Goal: Task Accomplishment & Management: Manage account settings

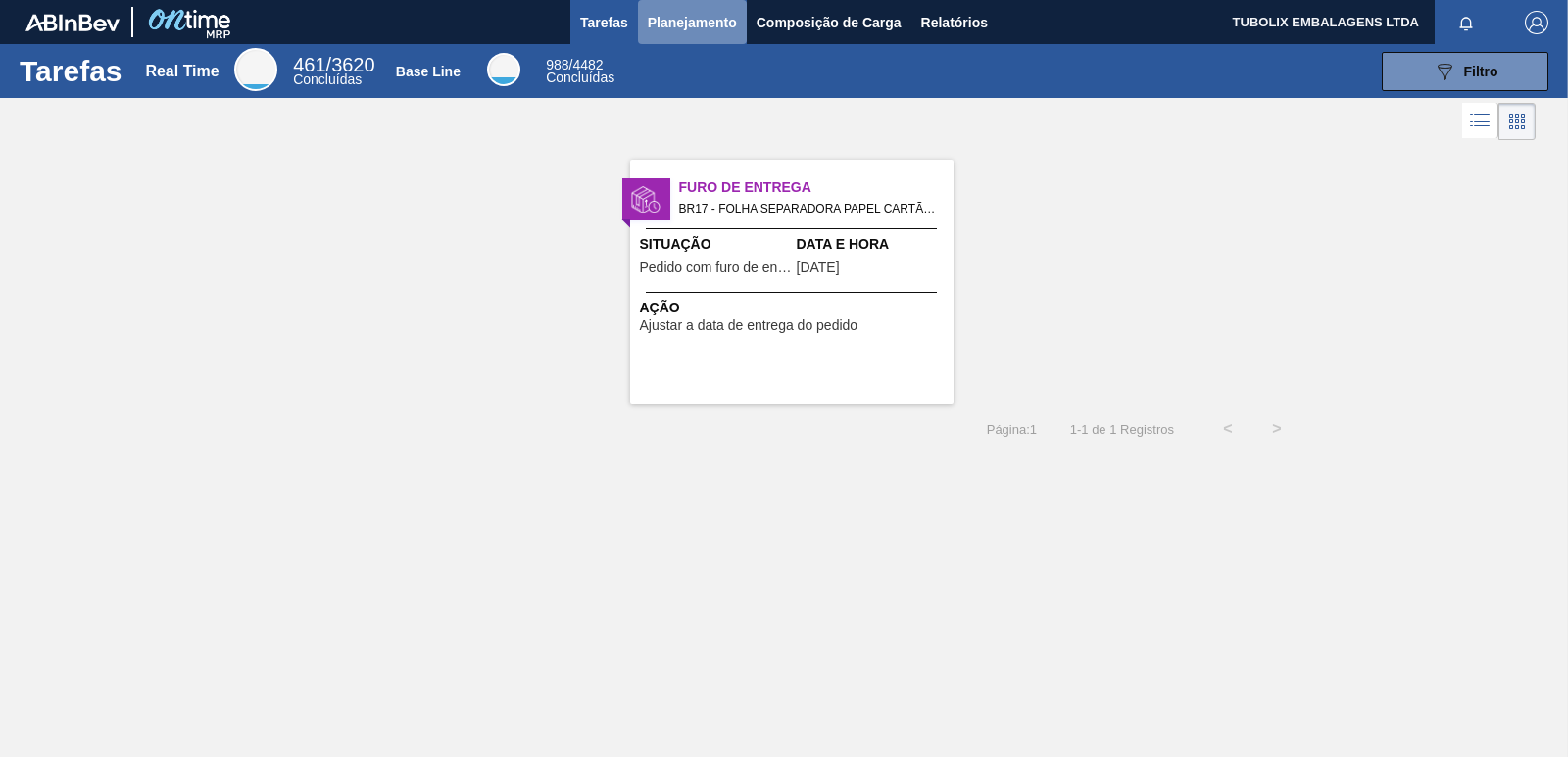
click at [724, 19] on span "Planejamento" at bounding box center [692, 23] width 89 height 24
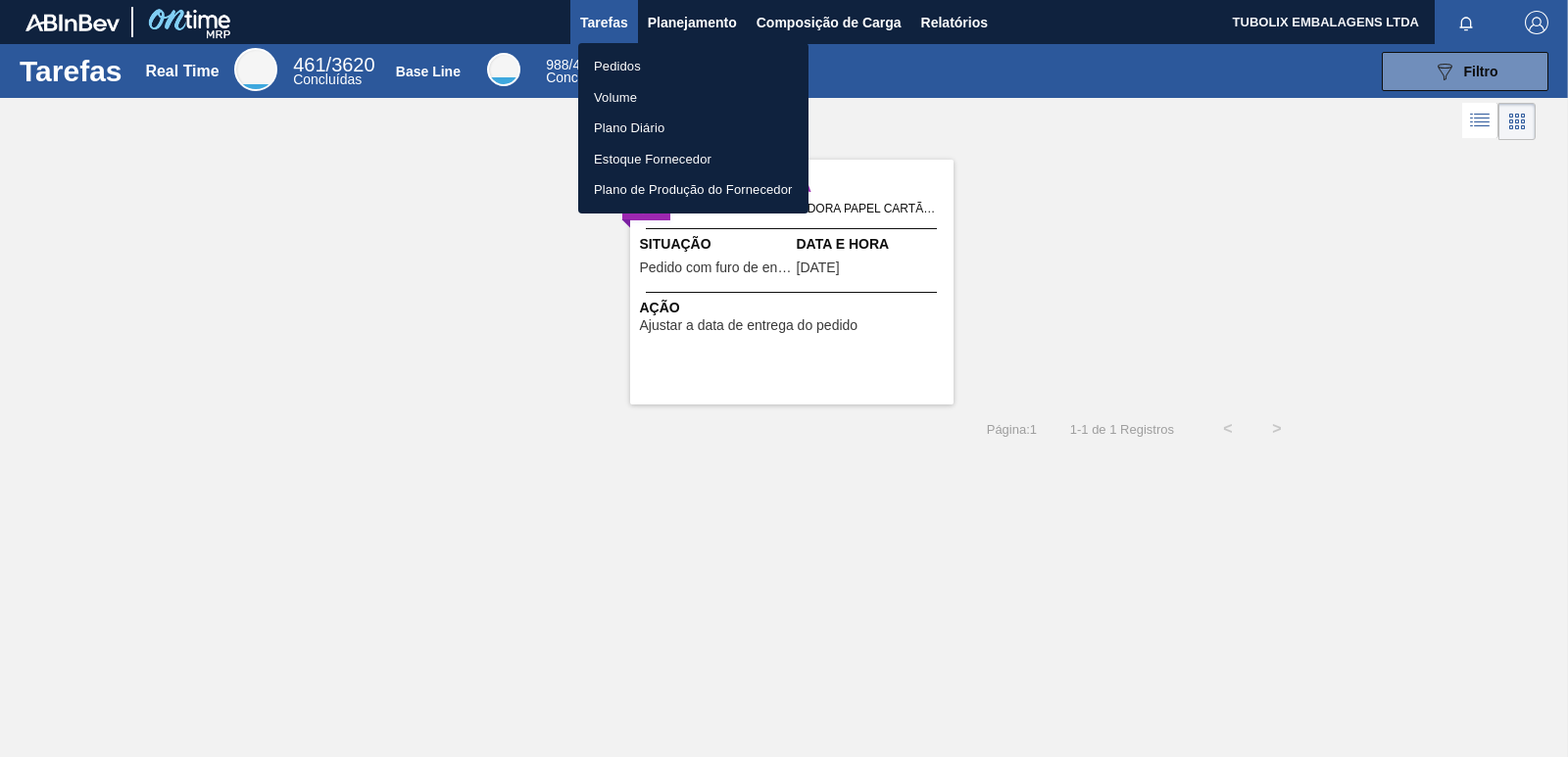
click at [649, 66] on li "Pedidos" at bounding box center [693, 67] width 231 height 32
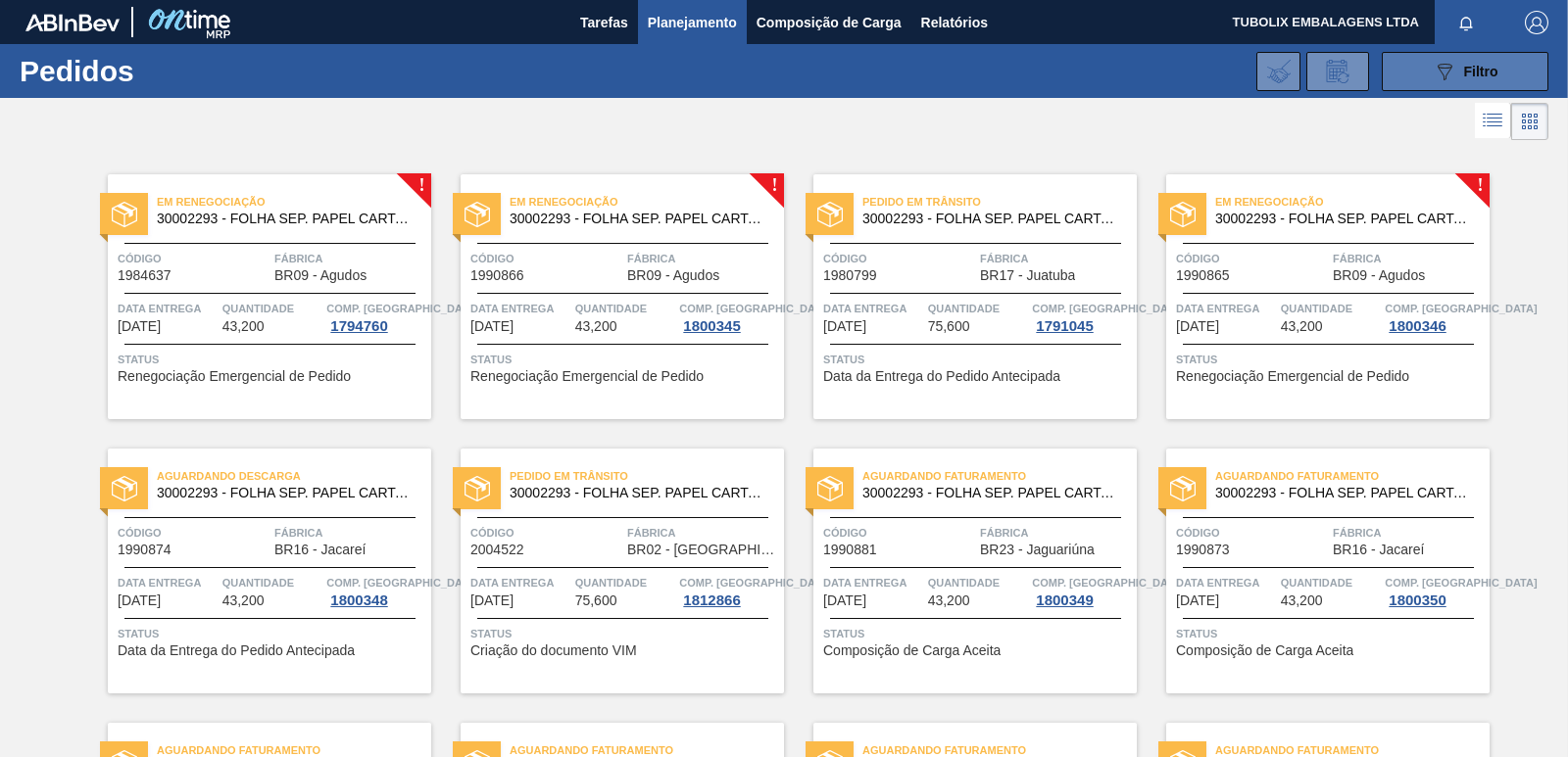
click at [1433, 69] on icon "089F7B8B-B2A5-4AFE-B5C0-19BA573D28AC" at bounding box center [1445, 72] width 24 height 24
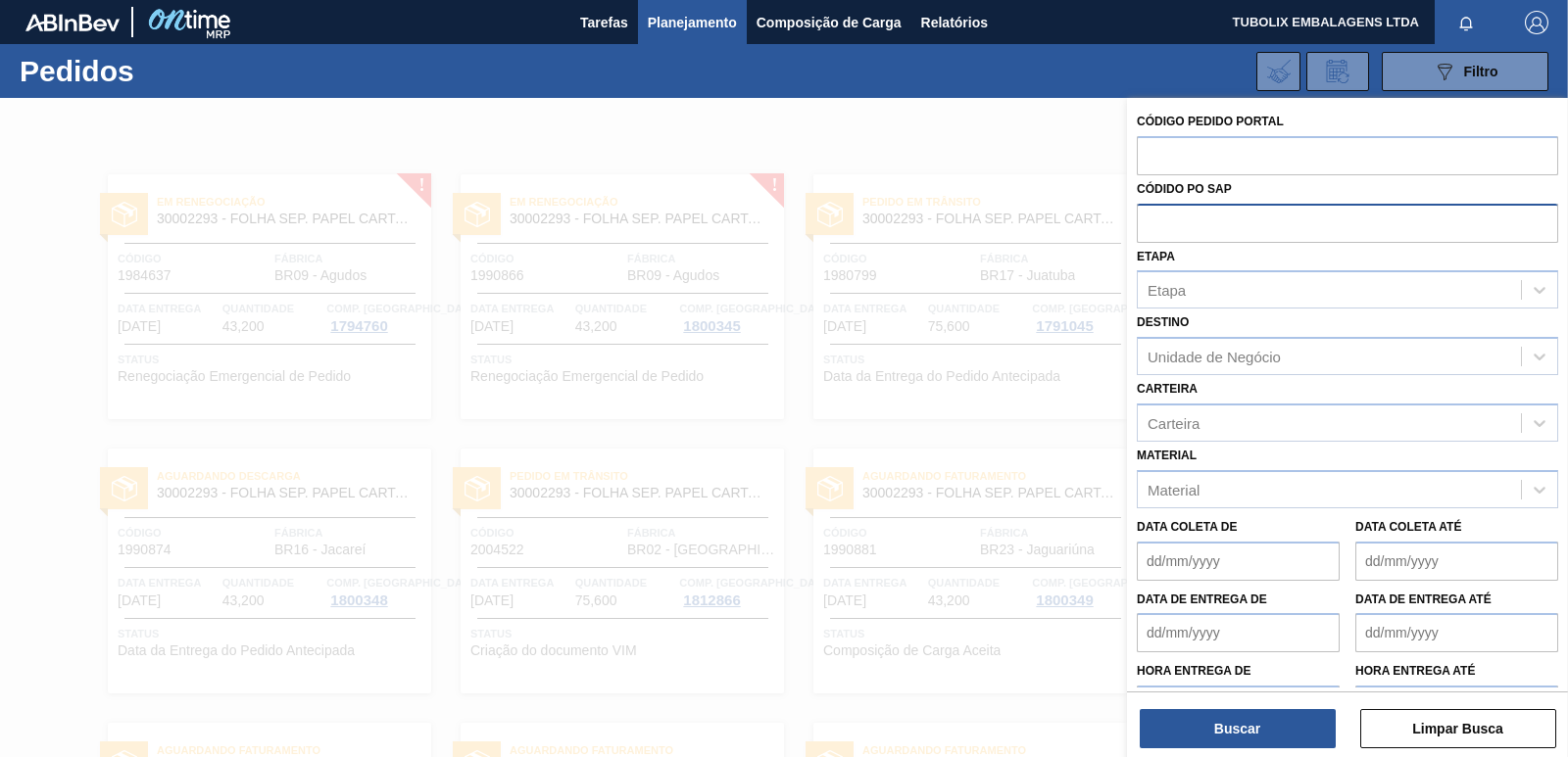
click at [1240, 214] on input "text" at bounding box center [1347, 223] width 421 height 37
paste input "5800341785"
type input "5800341785"
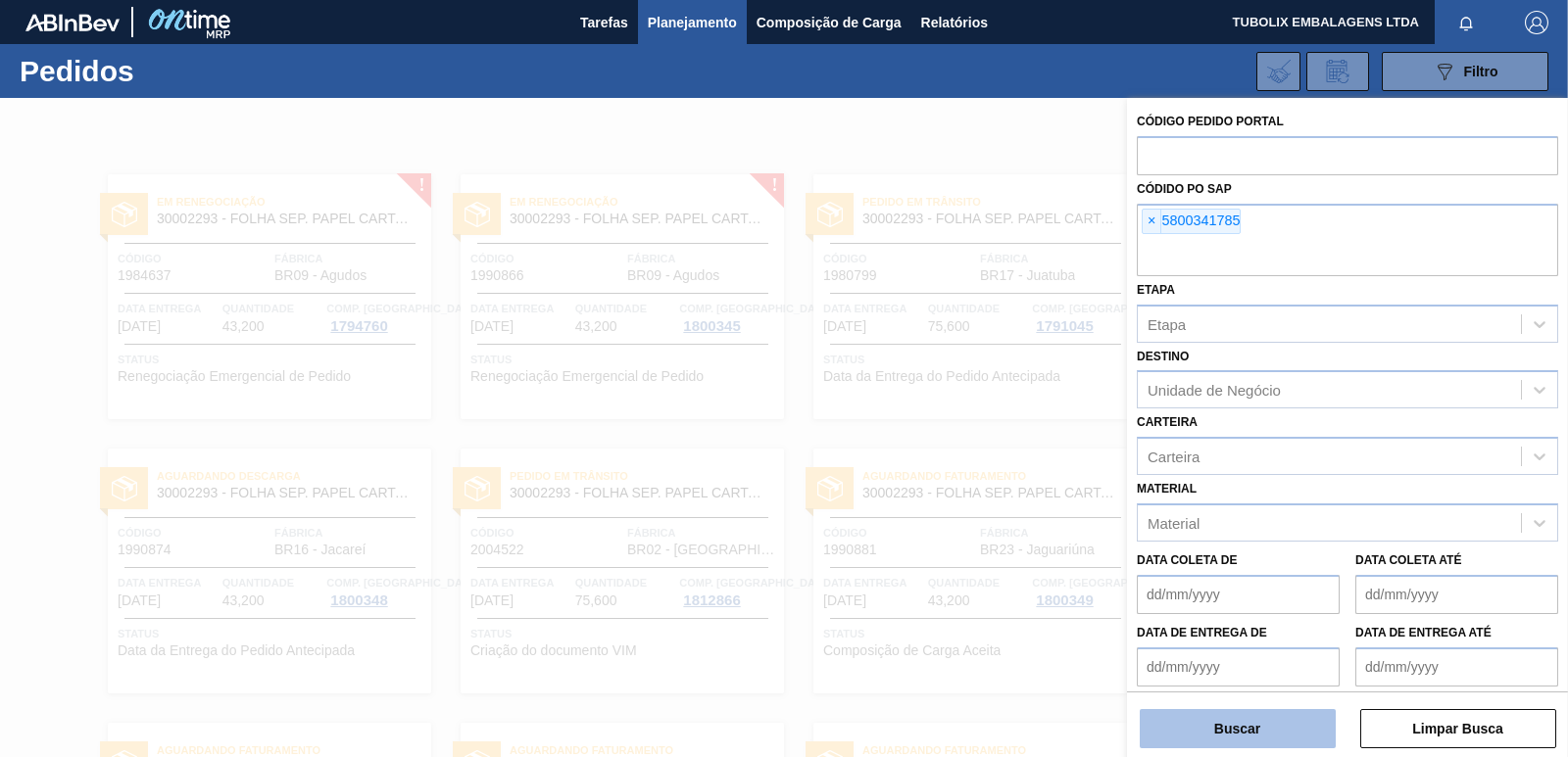
click at [1157, 723] on button "Buscar" at bounding box center [1238, 728] width 196 height 39
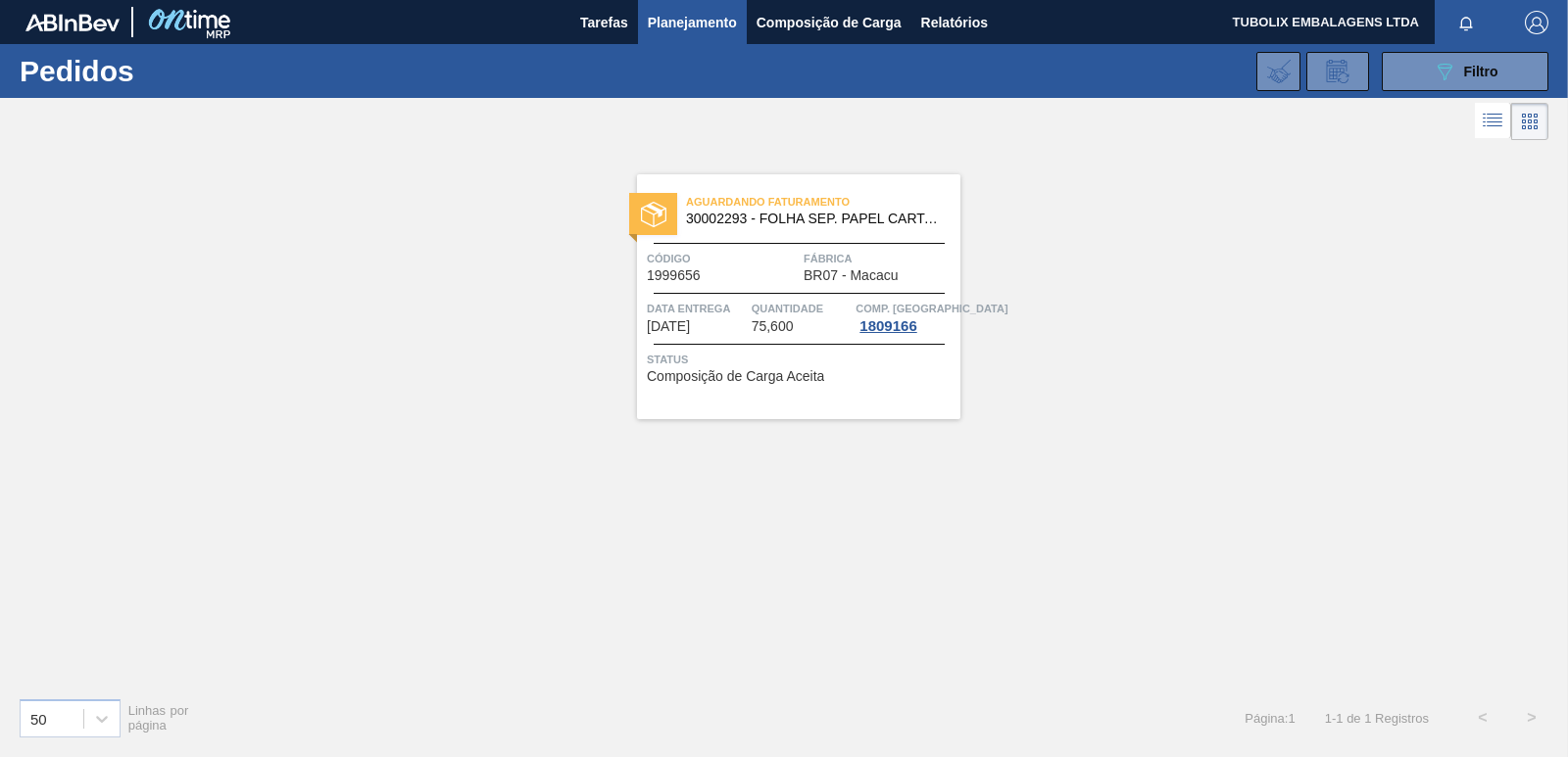
click at [790, 265] on span "Código" at bounding box center [723, 258] width 152 height 20
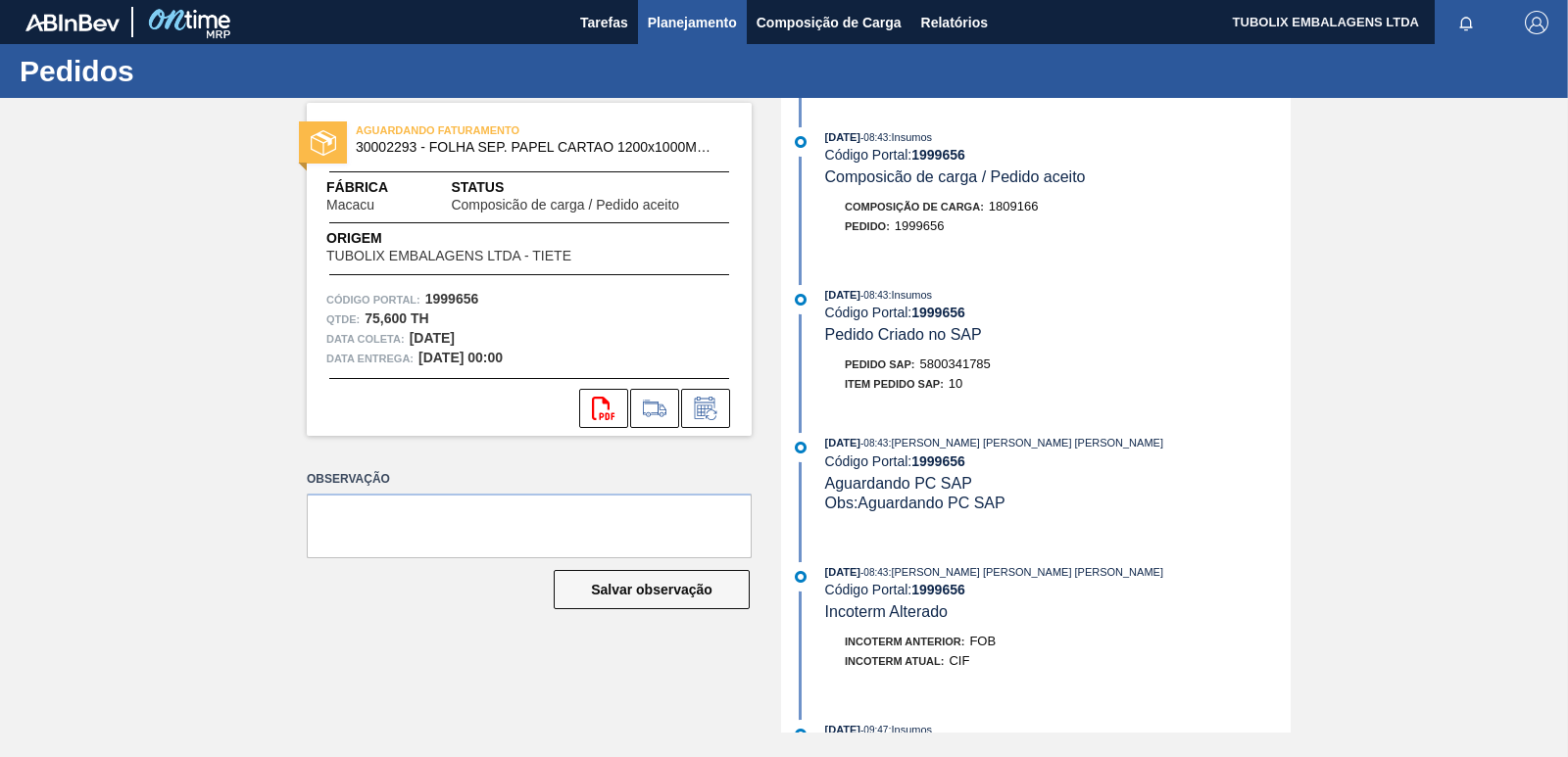
click at [693, 14] on span "Planejamento" at bounding box center [692, 23] width 89 height 24
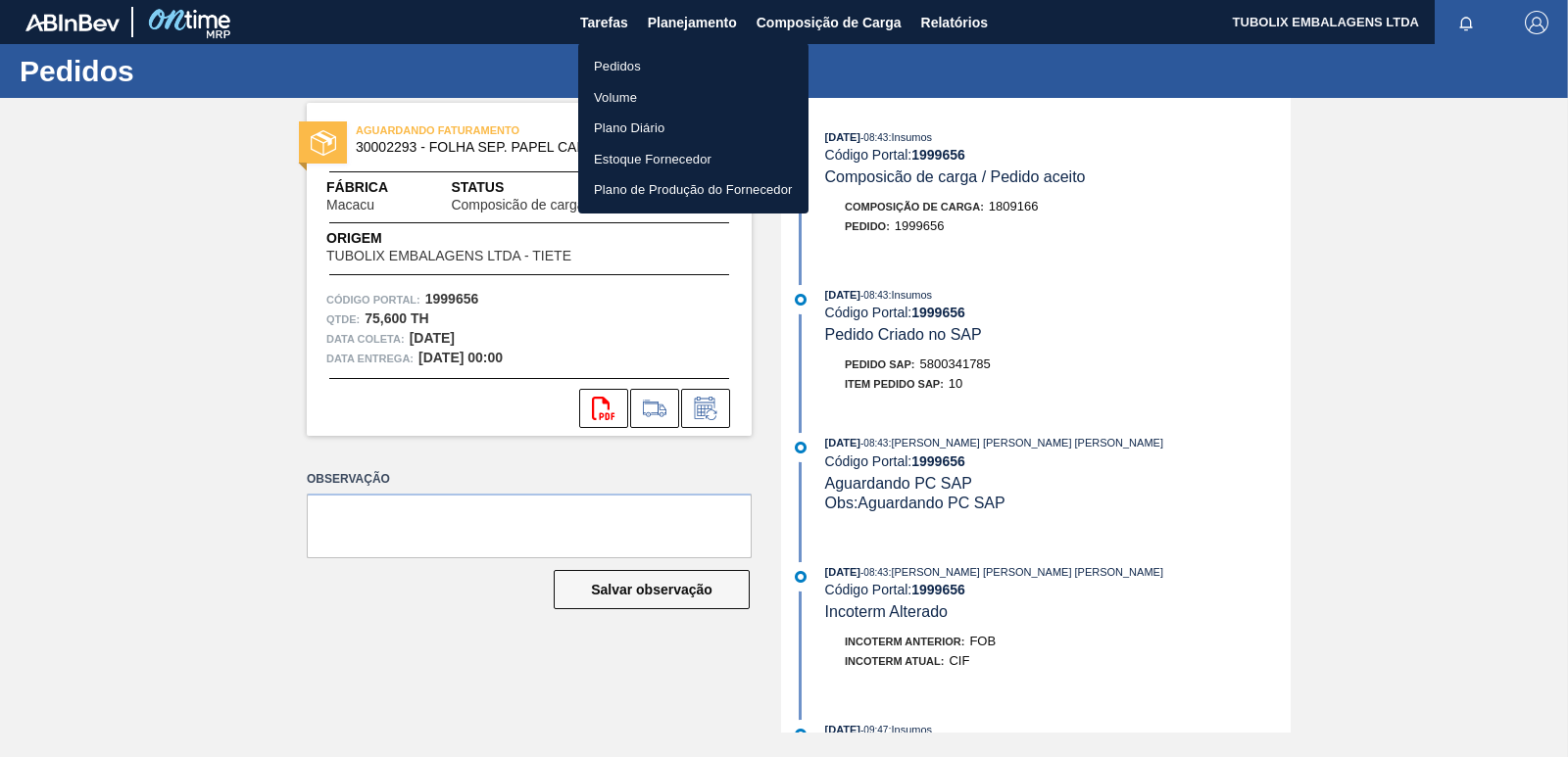
click at [632, 61] on li "Pedidos" at bounding box center [693, 67] width 231 height 32
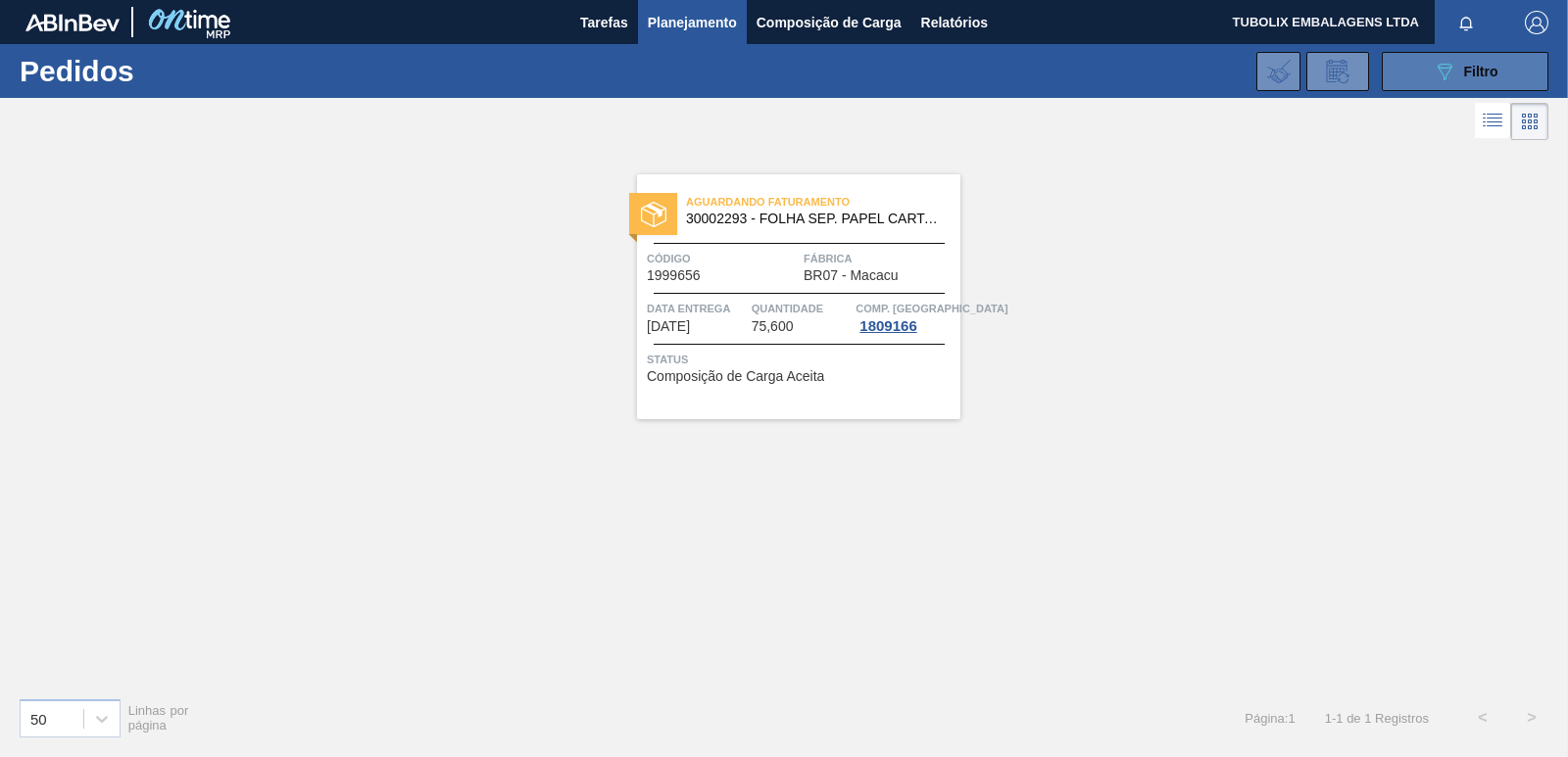
click at [1437, 75] on icon "089F7B8B-B2A5-4AFE-B5C0-19BA573D28AC" at bounding box center [1445, 72] width 24 height 24
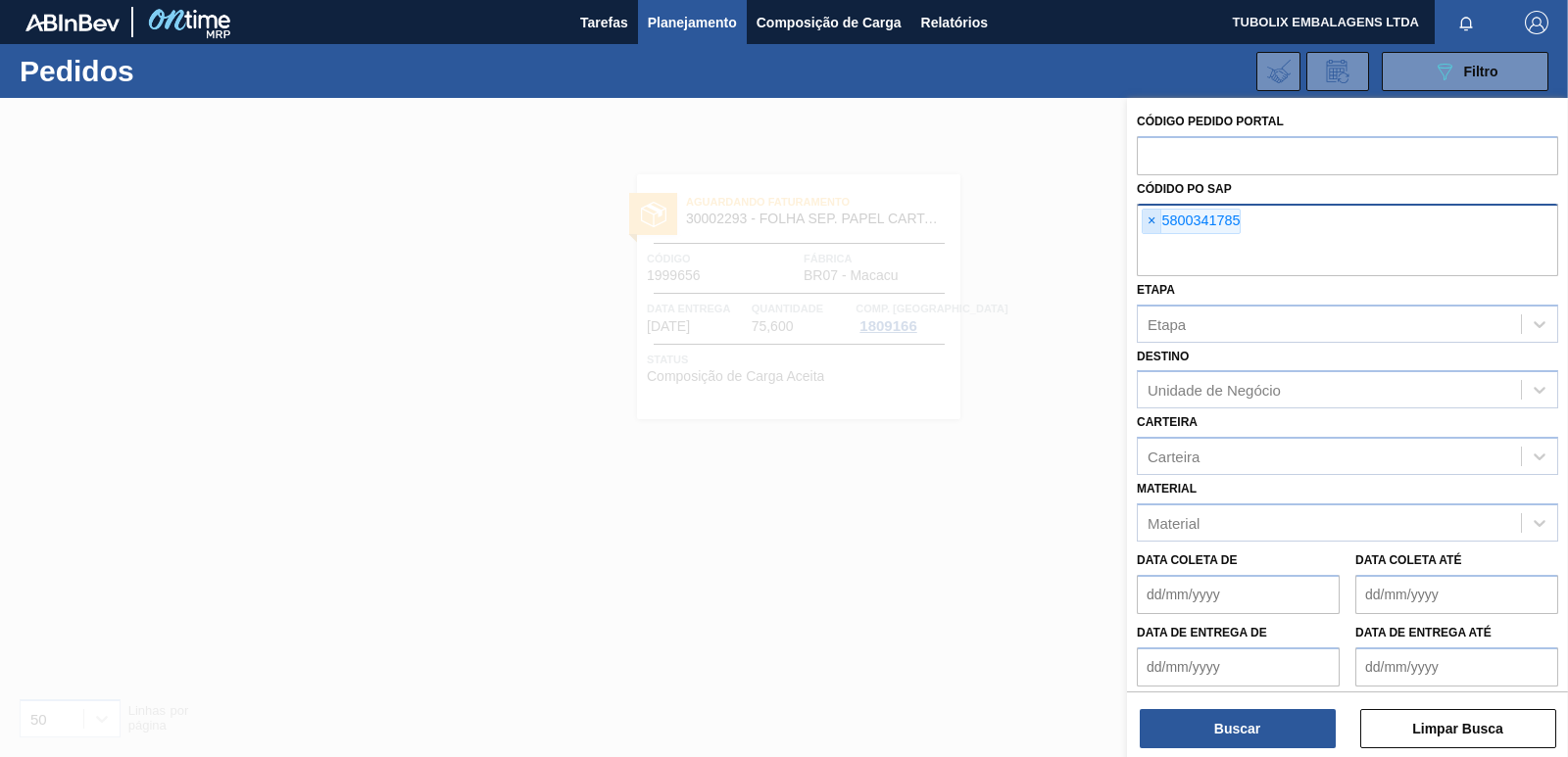
click at [1151, 218] on span "×" at bounding box center [1152, 222] width 19 height 24
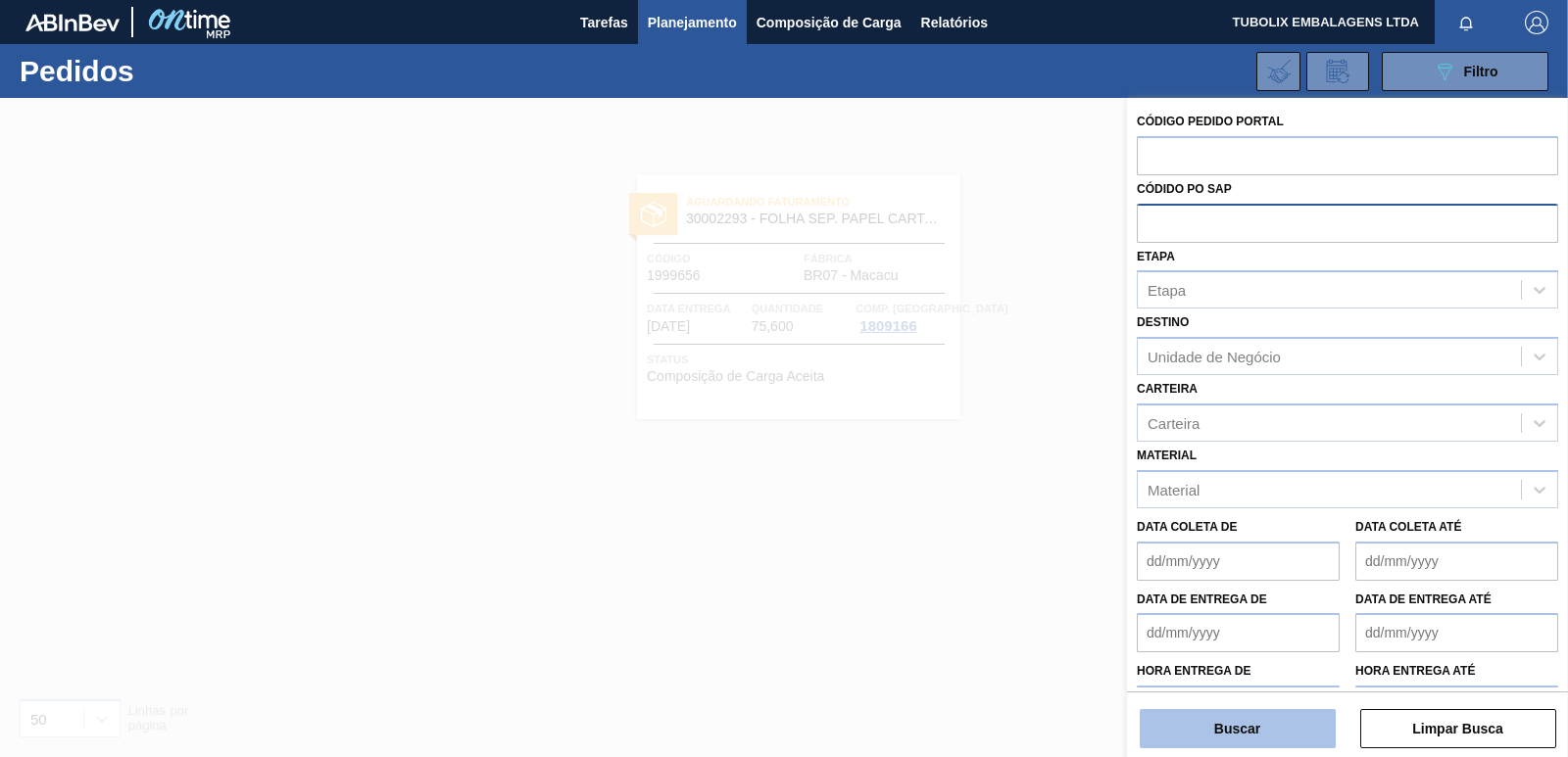
click at [1206, 713] on button "Buscar" at bounding box center [1238, 728] width 196 height 39
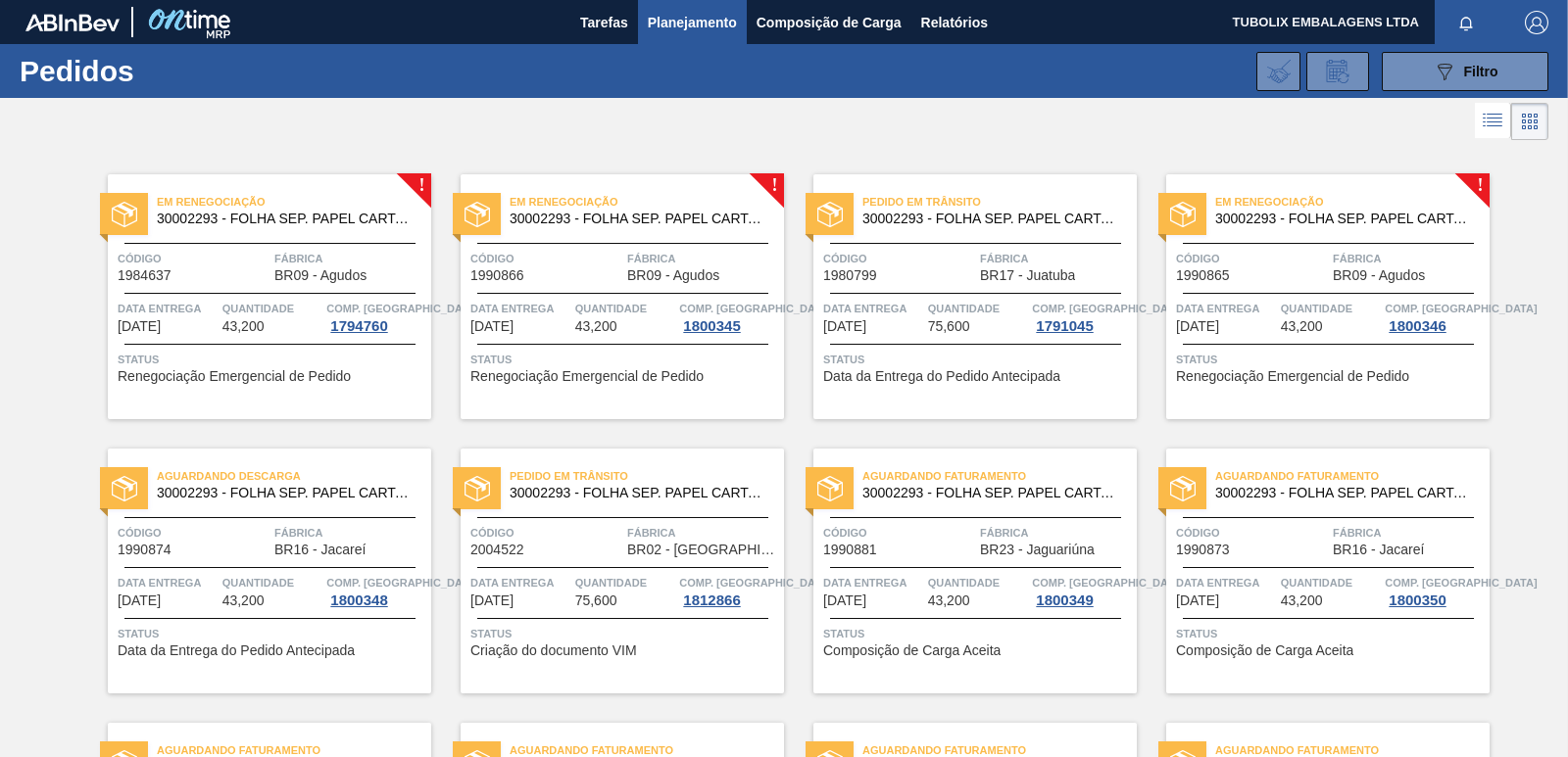
click at [297, 204] on span "Em renegociação" at bounding box center [294, 202] width 274 height 20
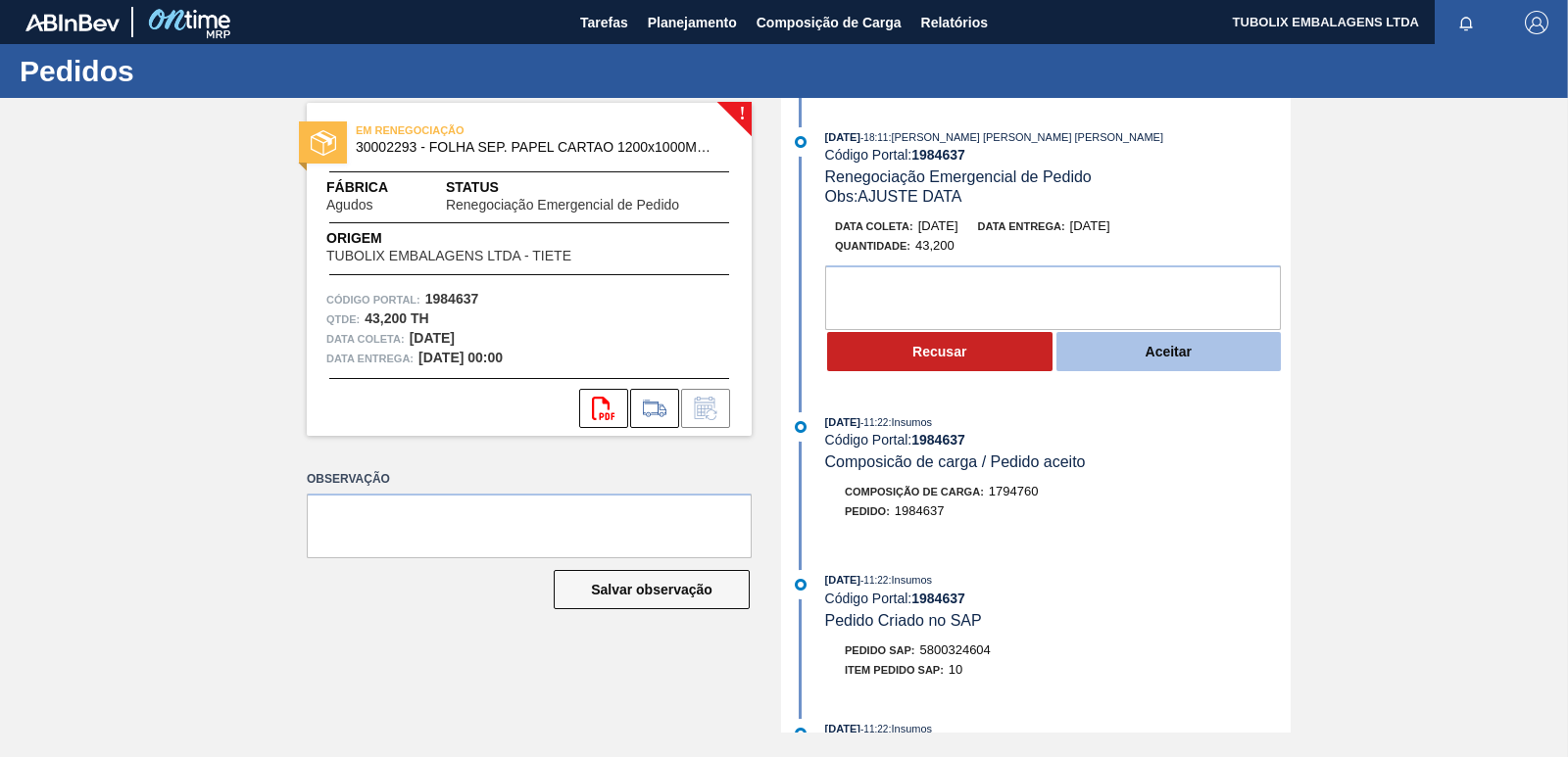
click at [1120, 359] on button "Aceitar" at bounding box center [1169, 352] width 226 height 39
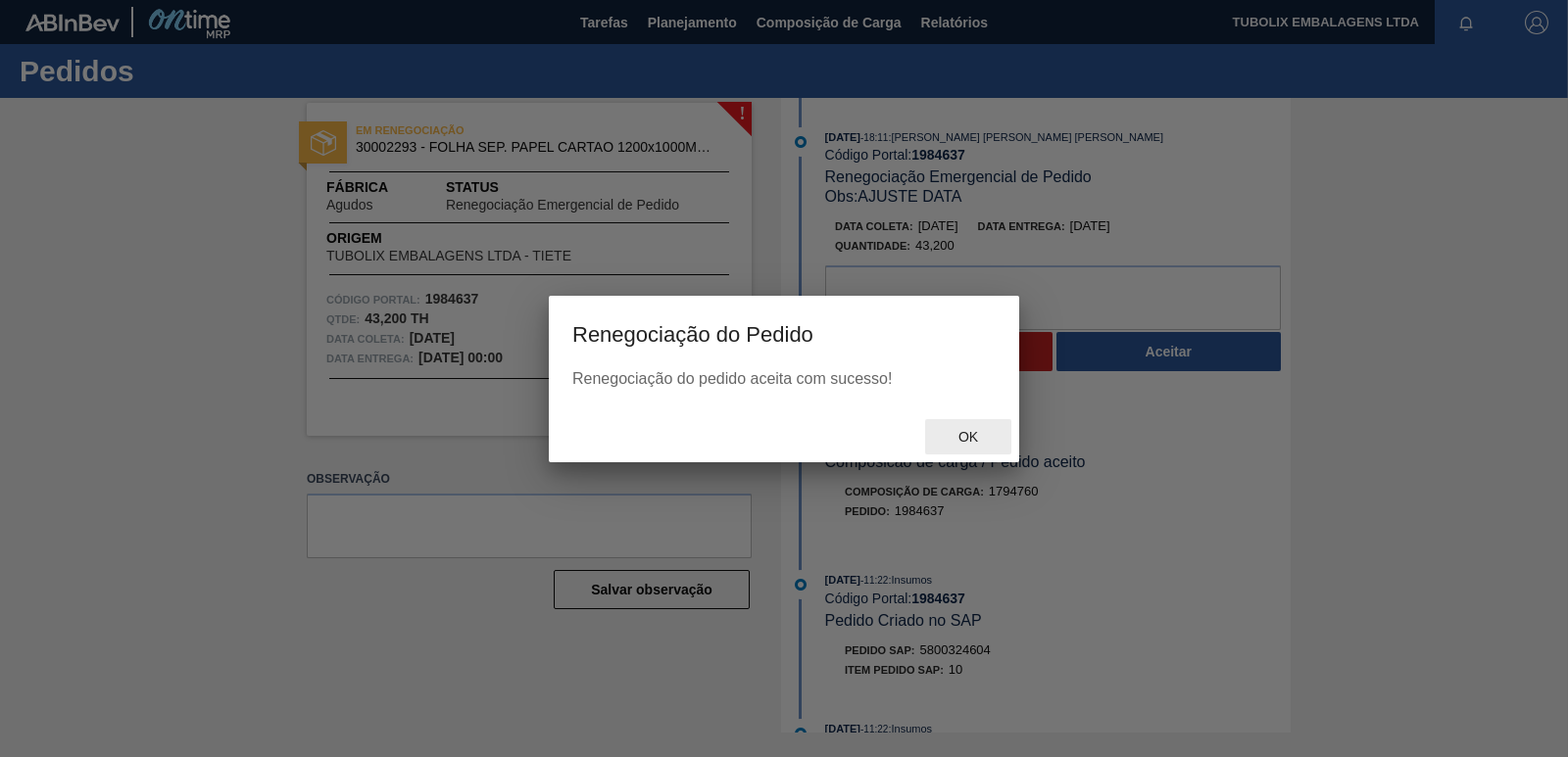
click at [963, 433] on span "Ok" at bounding box center [968, 437] width 51 height 16
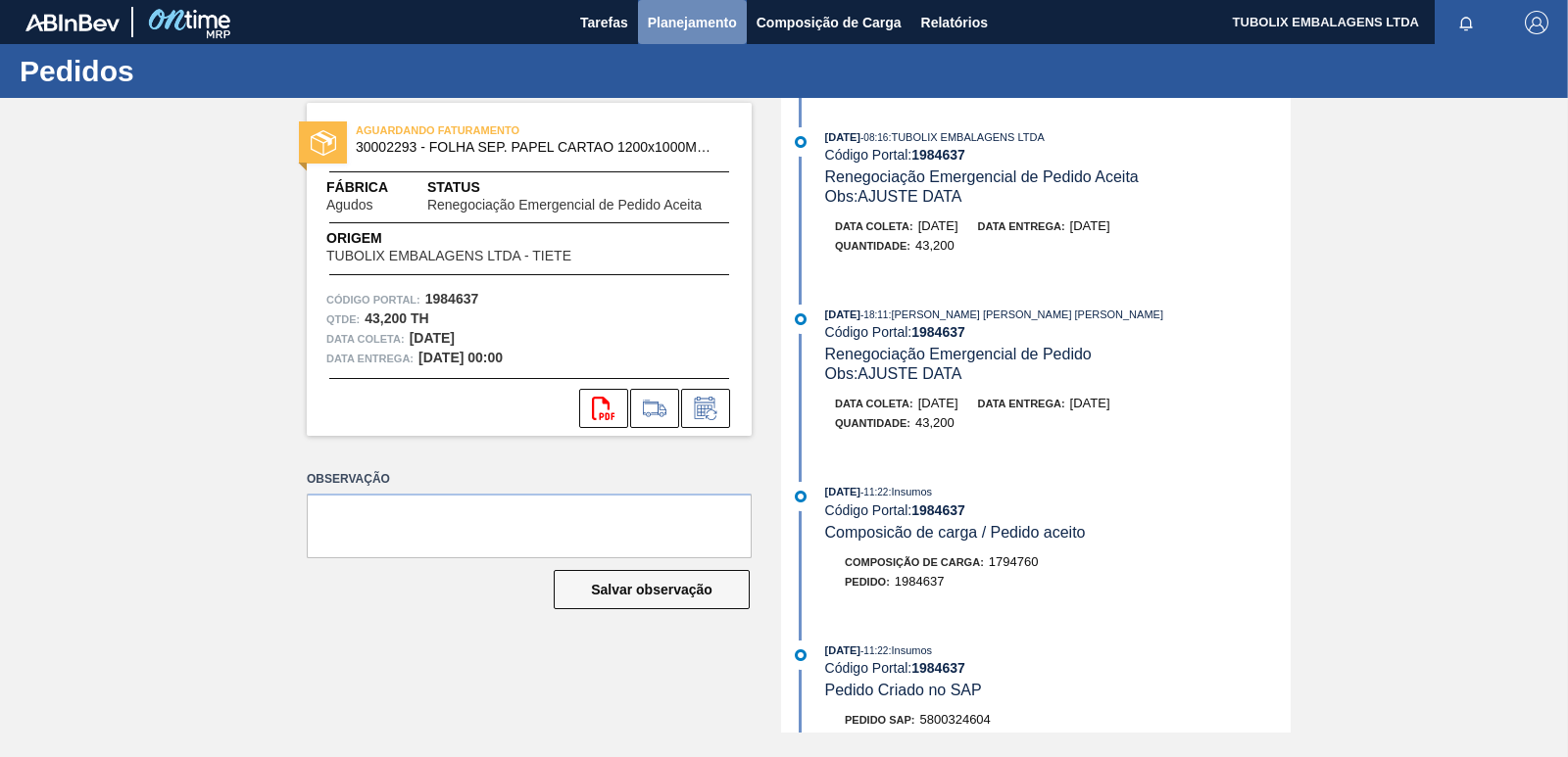
click at [711, 28] on span "Planejamento" at bounding box center [692, 23] width 89 height 24
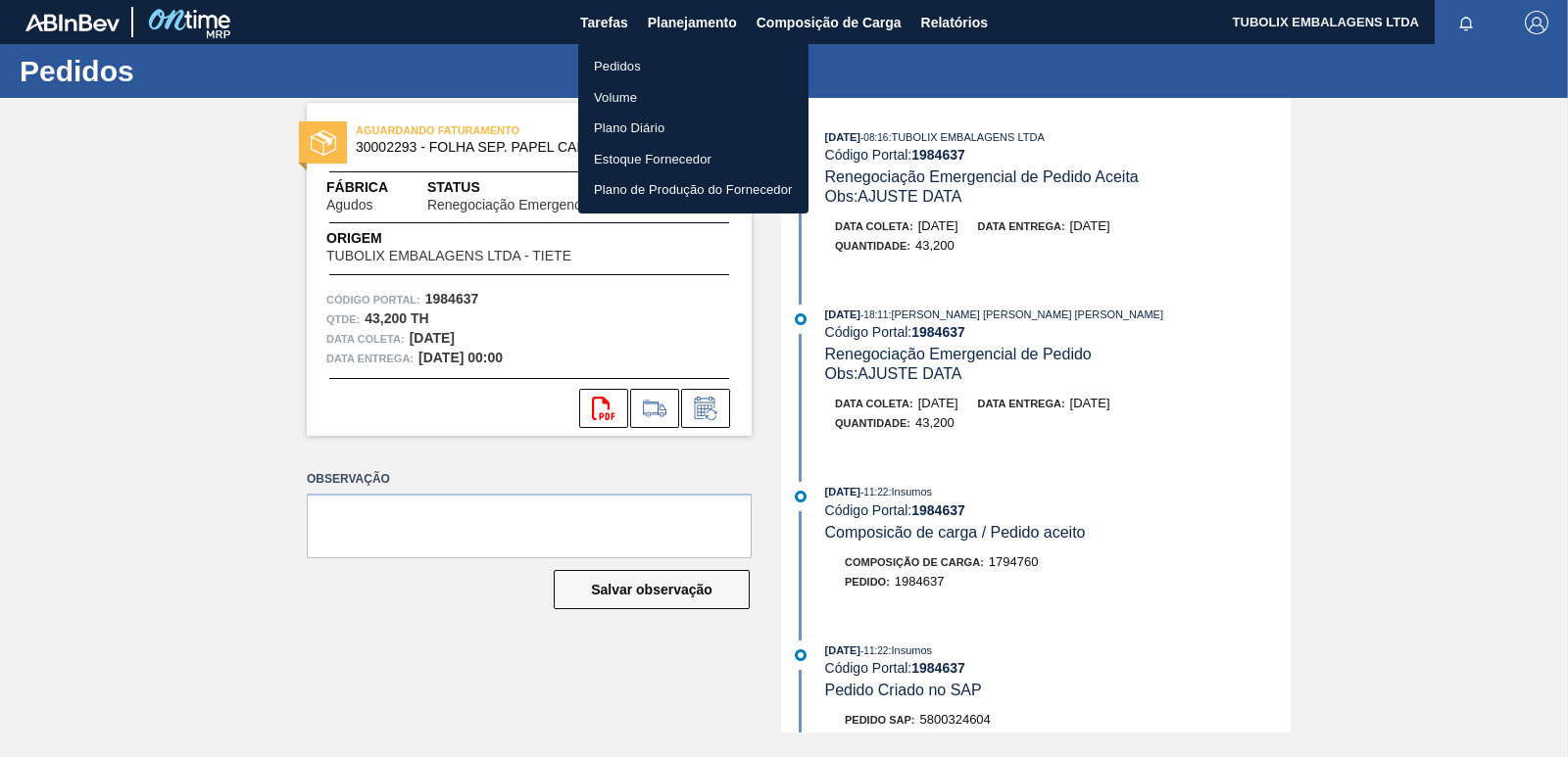
click at [611, 67] on li "Pedidos" at bounding box center [693, 67] width 231 height 32
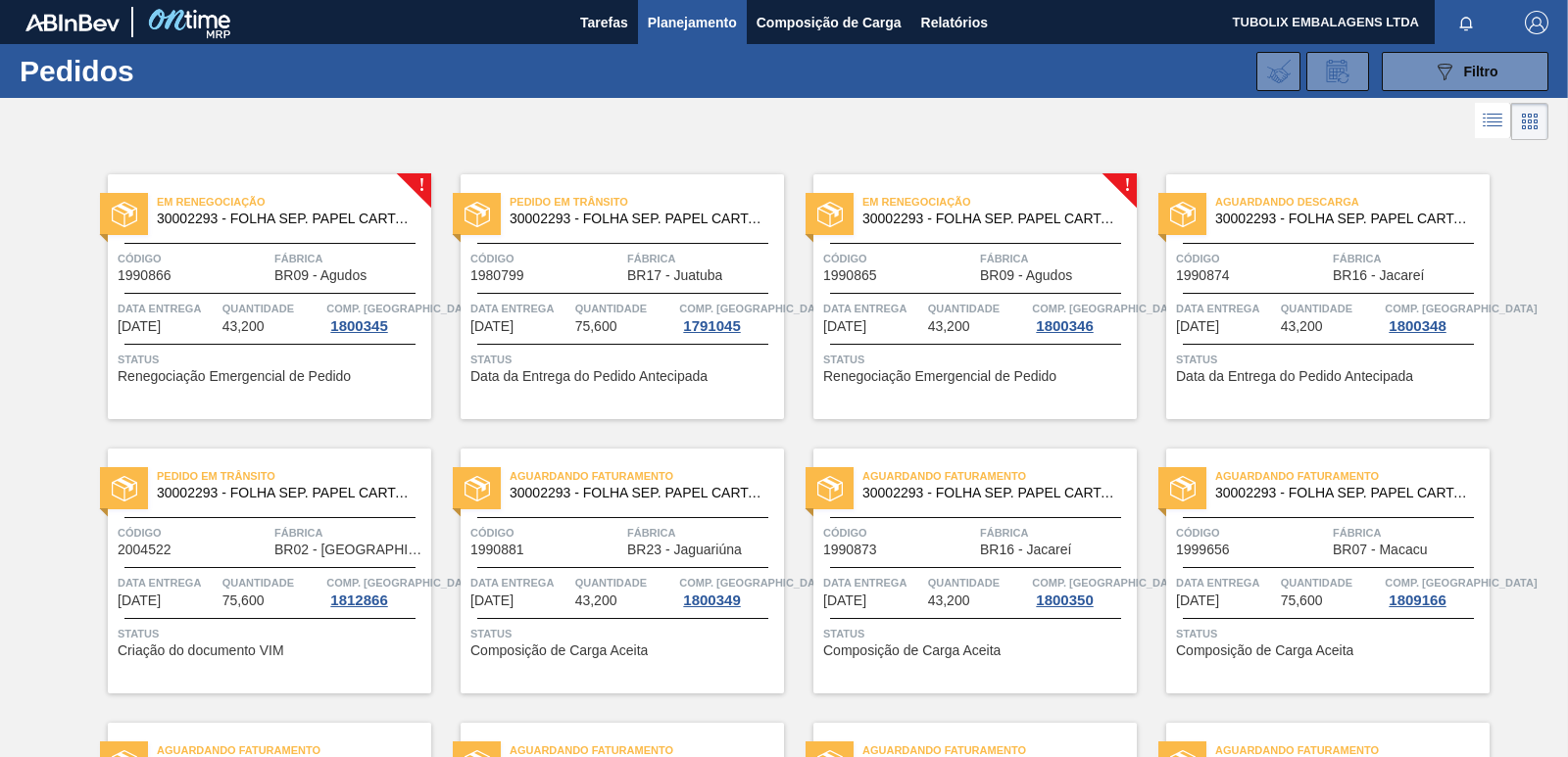
click at [250, 268] on span "Código" at bounding box center [193, 258] width 152 height 20
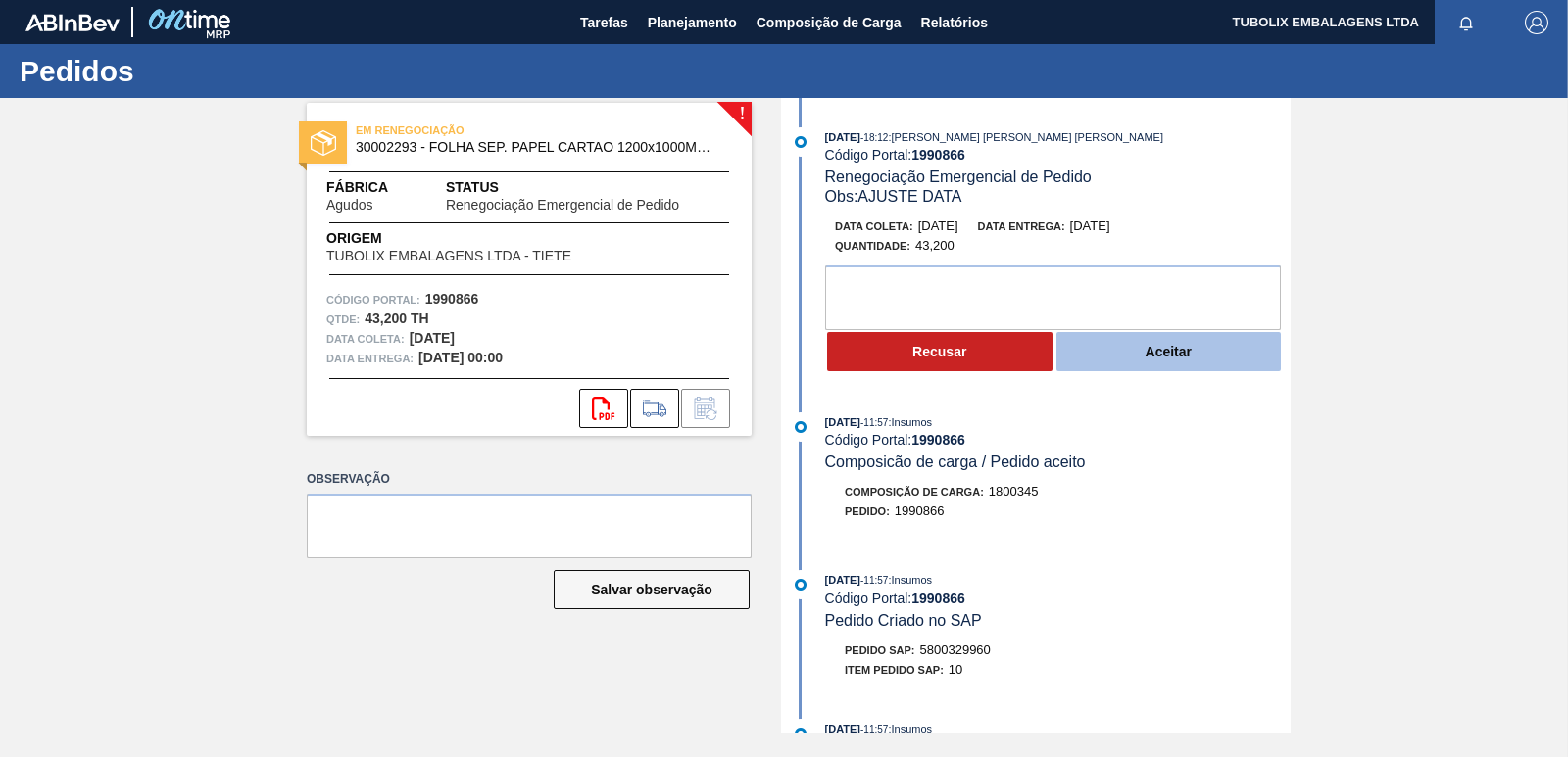
click at [1238, 356] on button "Aceitar" at bounding box center [1169, 352] width 226 height 39
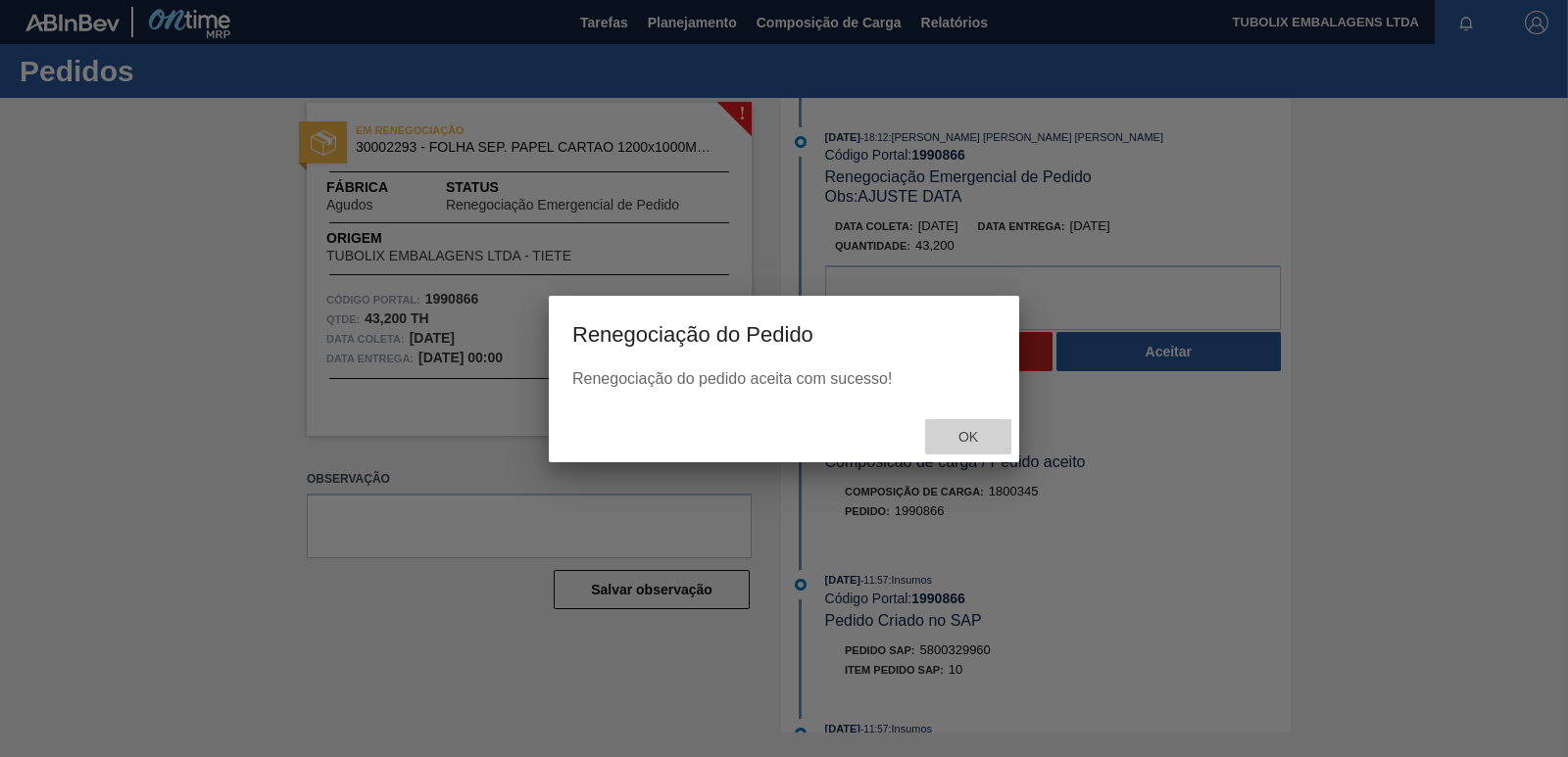
click at [971, 433] on span "Ok" at bounding box center [968, 437] width 51 height 16
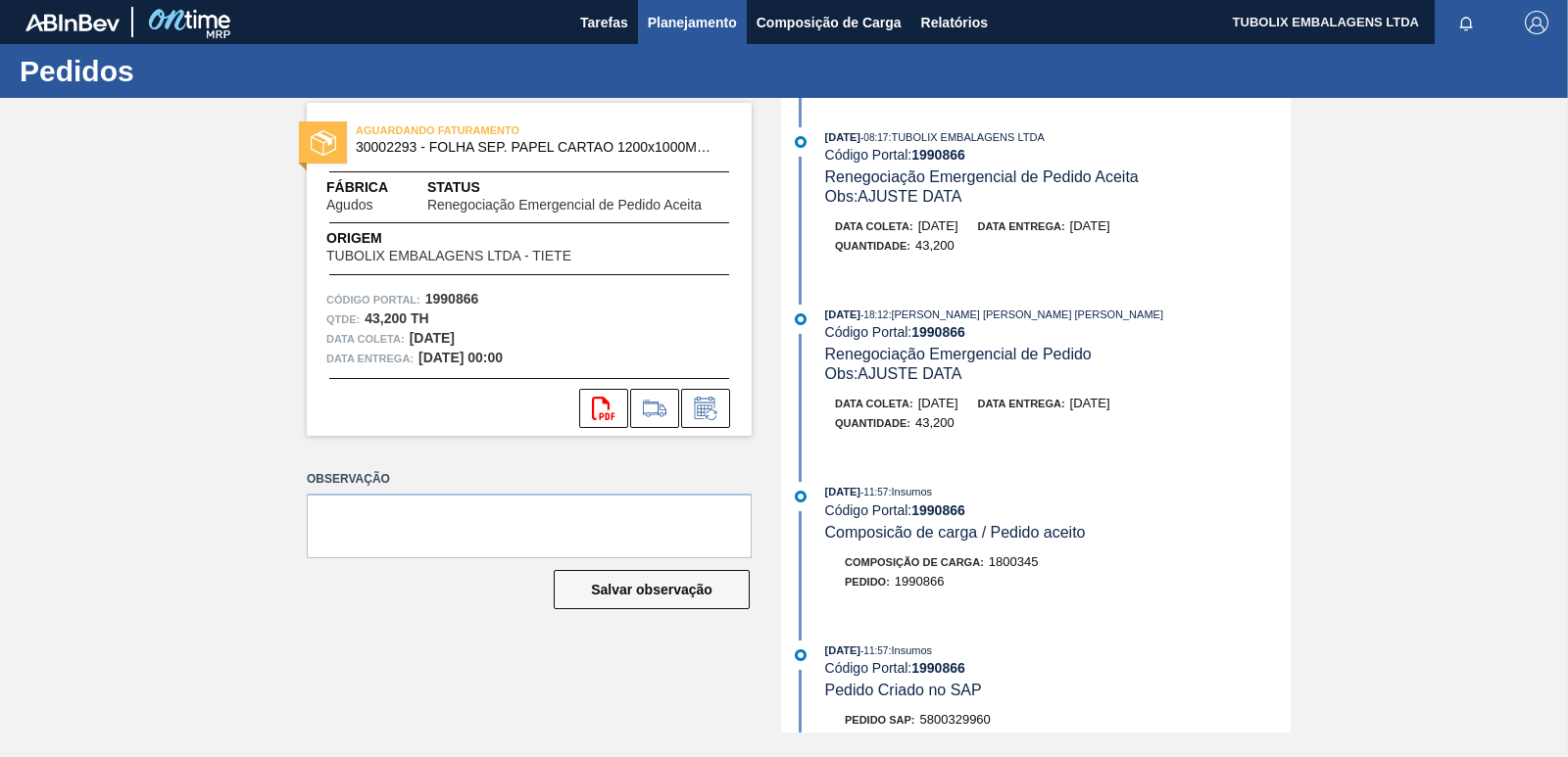
click at [695, 21] on span "Planejamento" at bounding box center [692, 23] width 89 height 24
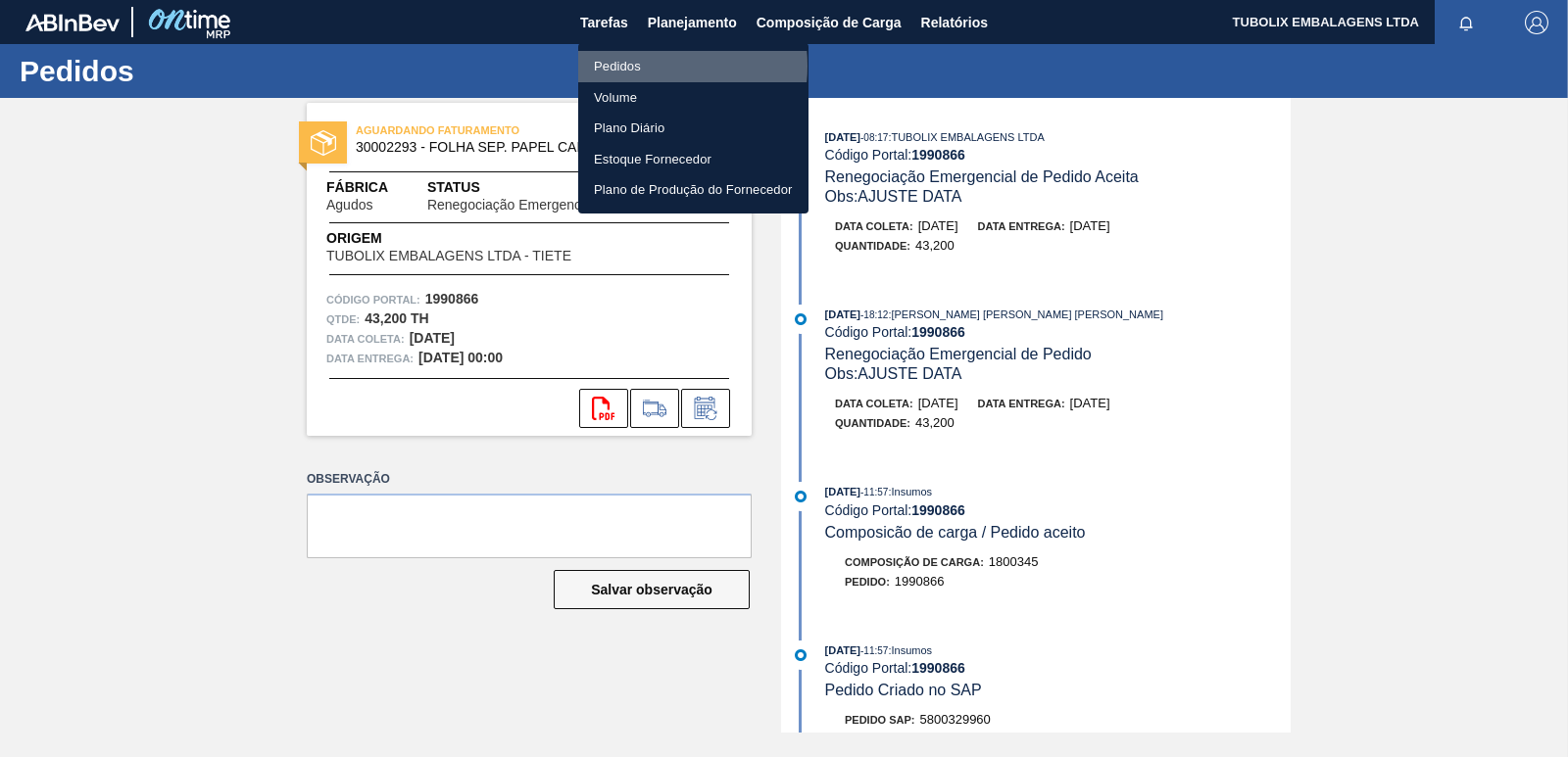
click at [644, 66] on li "Pedidos" at bounding box center [693, 67] width 231 height 32
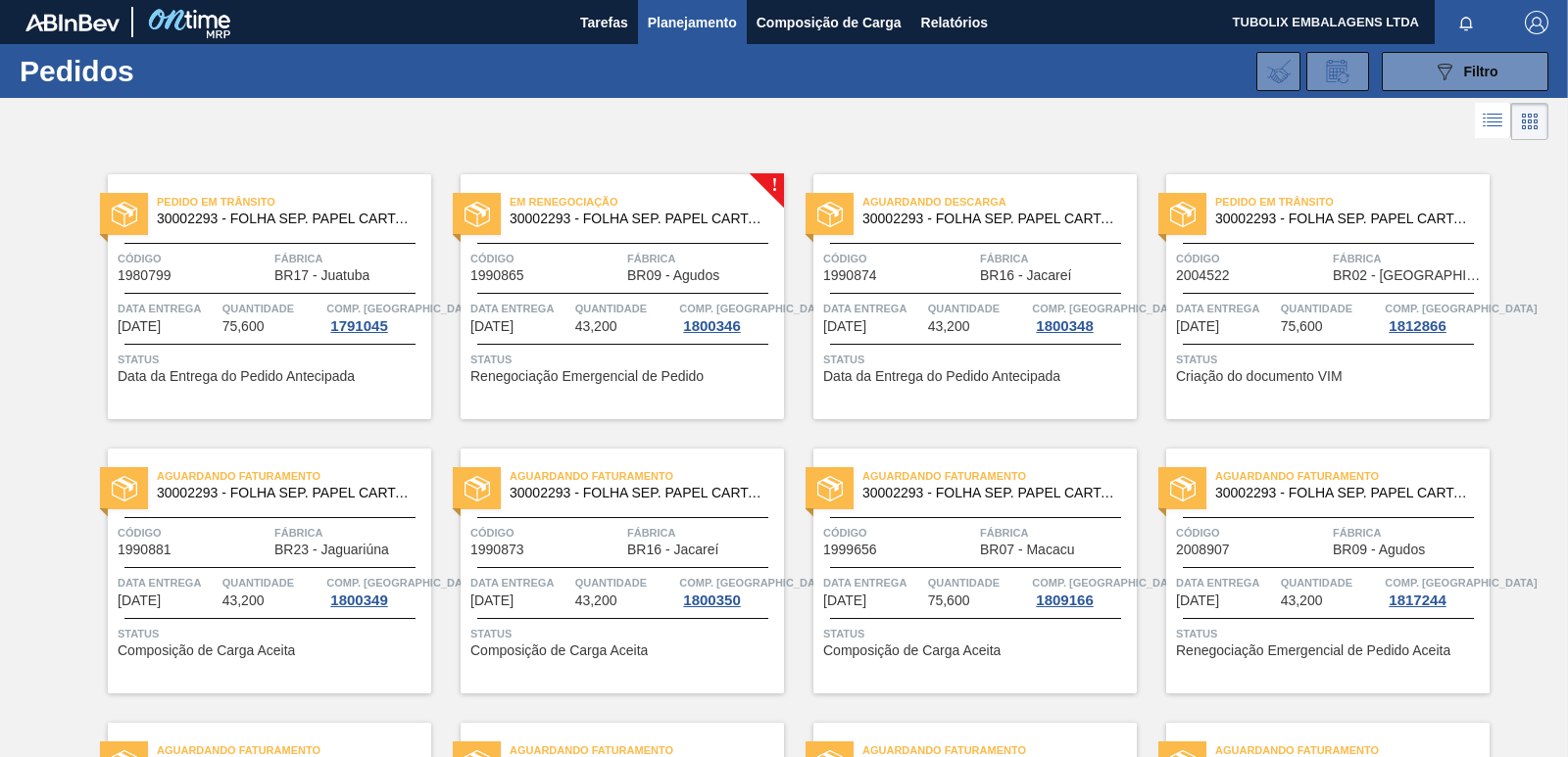
click at [622, 235] on div "Em renegociação 30002293 - FOLHA SEP. PAPEL CARTAO 1200x1000M 350g Código 19908…" at bounding box center [622, 297] width 323 height 244
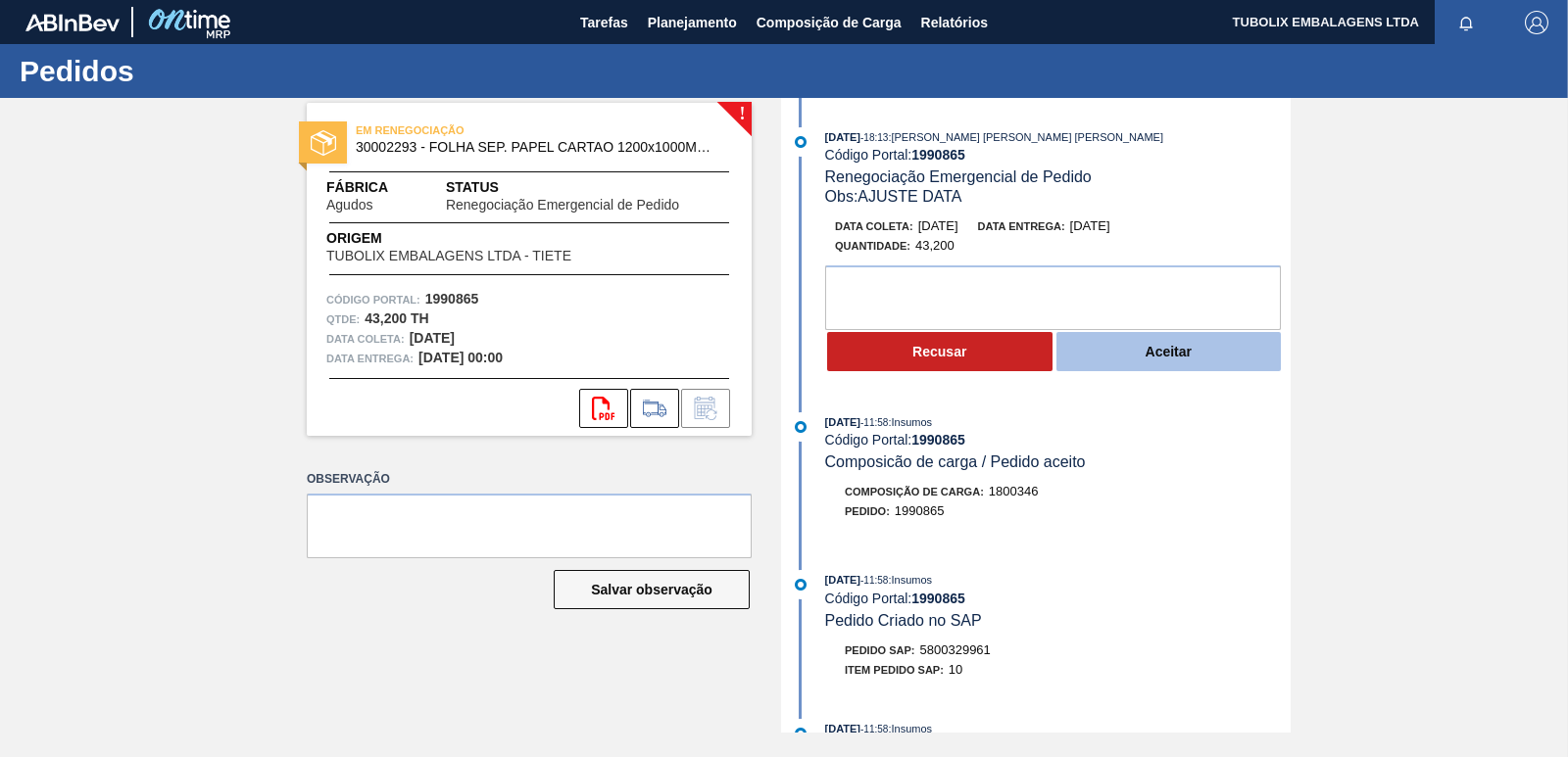
click at [1197, 348] on button "Aceitar" at bounding box center [1169, 352] width 226 height 39
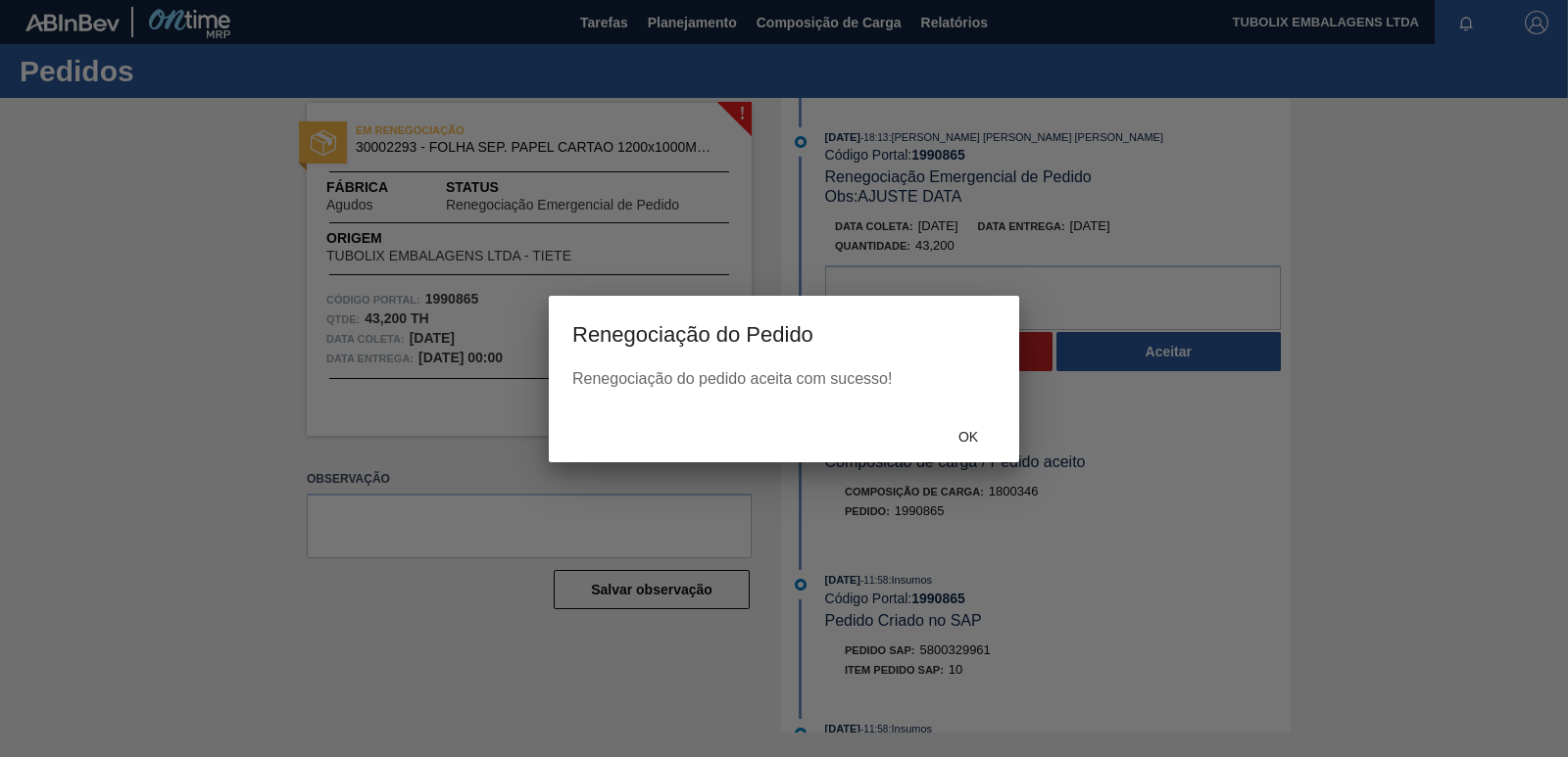
click at [971, 431] on span "Ok" at bounding box center [968, 437] width 51 height 16
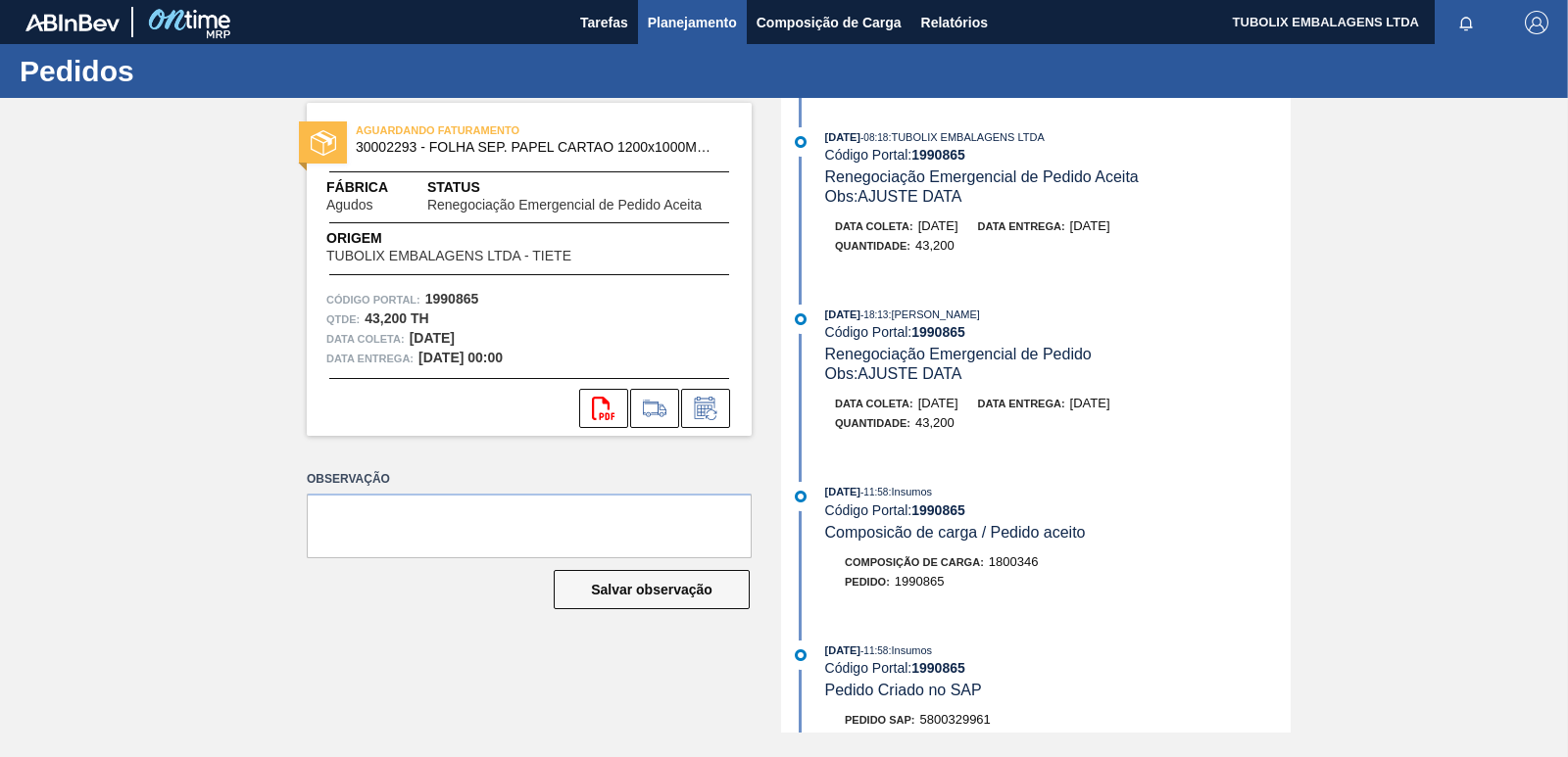
click at [700, 18] on span "Planejamento" at bounding box center [692, 23] width 89 height 24
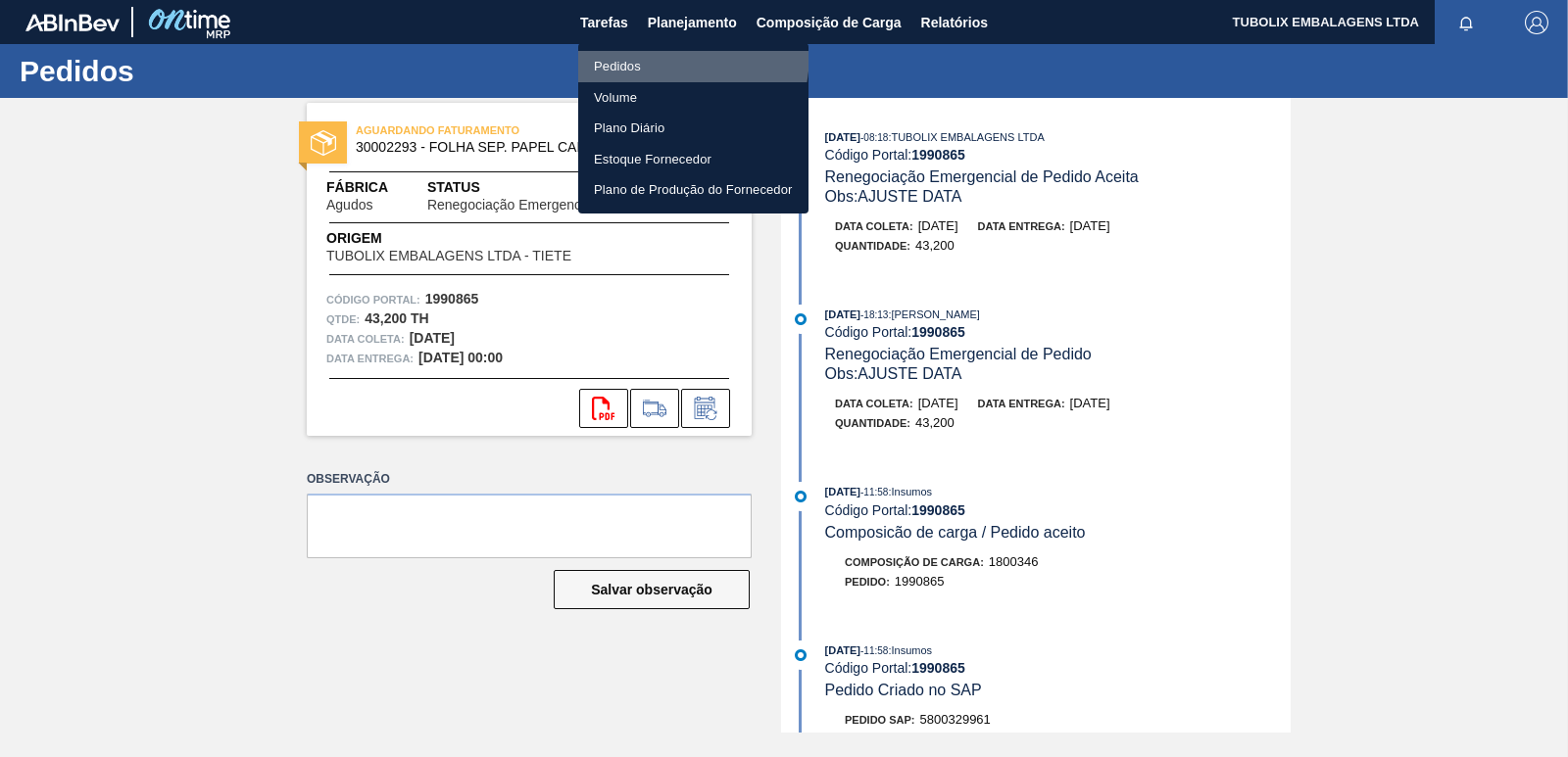
click at [640, 53] on li "Pedidos" at bounding box center [693, 67] width 231 height 32
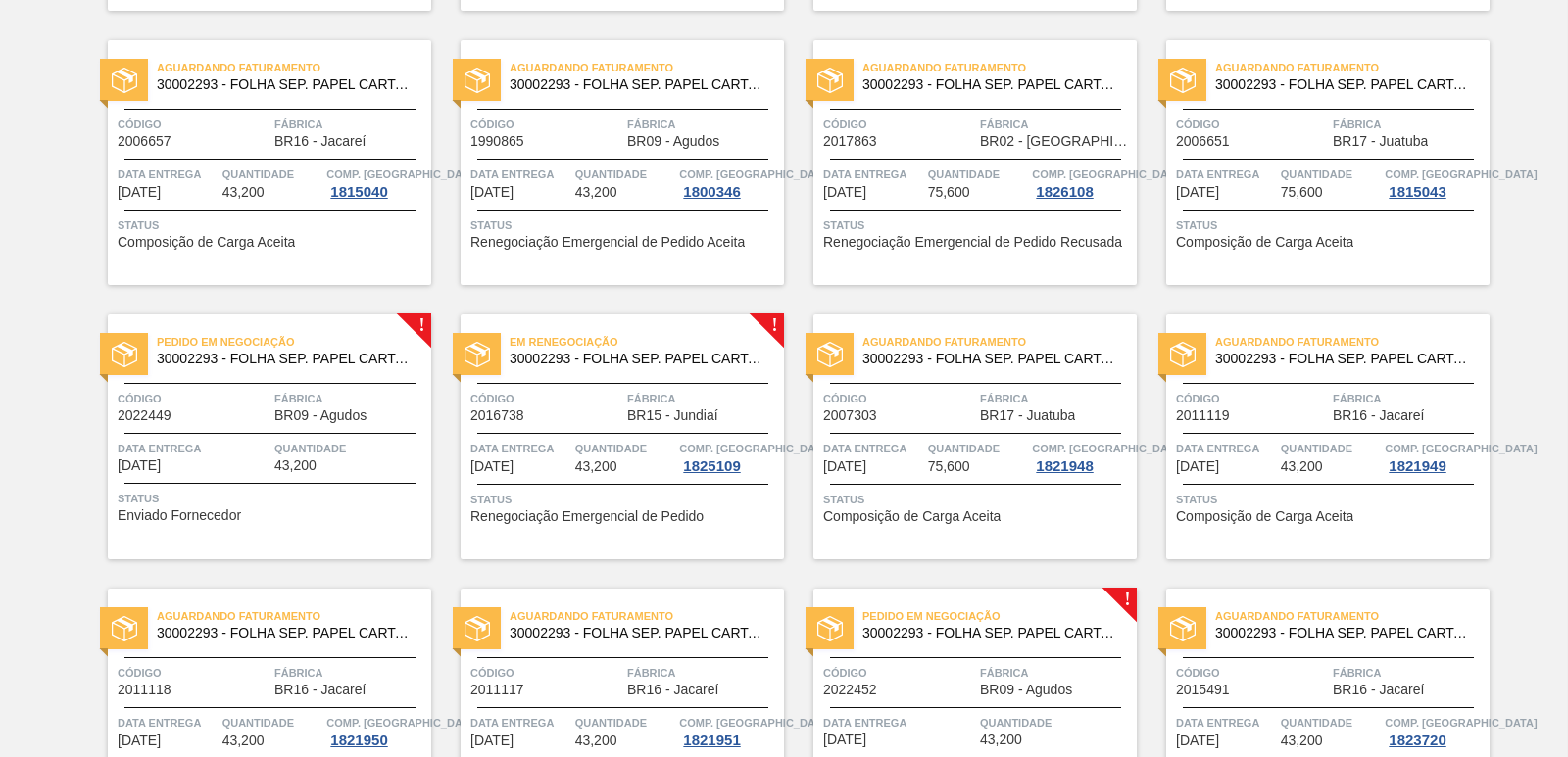
scroll to position [2645, 0]
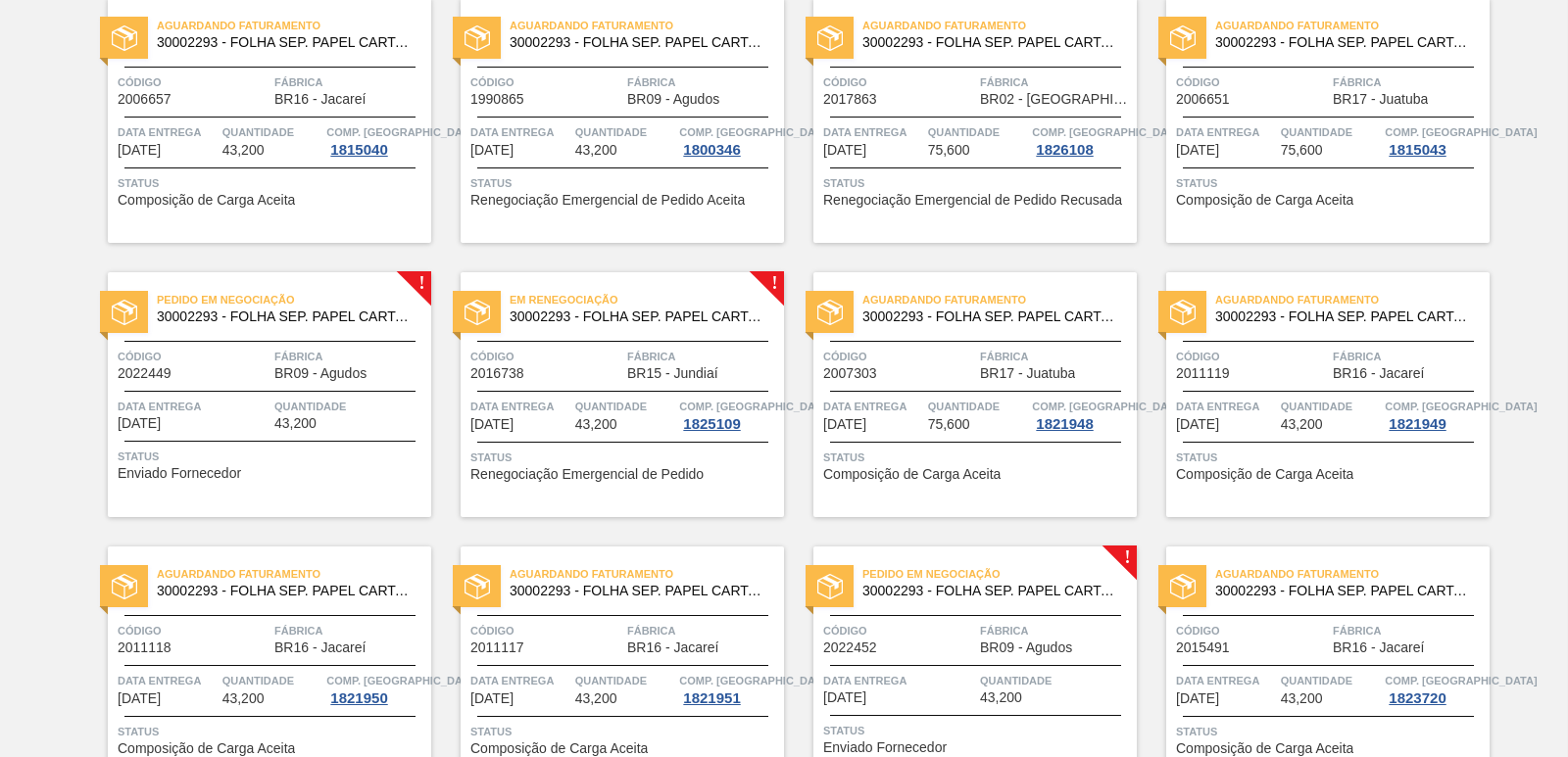
click at [718, 335] on div "Em renegociação 30002293 - FOLHA SEP. PAPEL CARTAO 1200x1000M 350g Código 20167…" at bounding box center [622, 394] width 323 height 244
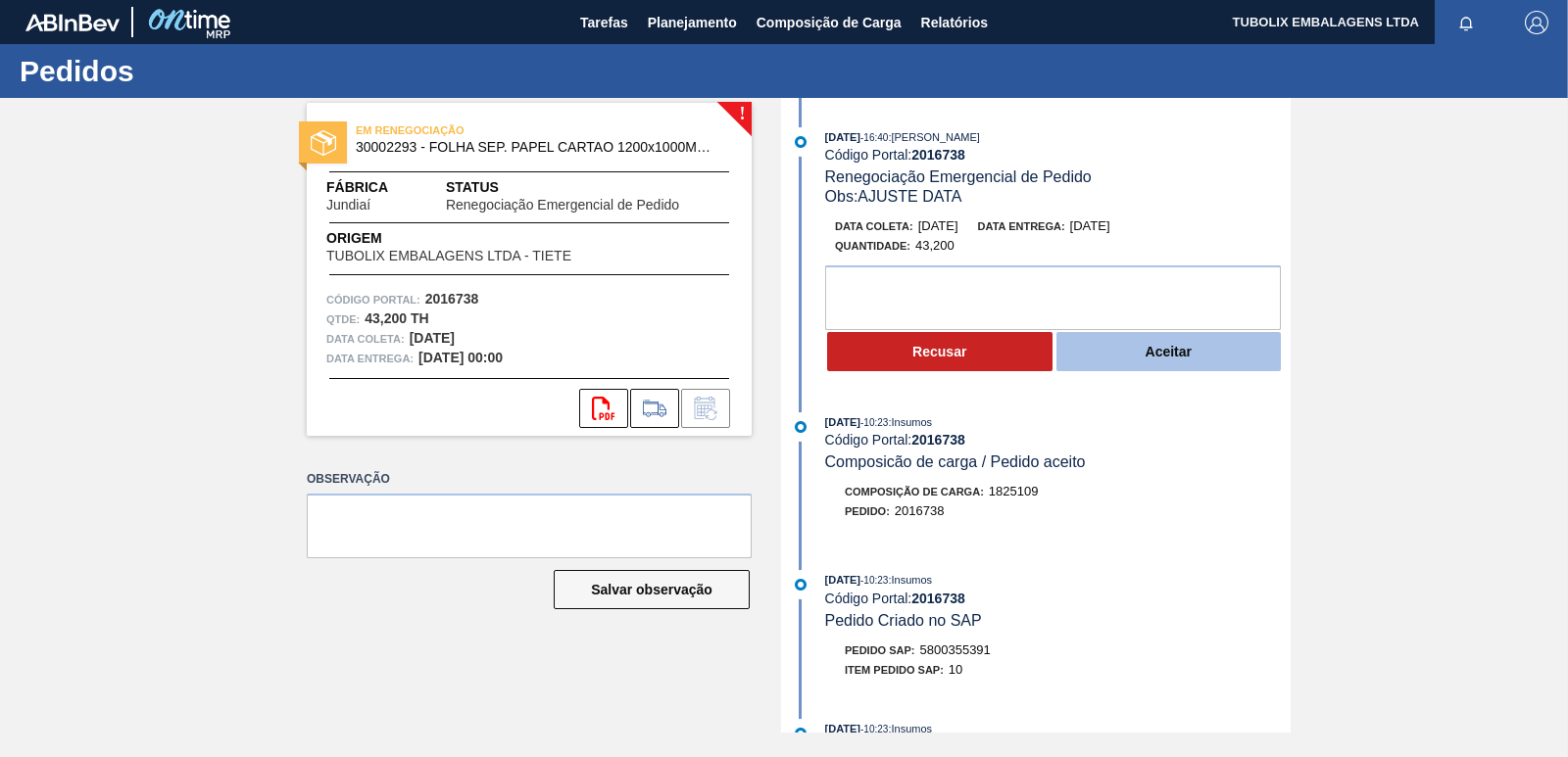
click at [1196, 346] on button "Aceitar" at bounding box center [1169, 352] width 226 height 39
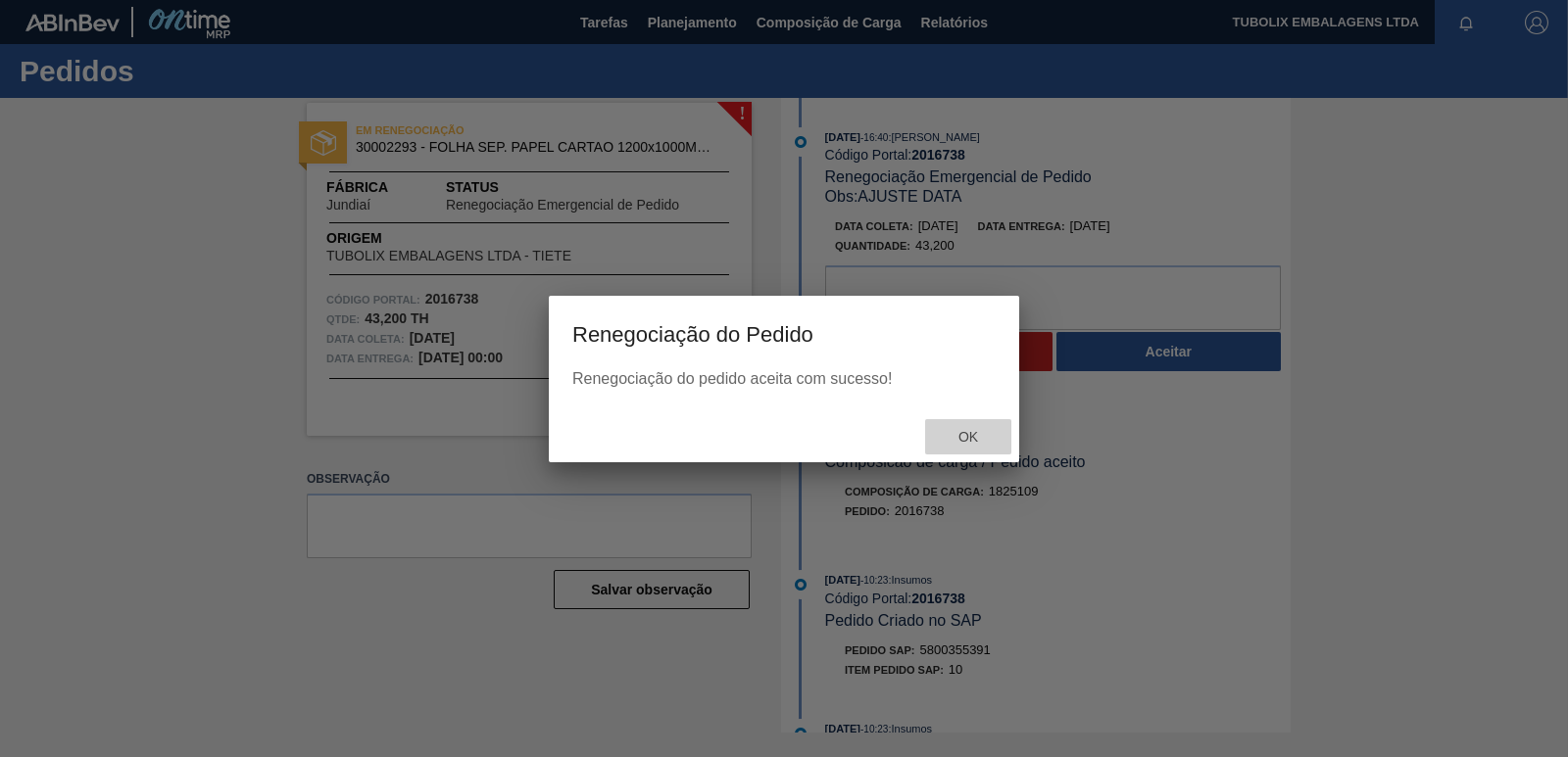
click at [975, 438] on span "Ok" at bounding box center [968, 437] width 51 height 16
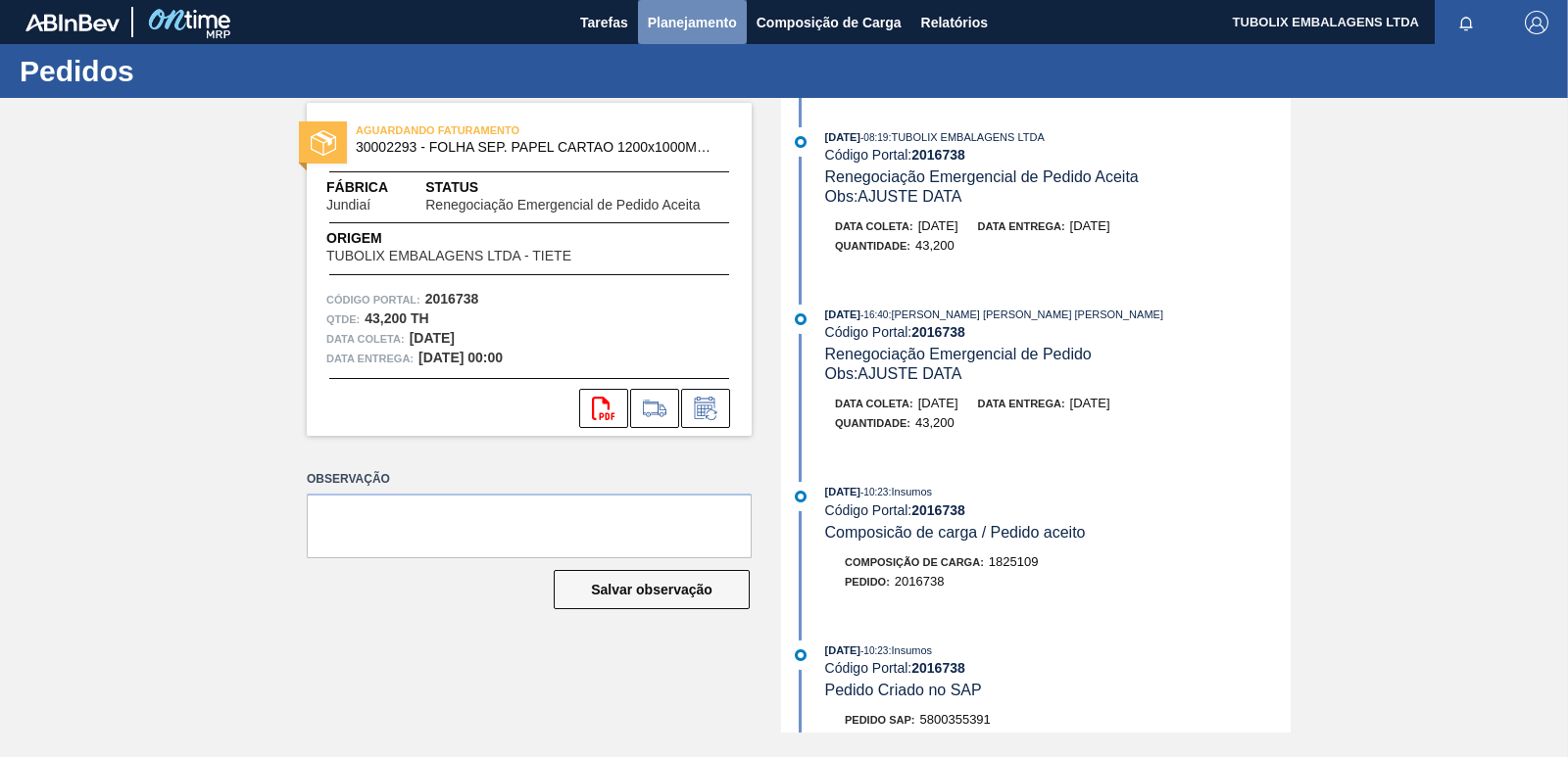
click at [718, 34] on span "Planejamento" at bounding box center [692, 23] width 89 height 24
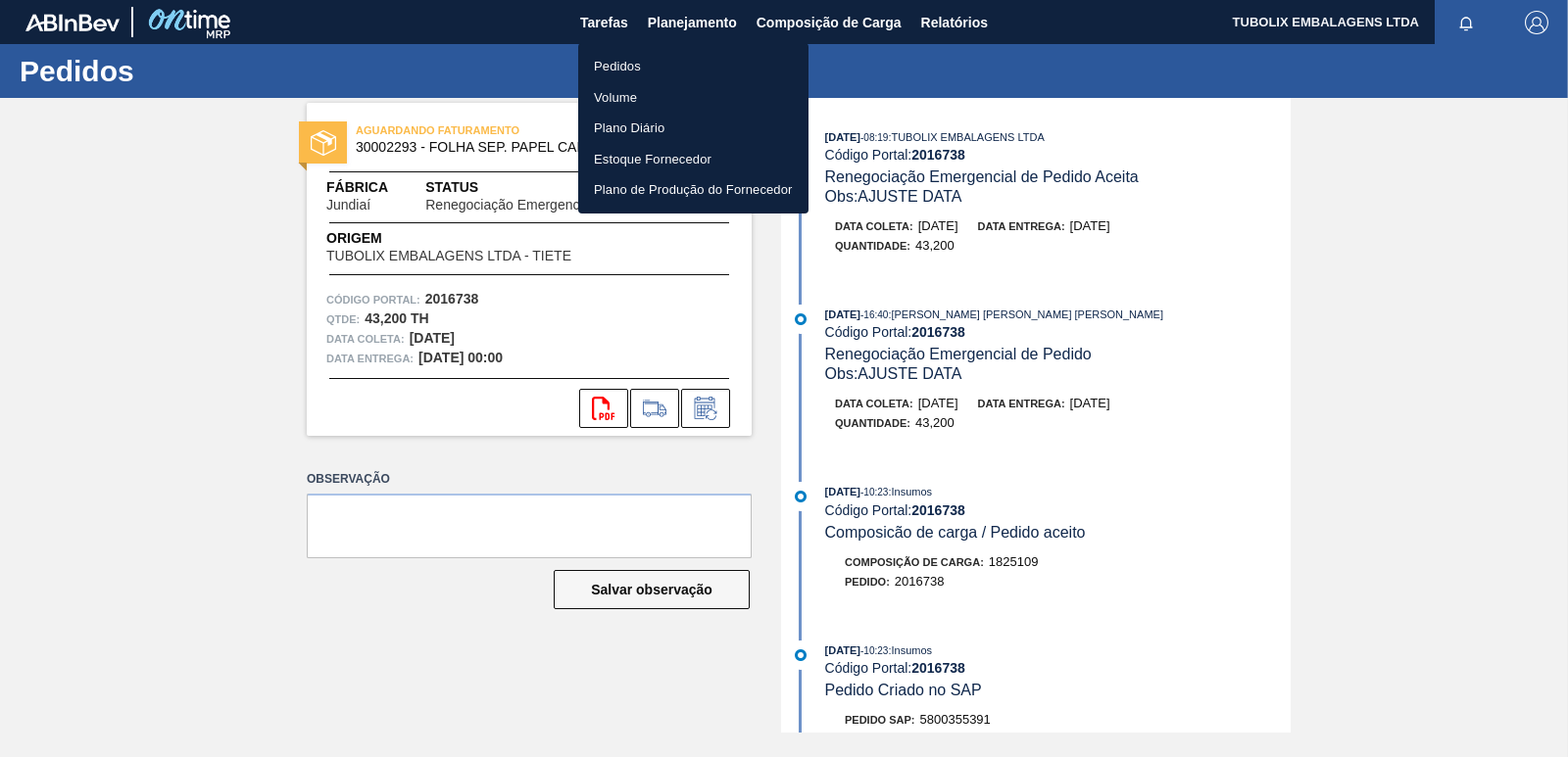
click at [638, 64] on li "Pedidos" at bounding box center [693, 67] width 231 height 32
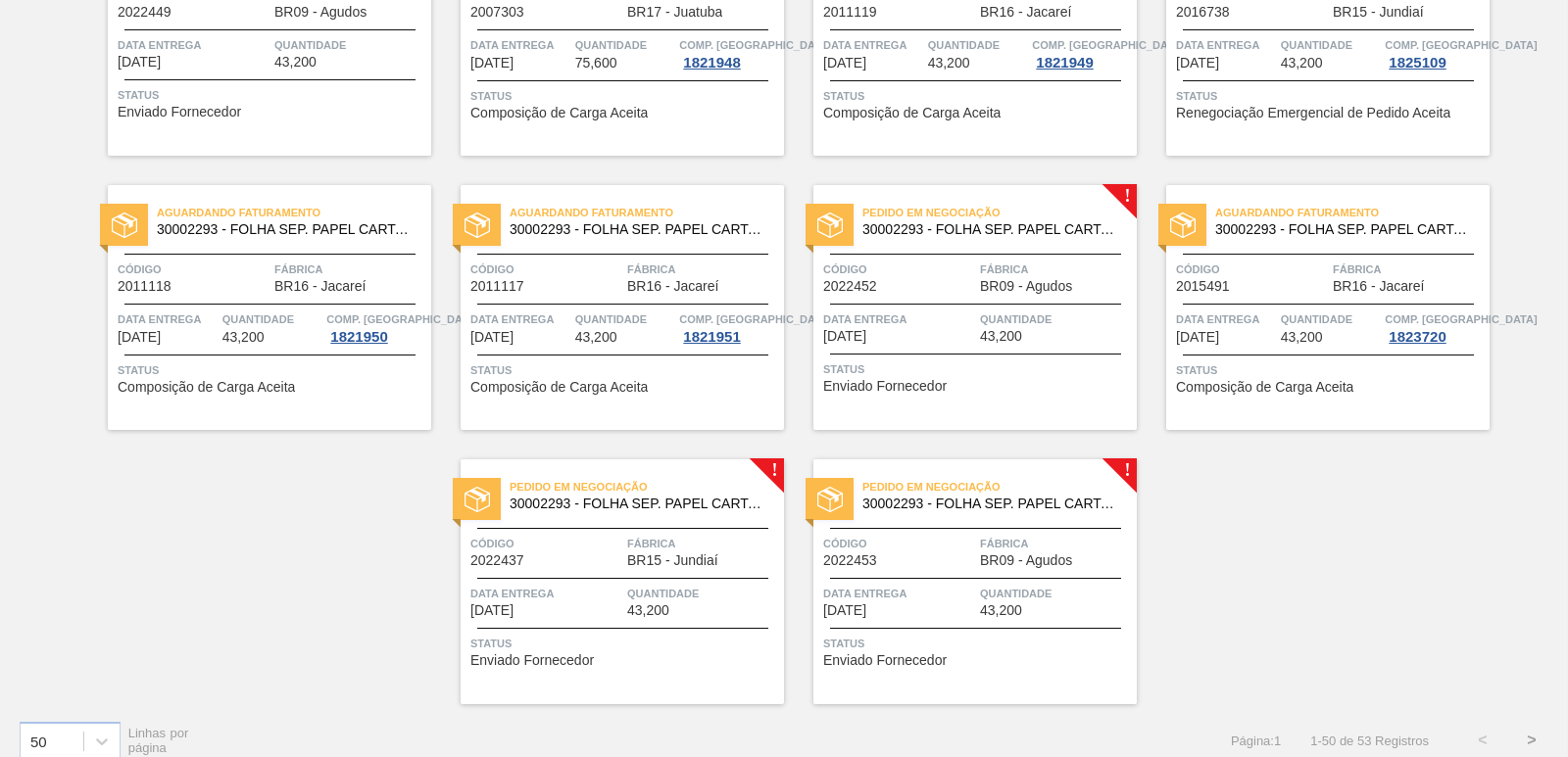
scroll to position [3026, 0]
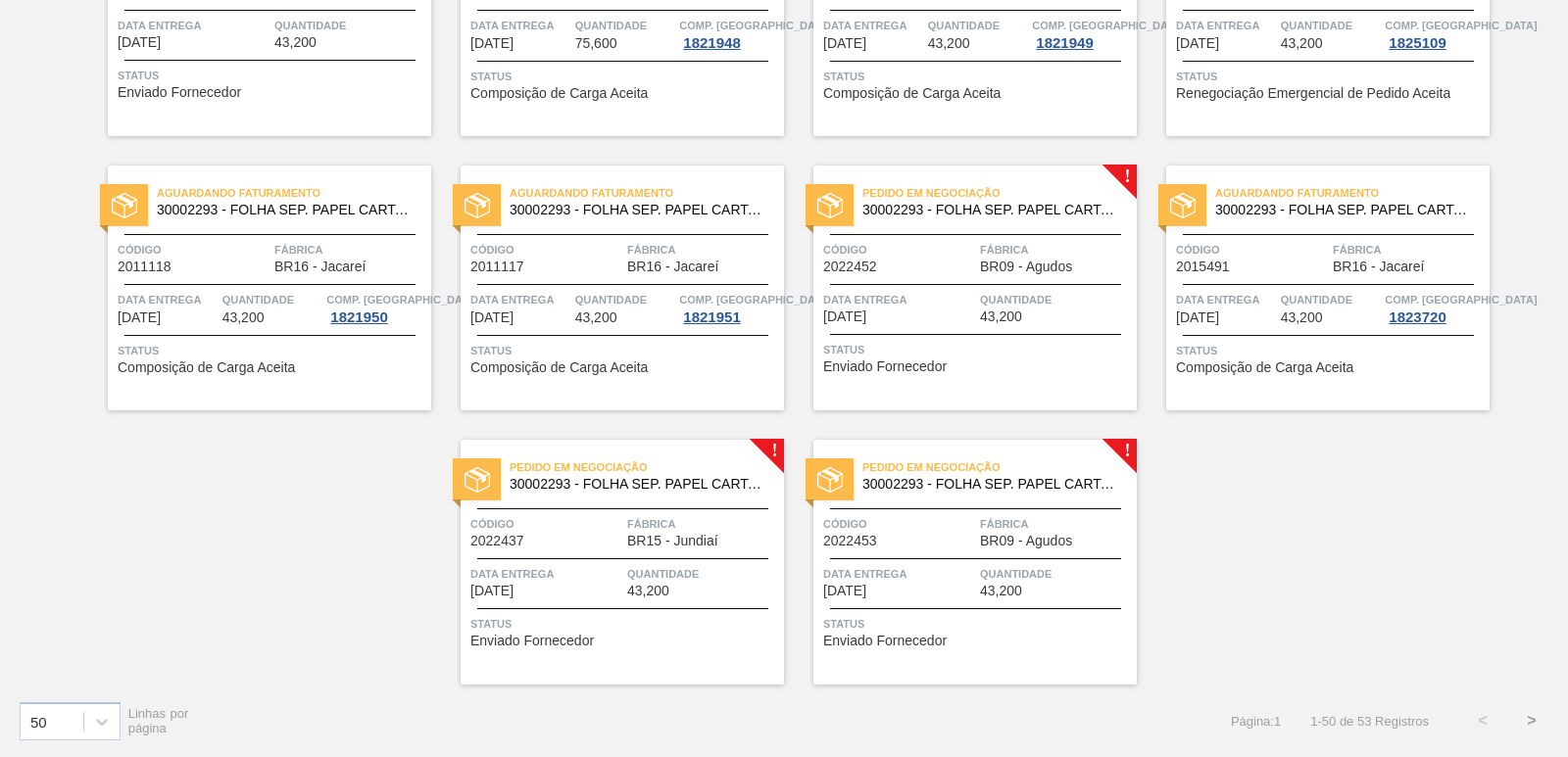
click at [588, 430] on div "! Pedido em Negociação 30002293 - FOLHA SEP. PAPEL CARTAO 1200x1000M 350g Códig…" at bounding box center [607, 547] width 353 height 274
click at [648, 487] on span "30002293 - FOLHA SEP. PAPEL CARTAO 1200x1000M 350g" at bounding box center [639, 484] width 258 height 15
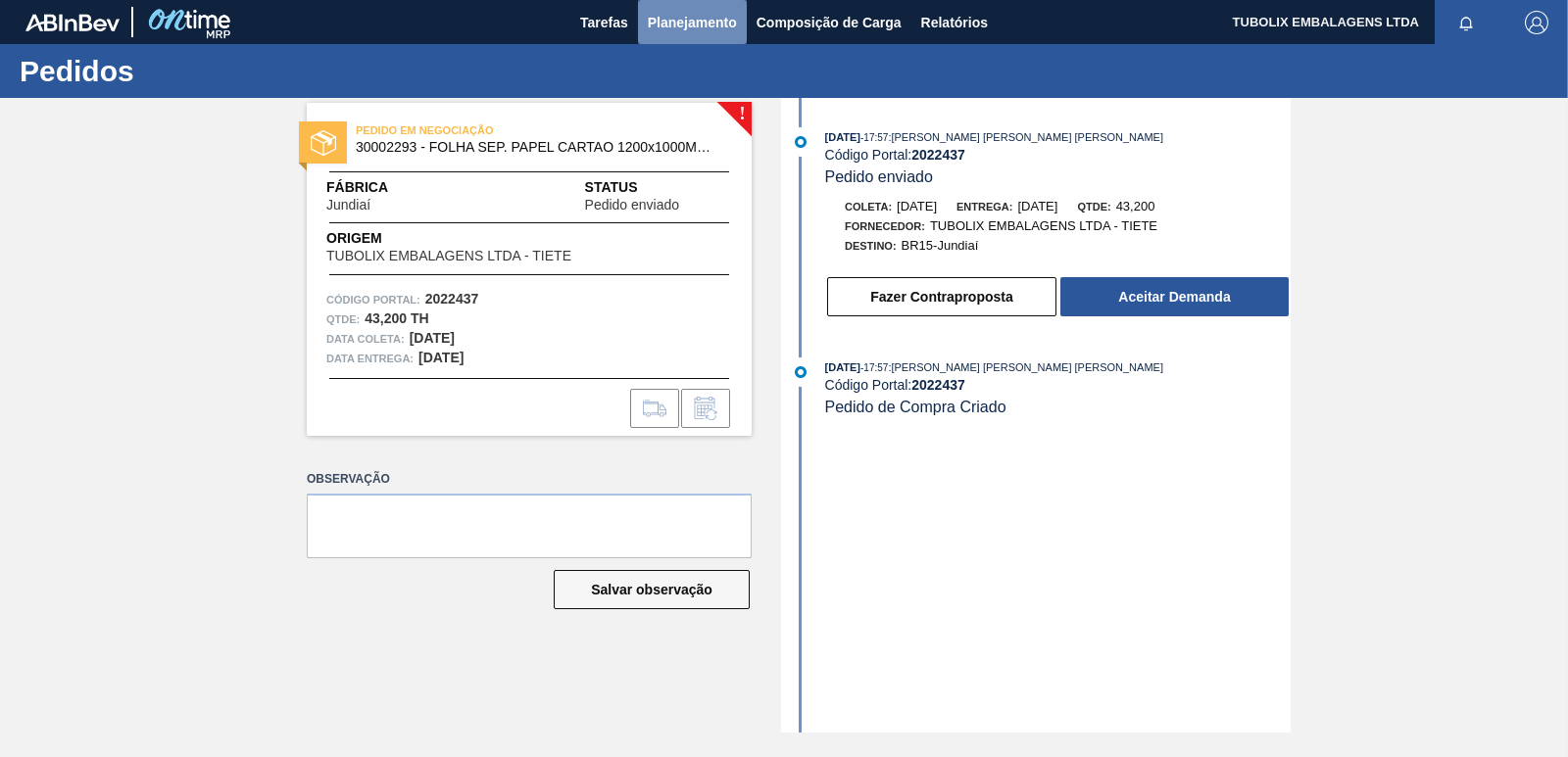
click at [709, 14] on span "Planejamento" at bounding box center [692, 23] width 89 height 24
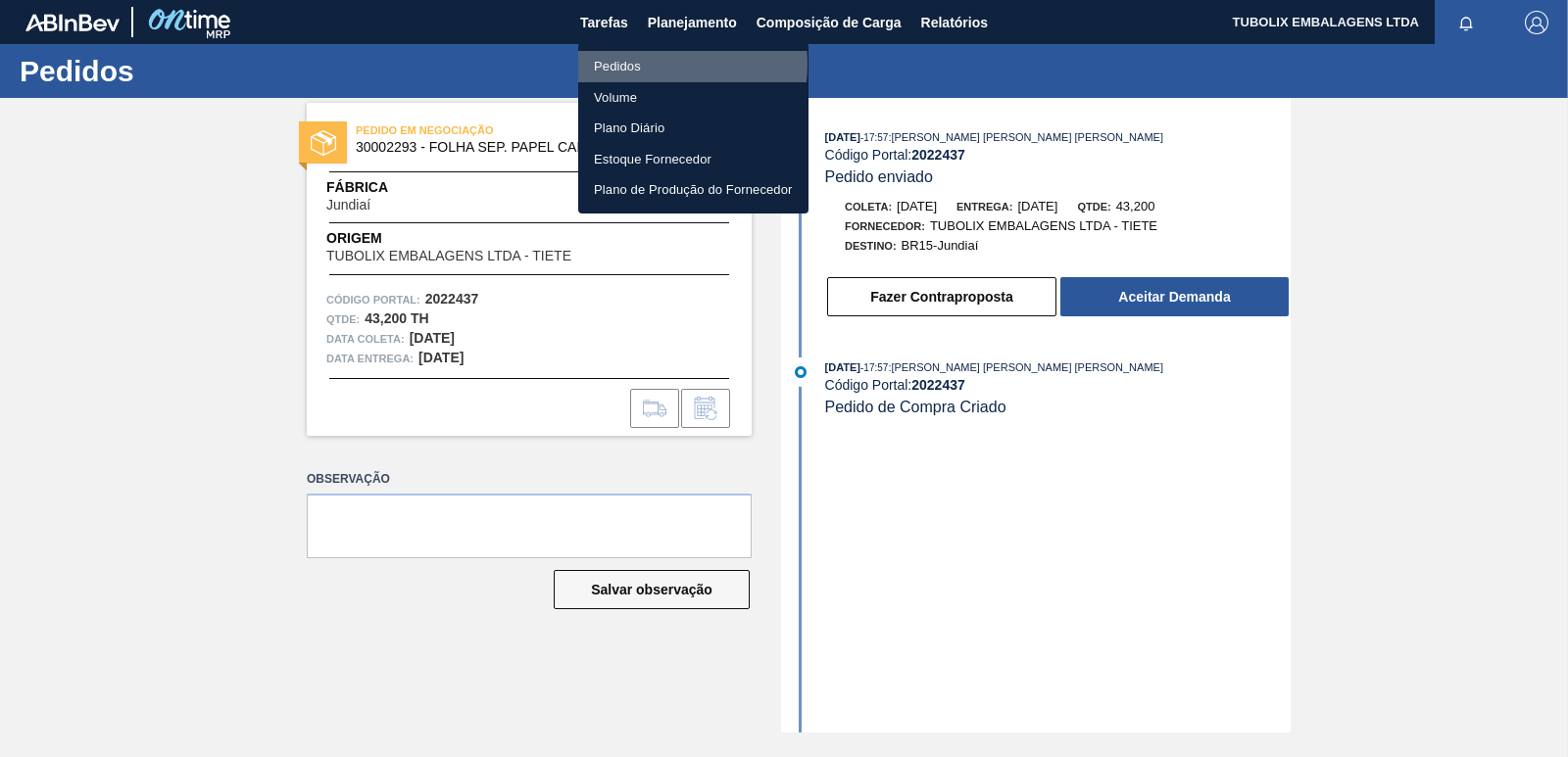
click at [627, 64] on li "Pedidos" at bounding box center [693, 67] width 231 height 32
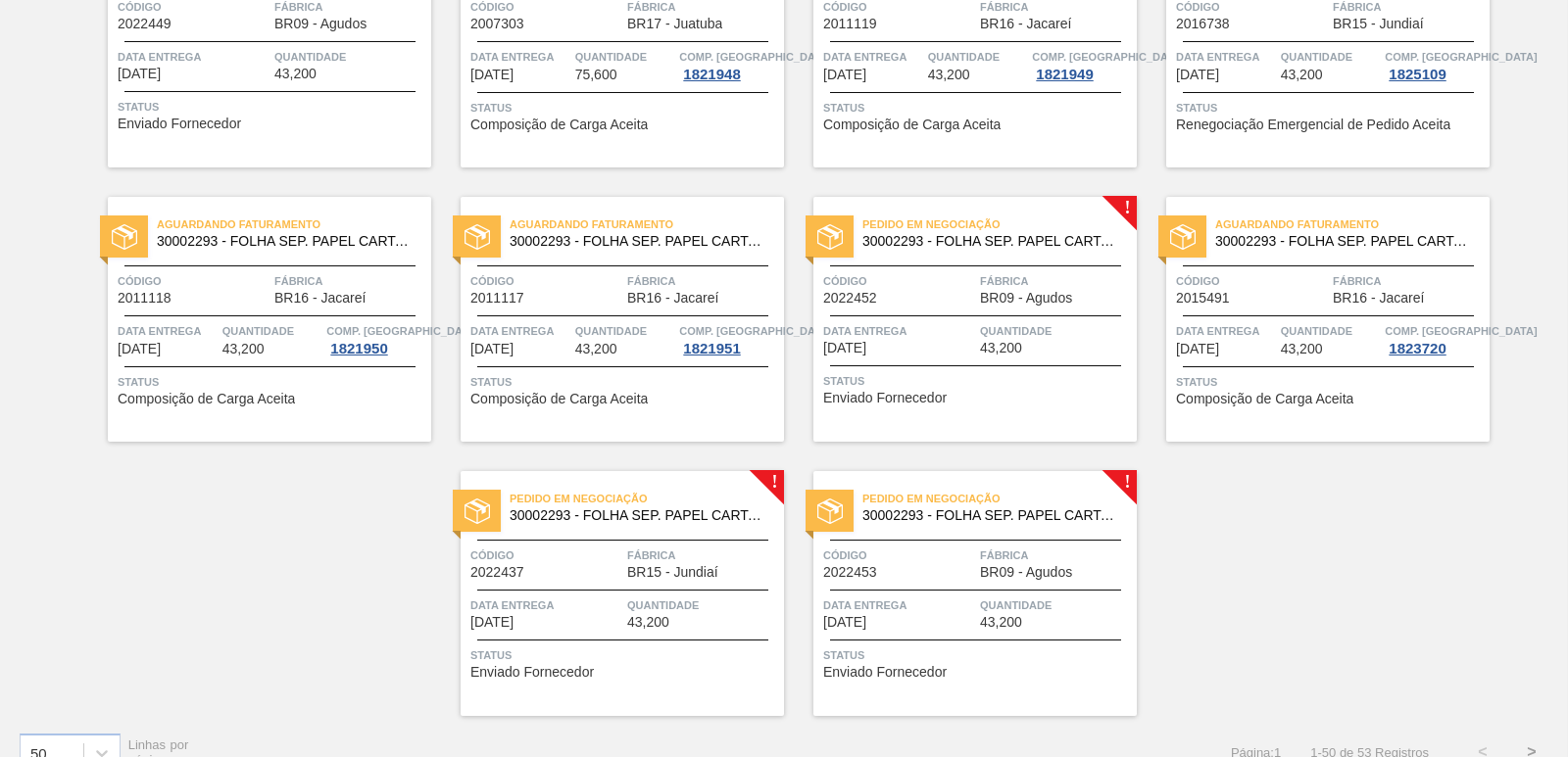
scroll to position [3026, 0]
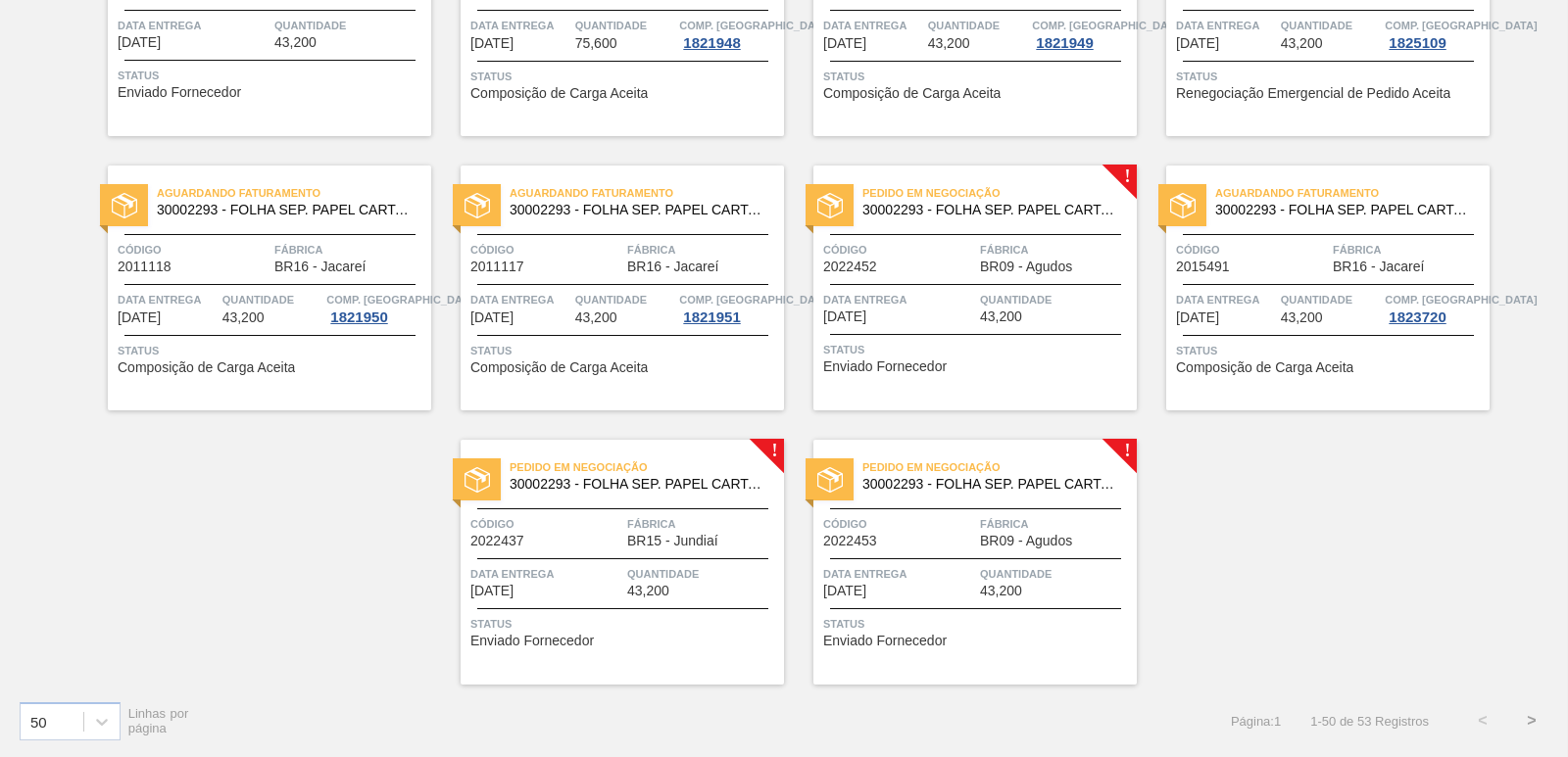
click at [1532, 719] on button ">" at bounding box center [1532, 722] width 49 height 49
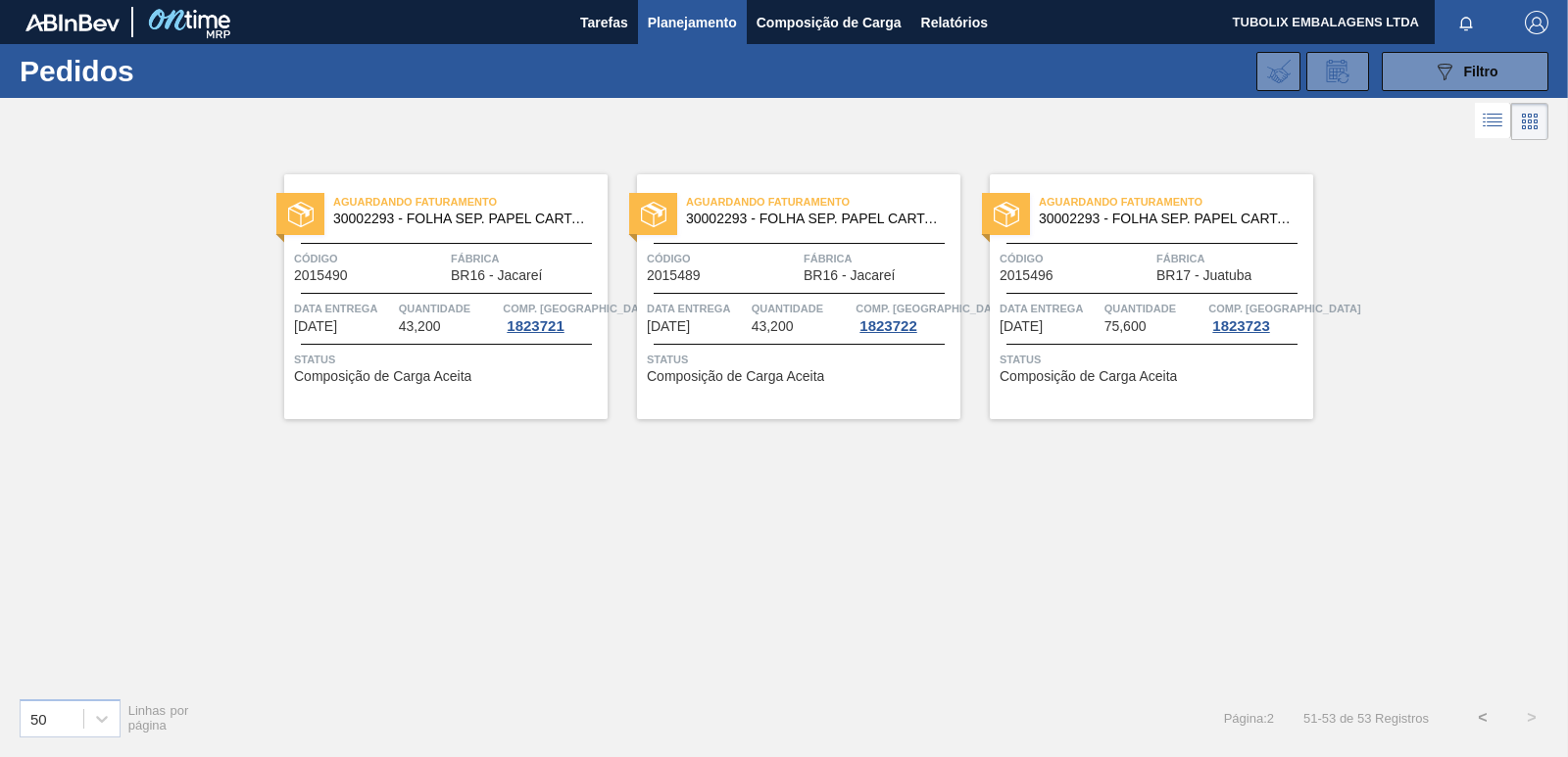
scroll to position [0, 0]
click at [1483, 716] on button "<" at bounding box center [1483, 719] width 49 height 49
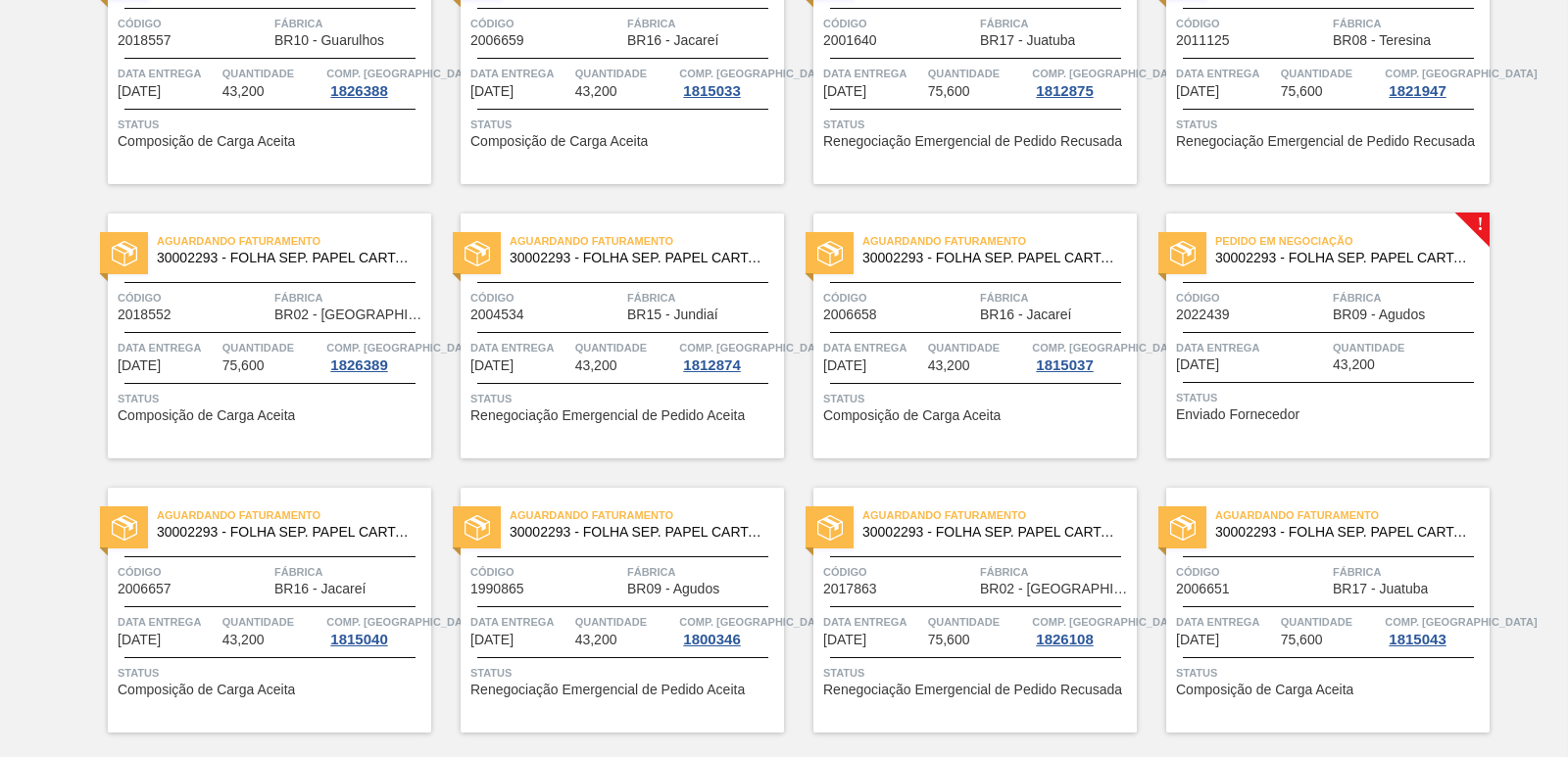
scroll to position [2253, 0]
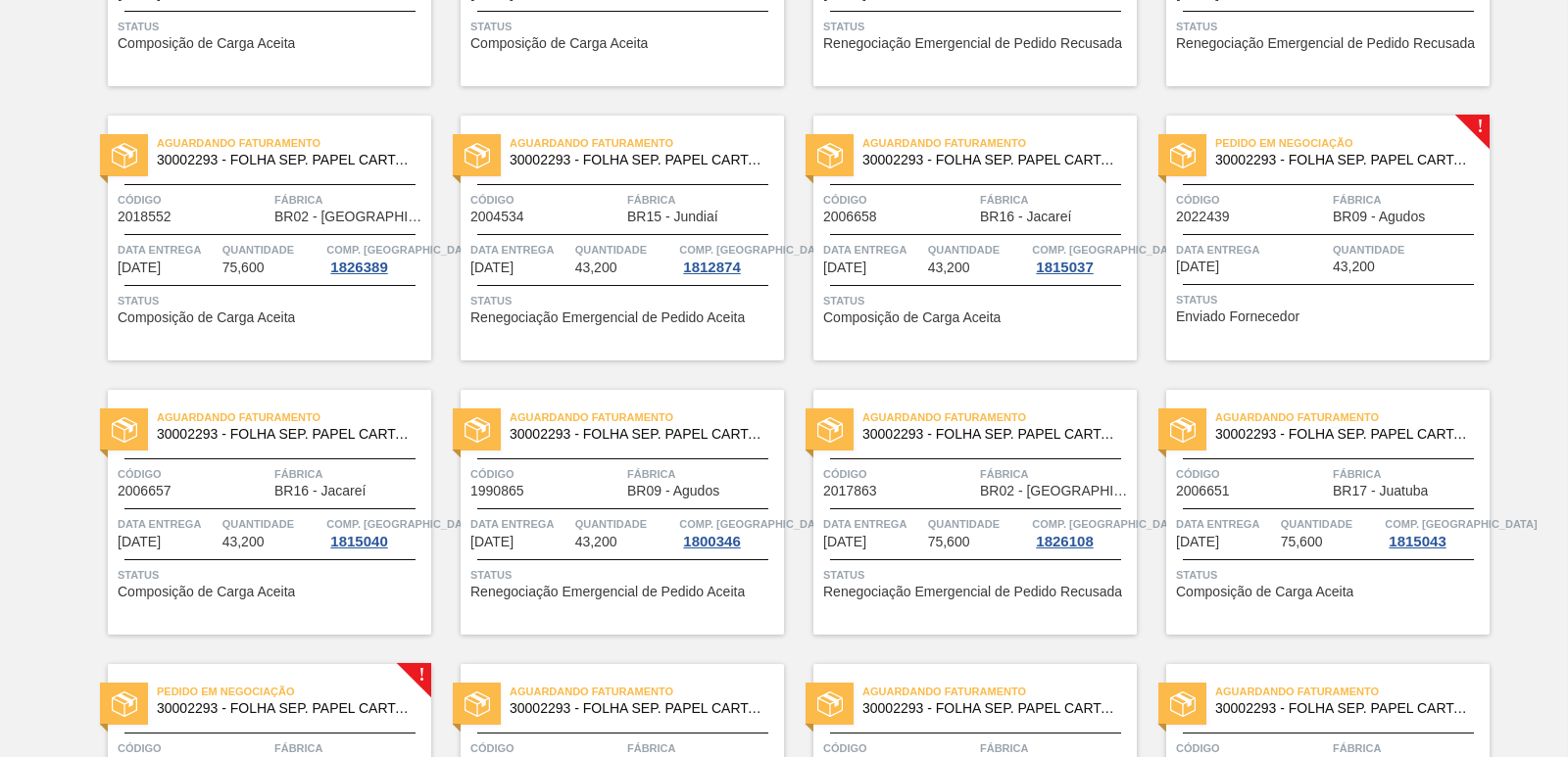
click at [1371, 199] on span "Fábrica" at bounding box center [1408, 200] width 152 height 20
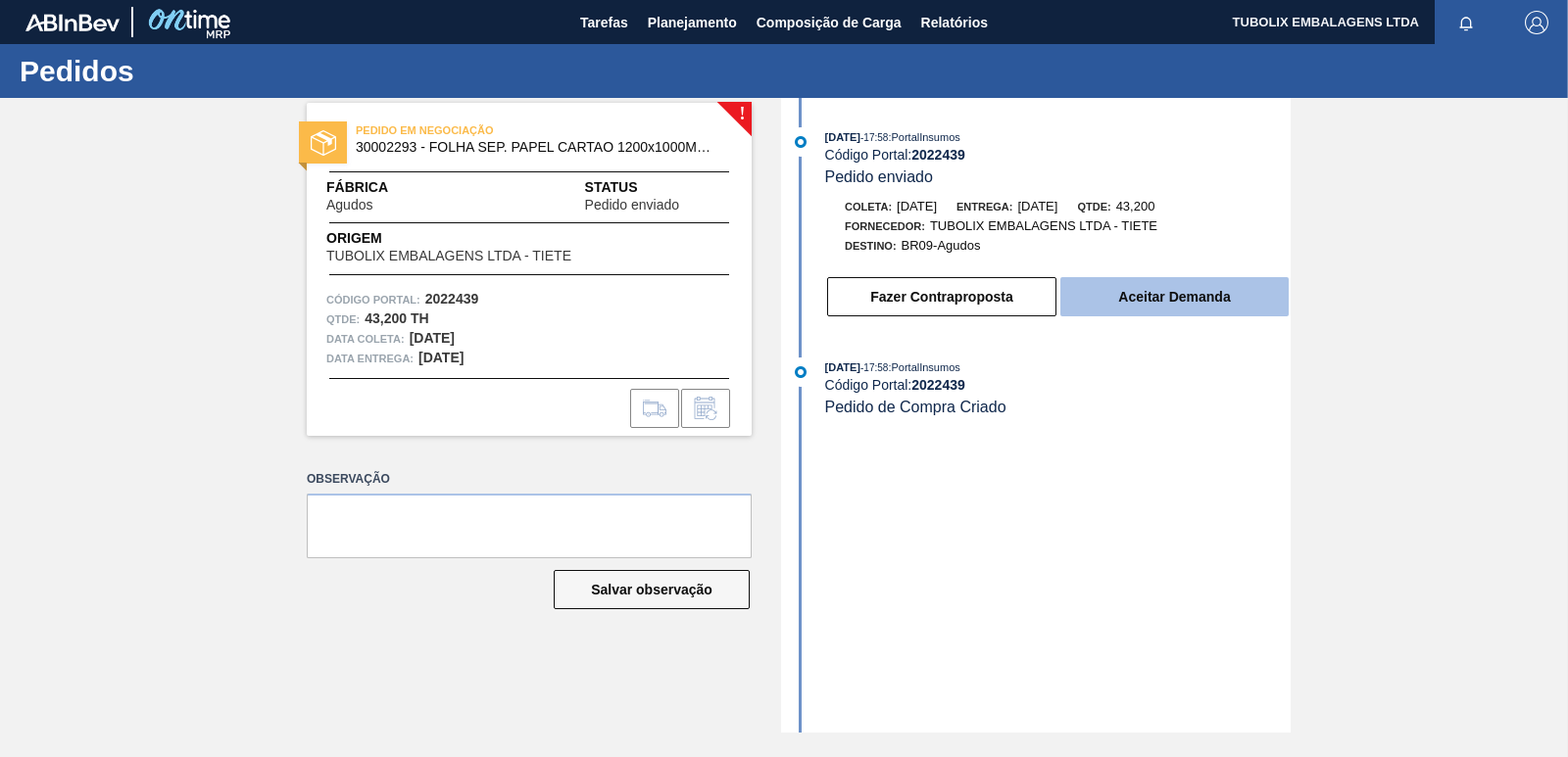
click at [1161, 297] on button "Aceitar Demanda" at bounding box center [1175, 297] width 229 height 39
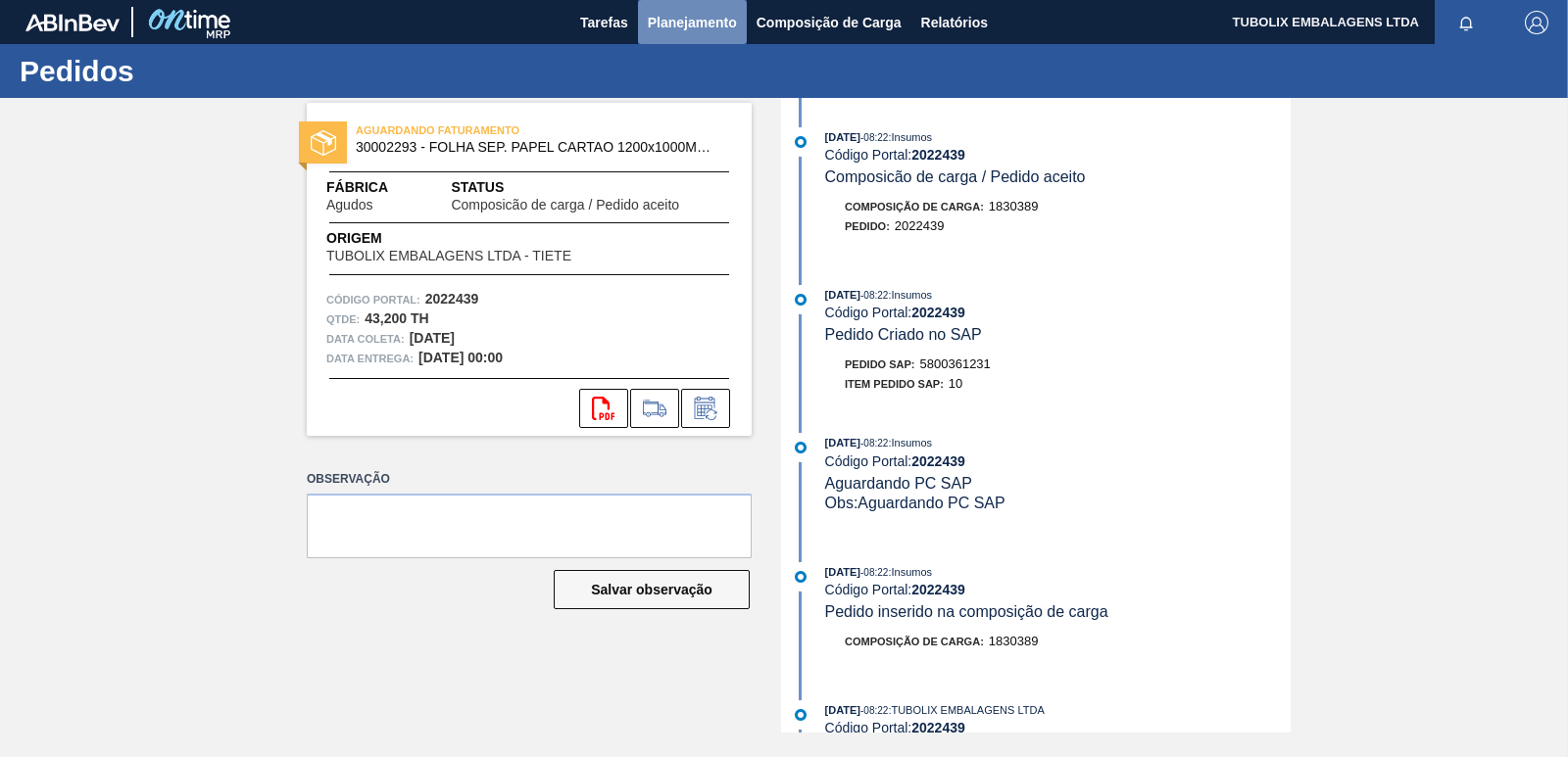
click at [691, 22] on span "Planejamento" at bounding box center [692, 23] width 89 height 24
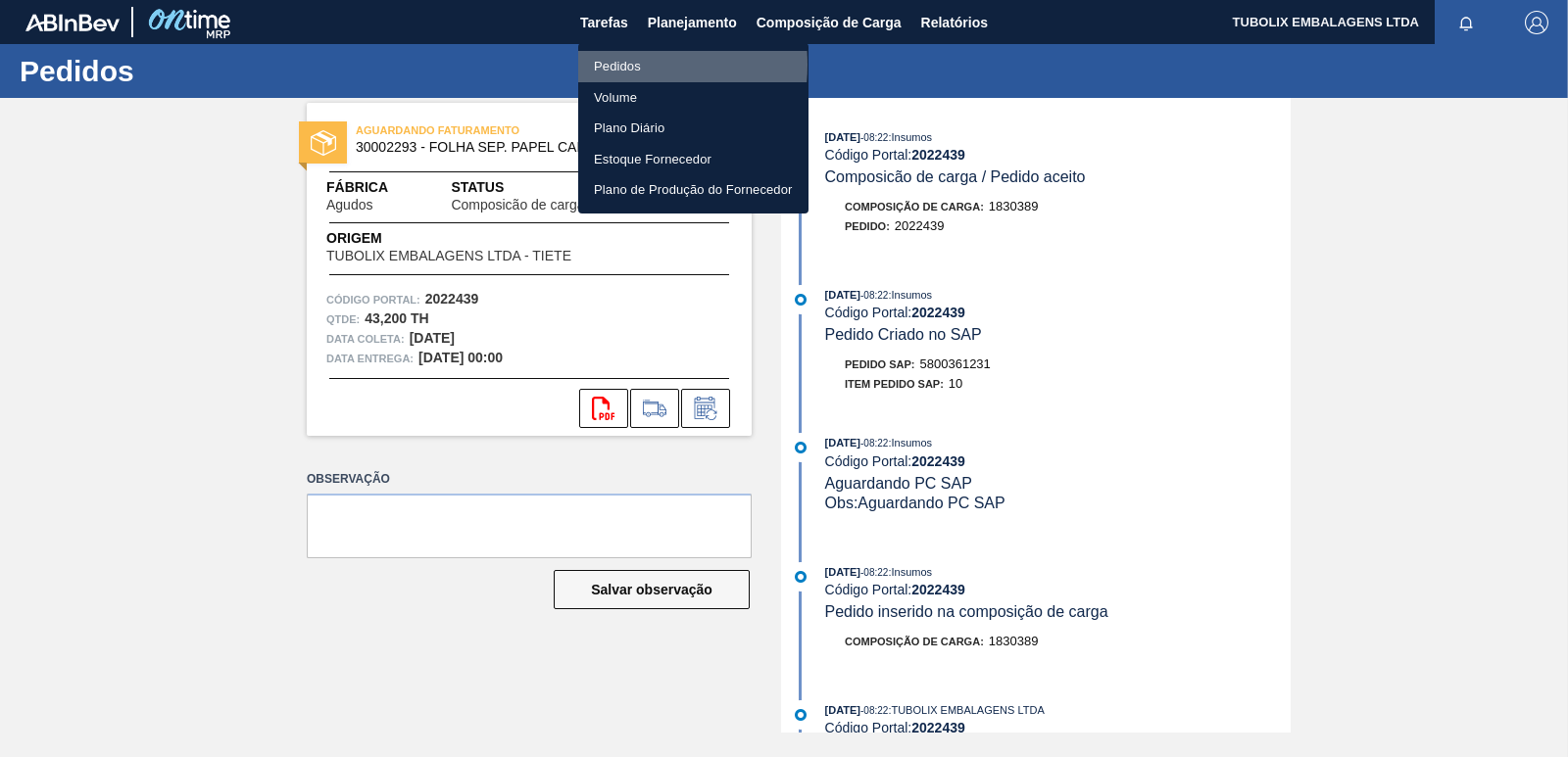
click at [616, 65] on li "Pedidos" at bounding box center [693, 67] width 231 height 32
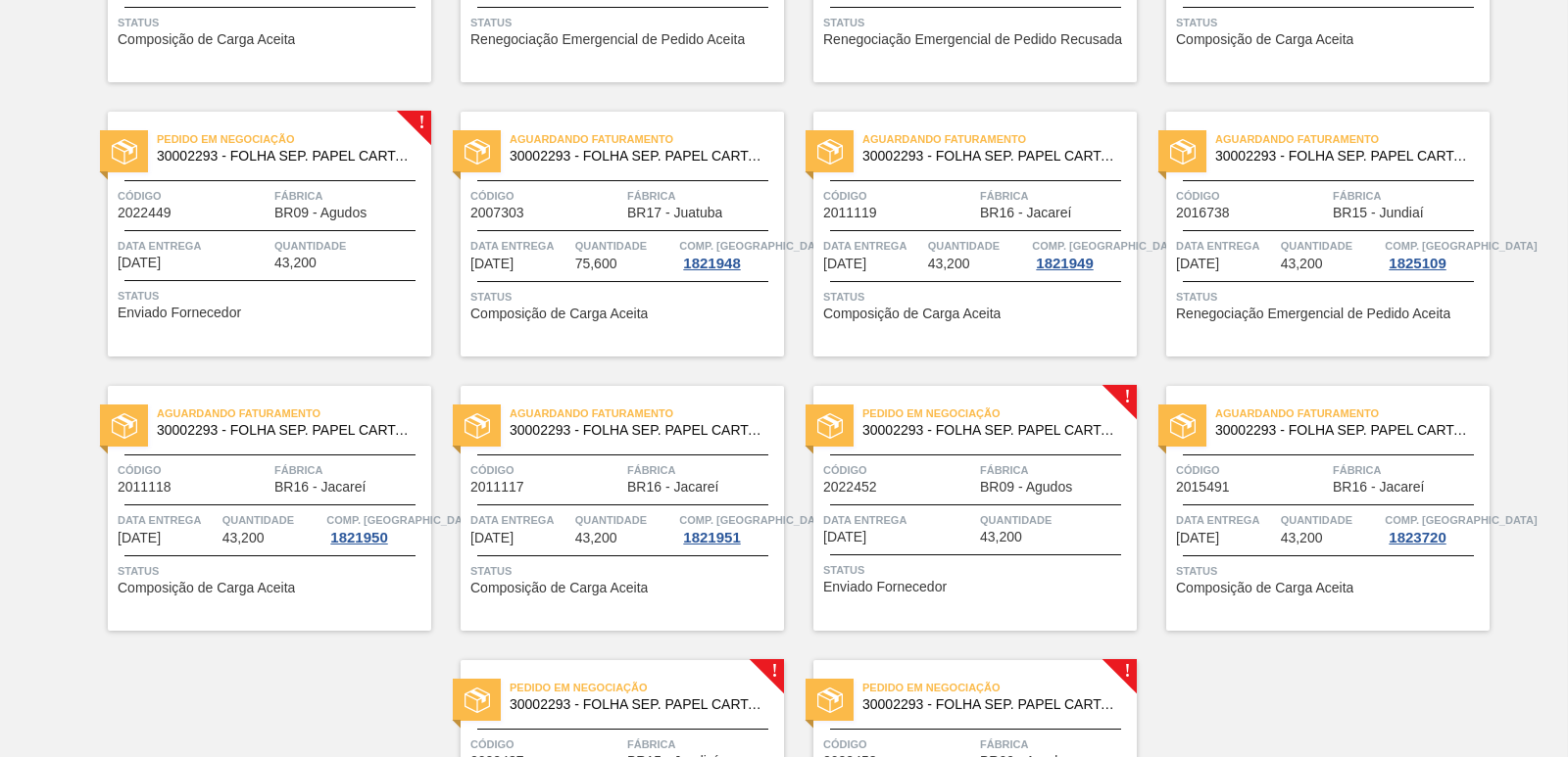
scroll to position [2732, 0]
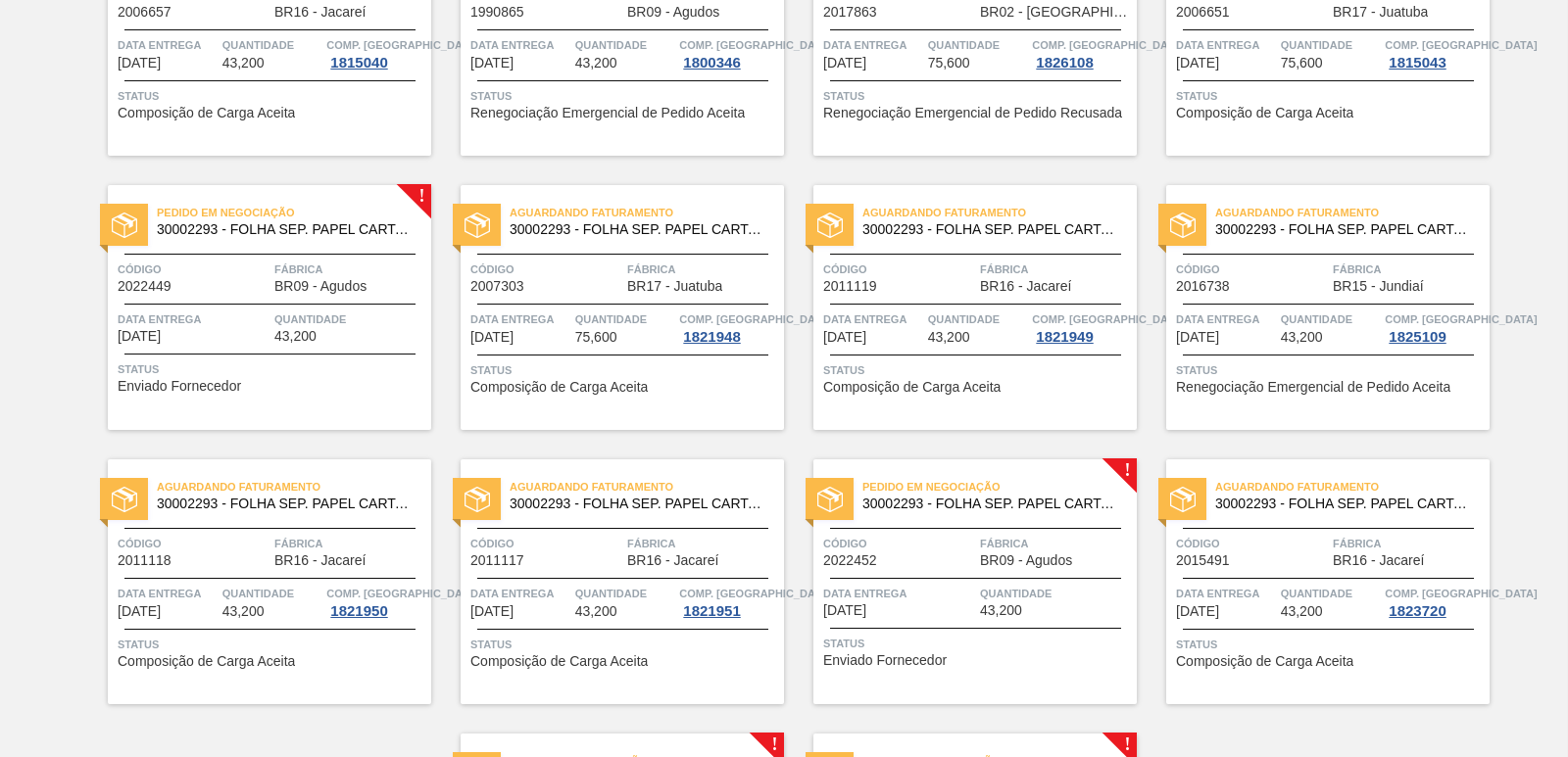
click at [304, 242] on div "Pedido em Negociação 30002293 - FOLHA SEP. PAPEL CARTAO 1200x1000M 350g" at bounding box center [269, 222] width 323 height 44
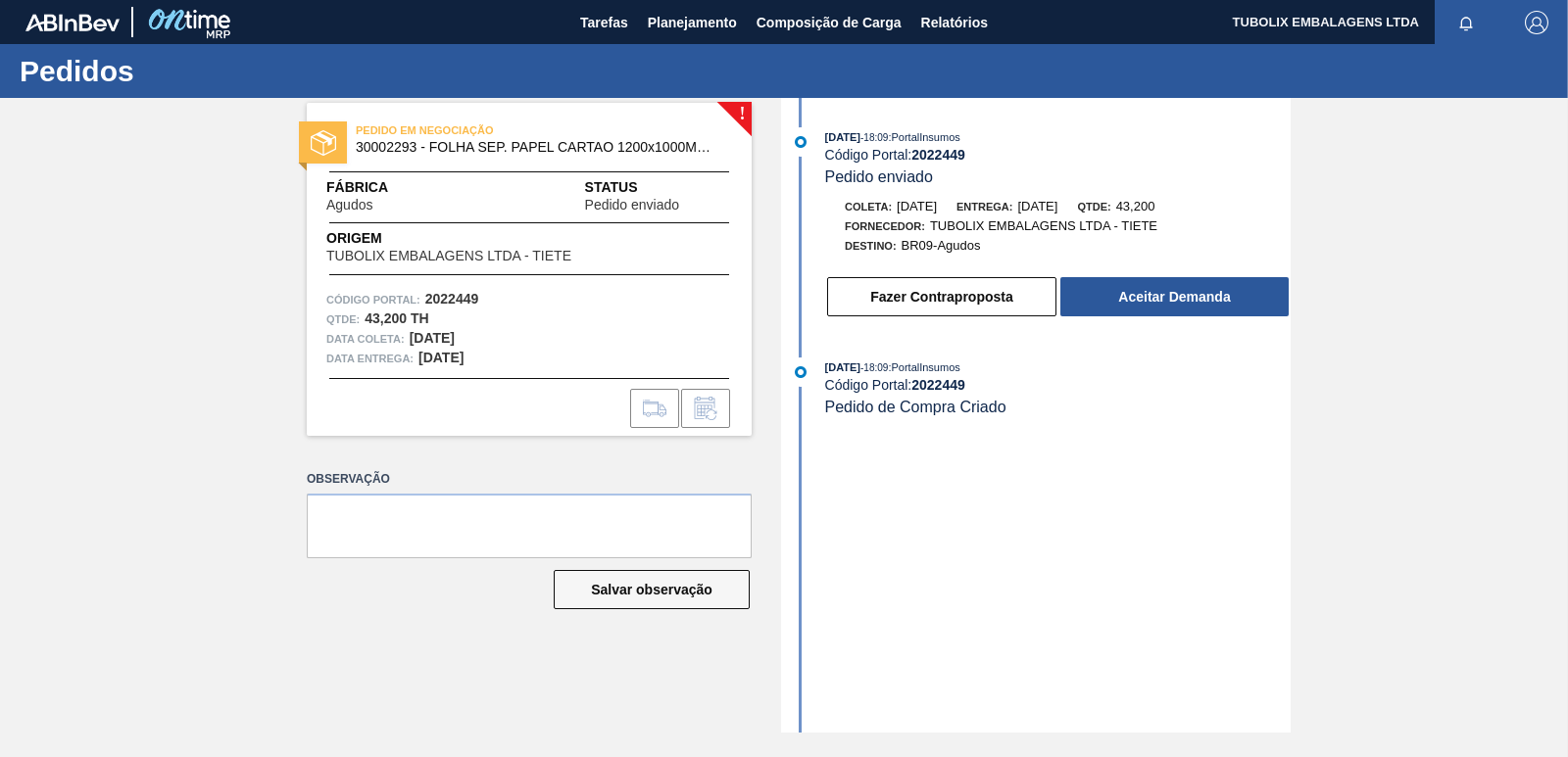
click at [1106, 290] on button "Aceitar Demanda" at bounding box center [1175, 297] width 229 height 39
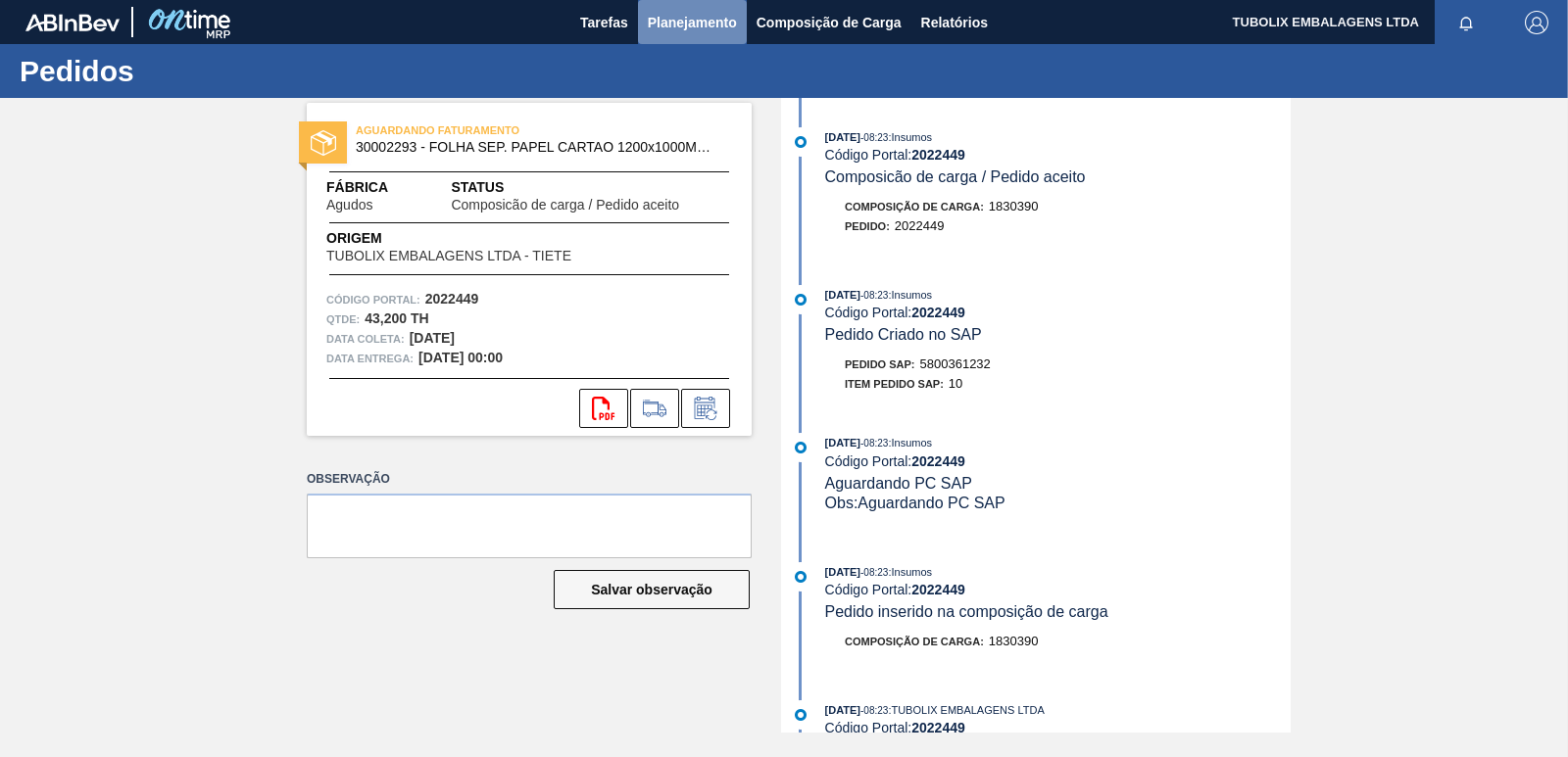
click at [674, 20] on span "Planejamento" at bounding box center [692, 23] width 89 height 24
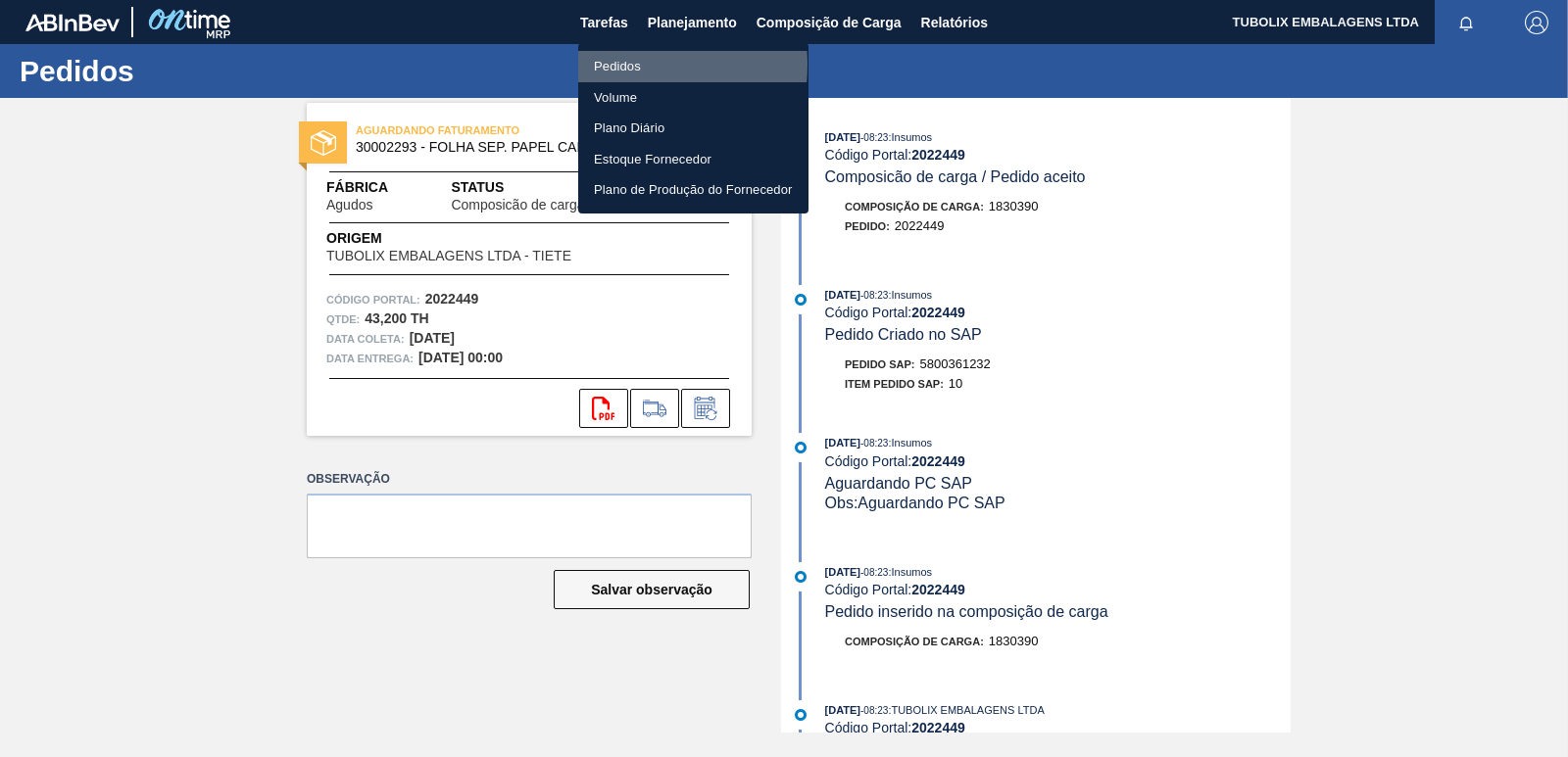
click at [617, 65] on li "Pedidos" at bounding box center [693, 67] width 231 height 32
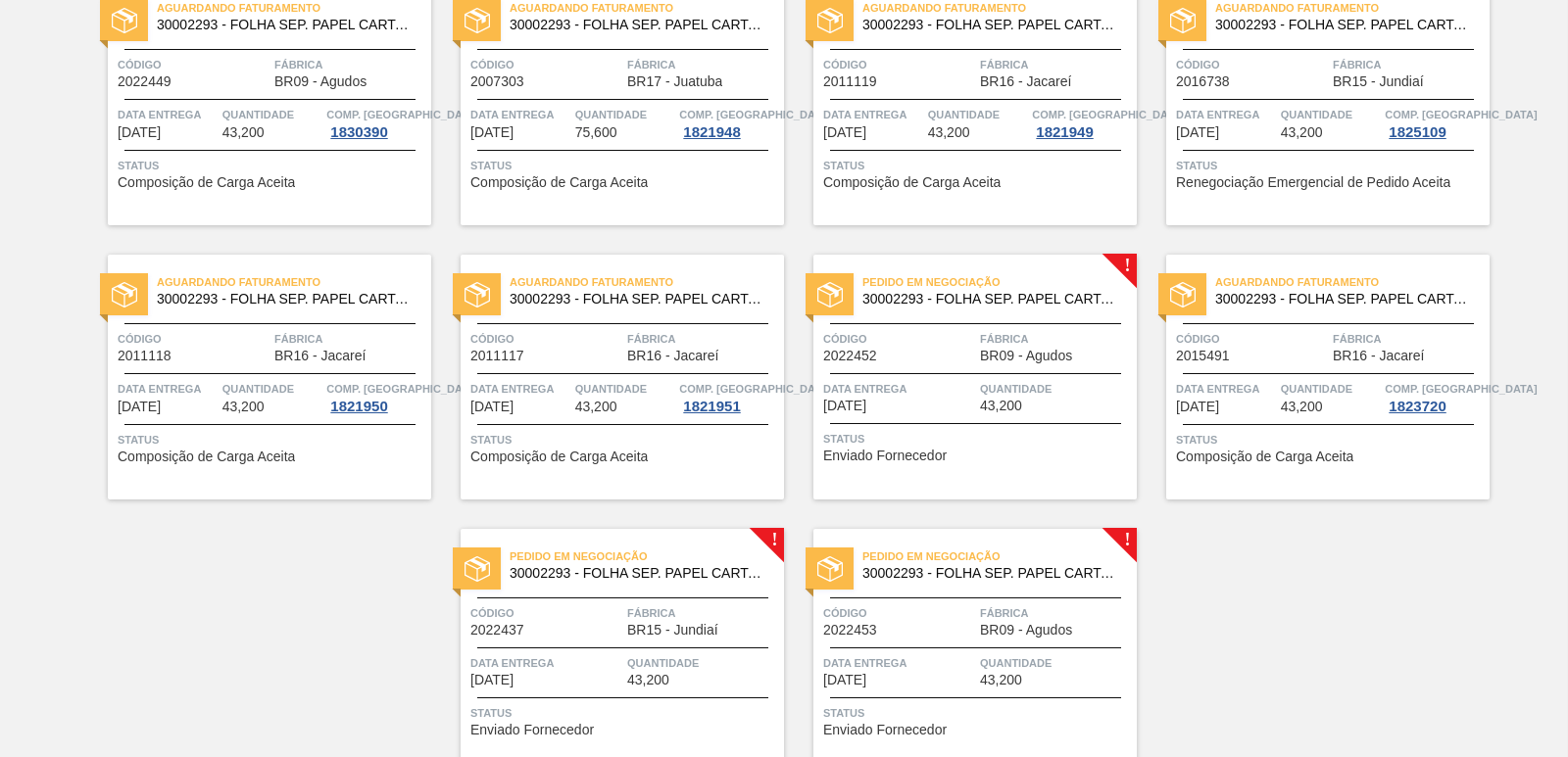
scroll to position [2938, 0]
click at [975, 331] on div "Código 2022452 Fábrica BR09 - Agudos" at bounding box center [975, 344] width 323 height 34
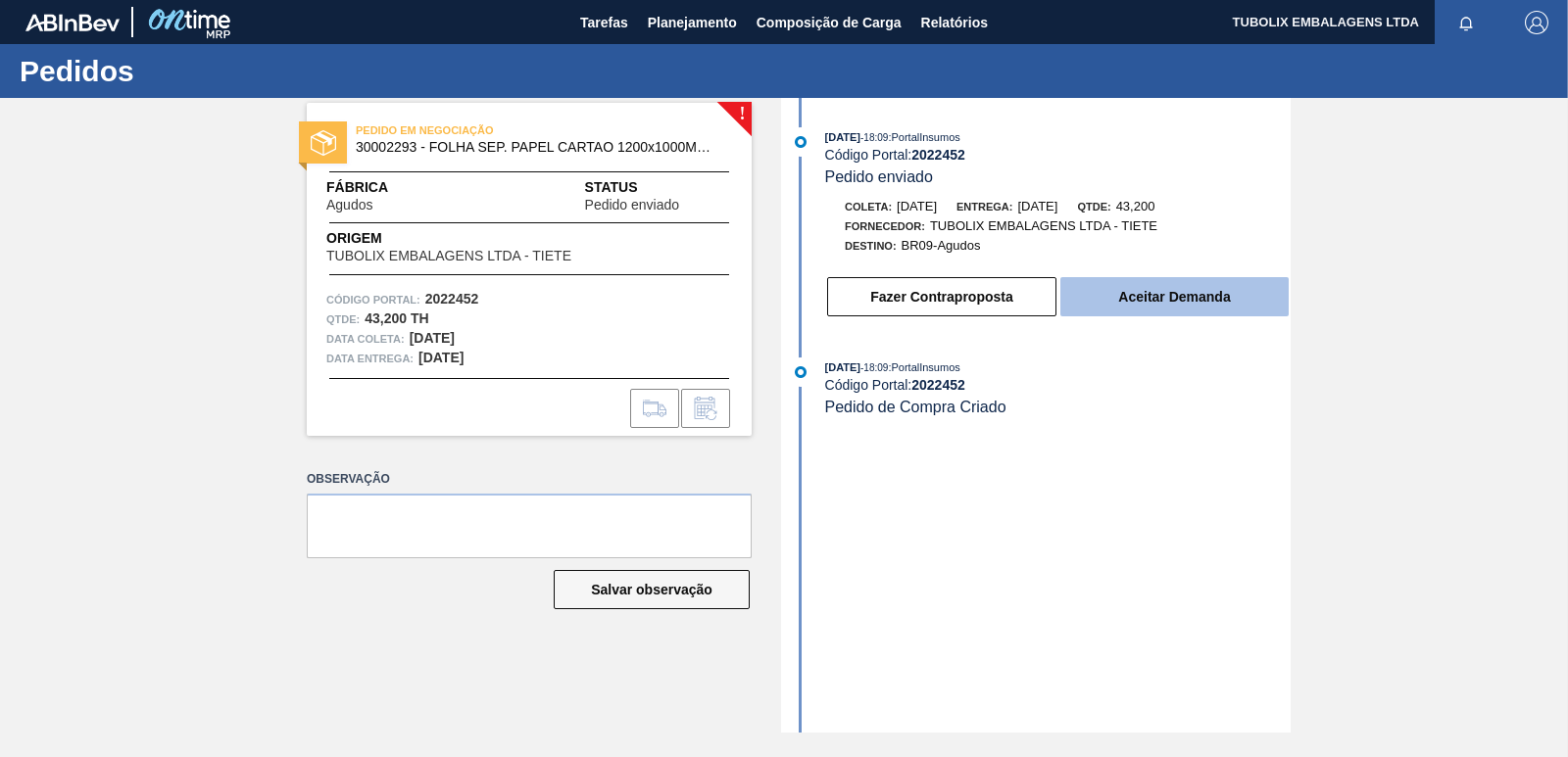
click at [1126, 306] on button "Aceitar Demanda" at bounding box center [1175, 297] width 229 height 39
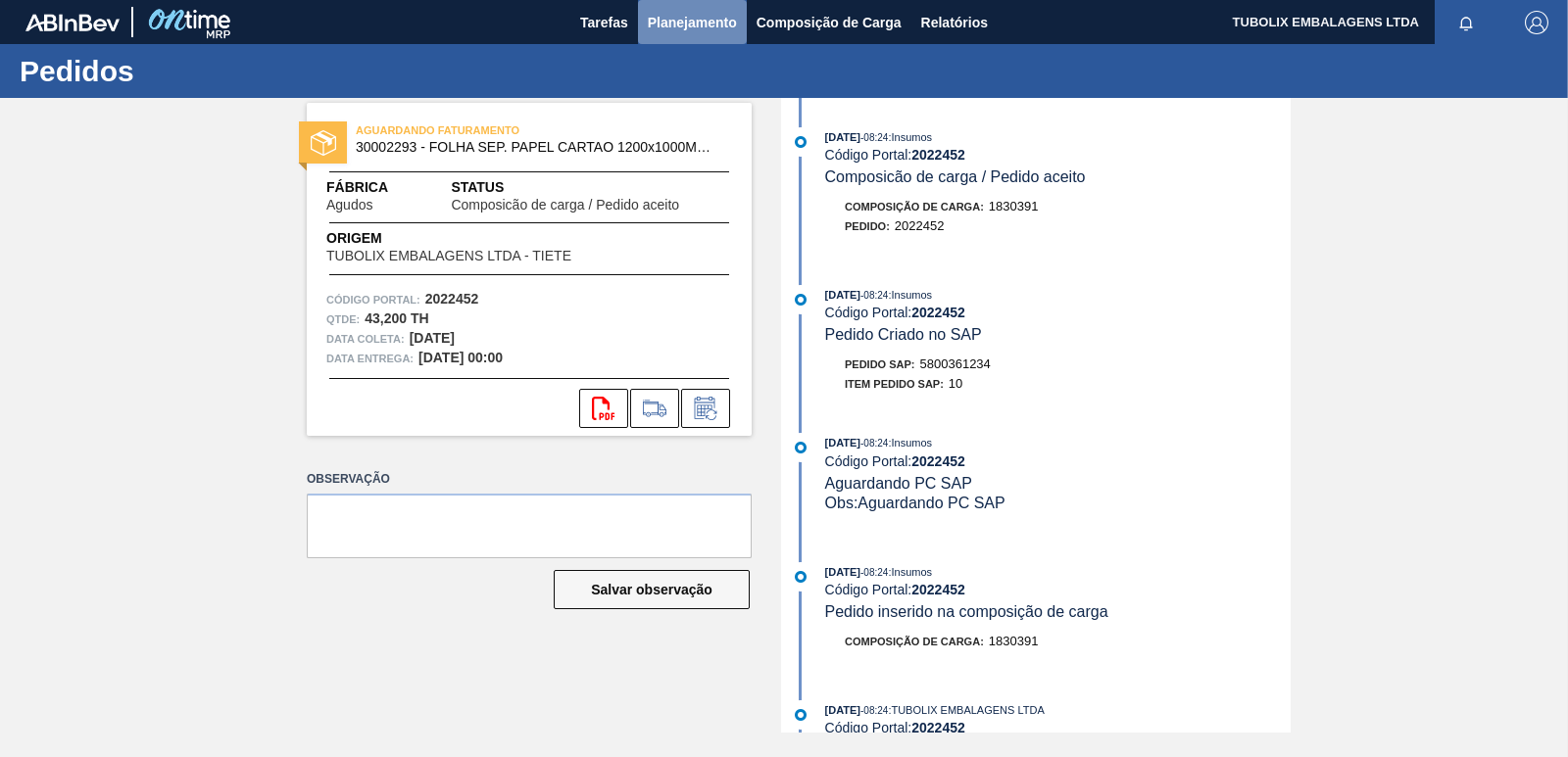
click at [698, 20] on span "Planejamento" at bounding box center [692, 23] width 89 height 24
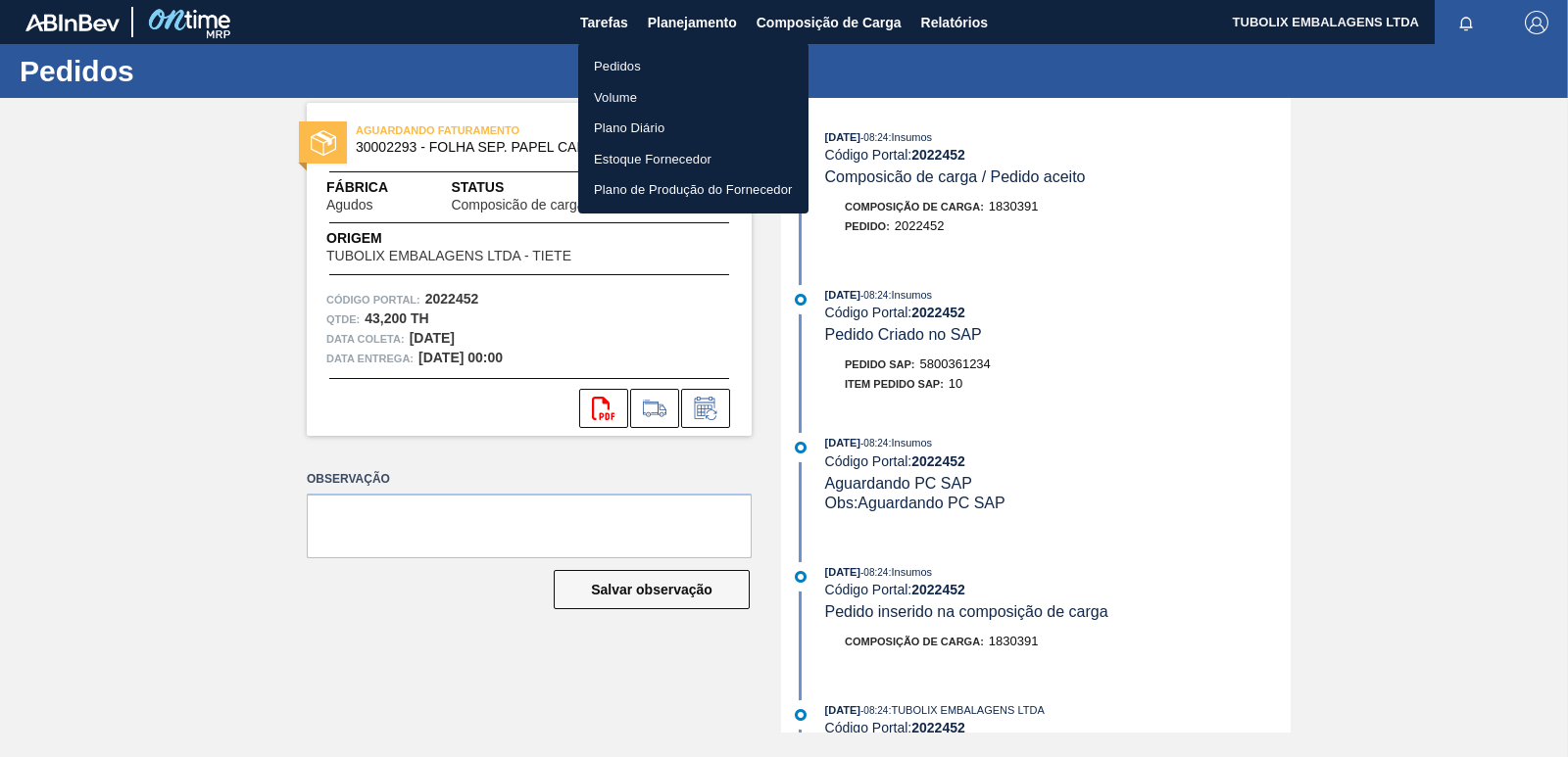
click at [629, 76] on li "Pedidos" at bounding box center [693, 67] width 231 height 32
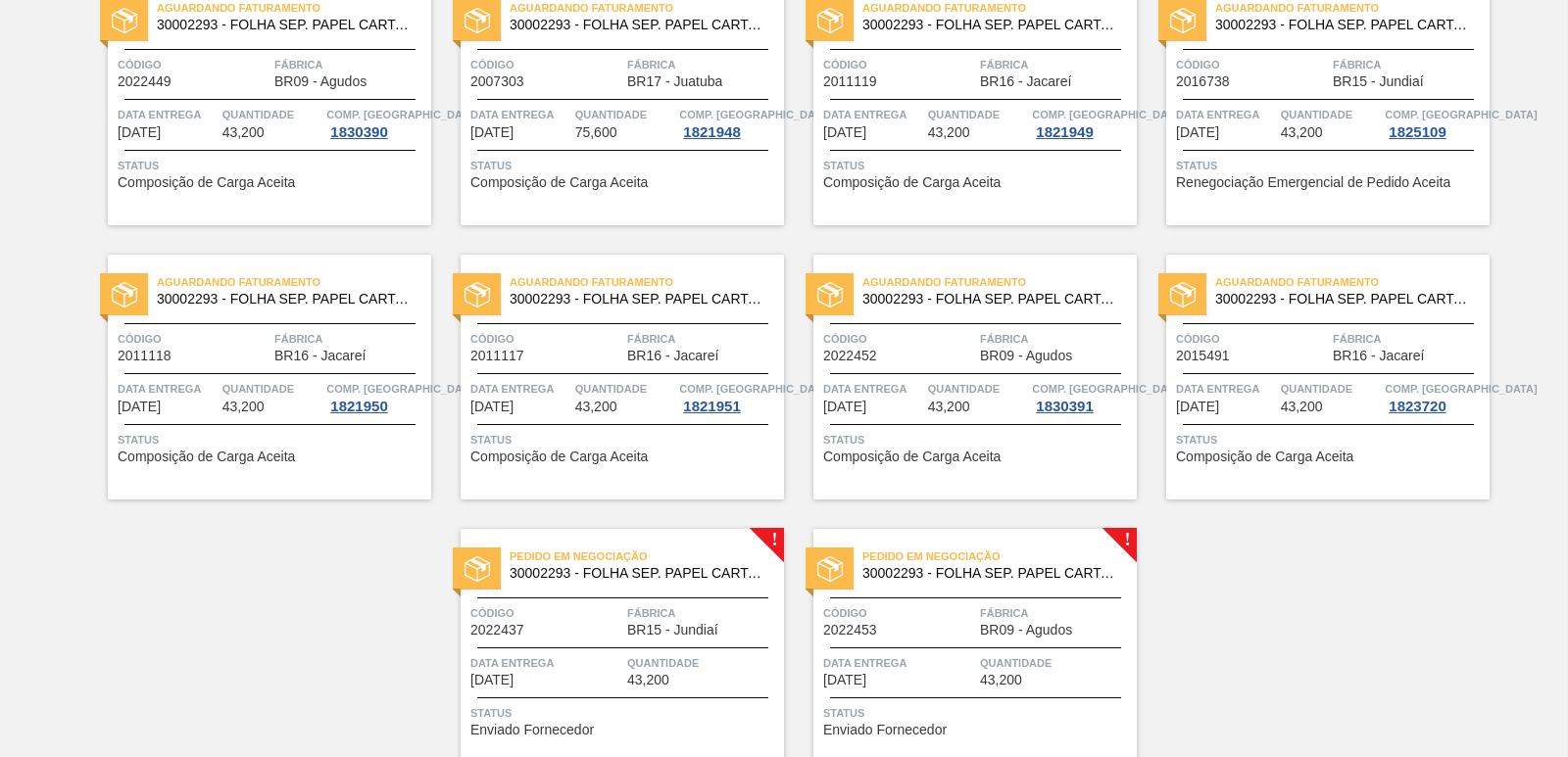
scroll to position [3026, 0]
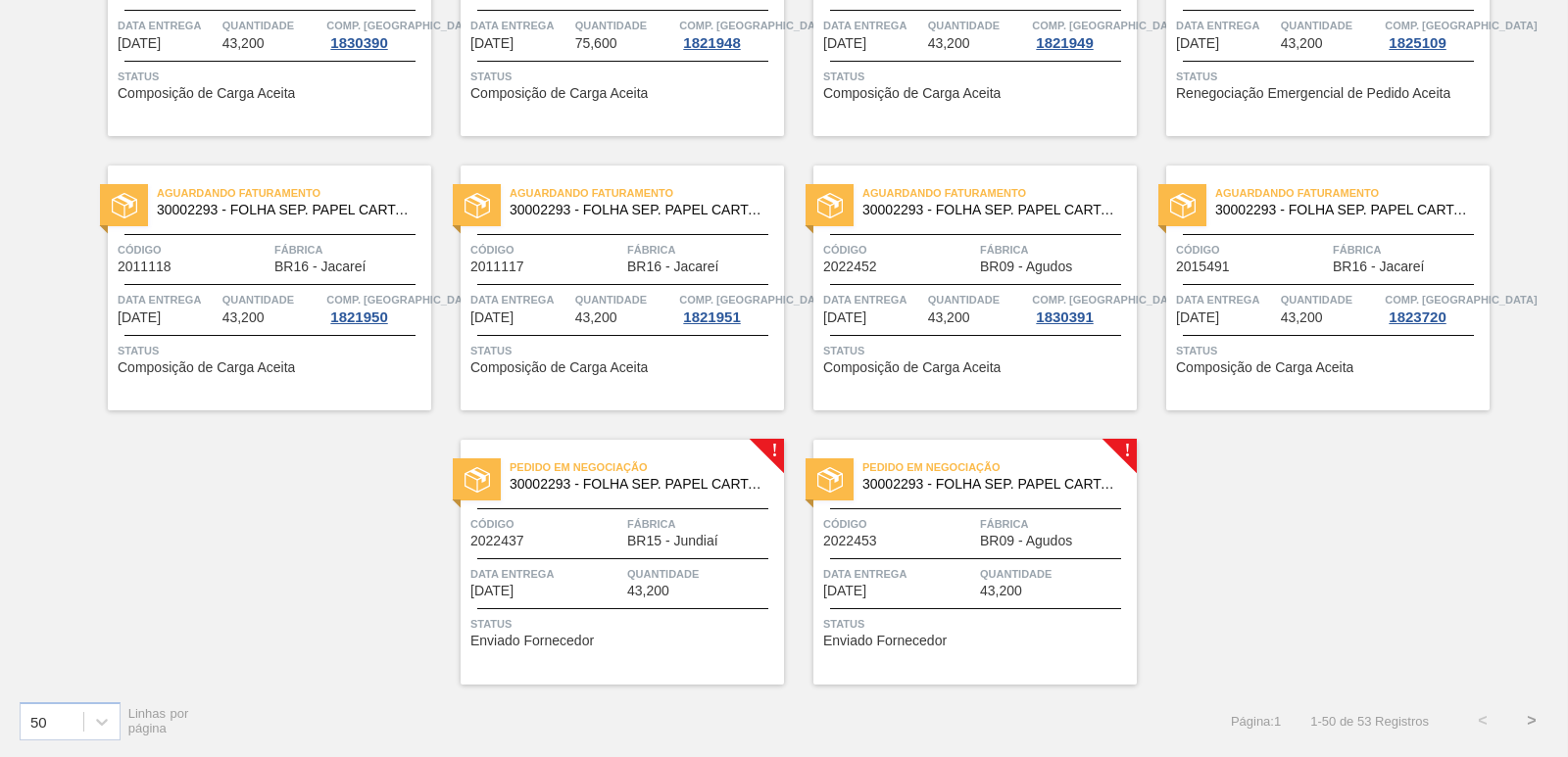
click at [660, 498] on div "Pedido em Negociação 30002293 - FOLHA SEP. PAPEL CARTAO 1200x1000M 350g" at bounding box center [622, 476] width 323 height 44
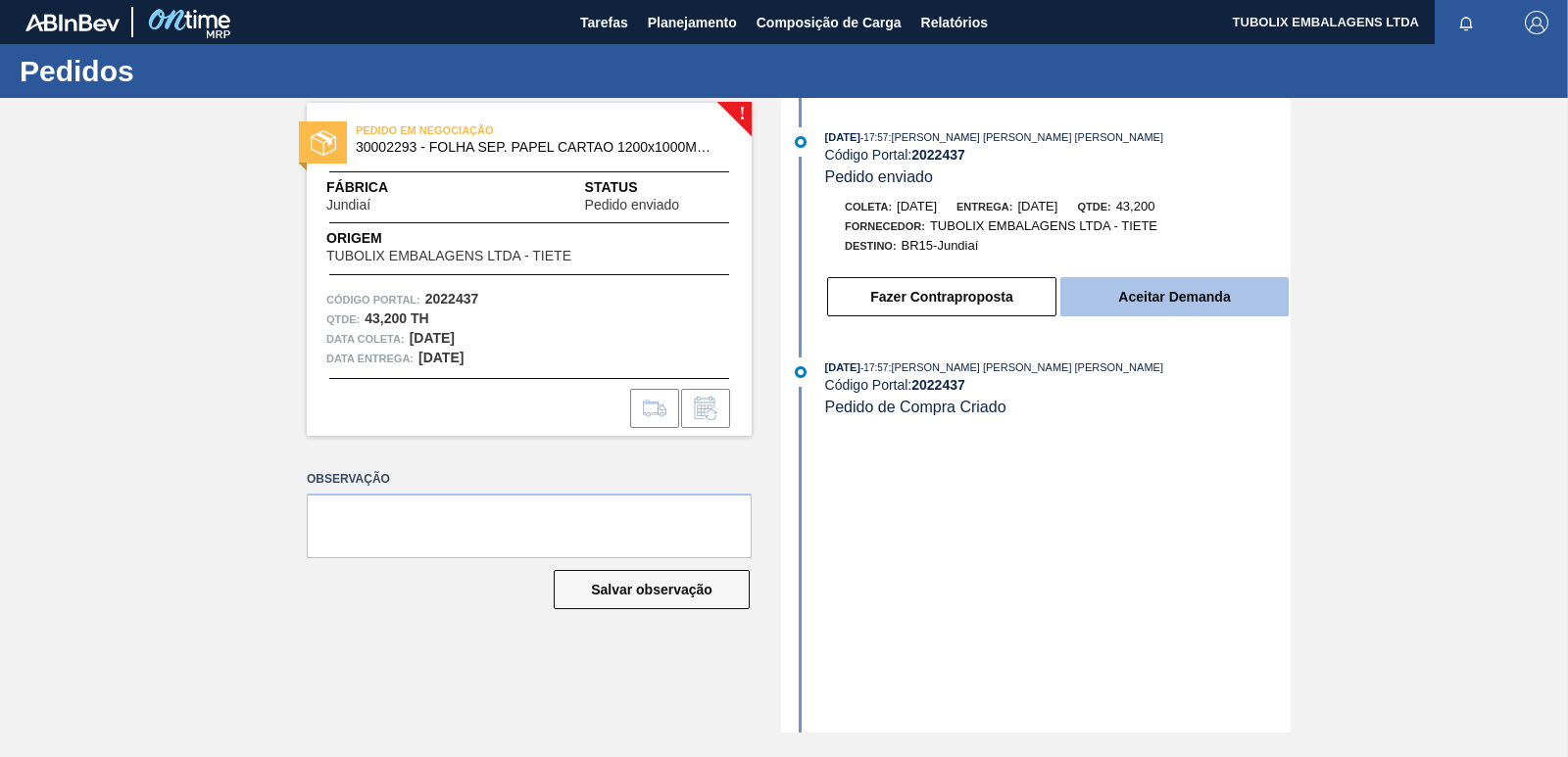
click at [1180, 291] on button "Aceitar Demanda" at bounding box center [1175, 297] width 229 height 39
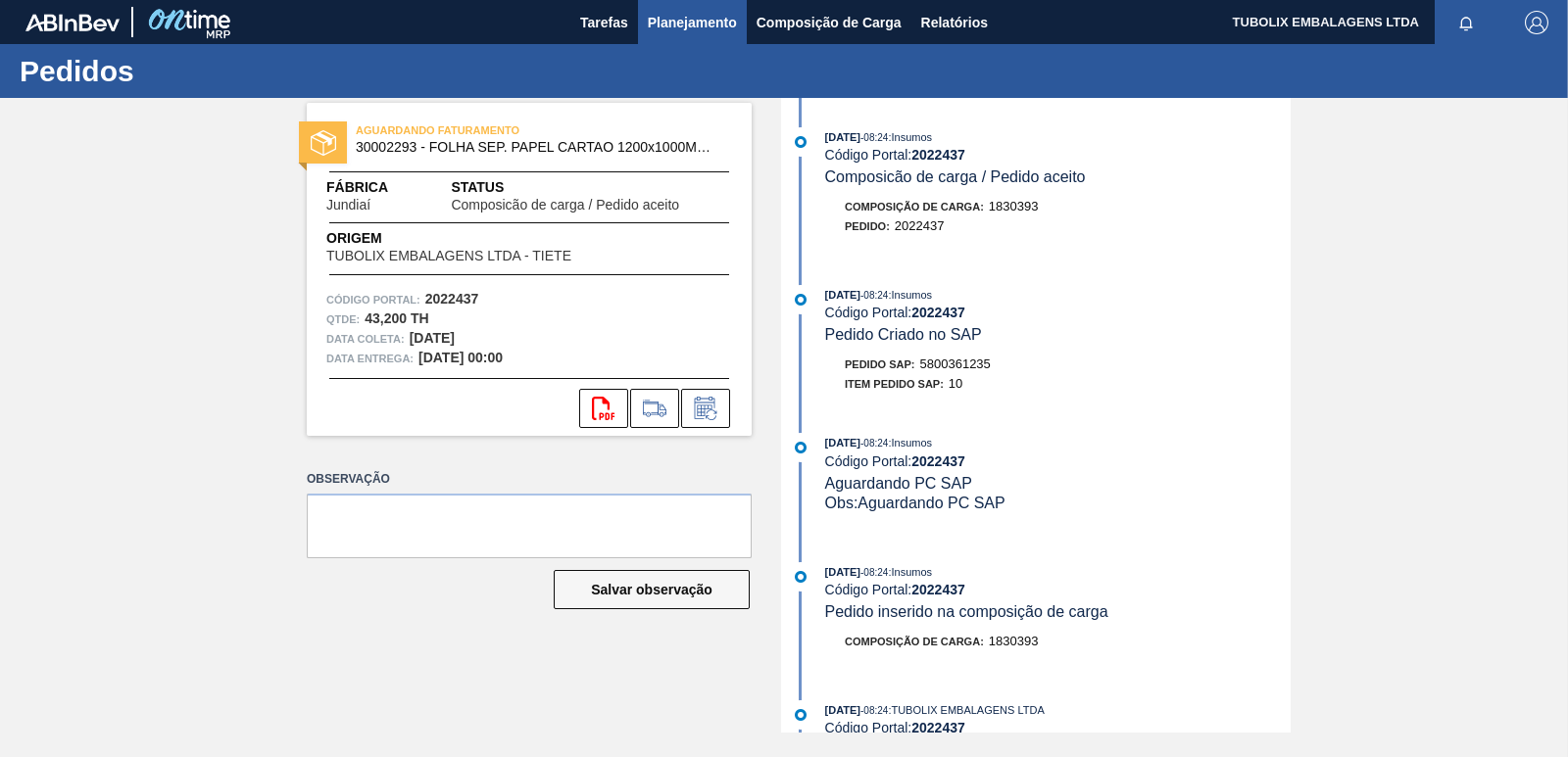
click at [670, 15] on span "Planejamento" at bounding box center [692, 23] width 89 height 24
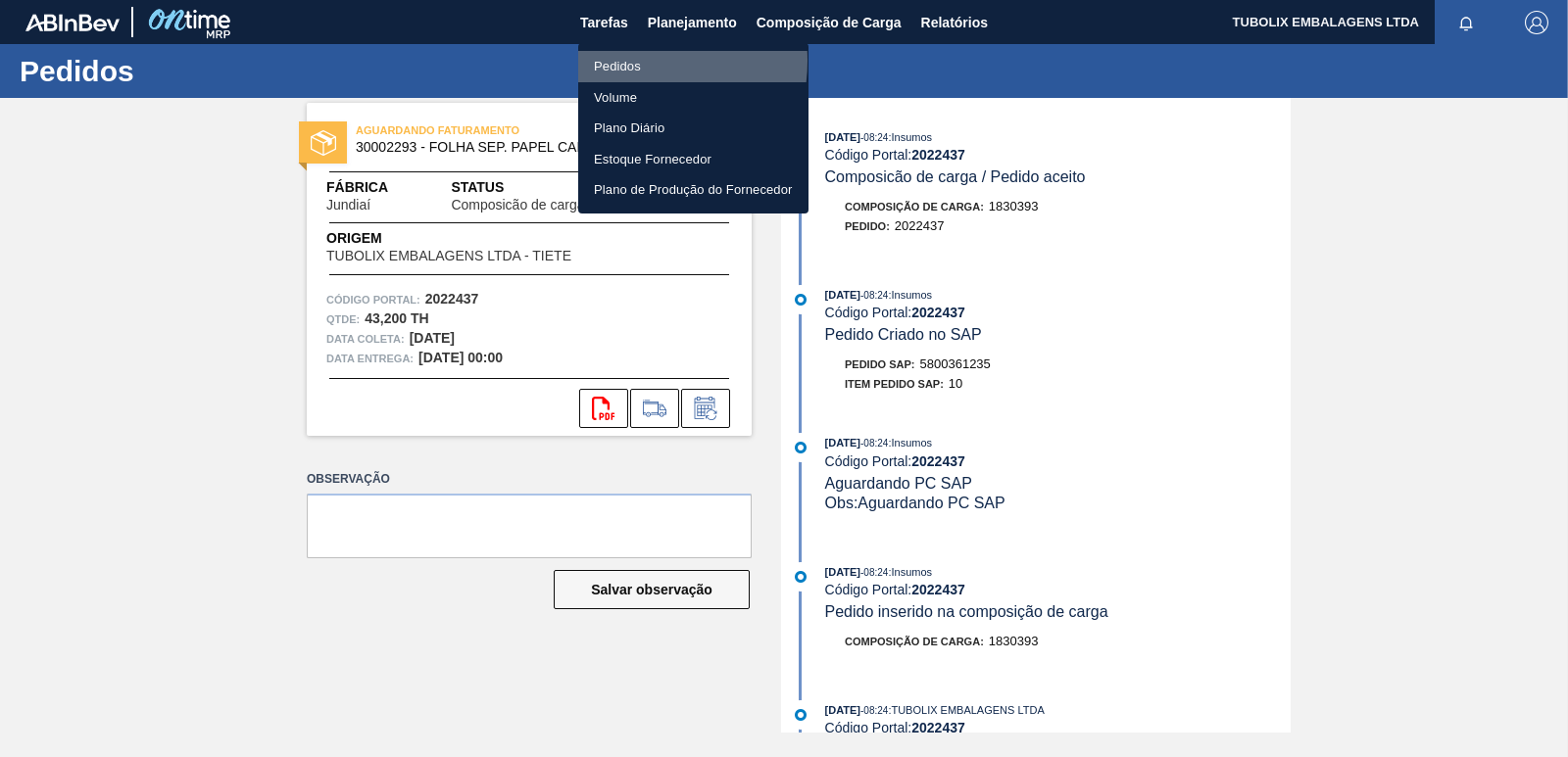
click at [627, 61] on li "Pedidos" at bounding box center [693, 67] width 231 height 32
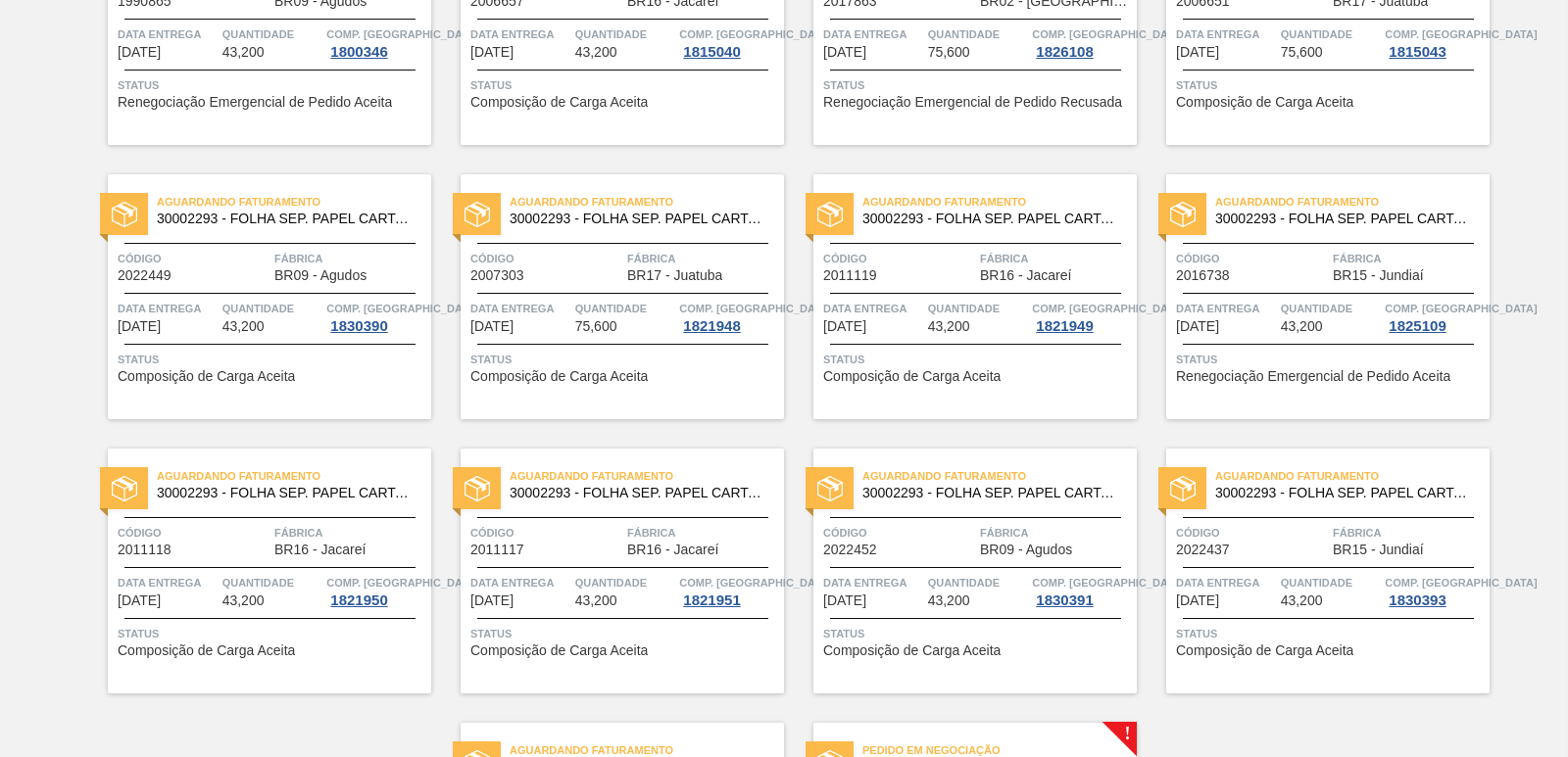
scroll to position [3026, 0]
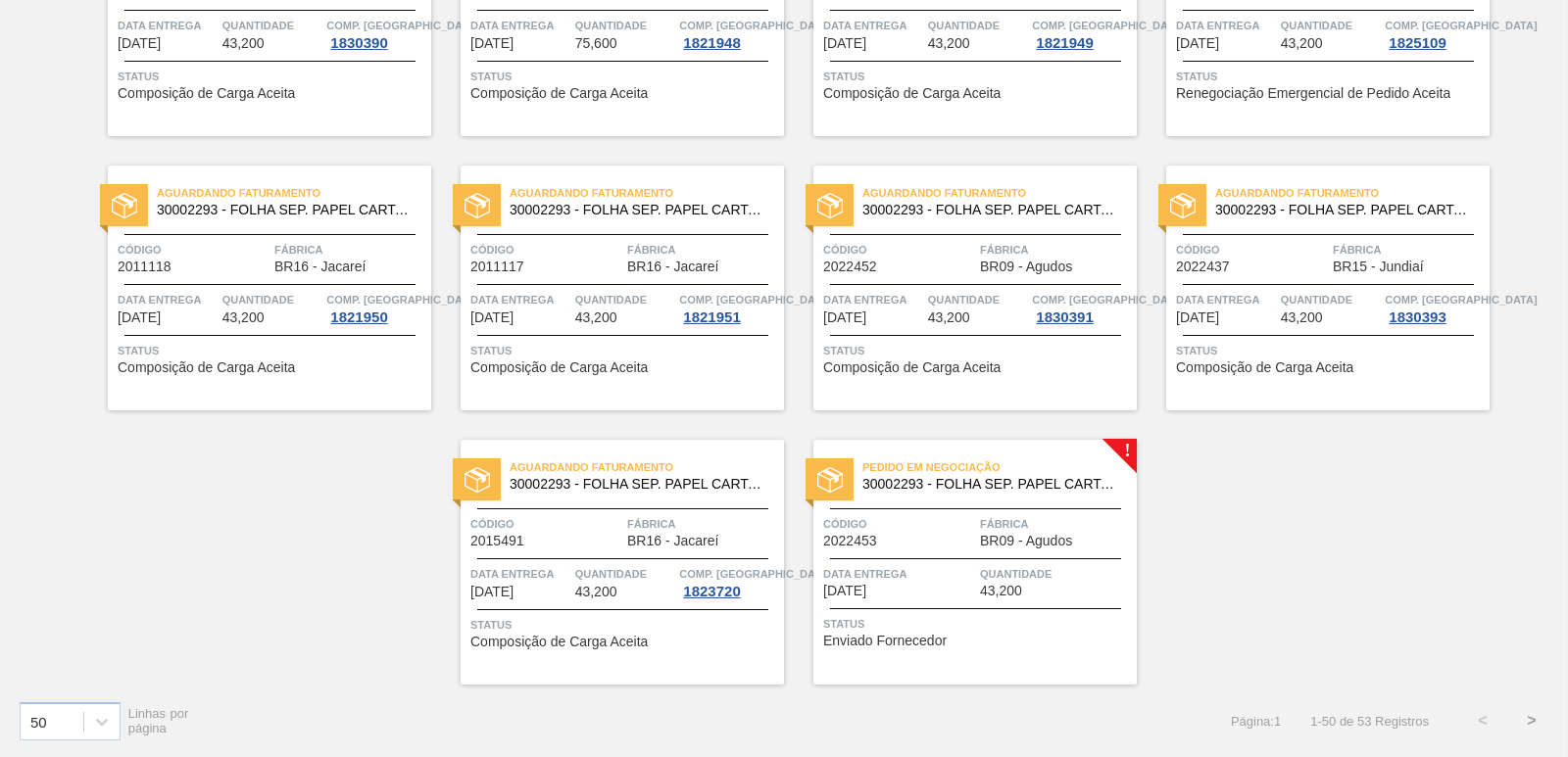
click at [1077, 500] on div "Pedido em Negociação 30002293 - FOLHA SEP. PAPEL CARTAO 1200x1000M 350g Código …" at bounding box center [975, 562] width 323 height 244
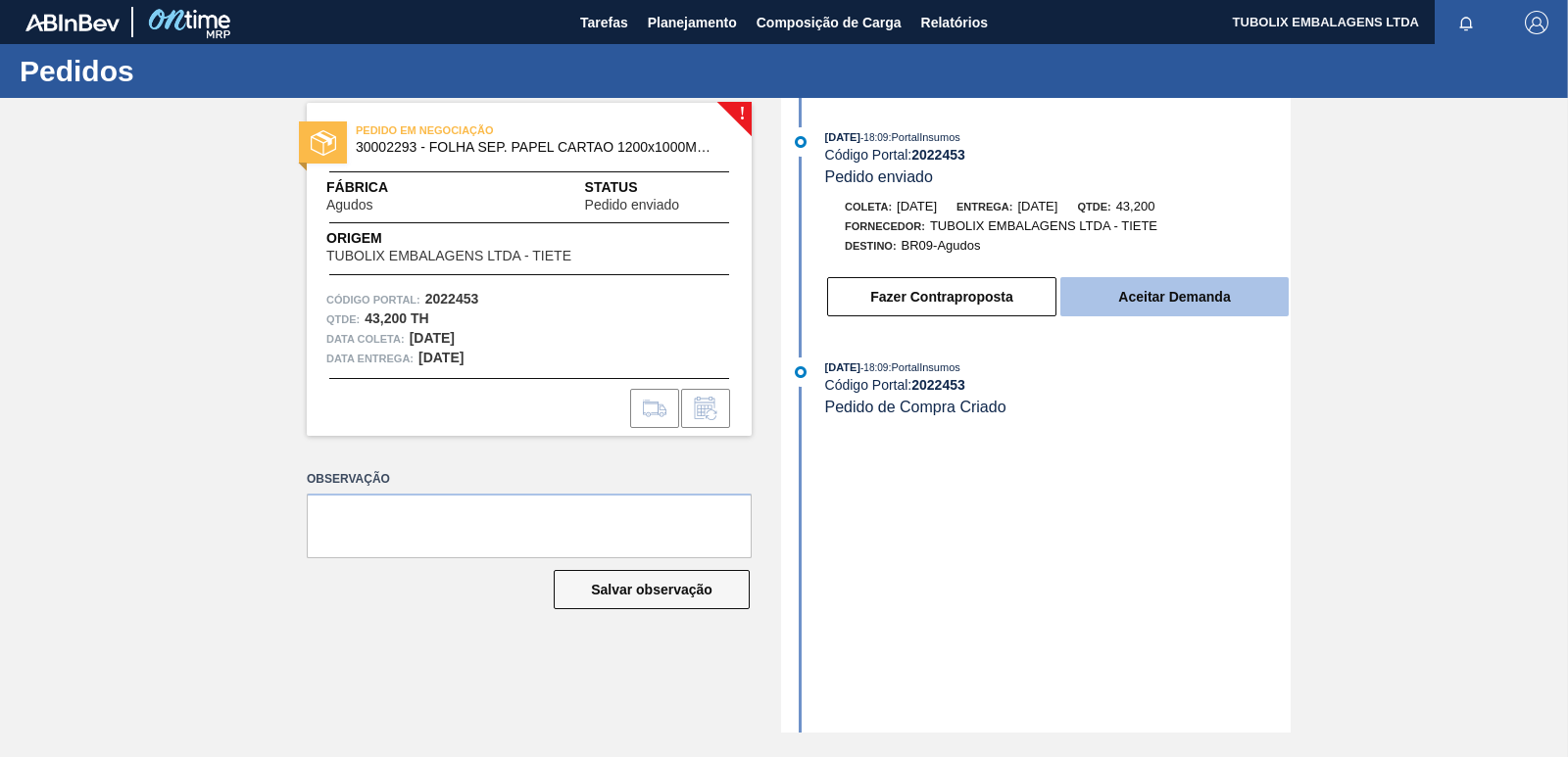
click at [1152, 299] on button "Aceitar Demanda" at bounding box center [1175, 297] width 229 height 39
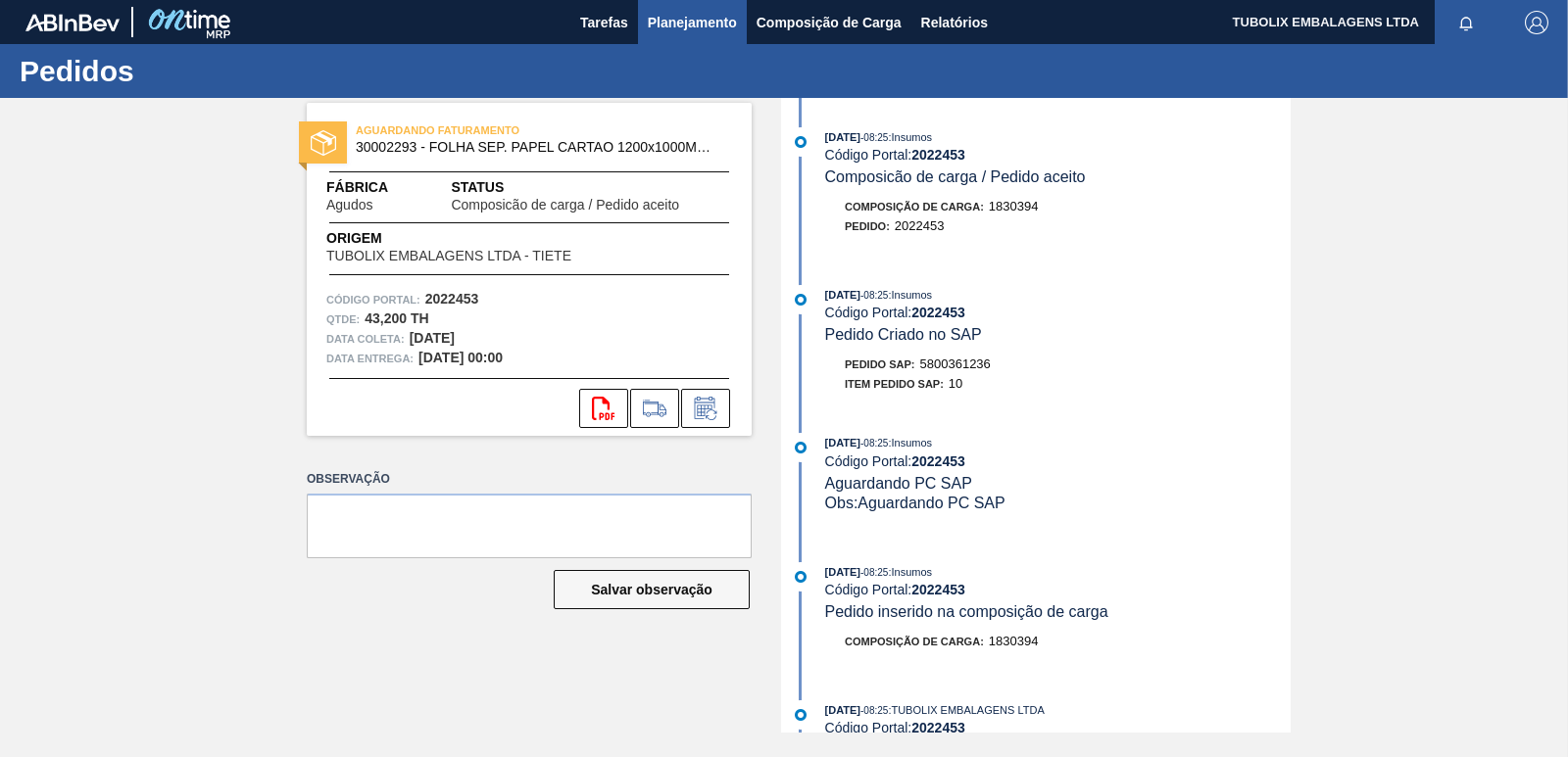
click at [671, 13] on span "Planejamento" at bounding box center [692, 23] width 89 height 24
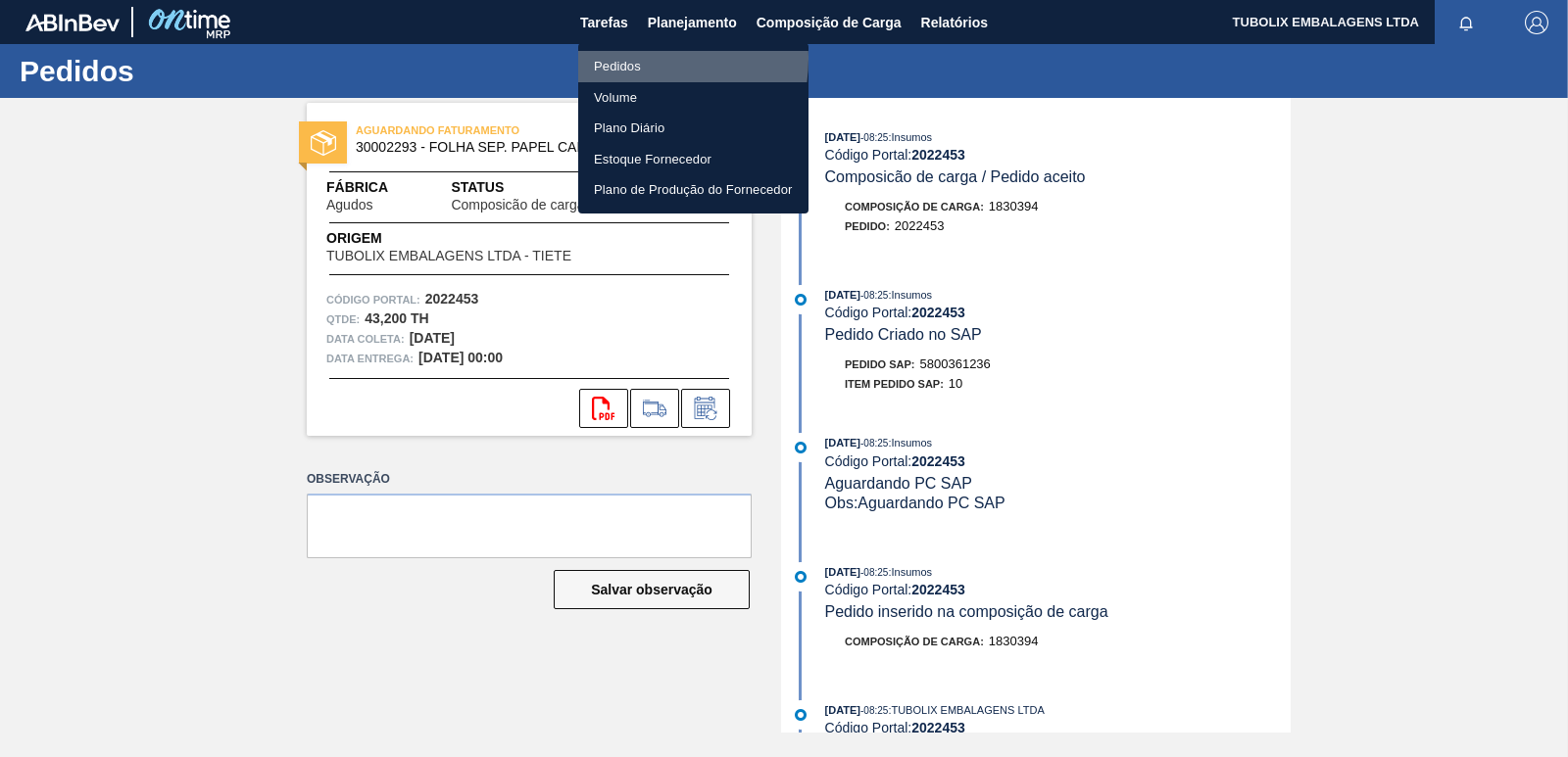
click at [632, 59] on li "Pedidos" at bounding box center [693, 67] width 231 height 32
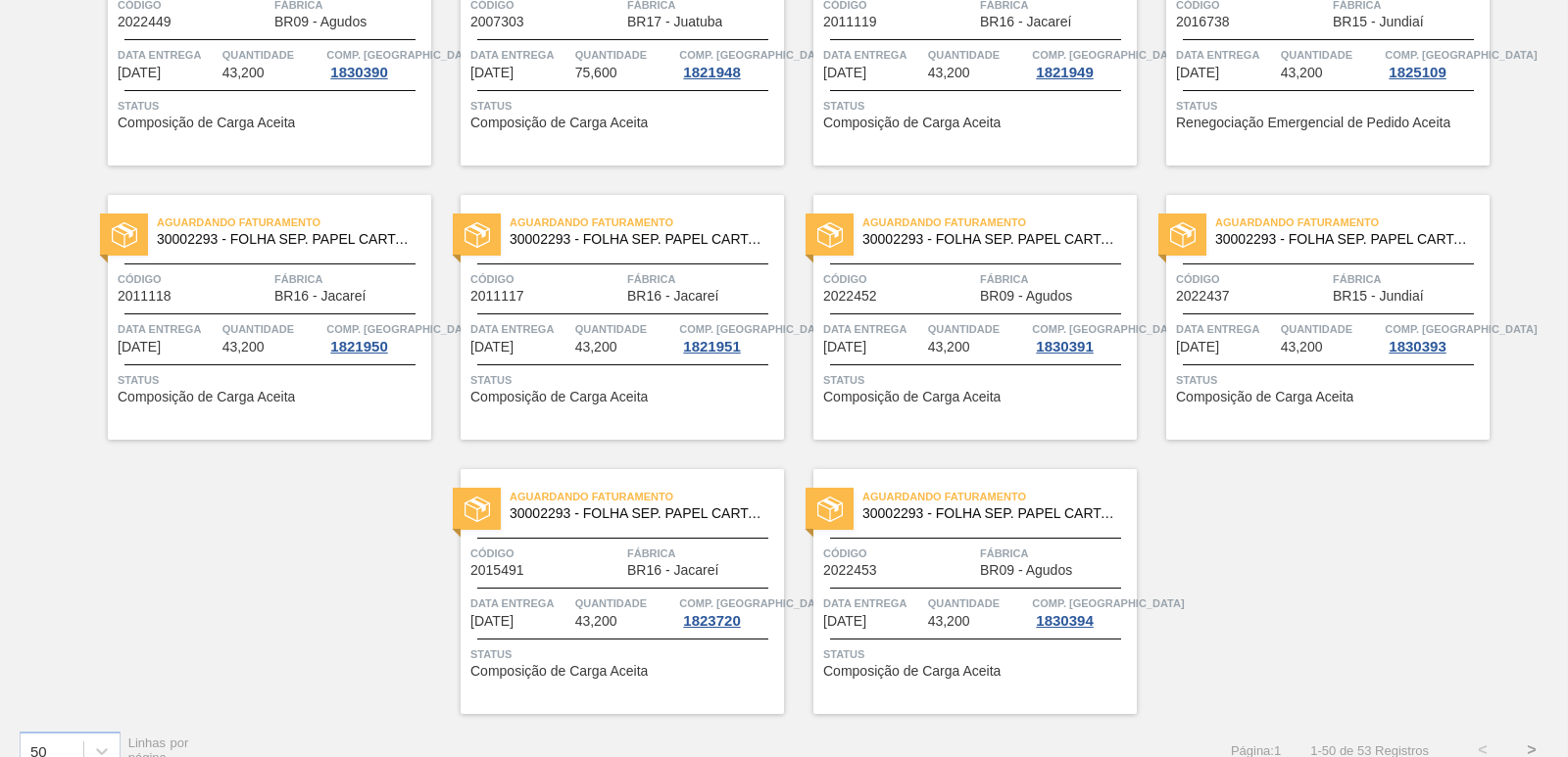
scroll to position [3026, 0]
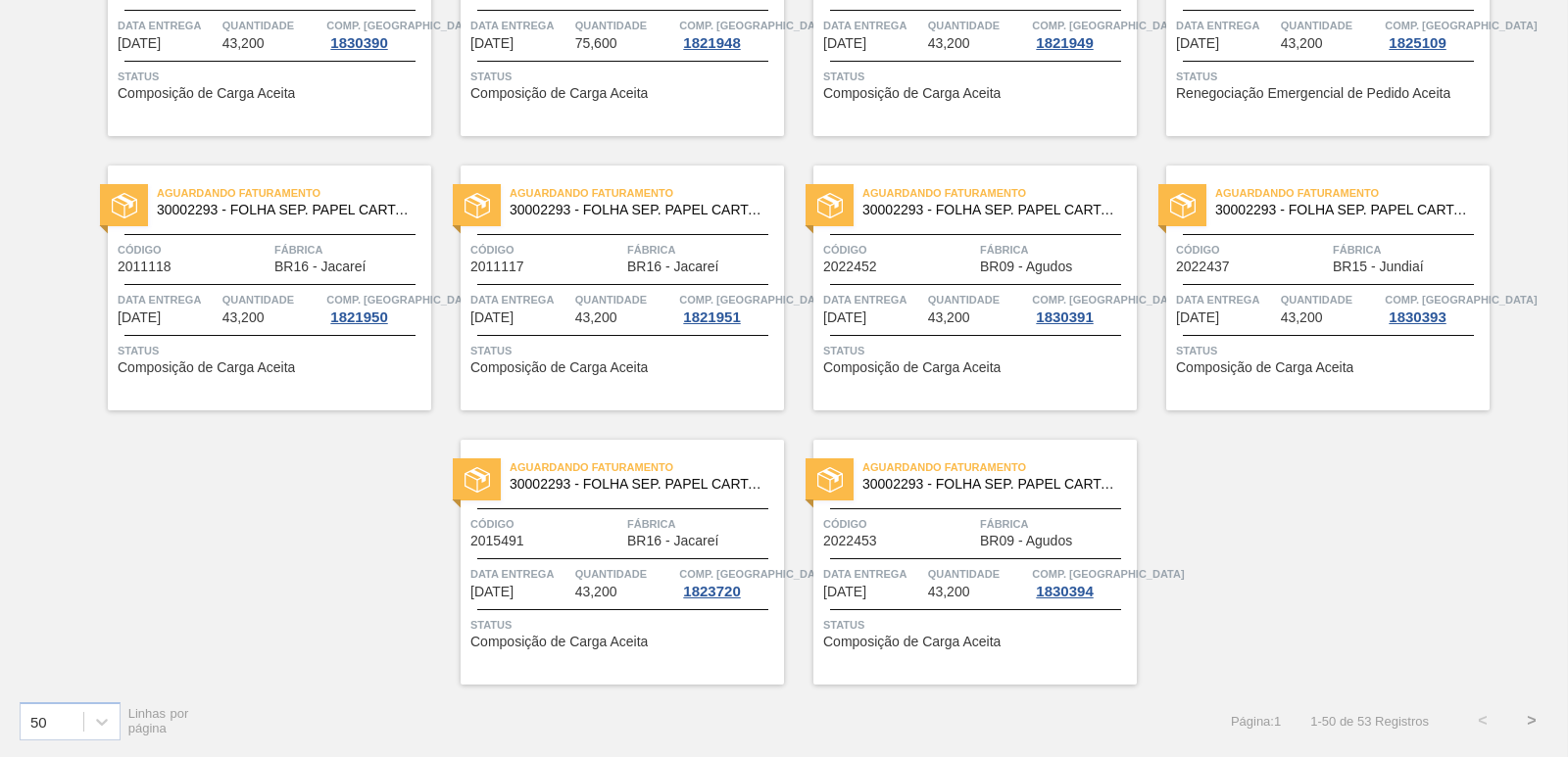
click at [1531, 715] on button ">" at bounding box center [1532, 722] width 49 height 49
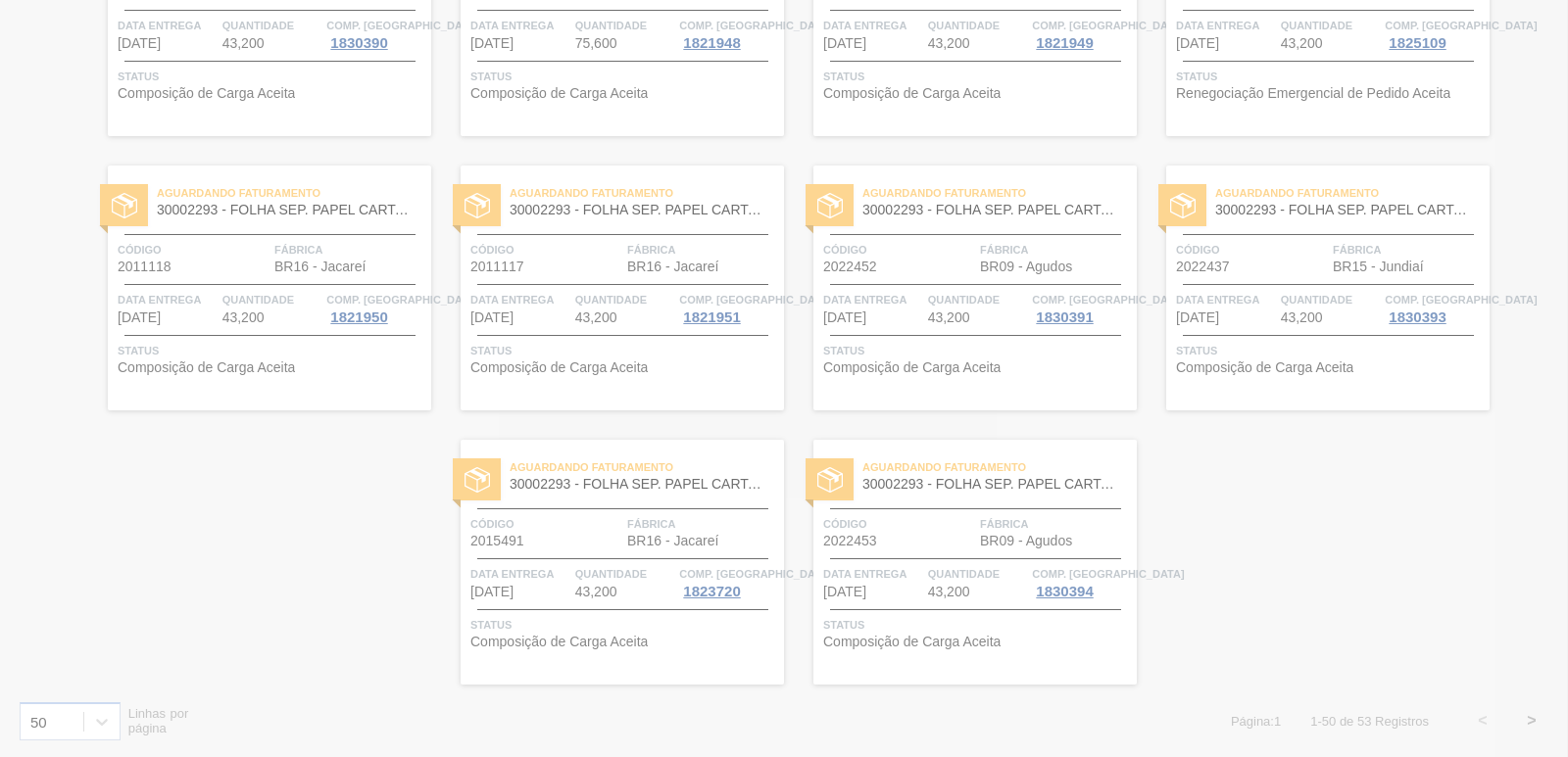
scroll to position [0, 0]
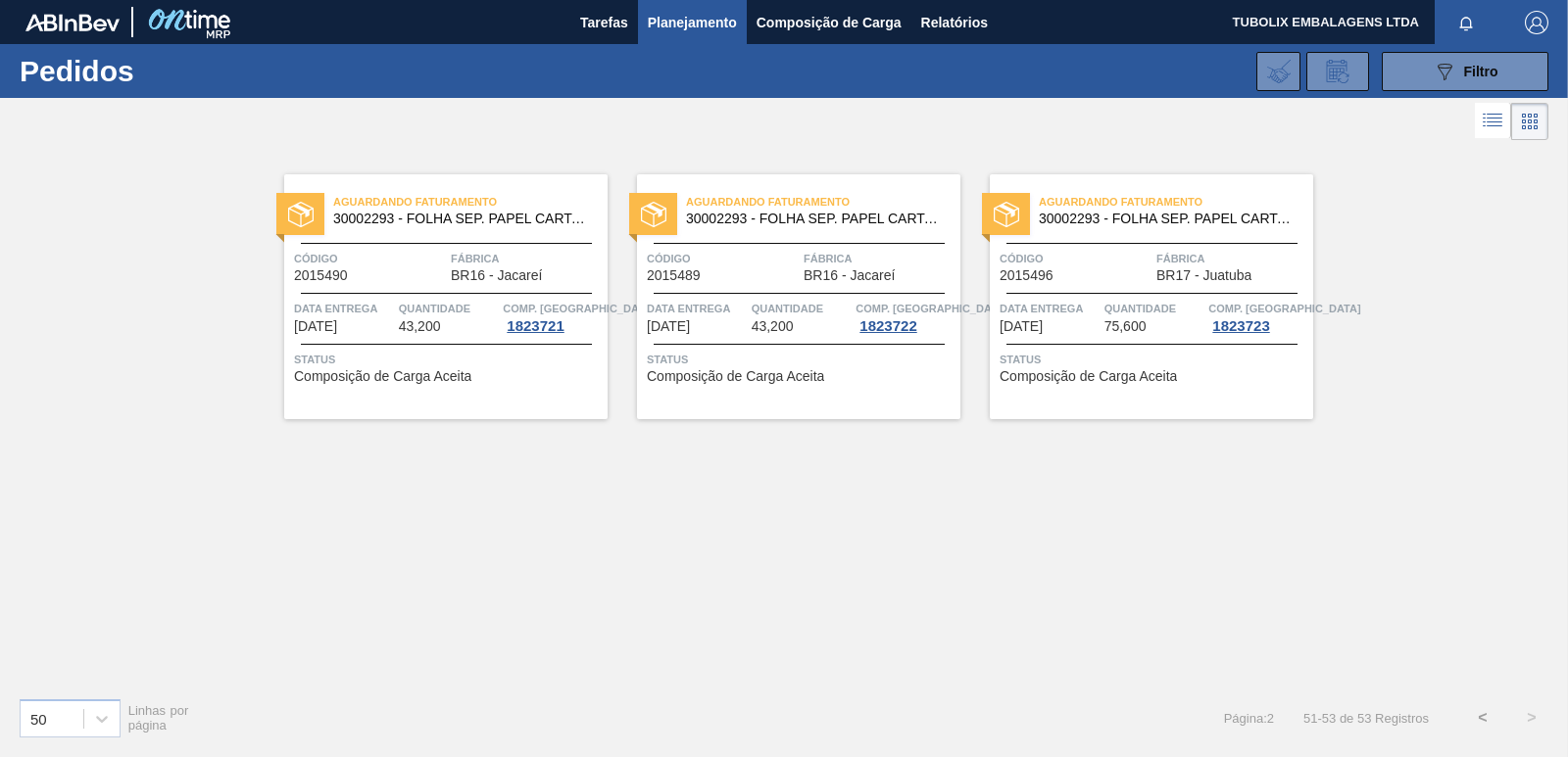
click at [1484, 719] on button "<" at bounding box center [1483, 719] width 49 height 49
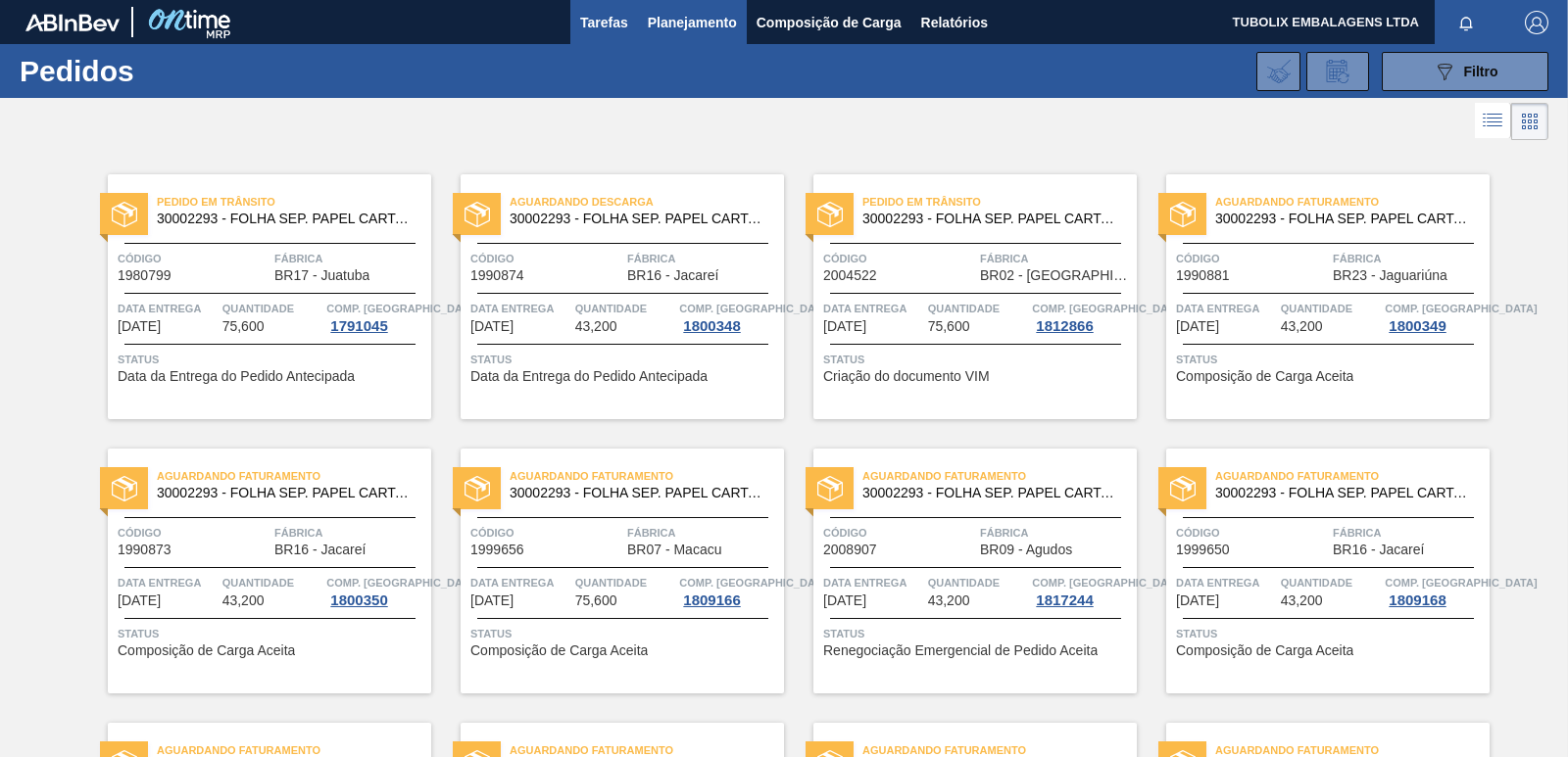
click at [612, 20] on span "Tarefas" at bounding box center [604, 23] width 48 height 24
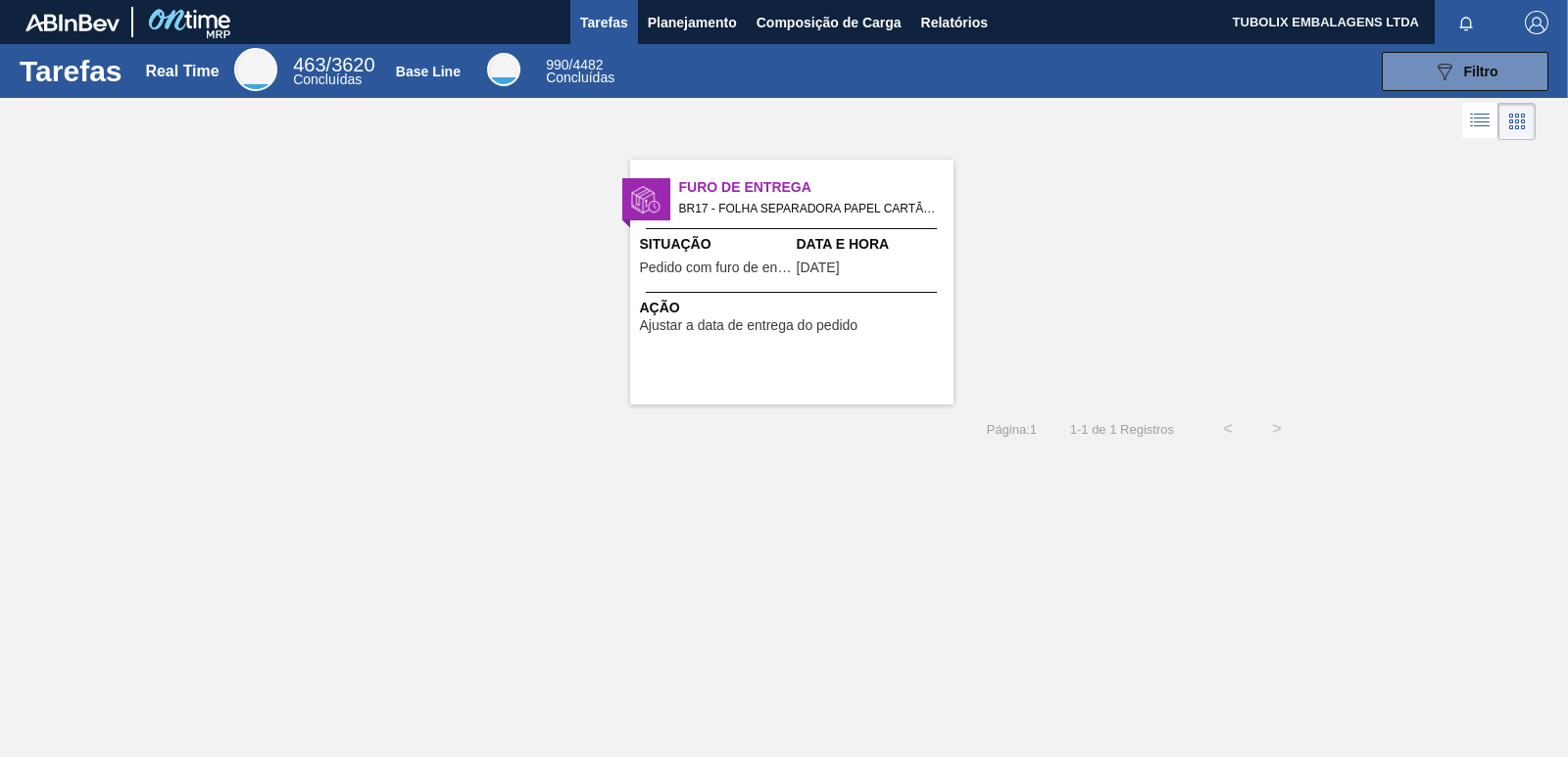
click at [716, 251] on span "Situação" at bounding box center [716, 244] width 152 height 21
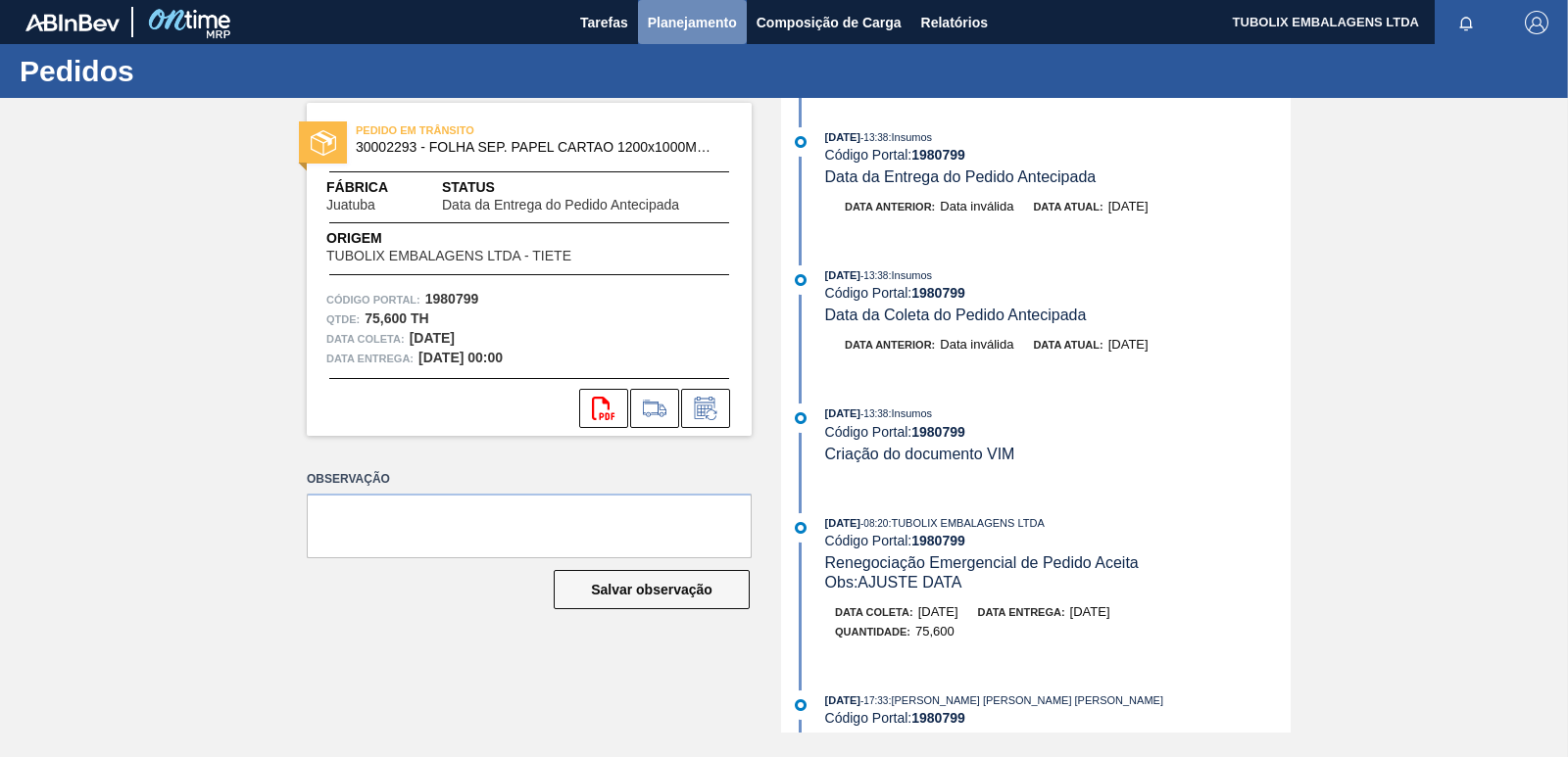
click at [655, 16] on span "Planejamento" at bounding box center [692, 23] width 89 height 24
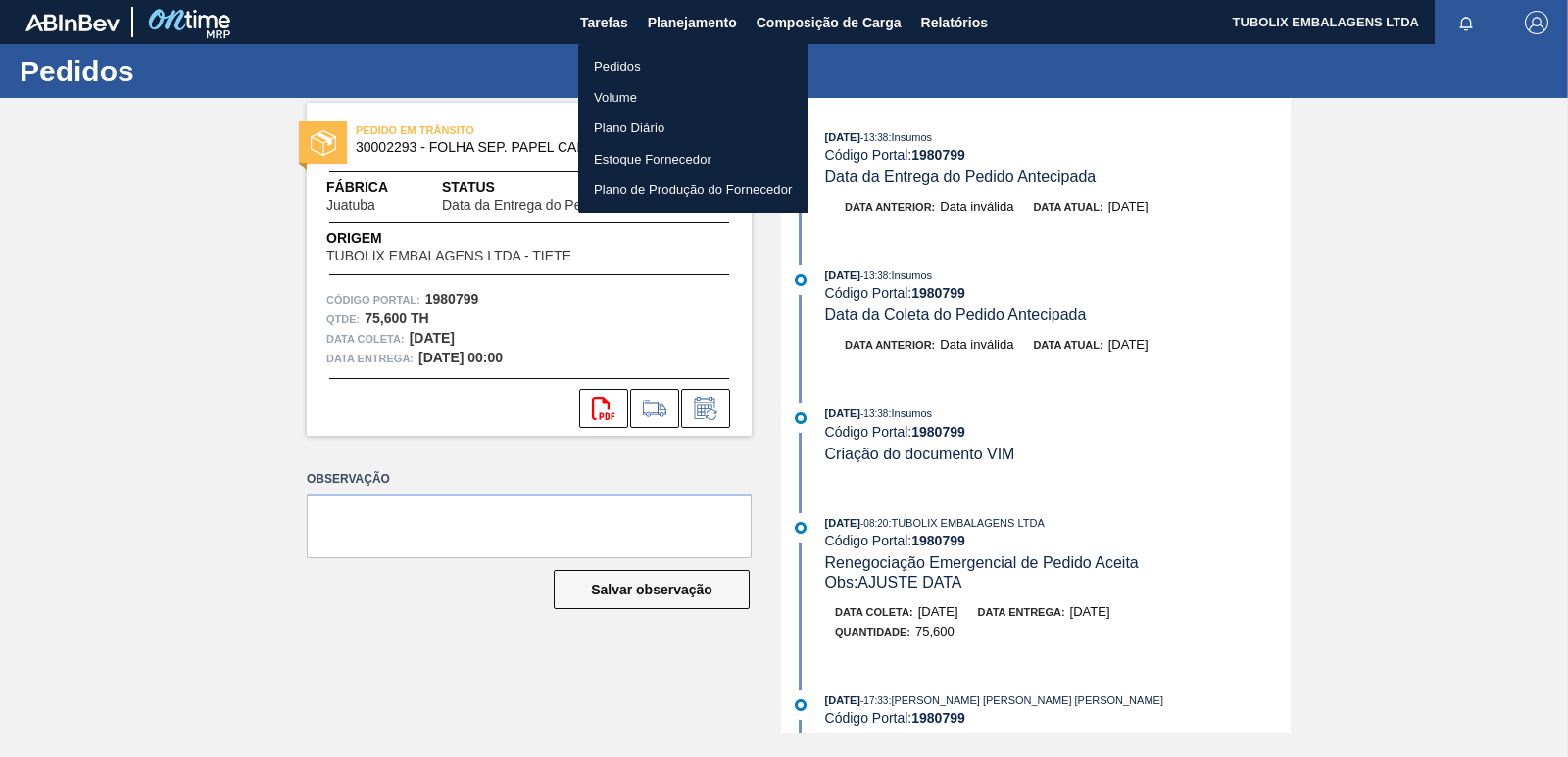
click at [633, 60] on li "Pedidos" at bounding box center [693, 67] width 231 height 32
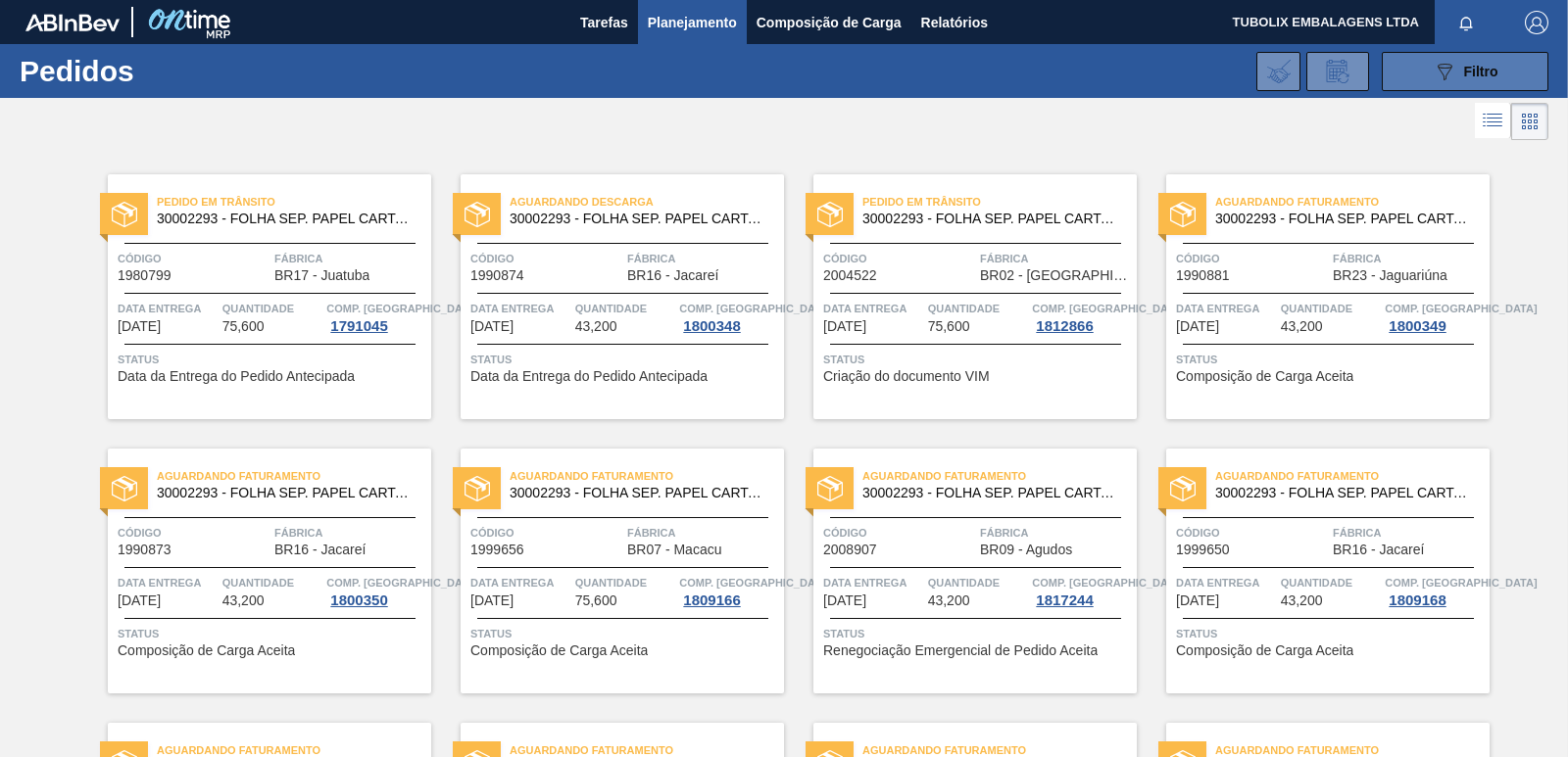
click at [1424, 76] on button "089F7B8B-B2A5-4AFE-B5C0-19BA573D28AC Filtro" at bounding box center [1464, 72] width 167 height 39
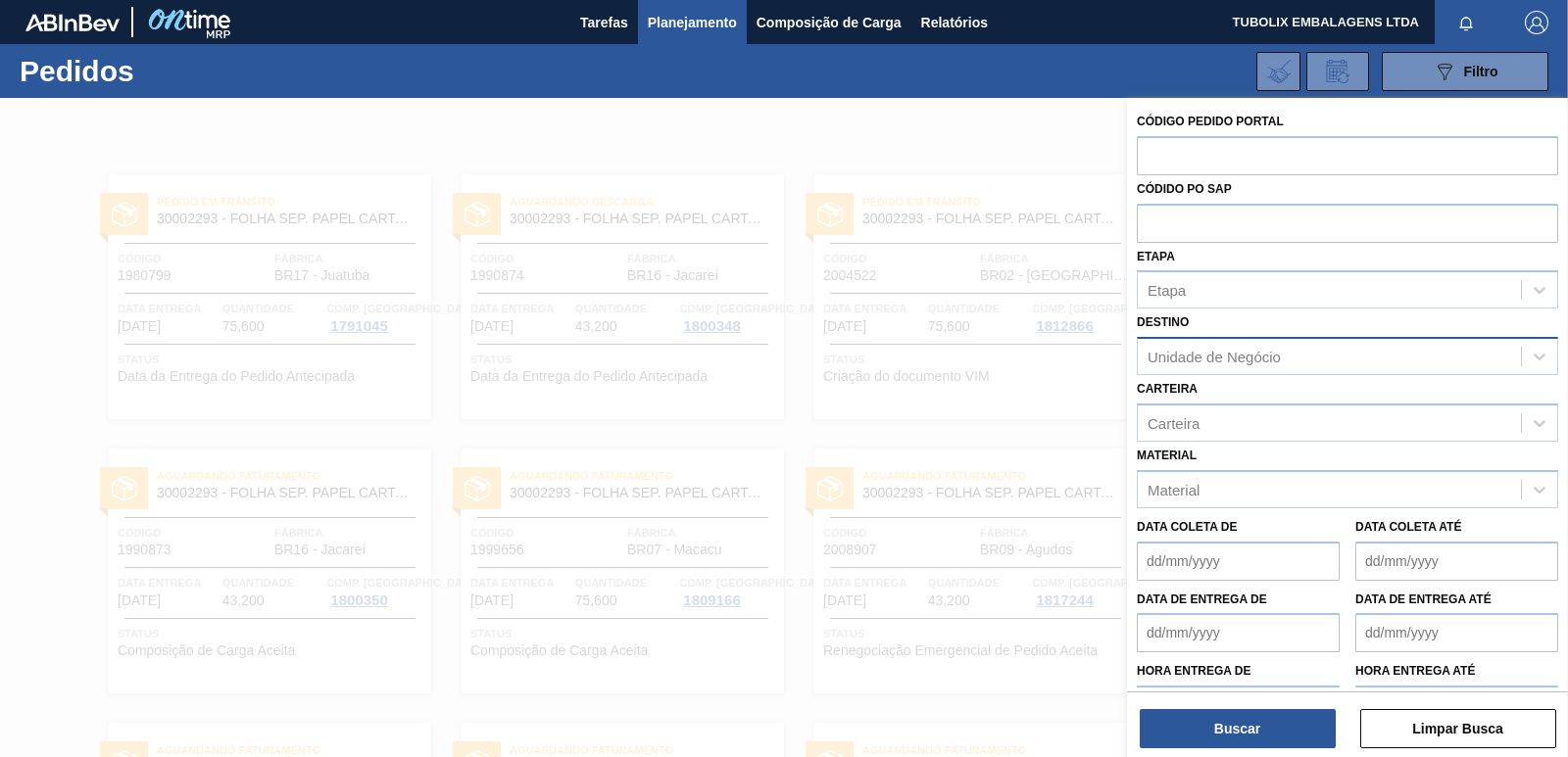
click at [1177, 349] on div "Unidade de Negócio" at bounding box center [1214, 357] width 133 height 17
type input "agudos"
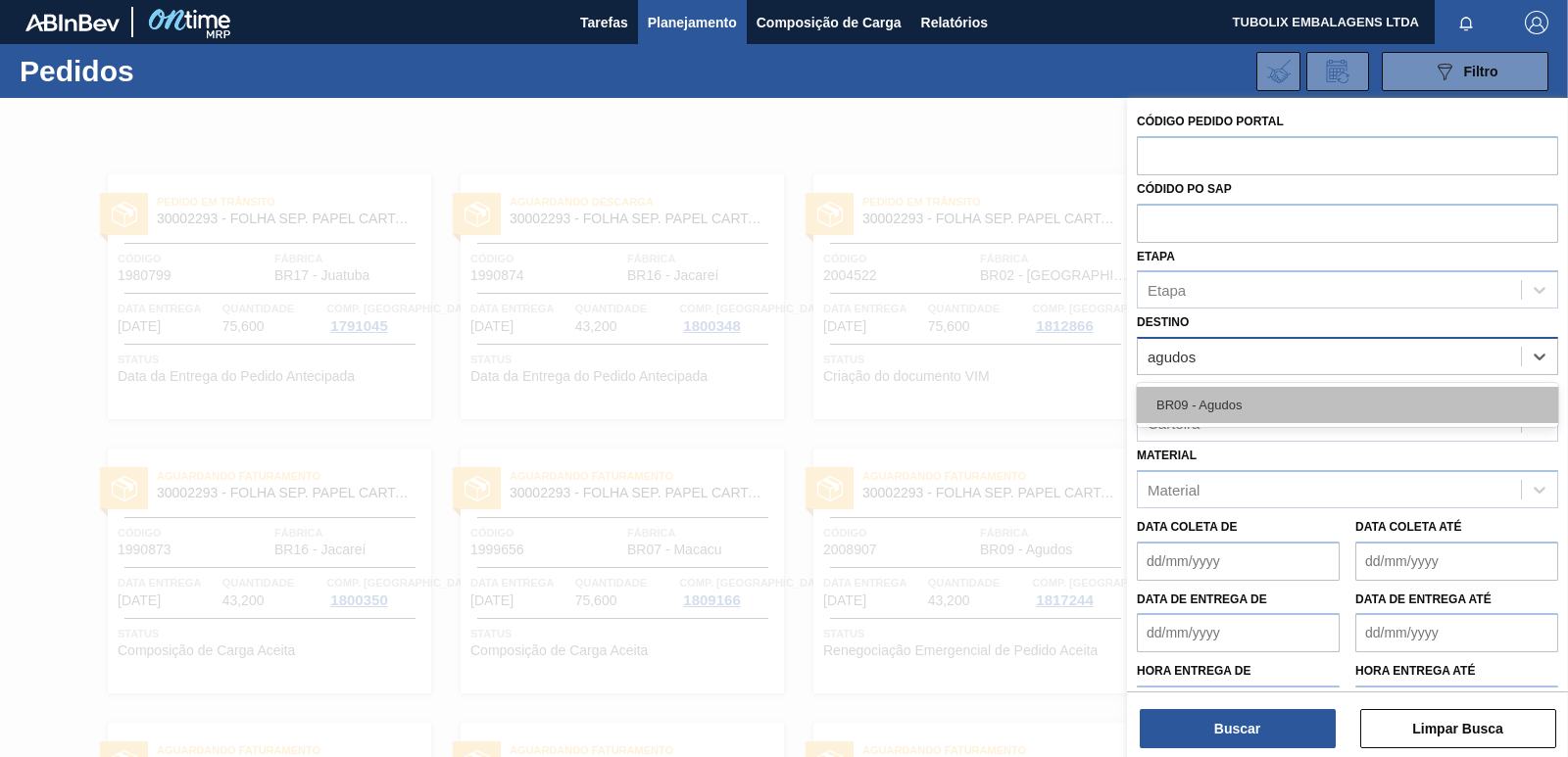
click at [1199, 397] on div "BR09 - Agudos" at bounding box center [1347, 405] width 421 height 36
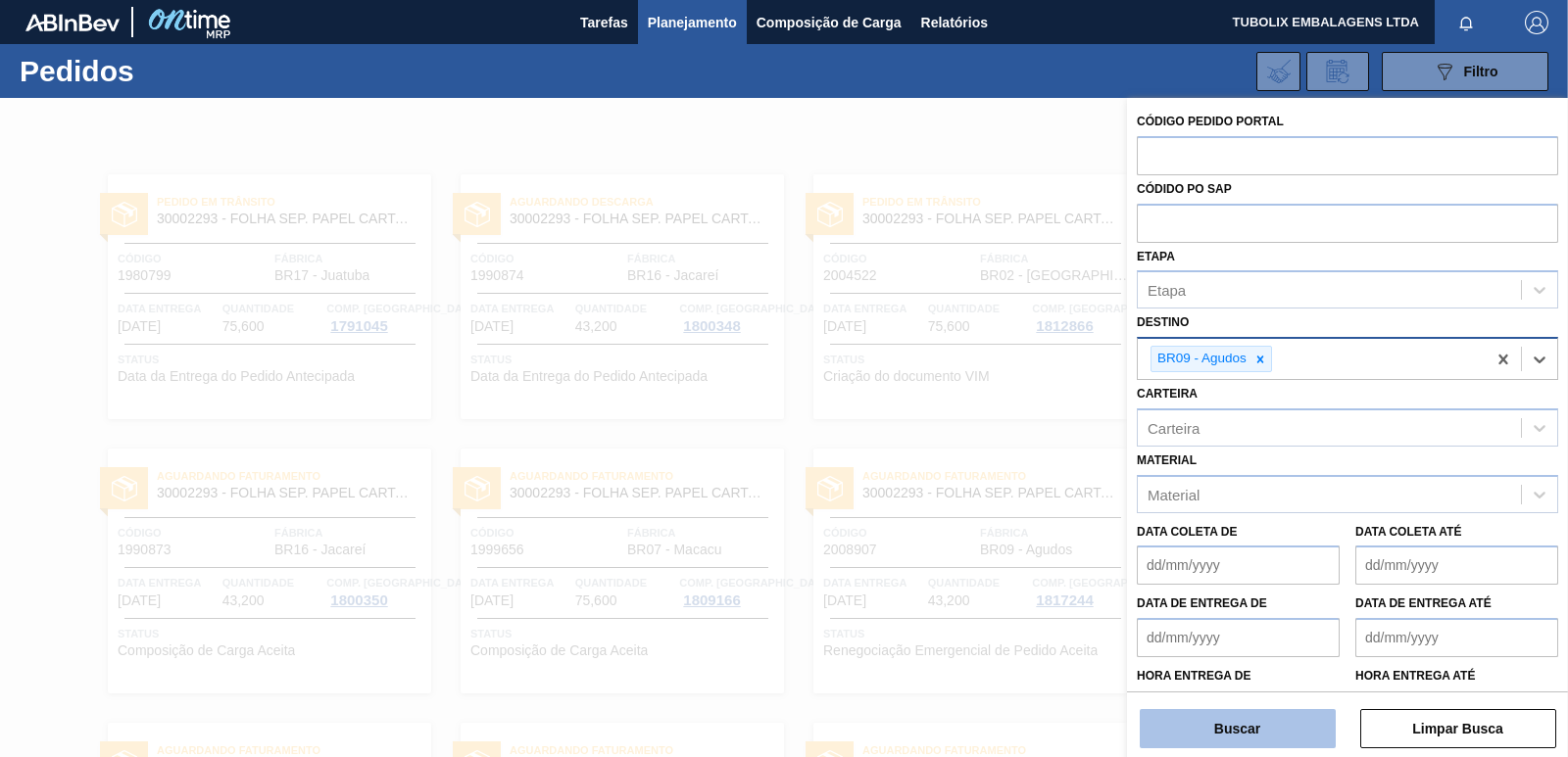
click at [1257, 731] on button "Buscar" at bounding box center [1238, 728] width 196 height 39
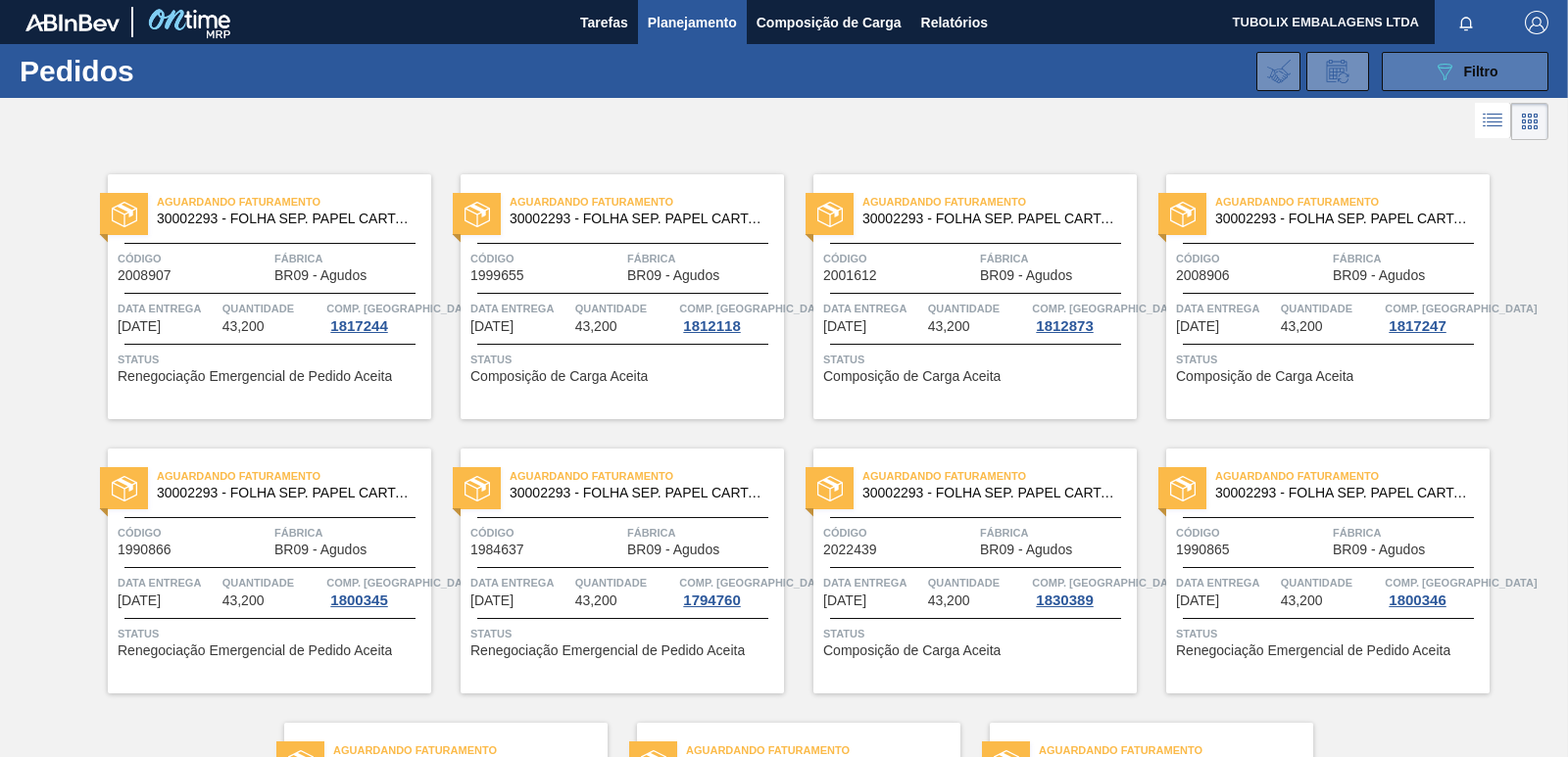
click at [1420, 52] on button "089F7B8B-B2A5-4AFE-B5C0-19BA573D28AC Filtro" at bounding box center [1464, 72] width 167 height 39
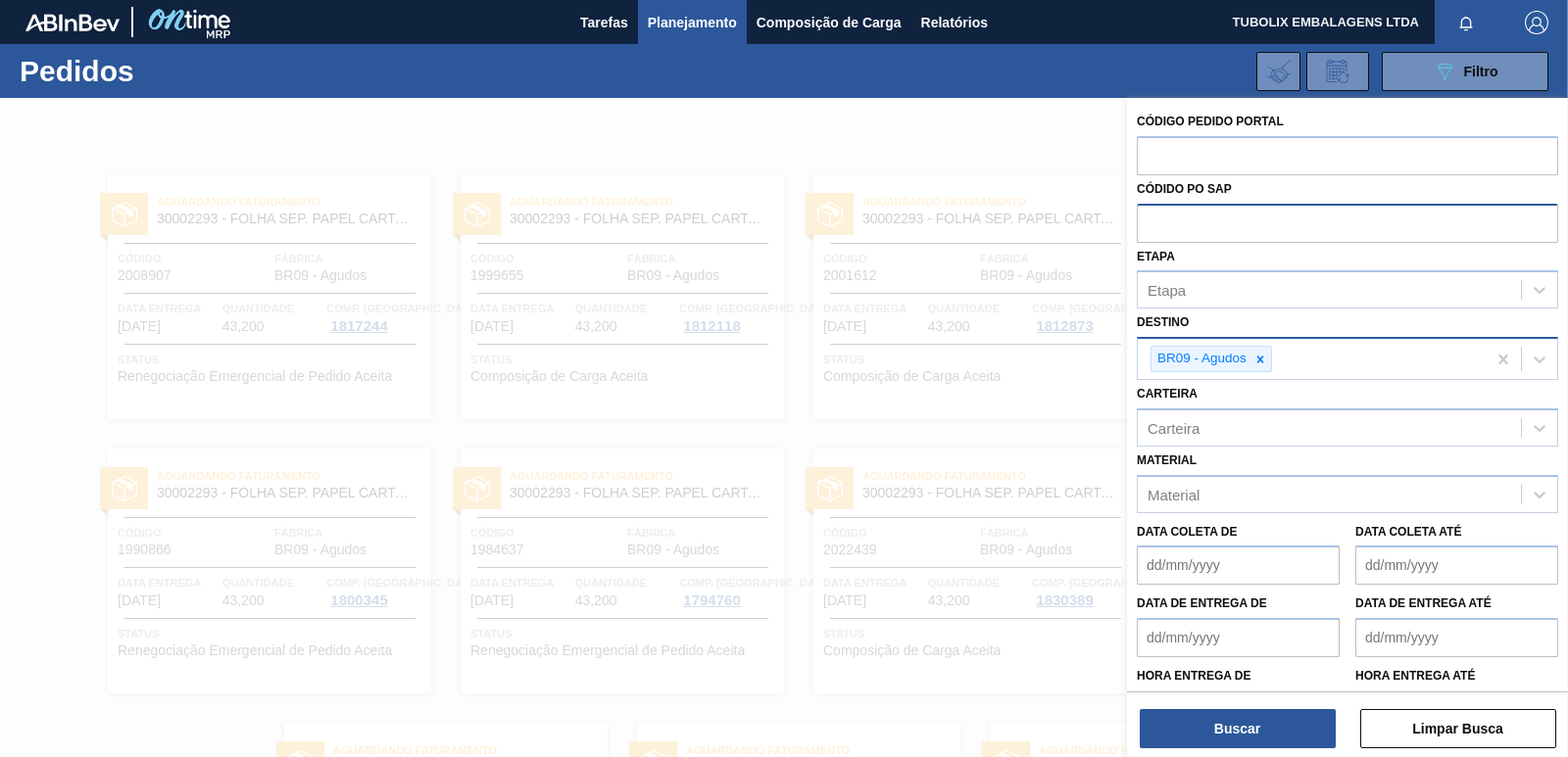
click at [1182, 222] on input "text" at bounding box center [1347, 223] width 421 height 37
paste input "5800347192"
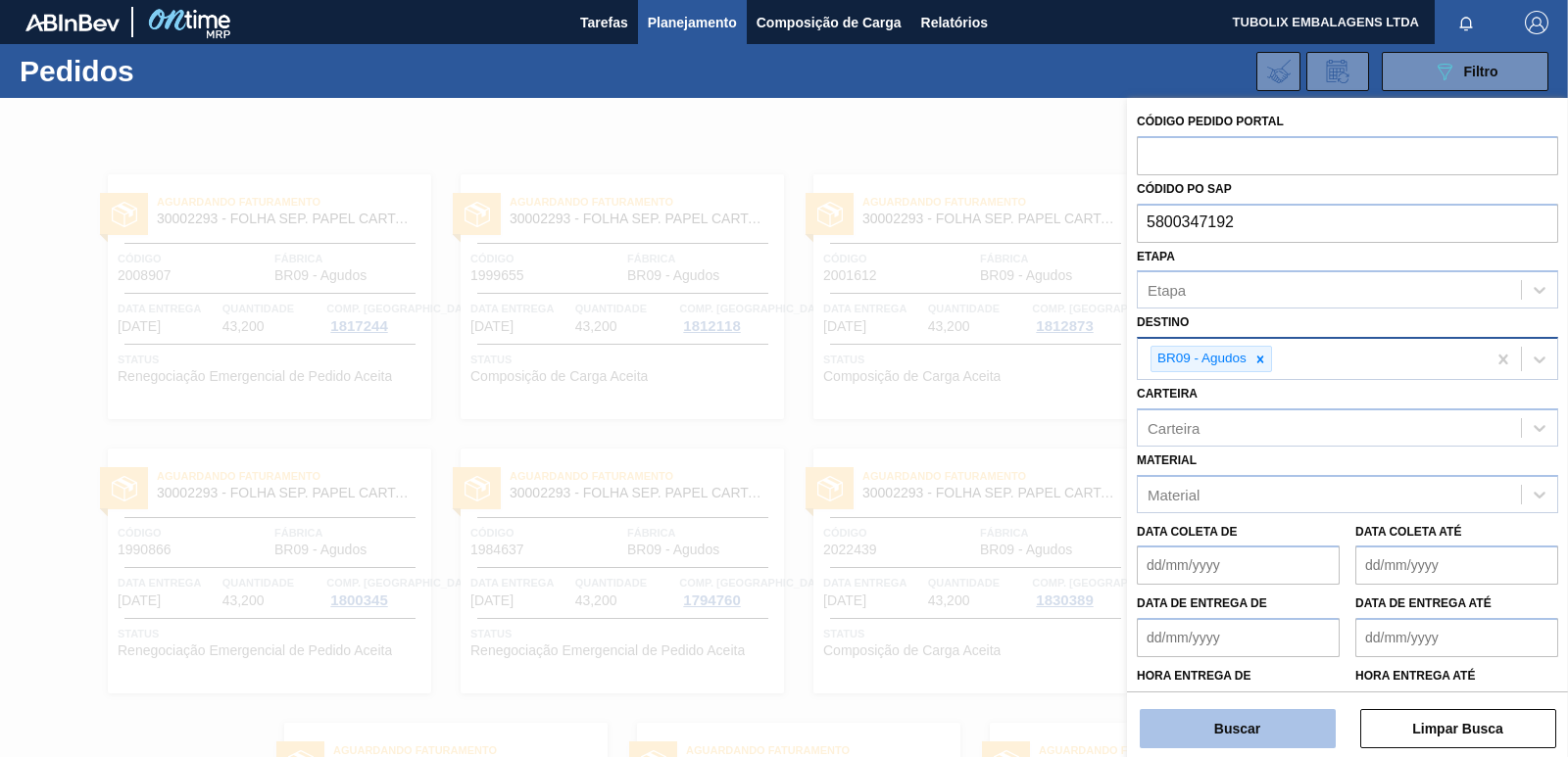
type input "5800347192"
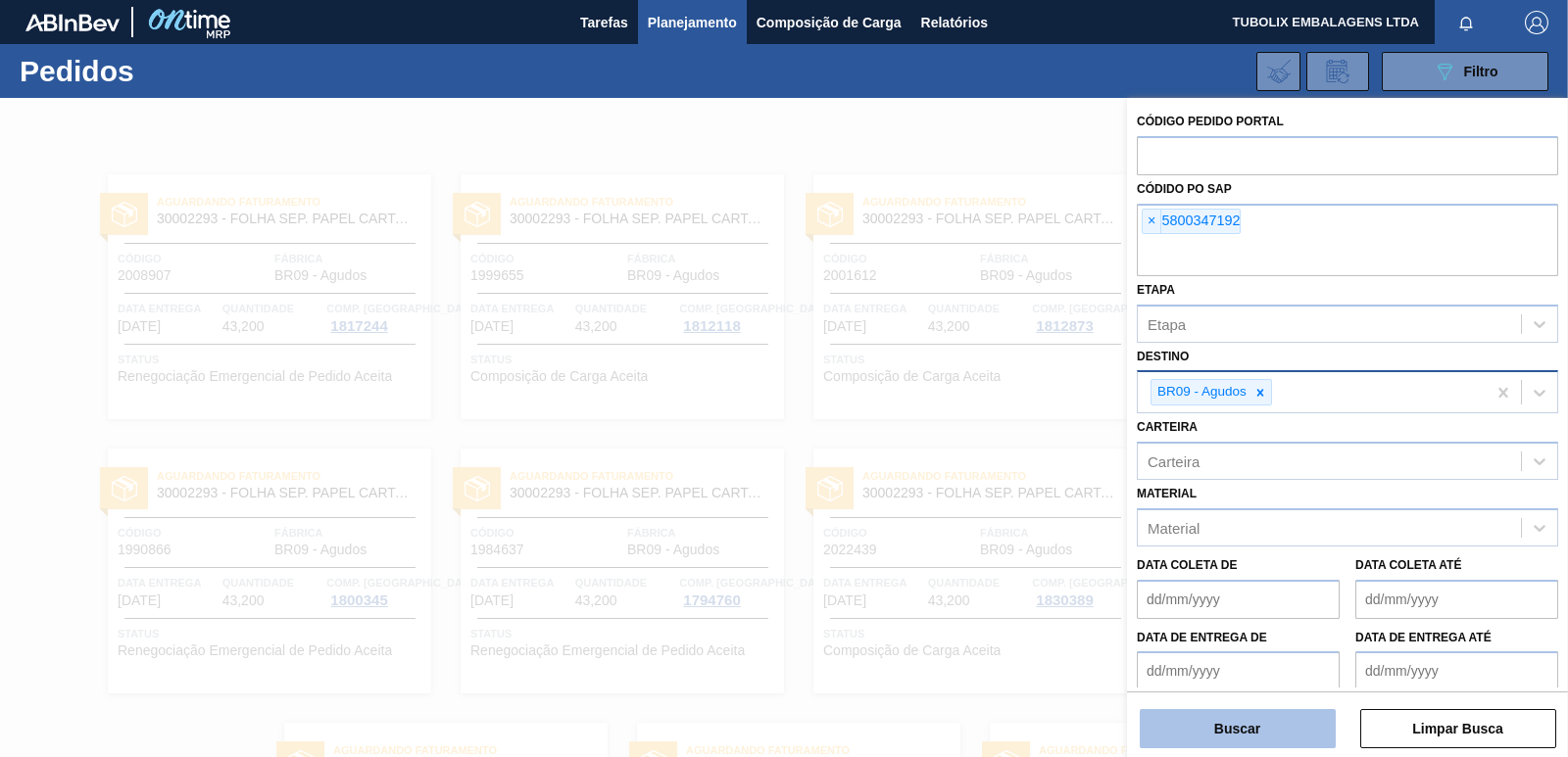
click at [1282, 733] on button "Buscar" at bounding box center [1238, 728] width 196 height 39
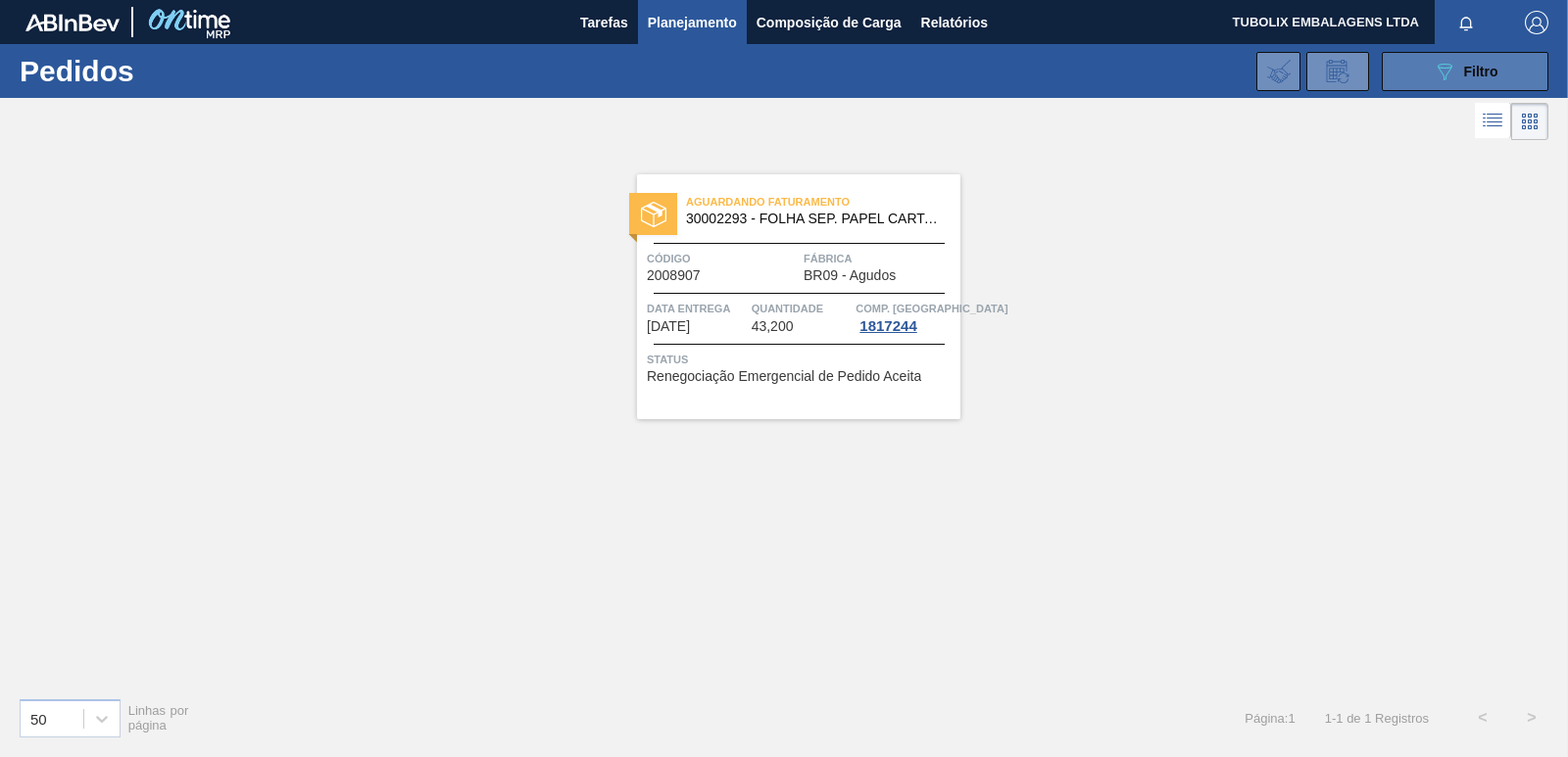
click at [1443, 81] on icon "089F7B8B-B2A5-4AFE-B5C0-19BA573D28AC" at bounding box center [1445, 72] width 24 height 24
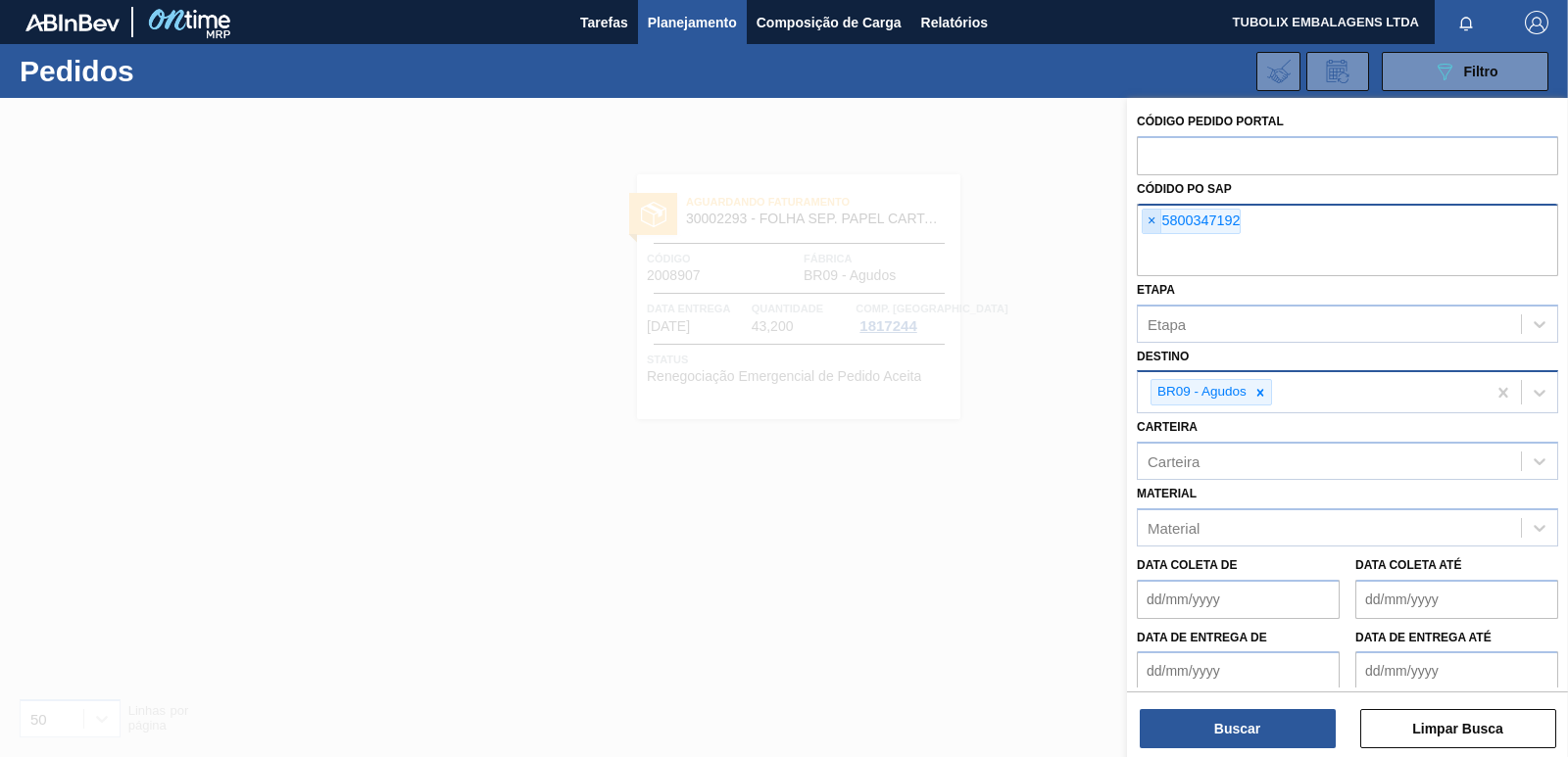
click at [1148, 219] on span "×" at bounding box center [1152, 222] width 19 height 24
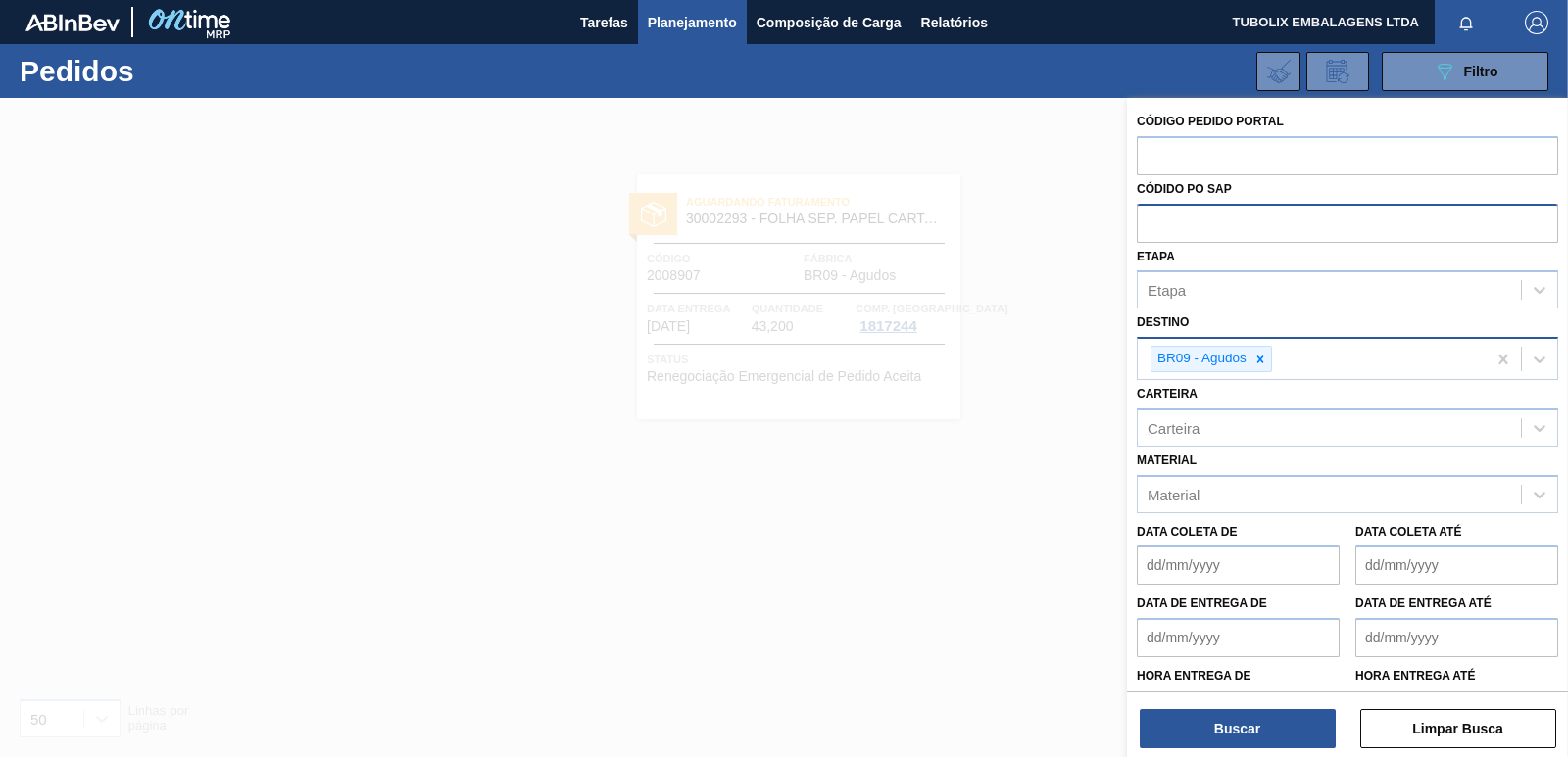
paste input "5800344851"
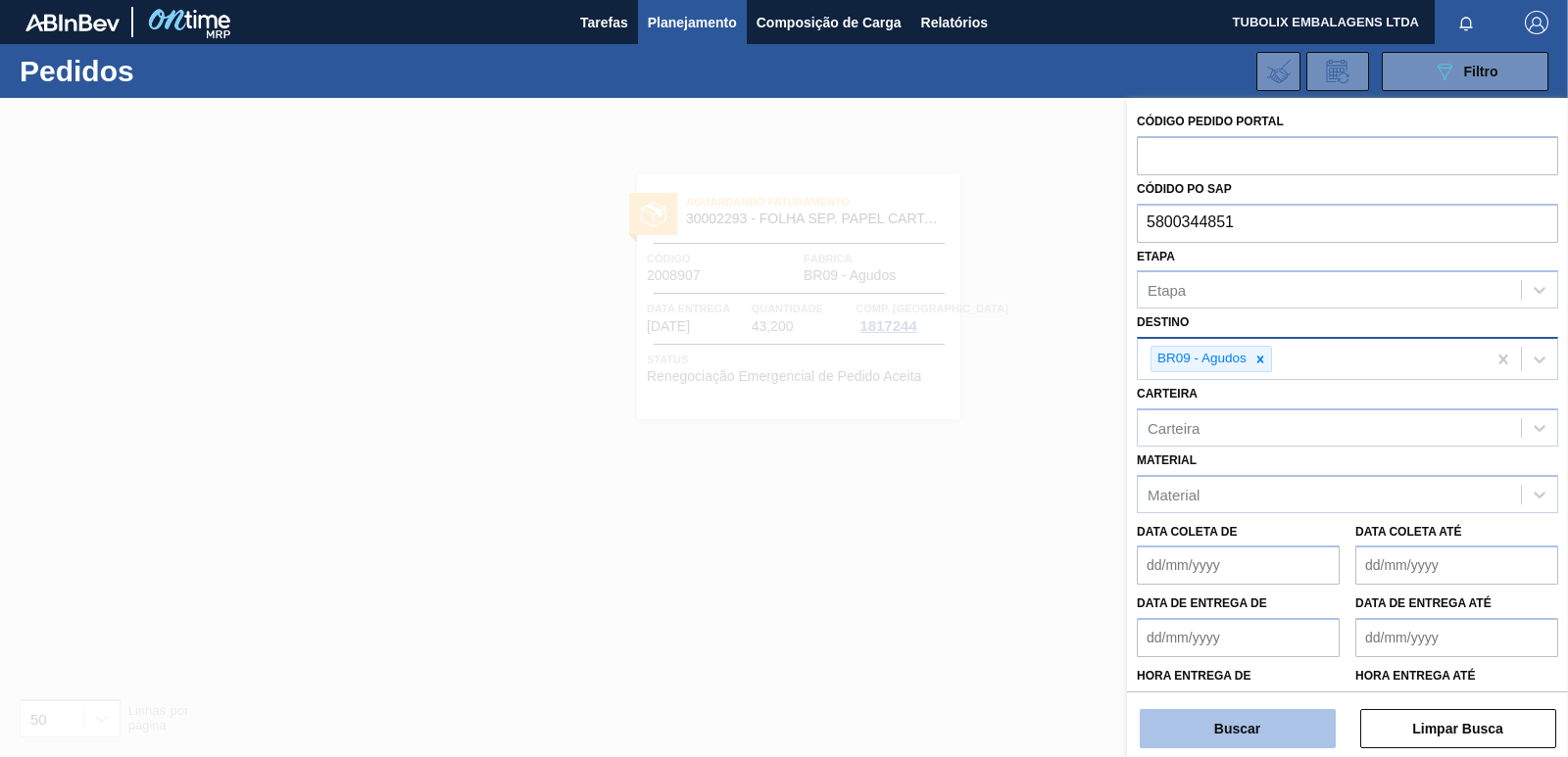
type input "5800344851"
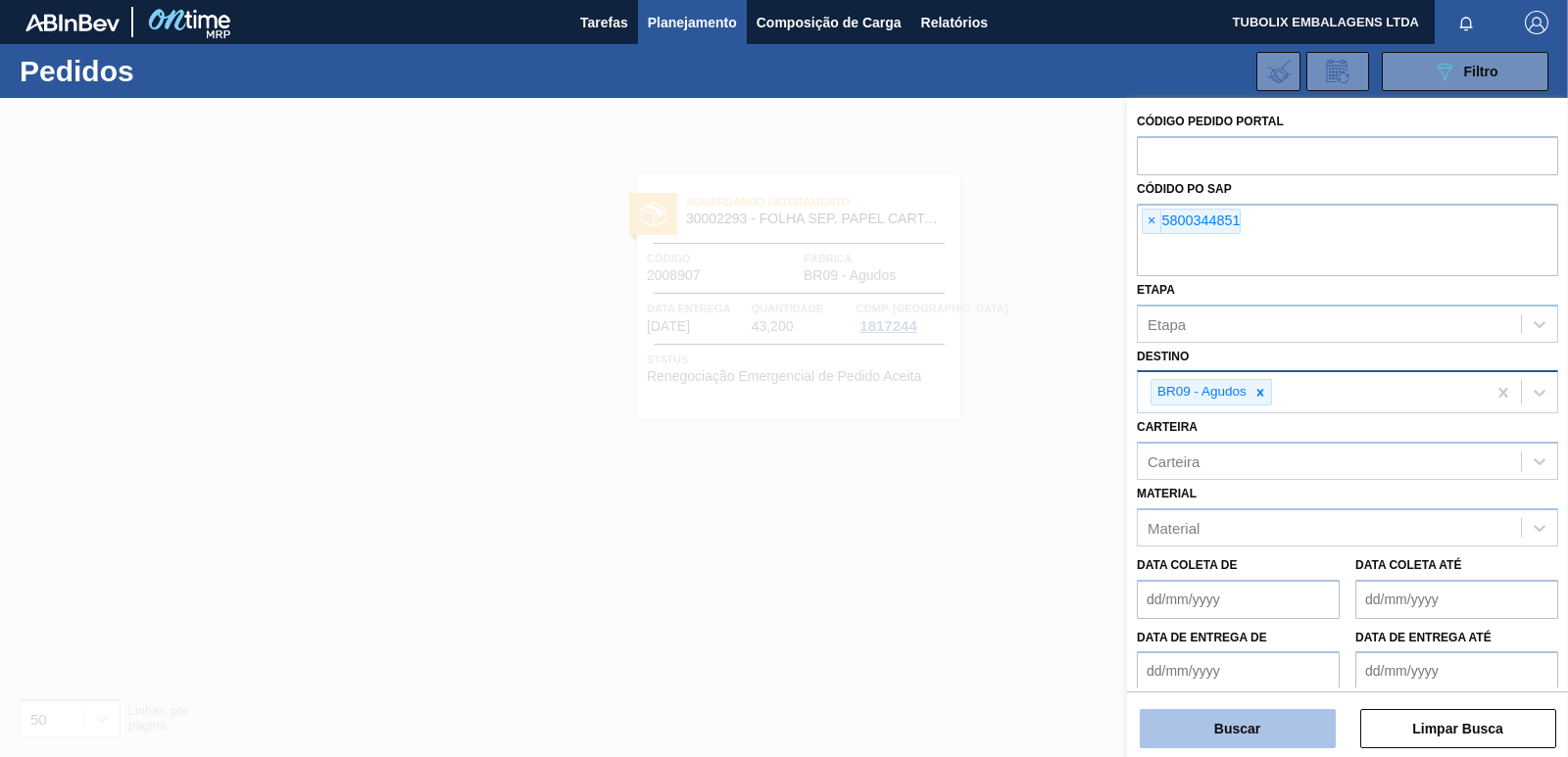
click at [1233, 712] on button "Buscar" at bounding box center [1238, 728] width 196 height 39
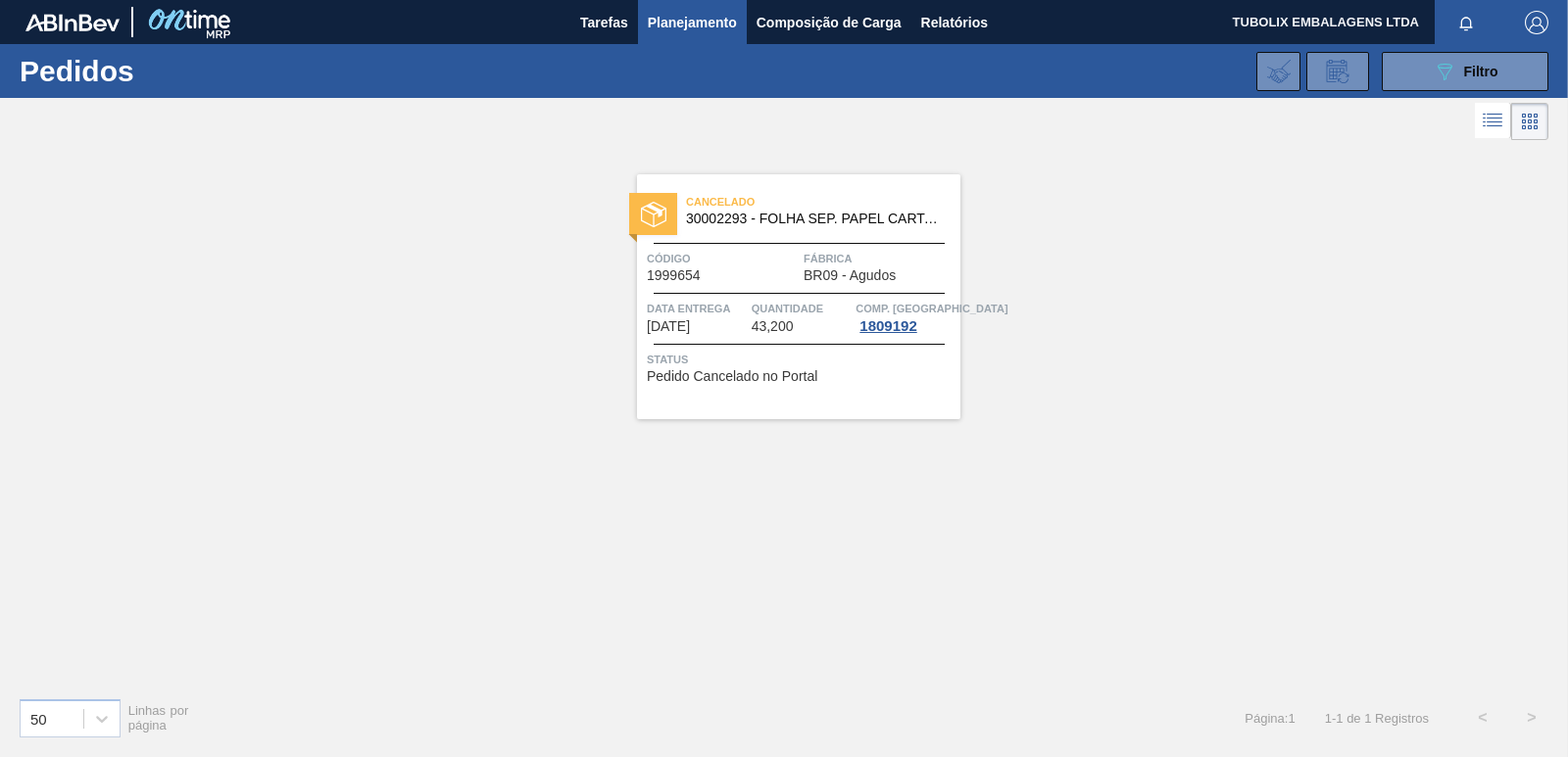
click at [764, 235] on div "Cancelado 30002293 - FOLHA SEP. PAPEL CARTAO 1200x1000M 350g Código 1999654 Fáb…" at bounding box center [799, 297] width 323 height 244
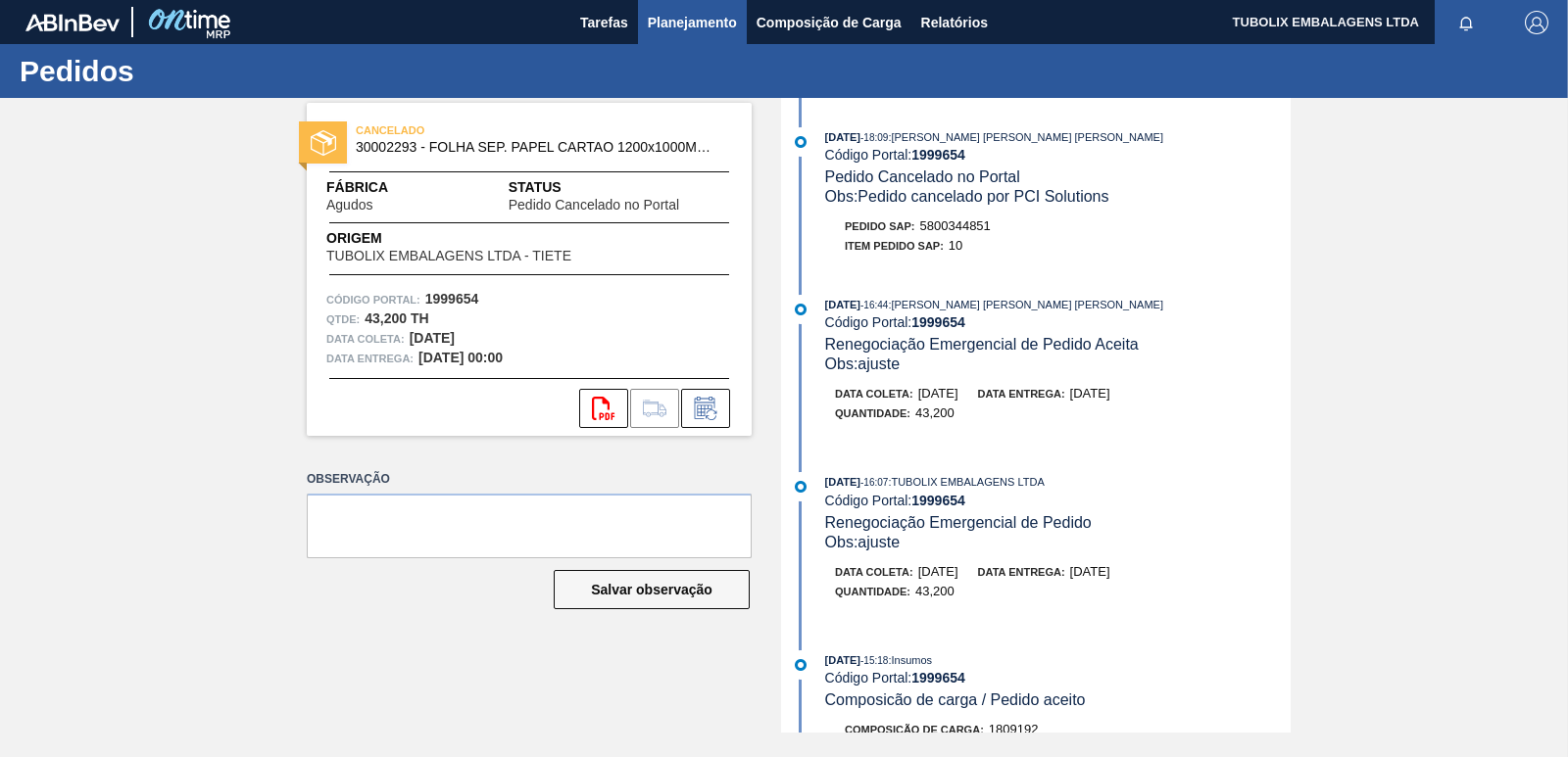
click at [702, 20] on span "Planejamento" at bounding box center [692, 23] width 89 height 24
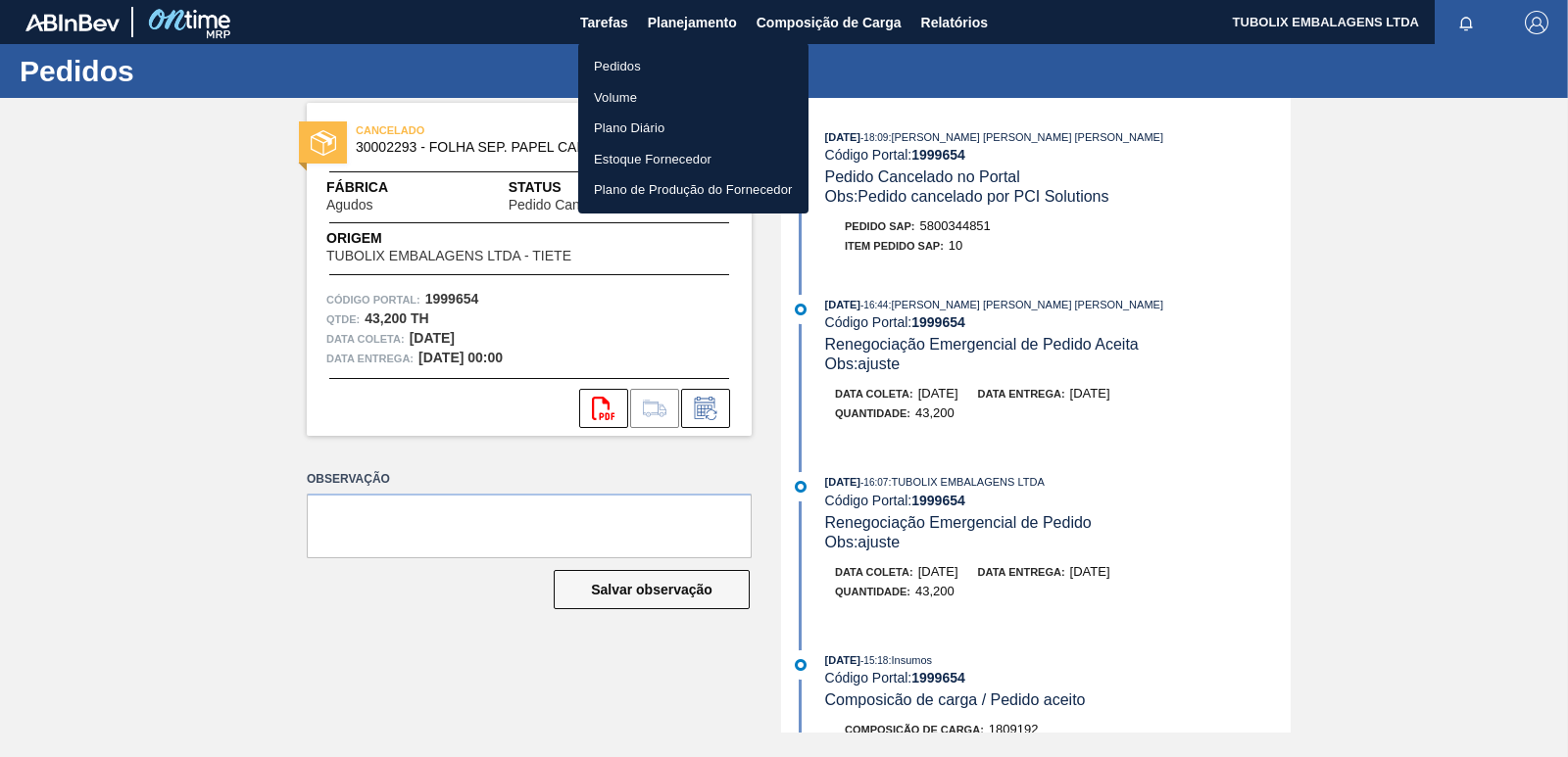
click at [615, 63] on li "Pedidos" at bounding box center [693, 67] width 231 height 32
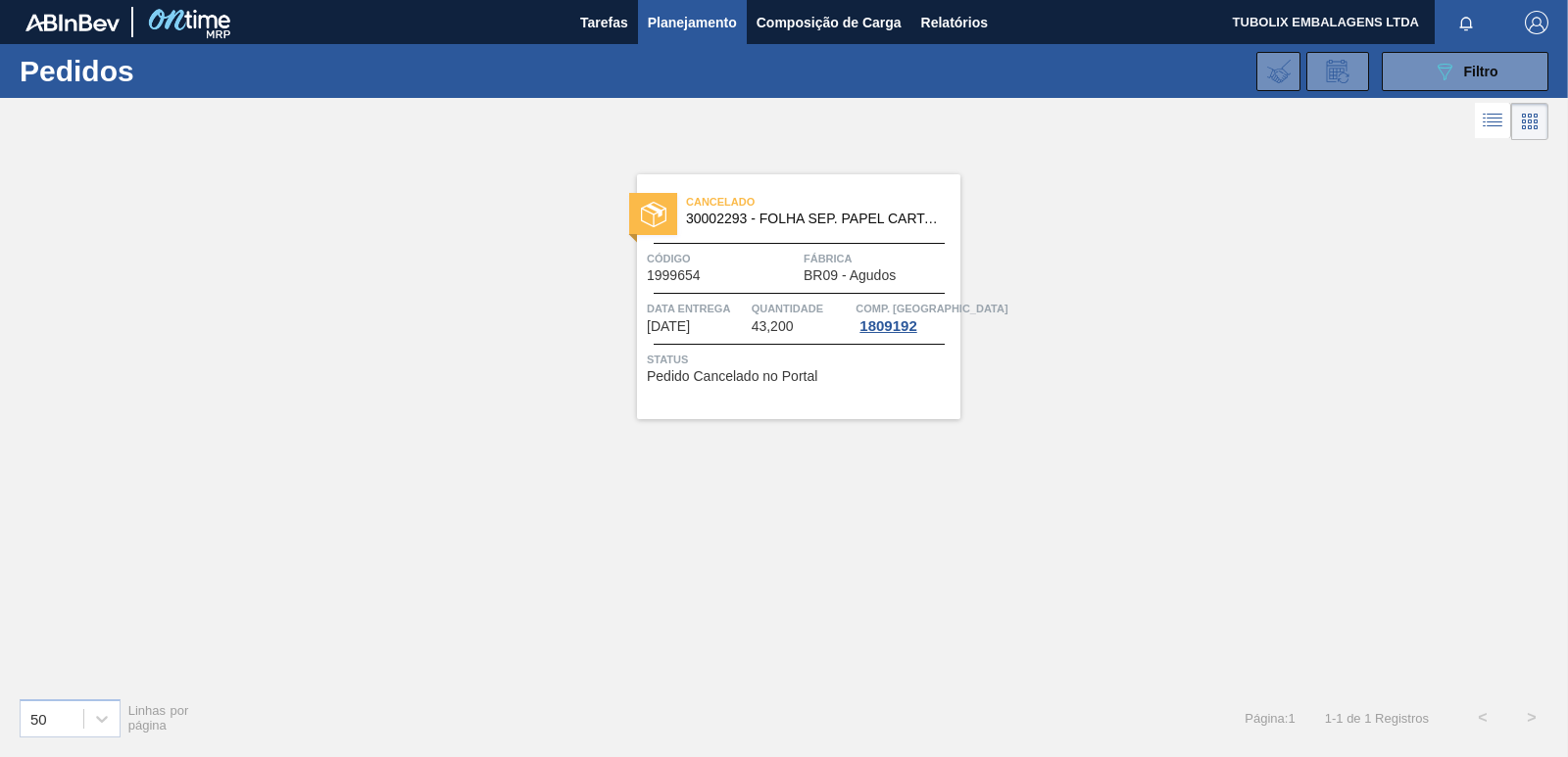
drag, startPoint x: 1426, startPoint y: 65, endPoint x: 1434, endPoint y: 145, distance: 80.4
click at [1426, 64] on button "089F7B8B-B2A5-4AFE-B5C0-19BA573D28AC Filtro" at bounding box center [1464, 72] width 167 height 39
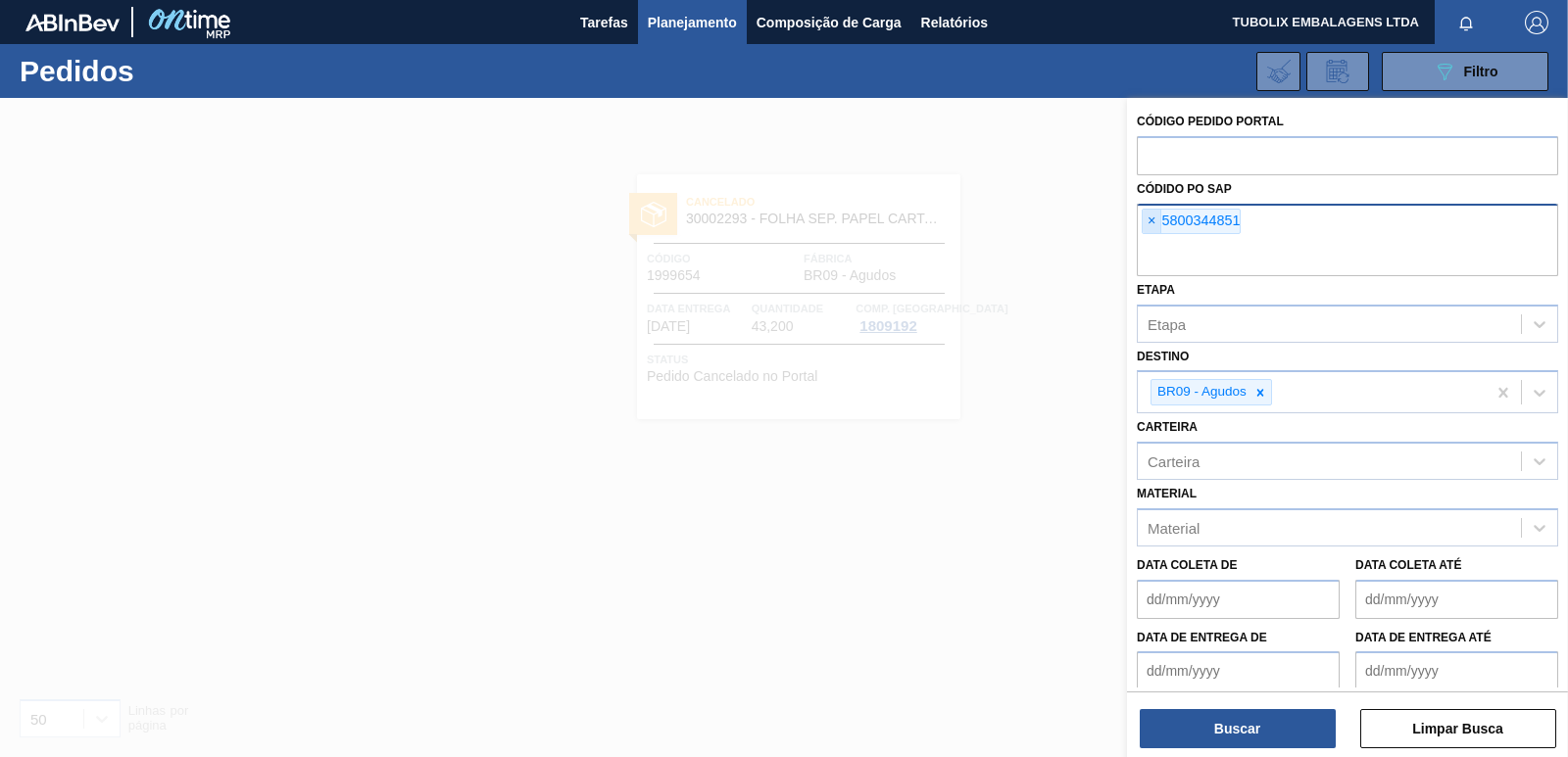
click at [1151, 219] on span "×" at bounding box center [1152, 222] width 19 height 24
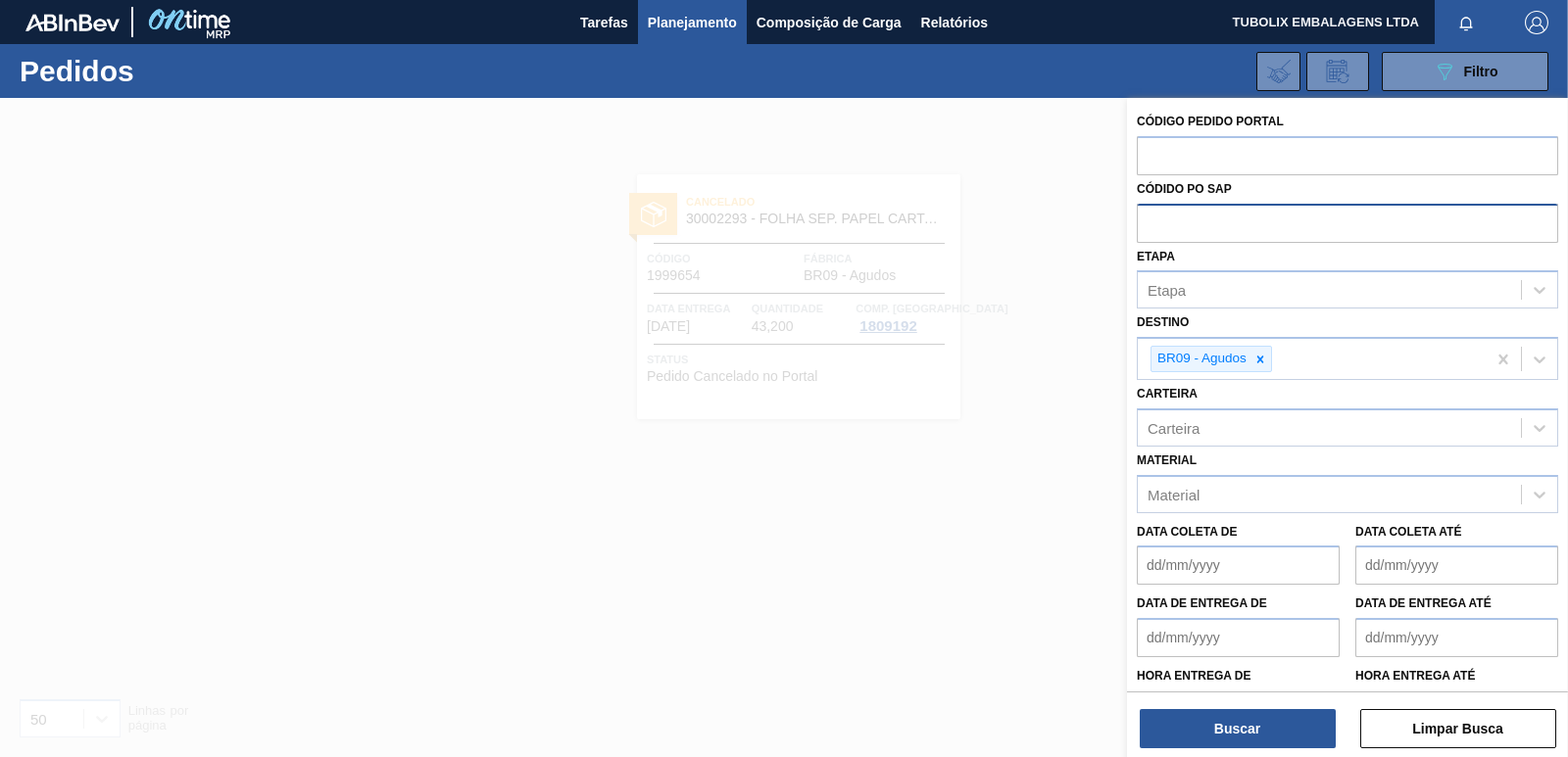
paste input "5800347197"
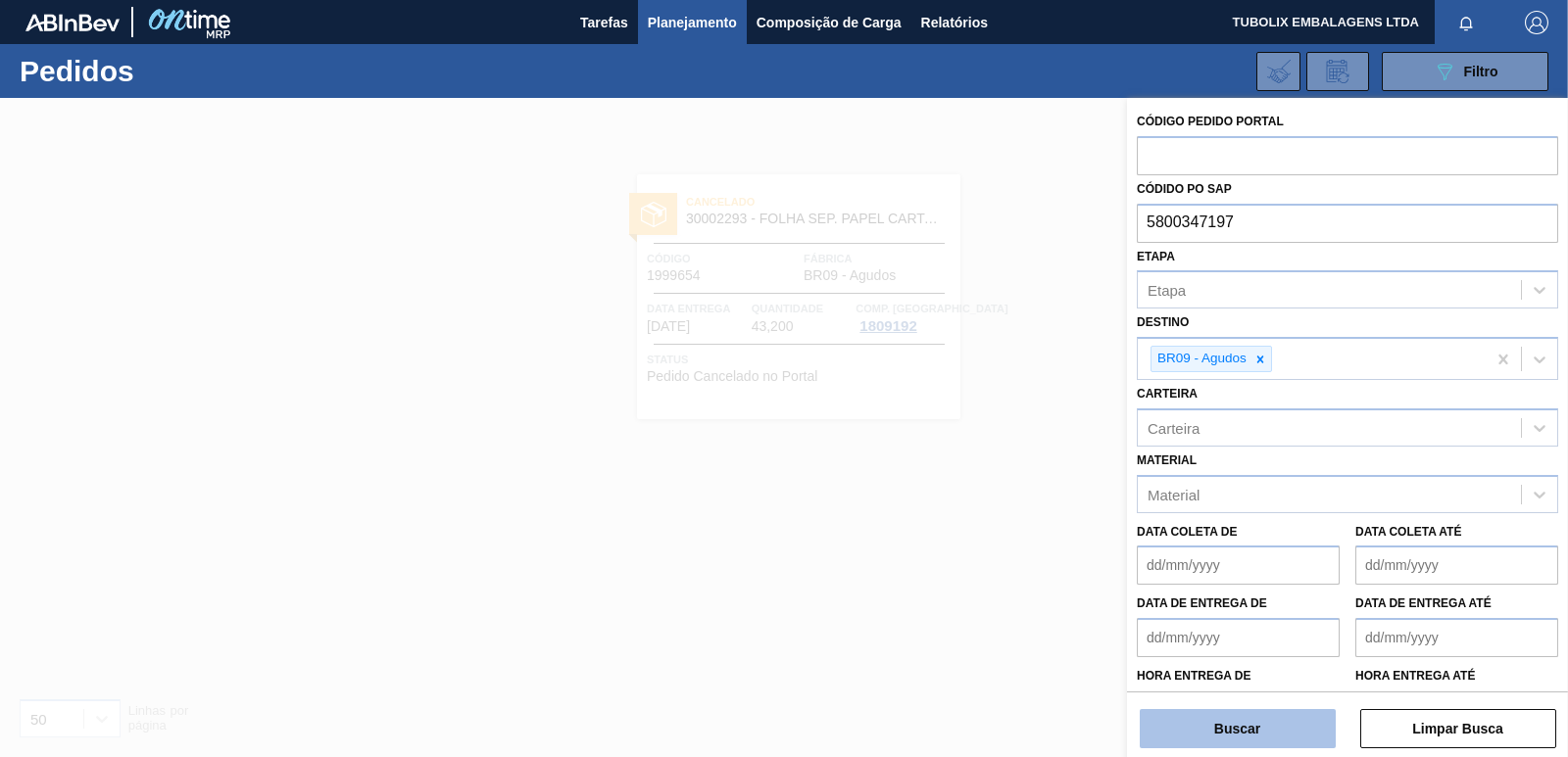
type input "5800347197"
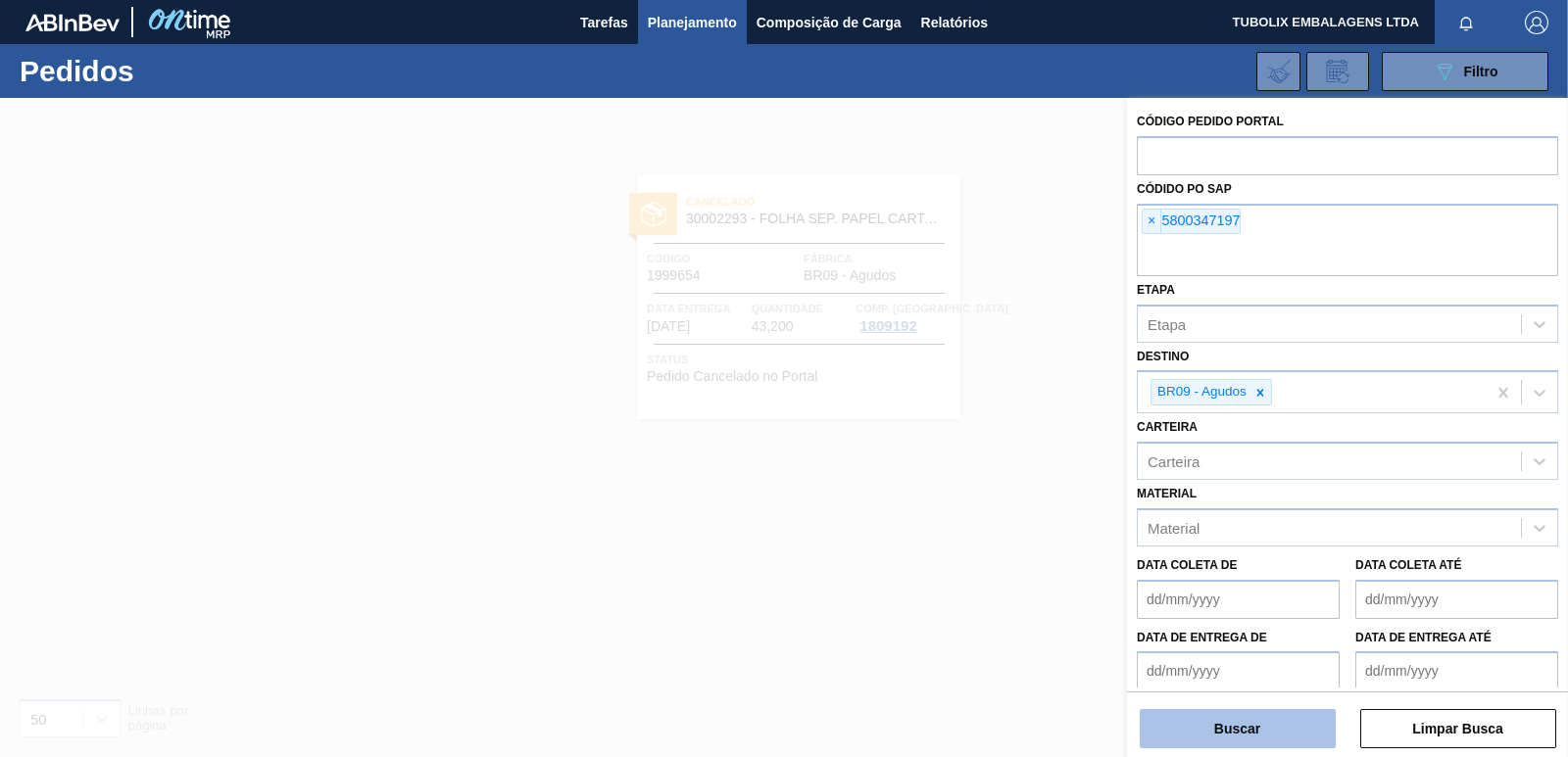
click at [1250, 724] on button "Buscar" at bounding box center [1238, 728] width 196 height 39
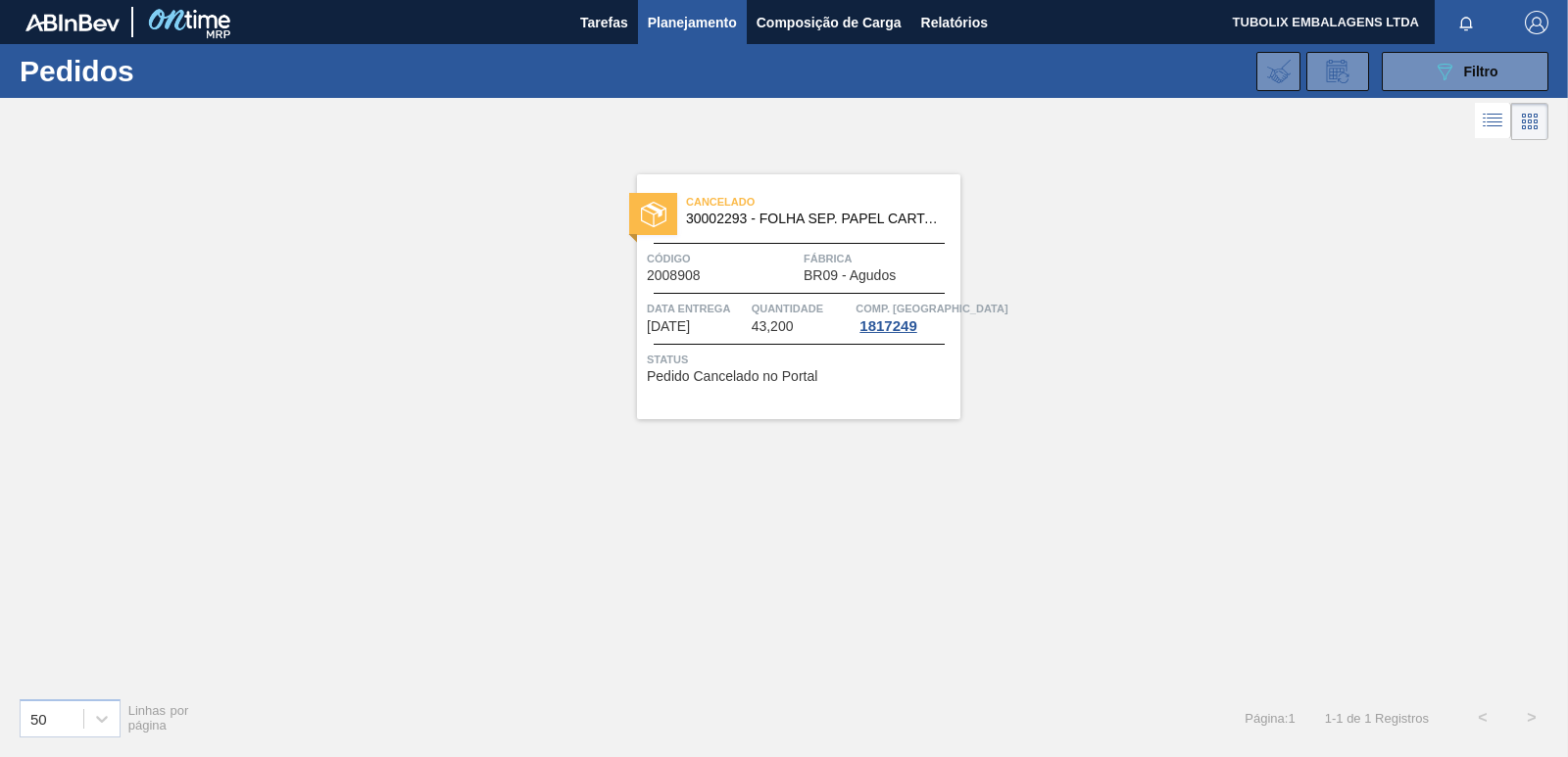
click at [796, 236] on div "Cancelado 30002293 - FOLHA SEP. PAPEL CARTAO 1200x1000M 350g Código 2008908 Fáb…" at bounding box center [799, 297] width 323 height 244
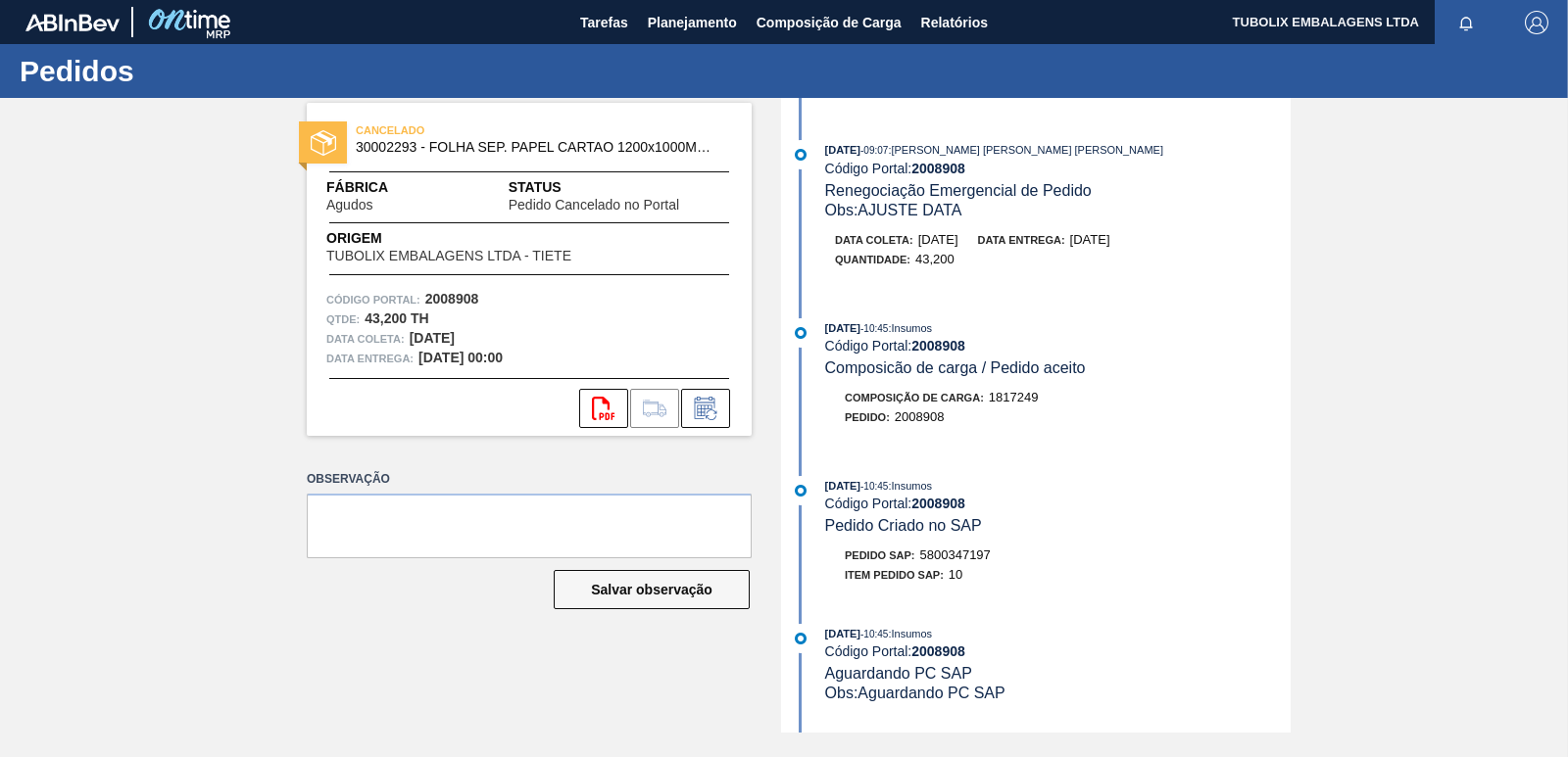
scroll to position [1077, 0]
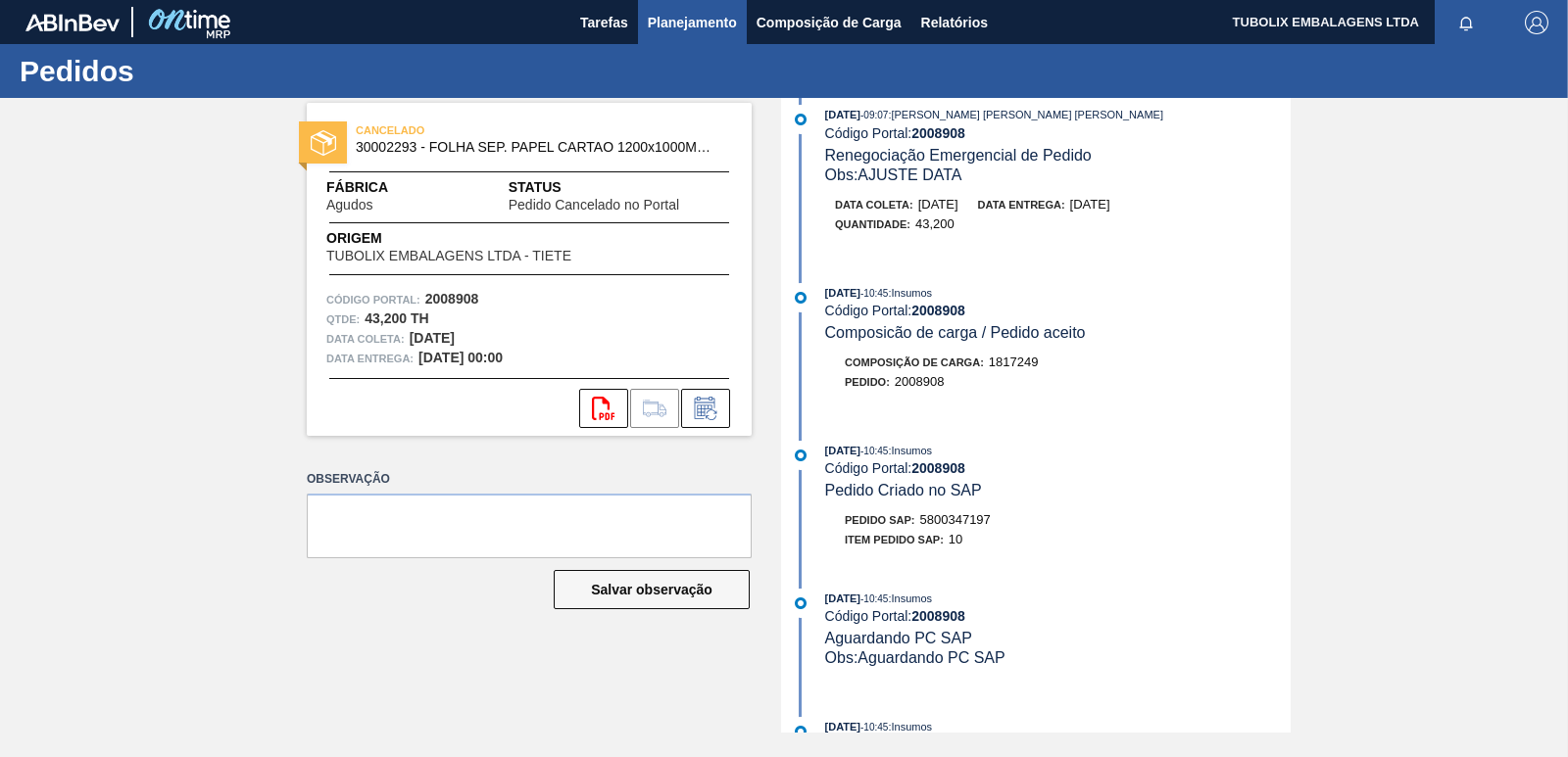
click at [680, 24] on span "Planejamento" at bounding box center [692, 23] width 89 height 24
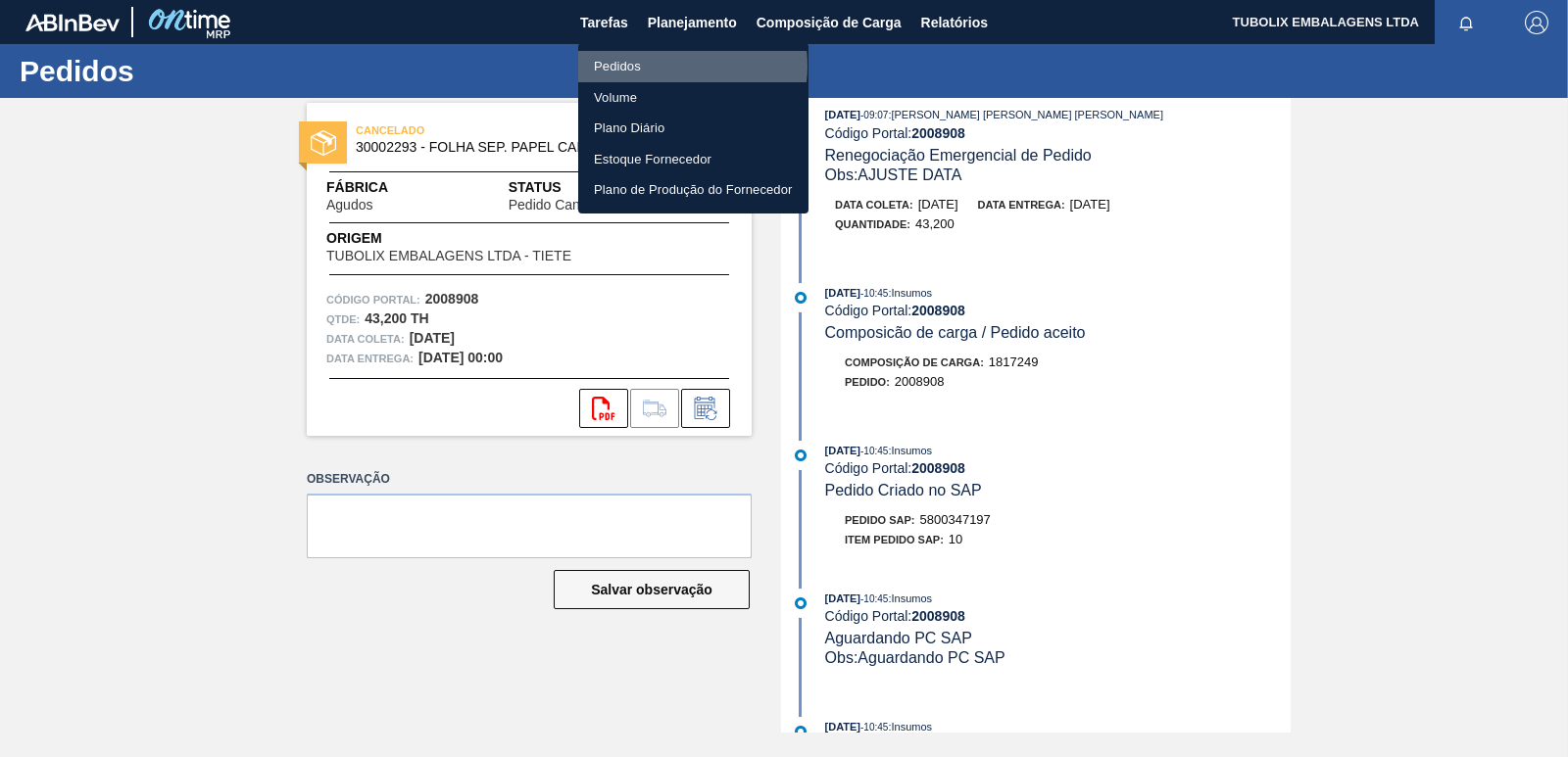
click at [673, 66] on li "Pedidos" at bounding box center [693, 67] width 231 height 32
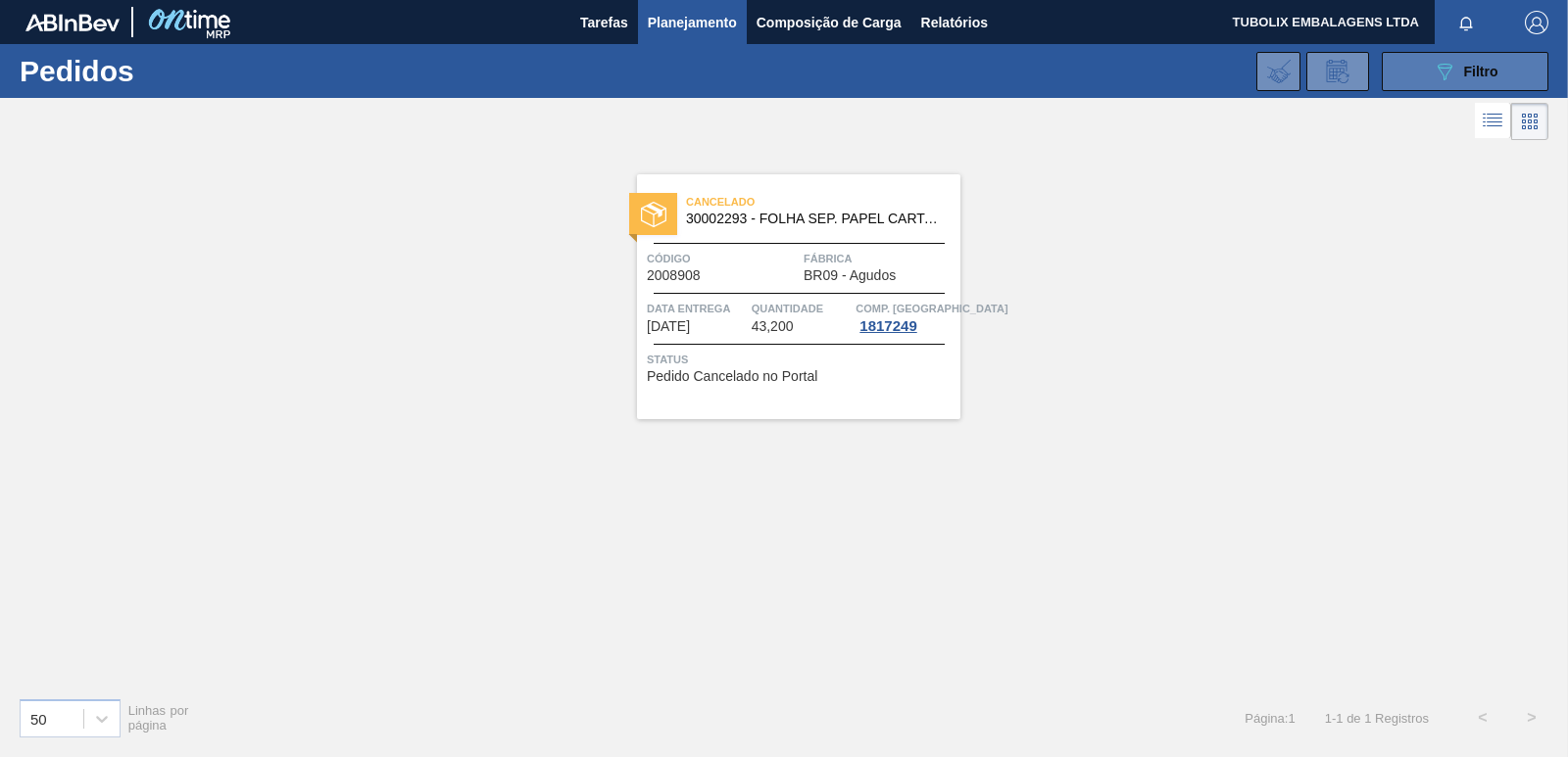
drag, startPoint x: 1414, startPoint y: 78, endPoint x: 1408, endPoint y: 88, distance: 11.7
click at [1415, 77] on button "089F7B8B-B2A5-4AFE-B5C0-19BA573D28AC Filtro" at bounding box center [1464, 72] width 167 height 39
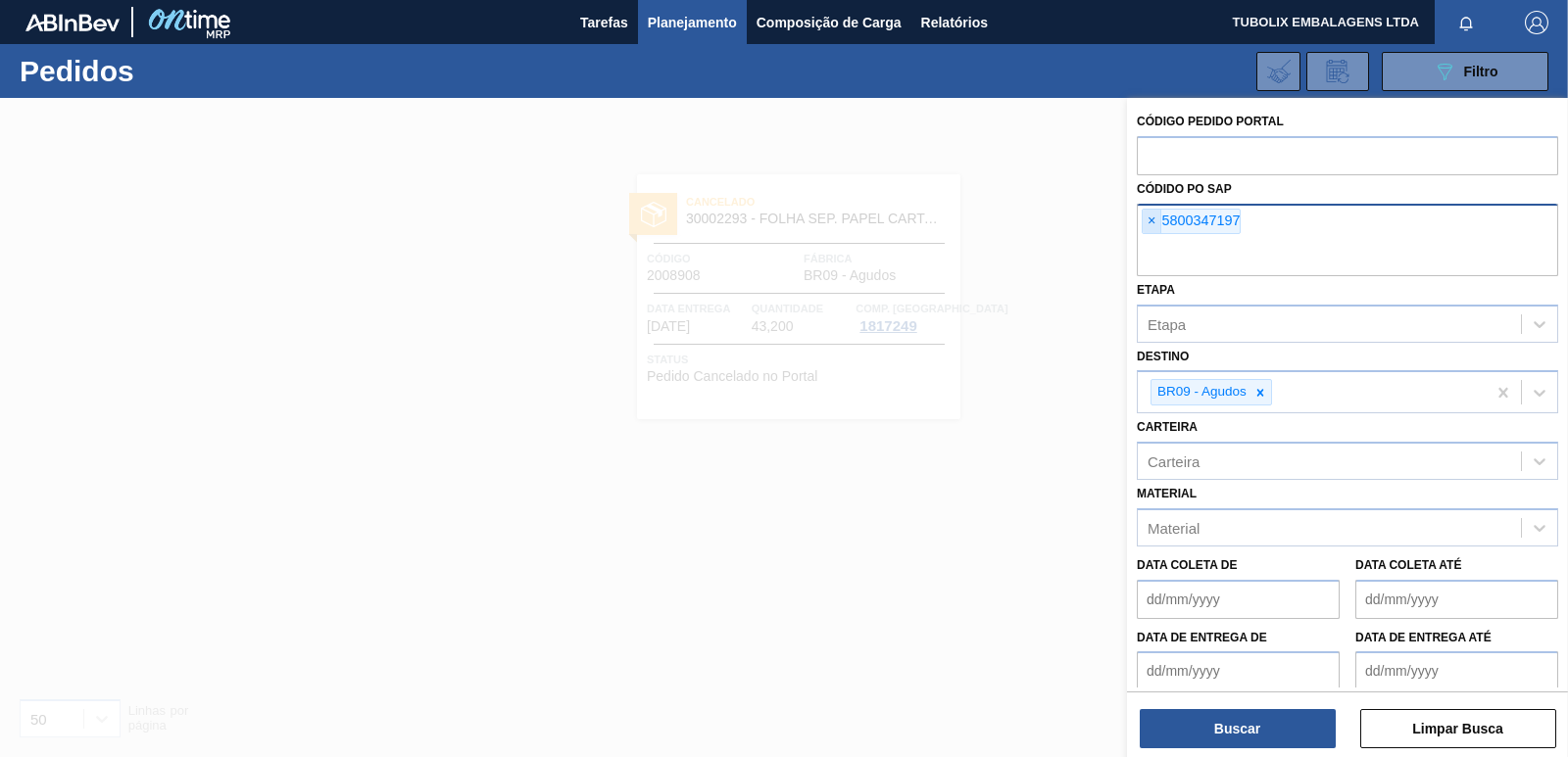
click at [1153, 224] on span "×" at bounding box center [1152, 222] width 19 height 24
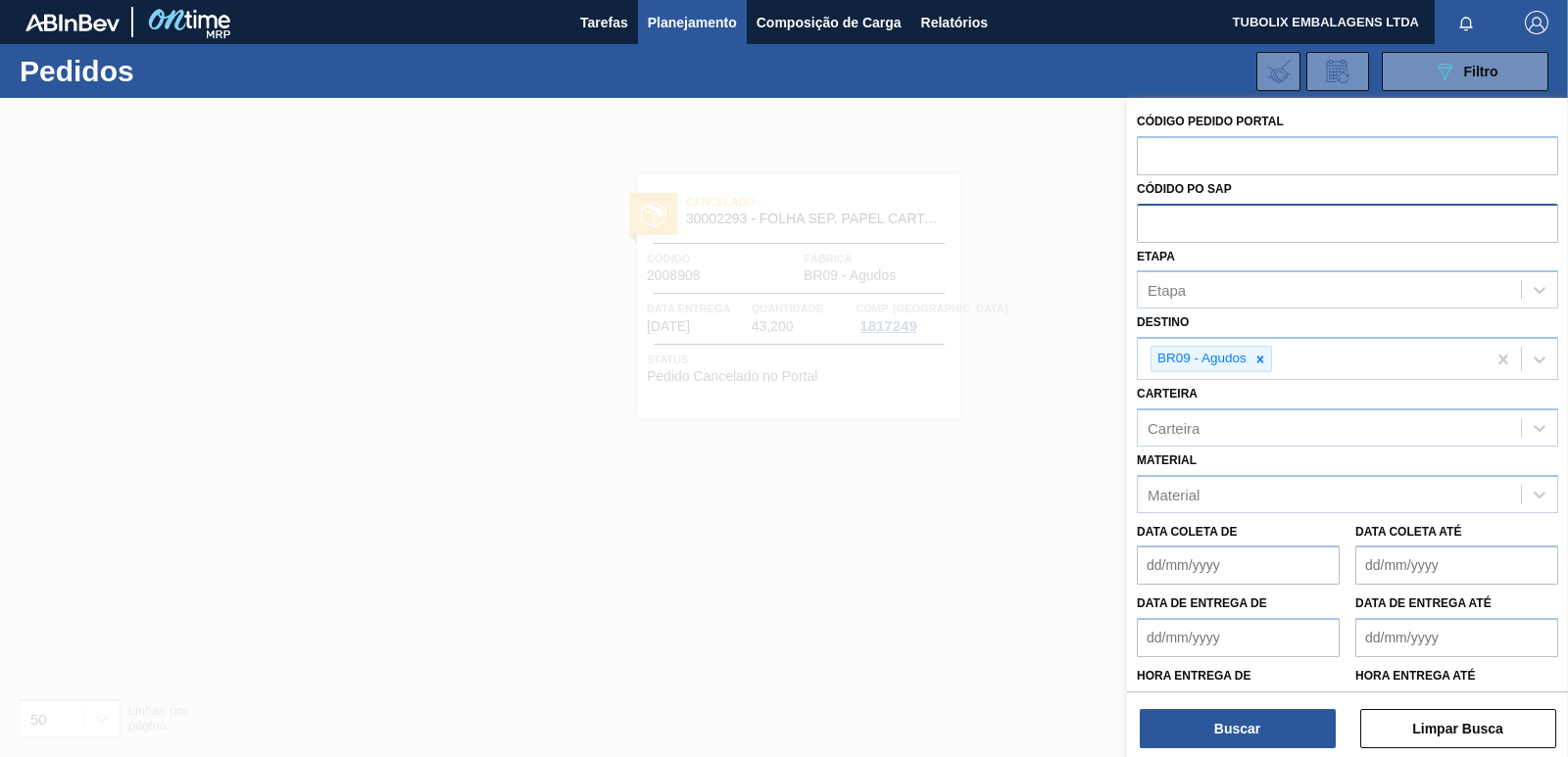
paste input "5800344852"
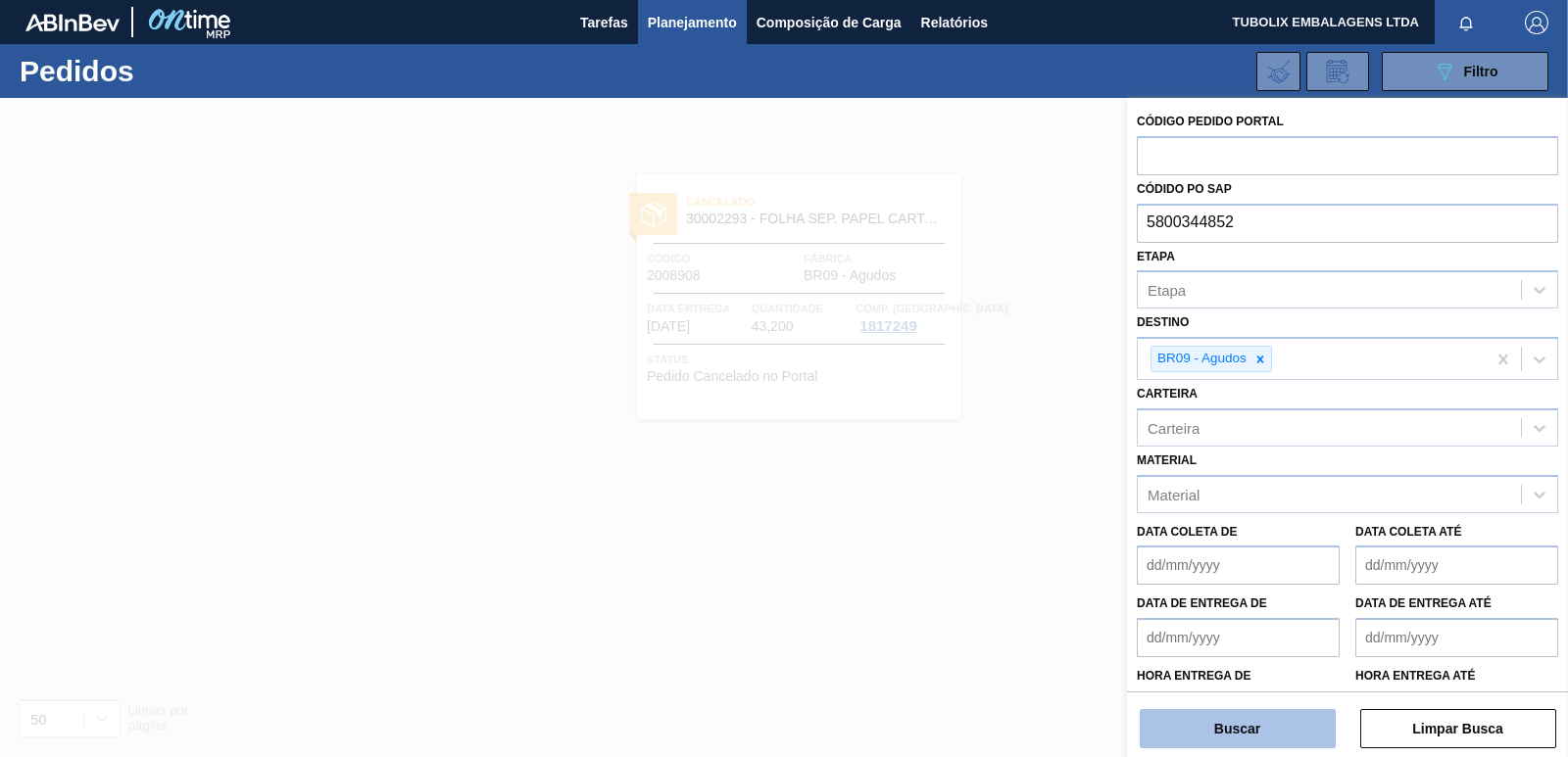
type input "5800344852"
click at [1269, 736] on button "Buscar" at bounding box center [1238, 728] width 196 height 39
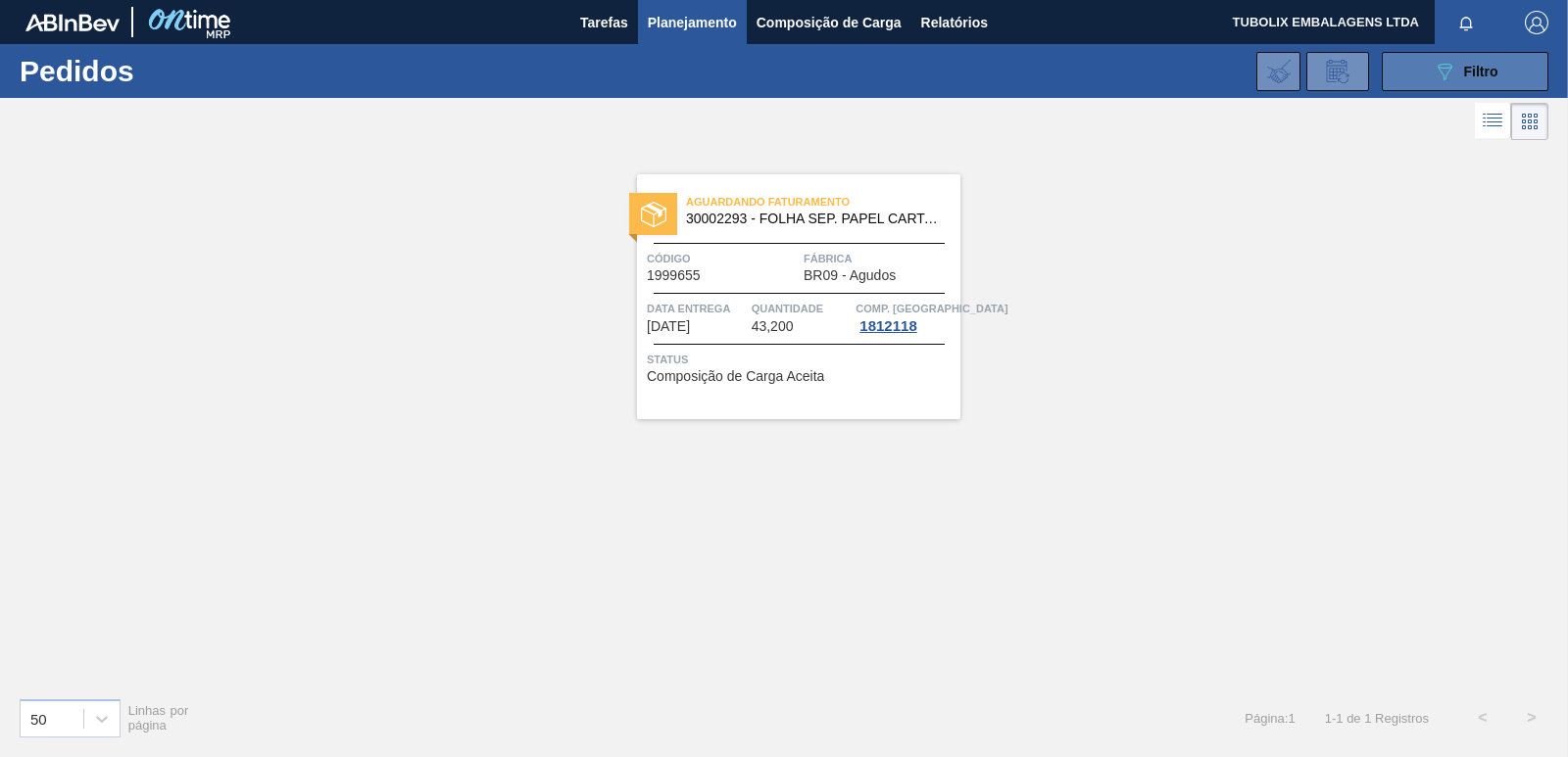
click at [1437, 71] on icon "089F7B8B-B2A5-4AFE-B5C0-19BA573D28AC" at bounding box center [1445, 72] width 24 height 24
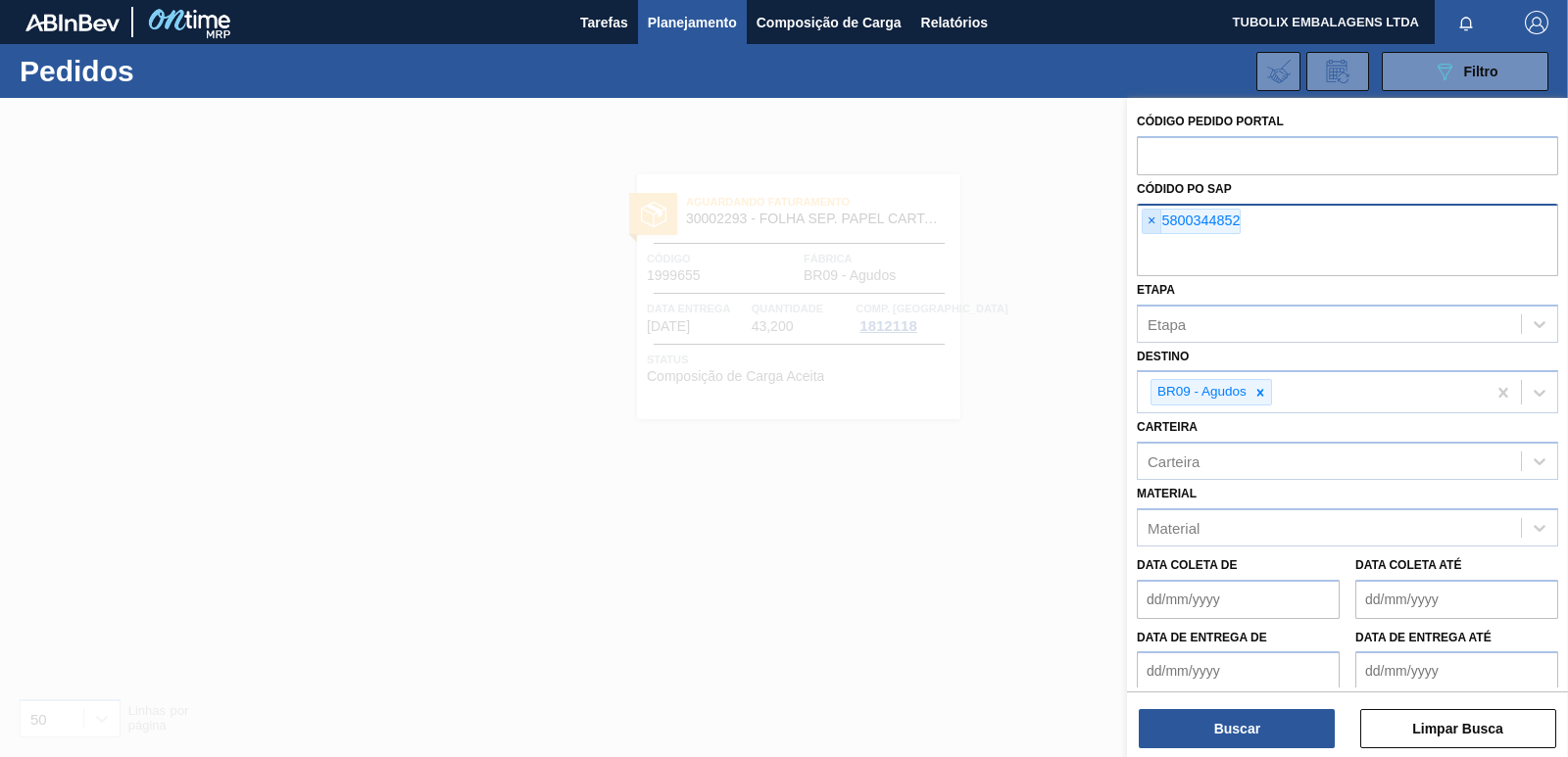
click at [1152, 220] on span "×" at bounding box center [1152, 222] width 19 height 24
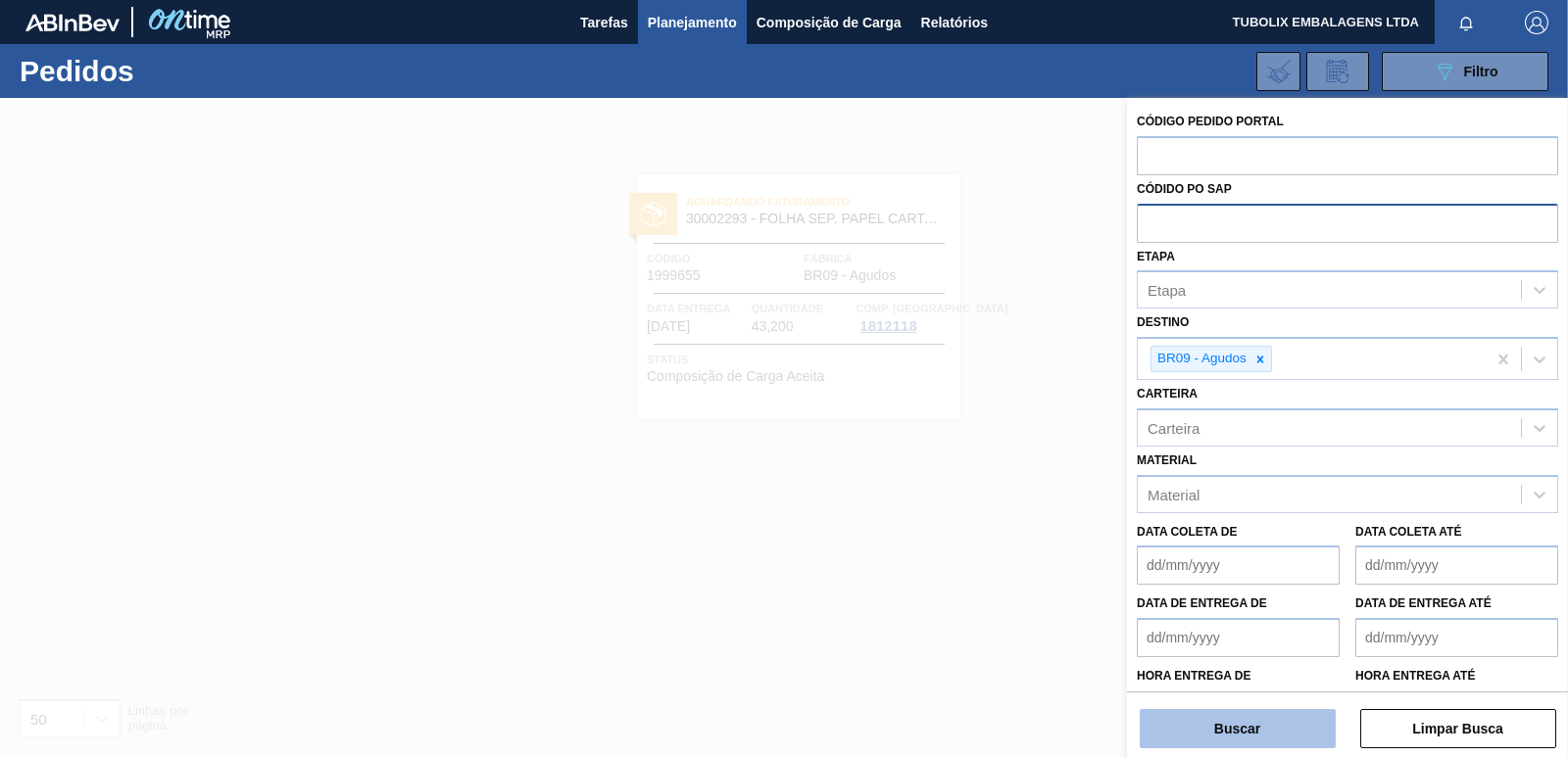
click at [1227, 731] on button "Buscar" at bounding box center [1238, 728] width 196 height 39
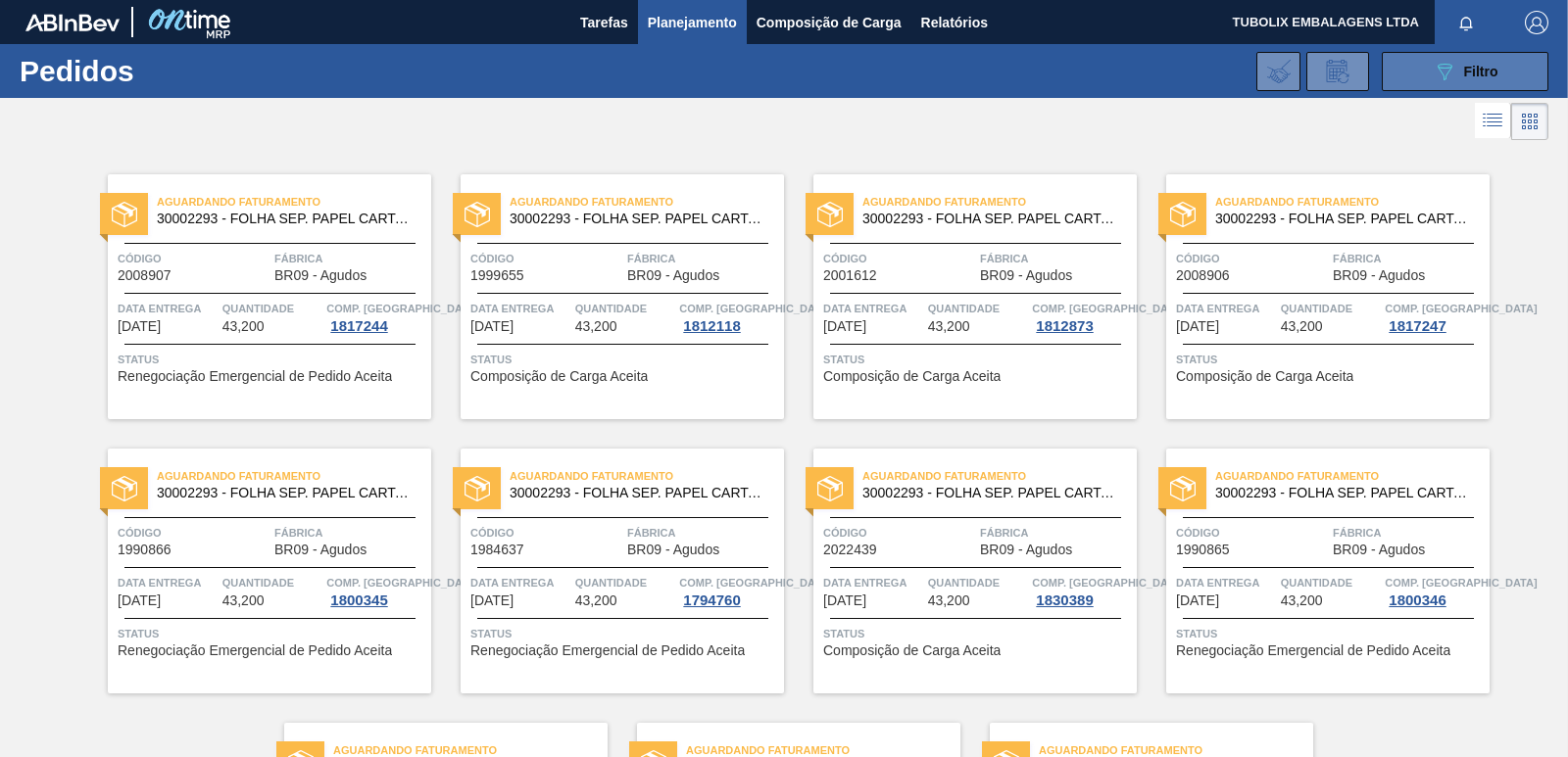
click at [1451, 66] on icon "089F7B8B-B2A5-4AFE-B5C0-19BA573D28AC" at bounding box center [1445, 72] width 24 height 24
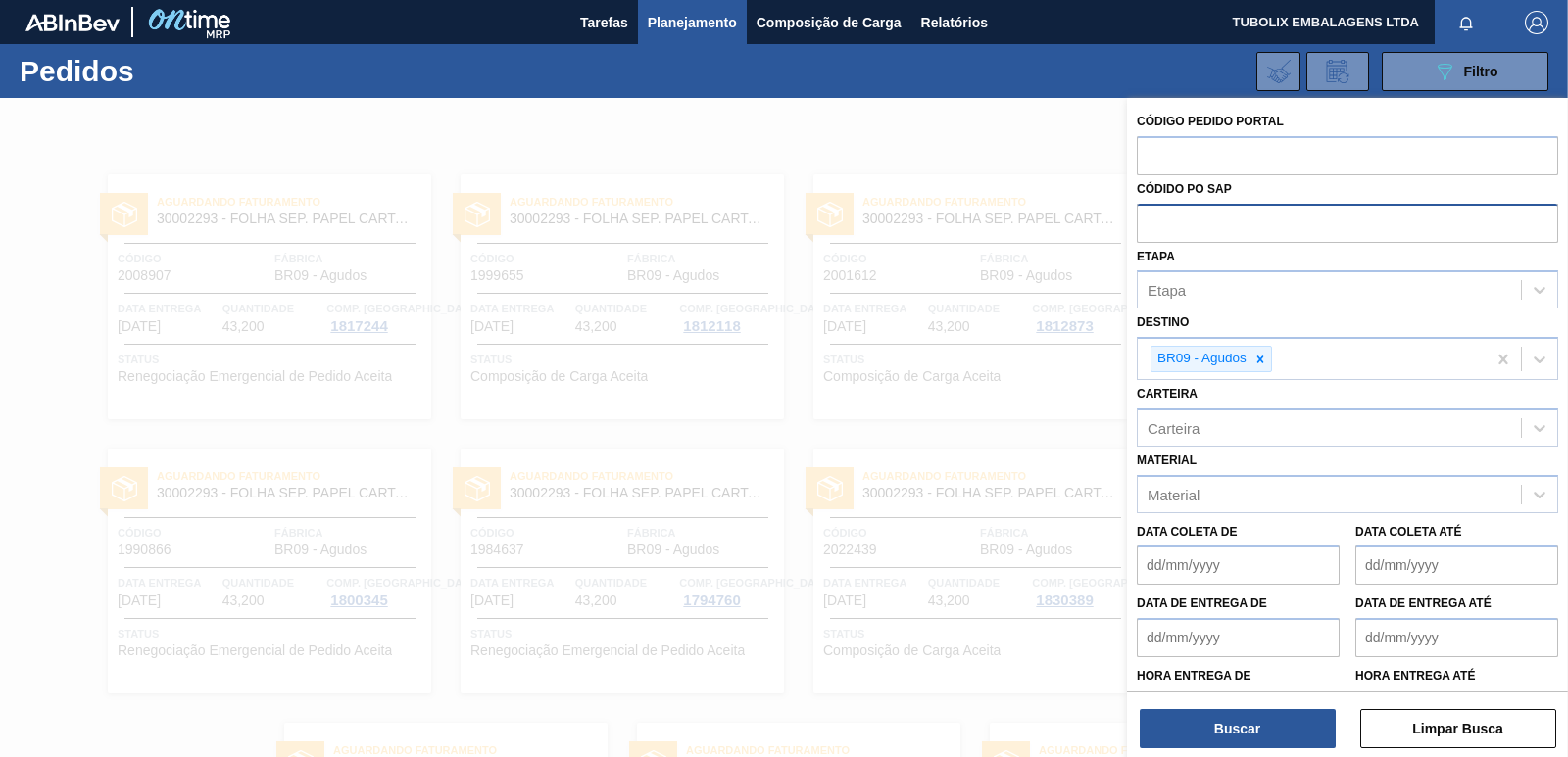
click at [1161, 227] on input "text" at bounding box center [1347, 223] width 421 height 37
paste input "5800342664"
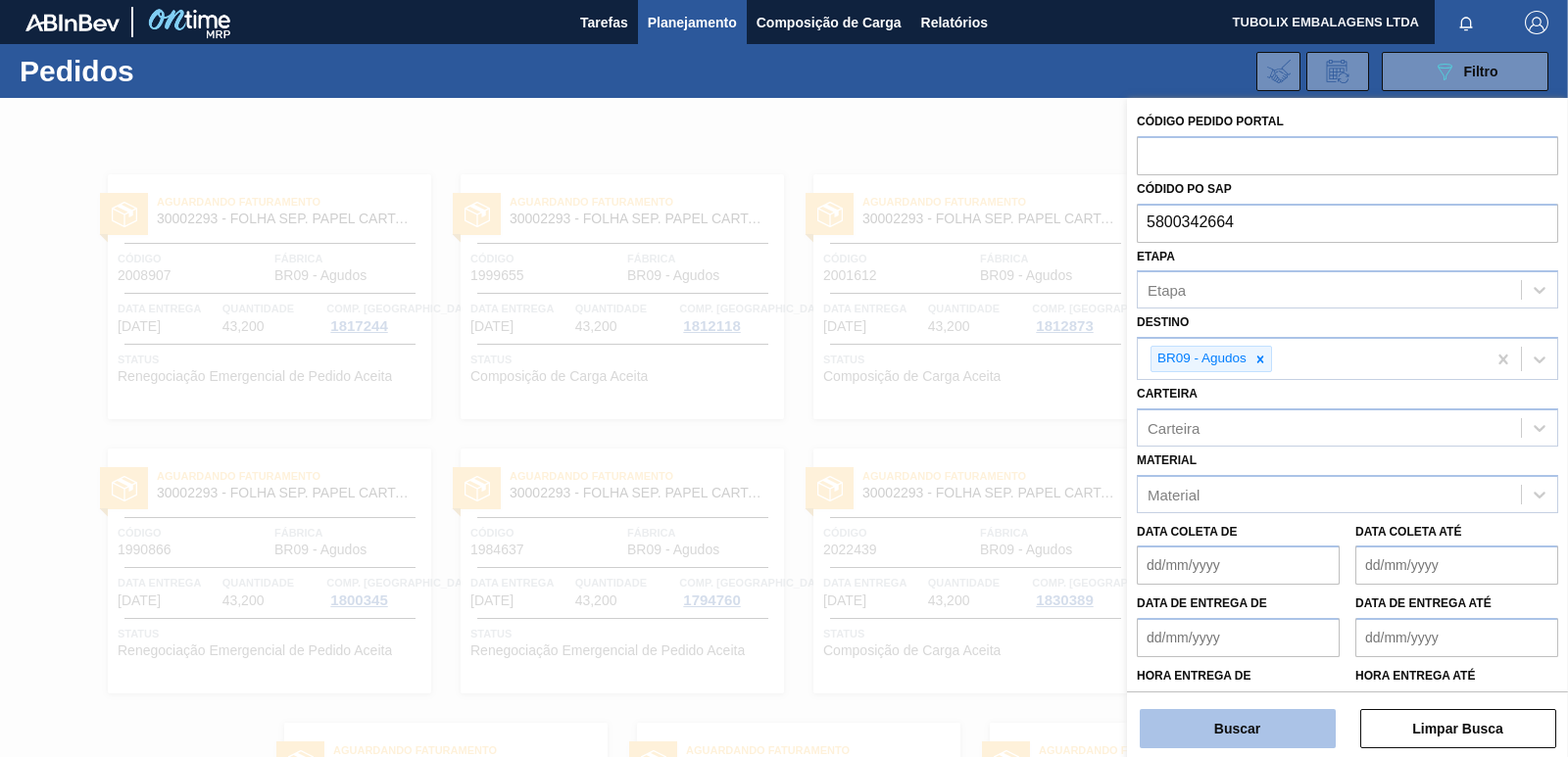
type input "5800342664"
click at [1226, 724] on button "Buscar" at bounding box center [1238, 728] width 196 height 39
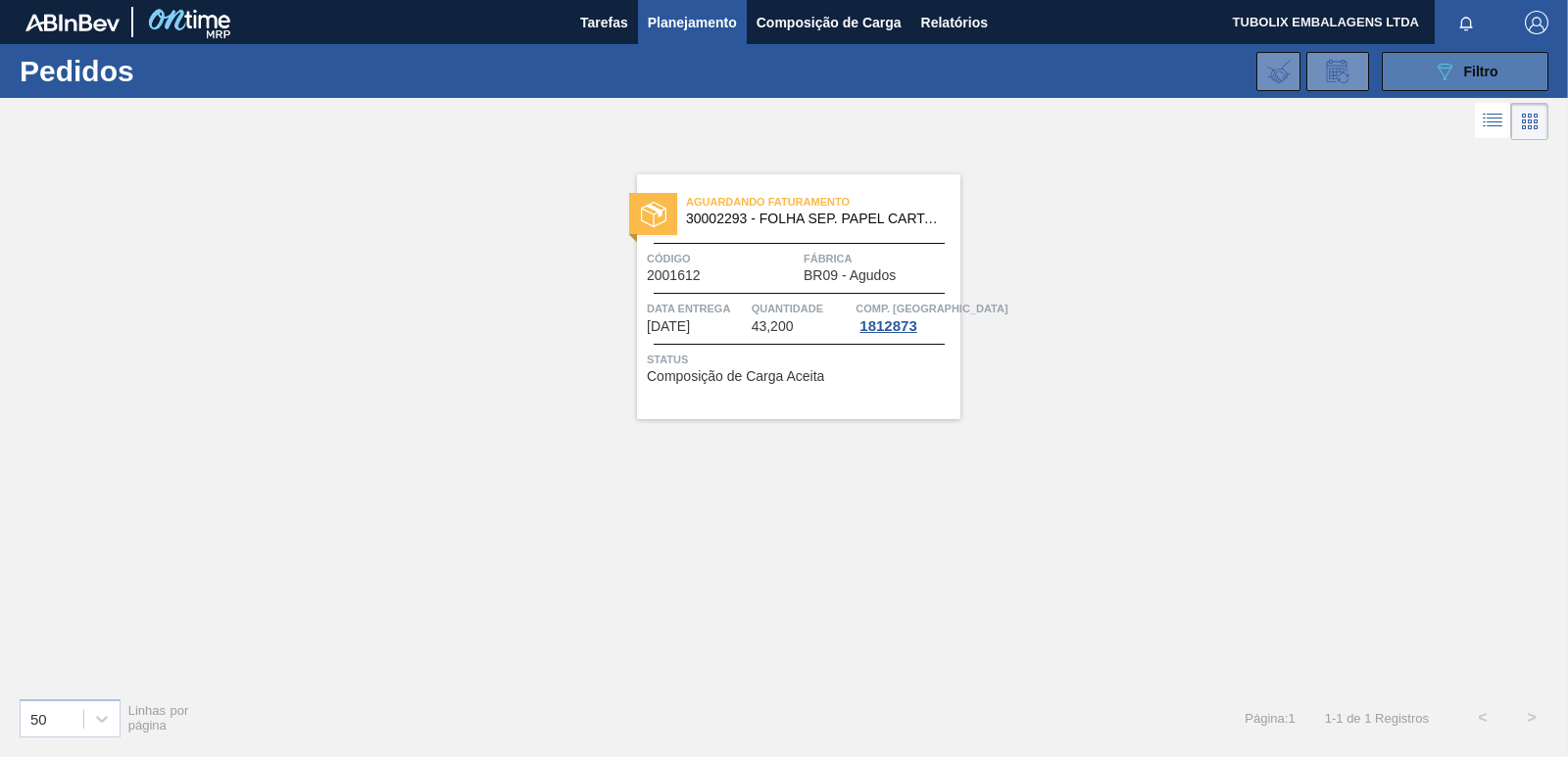
click at [1481, 62] on div "089F7B8B-B2A5-4AFE-B5C0-19BA573D28AC Filtro" at bounding box center [1465, 72] width 66 height 24
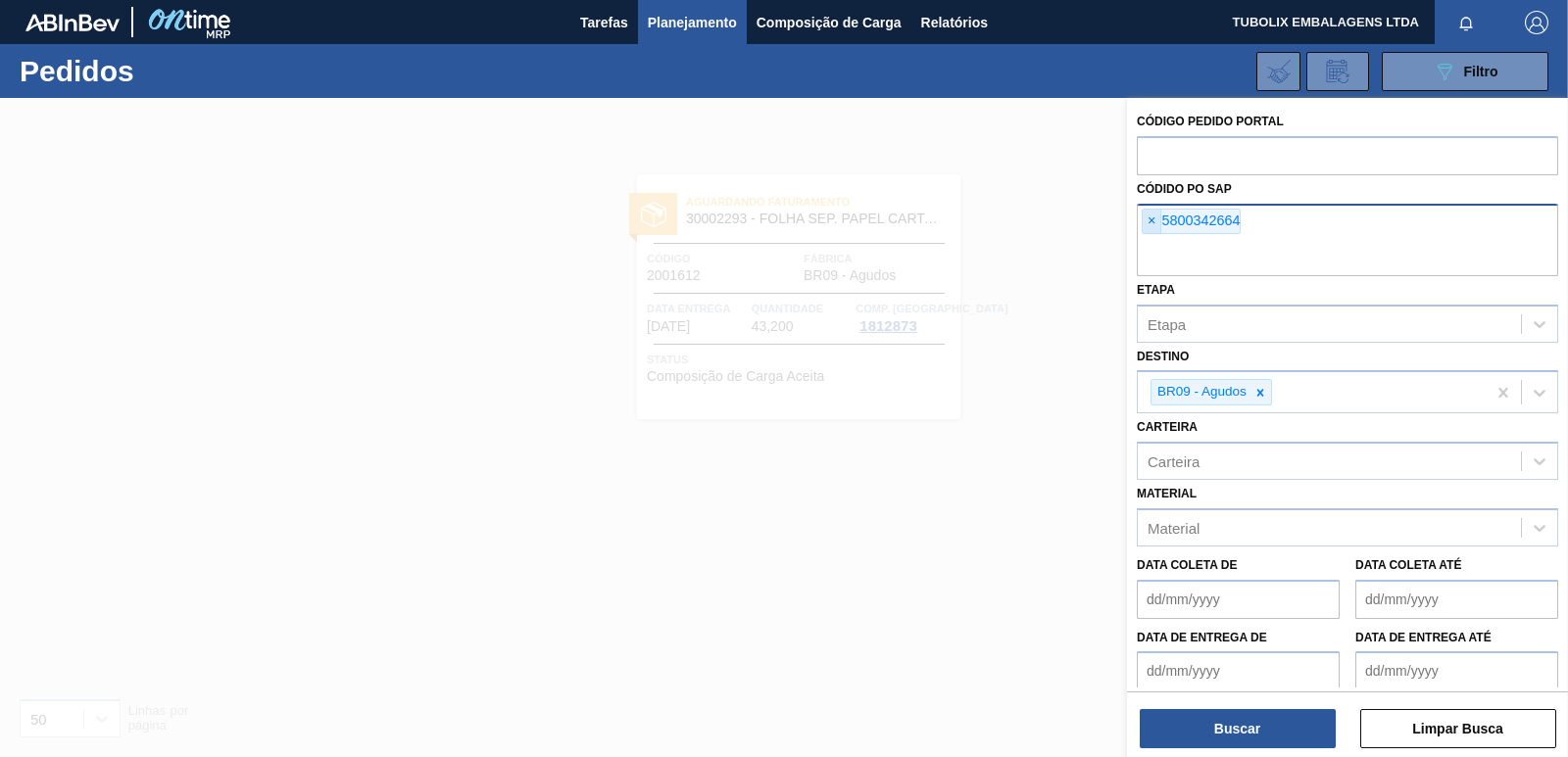
click at [1157, 221] on span "×" at bounding box center [1152, 222] width 19 height 24
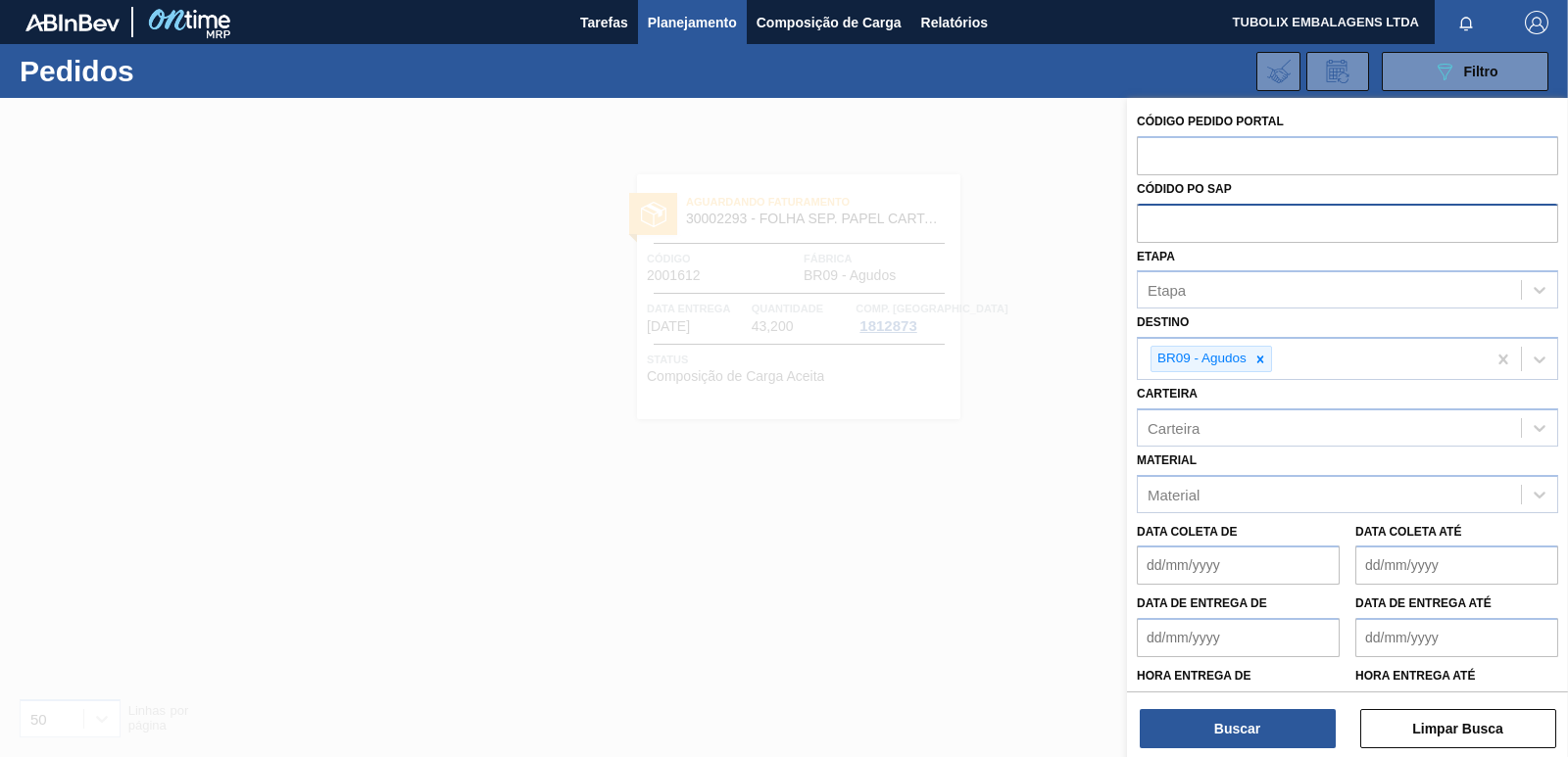
paste input "5800347195"
type input "5800347195"
click at [1285, 719] on button "Buscar" at bounding box center [1238, 728] width 196 height 39
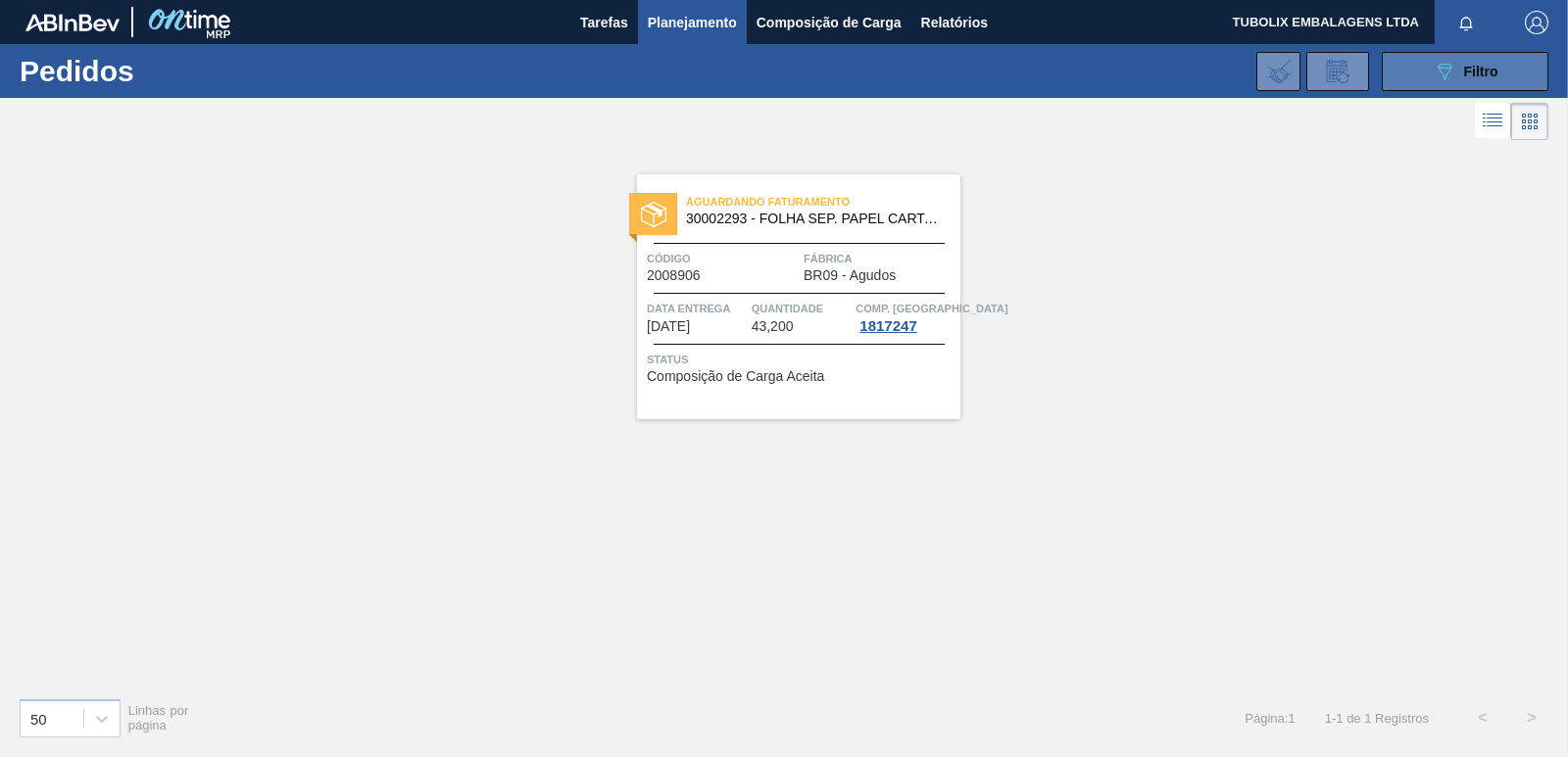
click at [1413, 70] on button "089F7B8B-B2A5-4AFE-B5C0-19BA573D28AC Filtro" at bounding box center [1464, 72] width 167 height 39
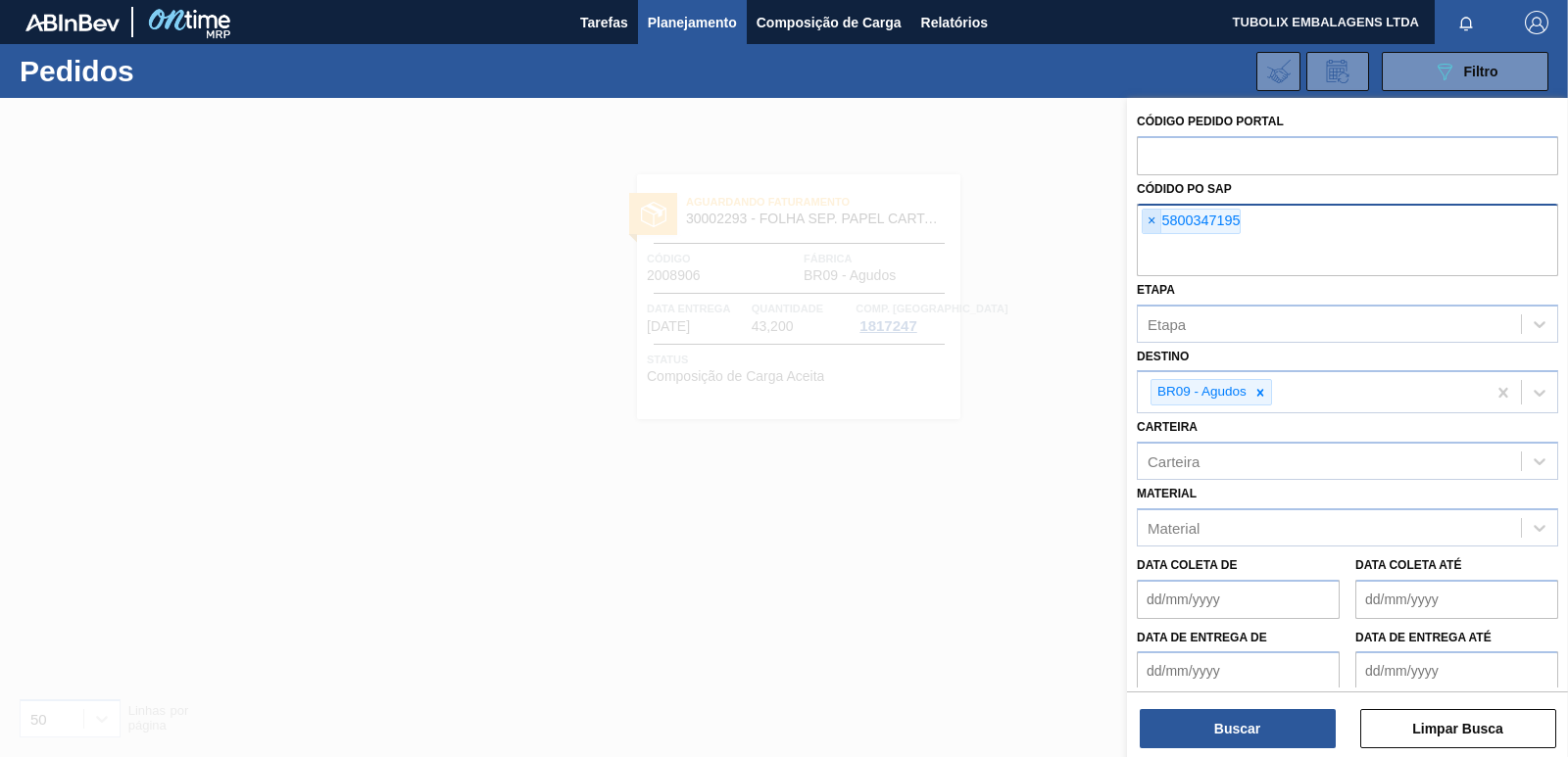
click at [1146, 214] on span "×" at bounding box center [1152, 222] width 19 height 24
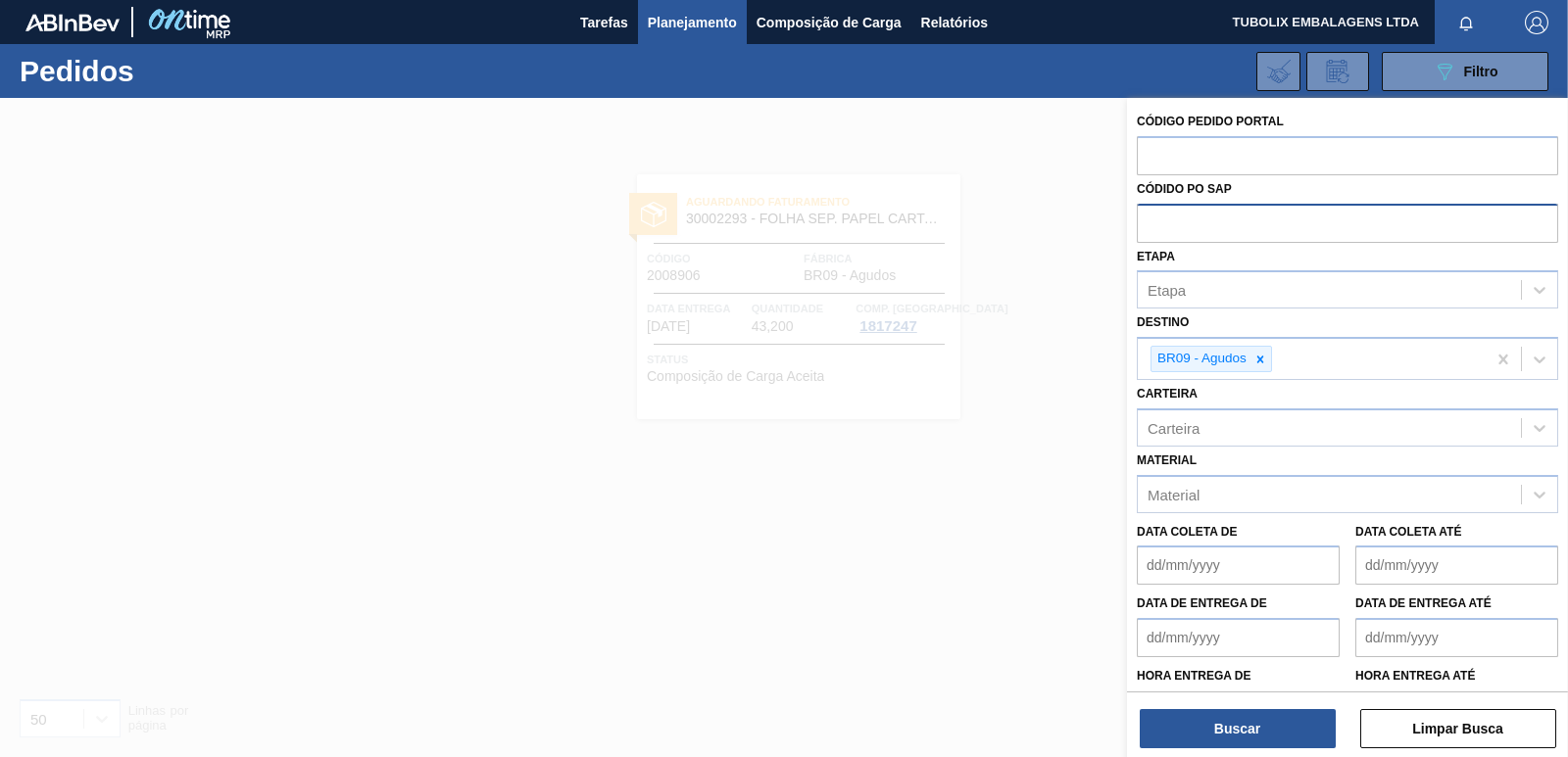
paste input "5800344883"
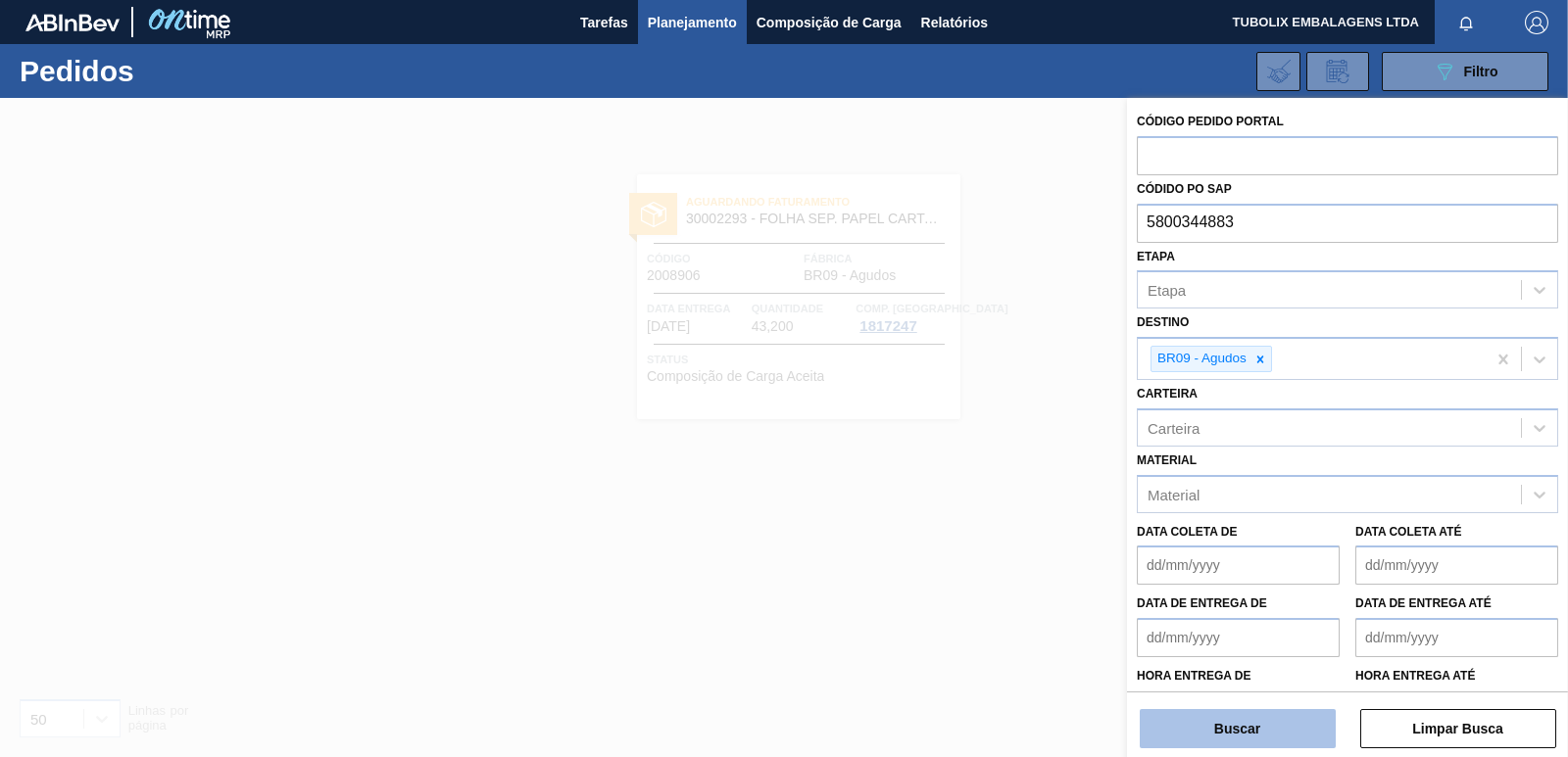
type input "5800344883"
click at [1294, 722] on button "Buscar" at bounding box center [1238, 728] width 196 height 39
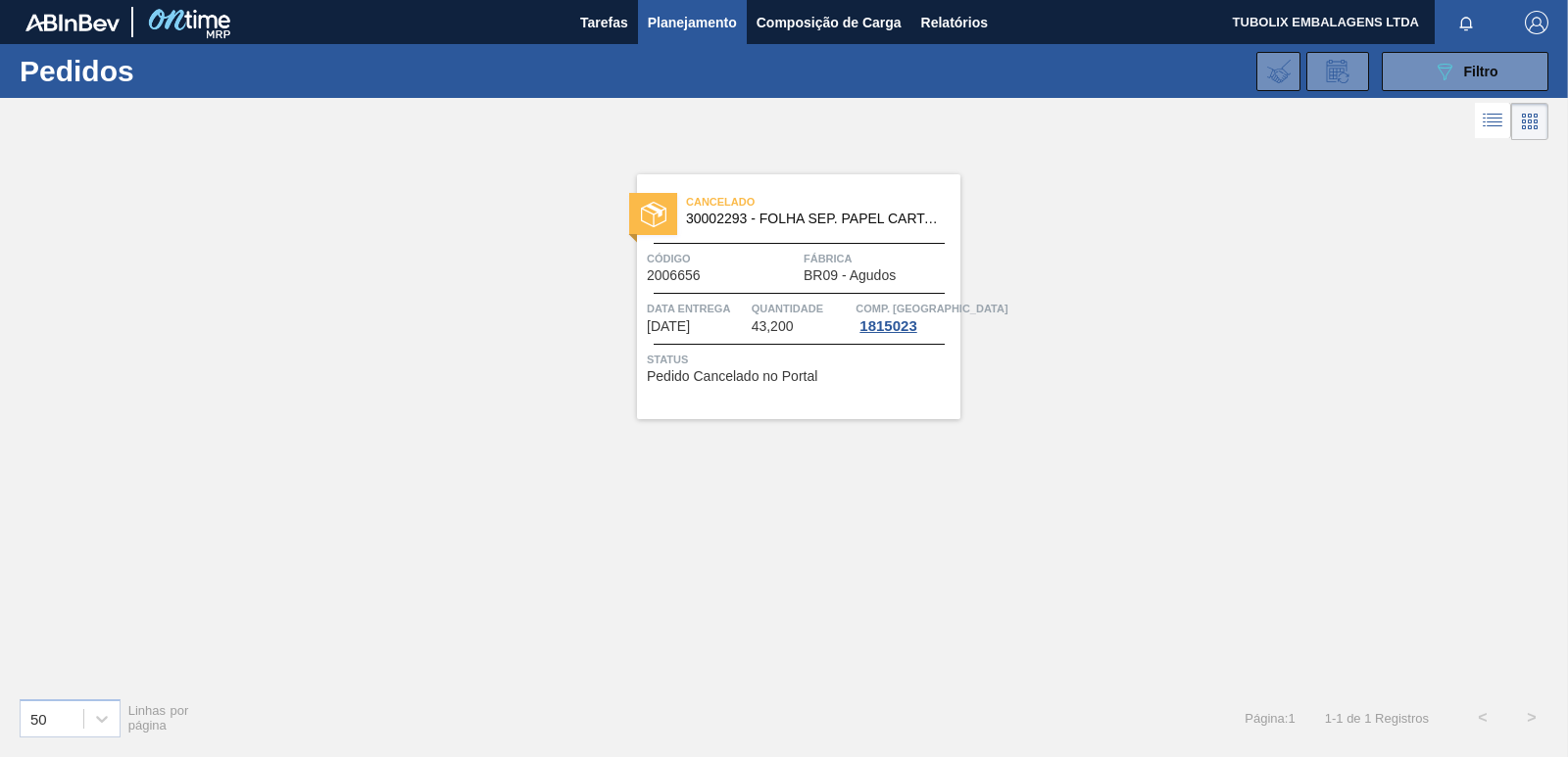
click at [842, 249] on span "Fábrica" at bounding box center [880, 258] width 152 height 20
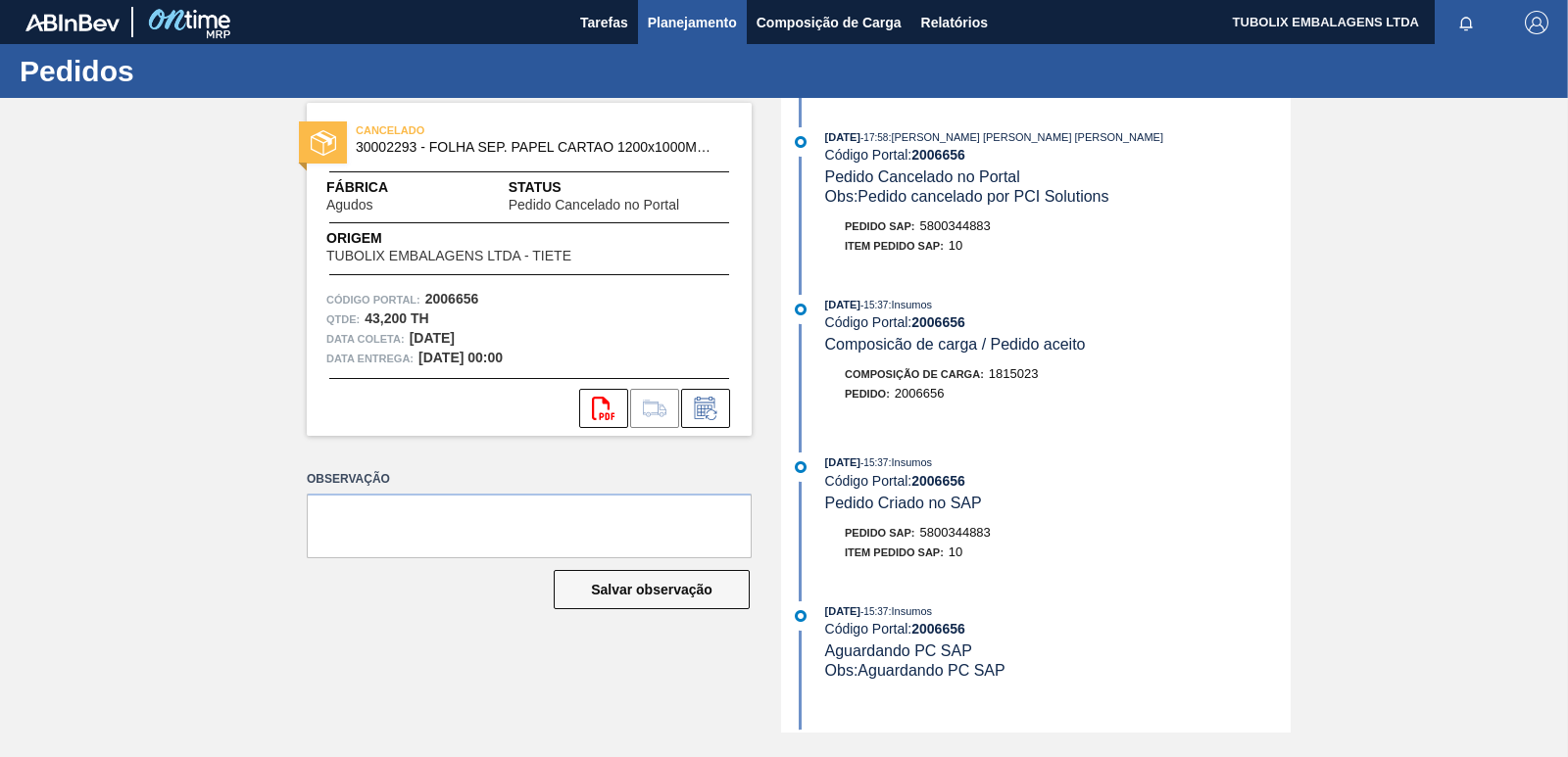
click at [673, 13] on span "Planejamento" at bounding box center [692, 23] width 89 height 24
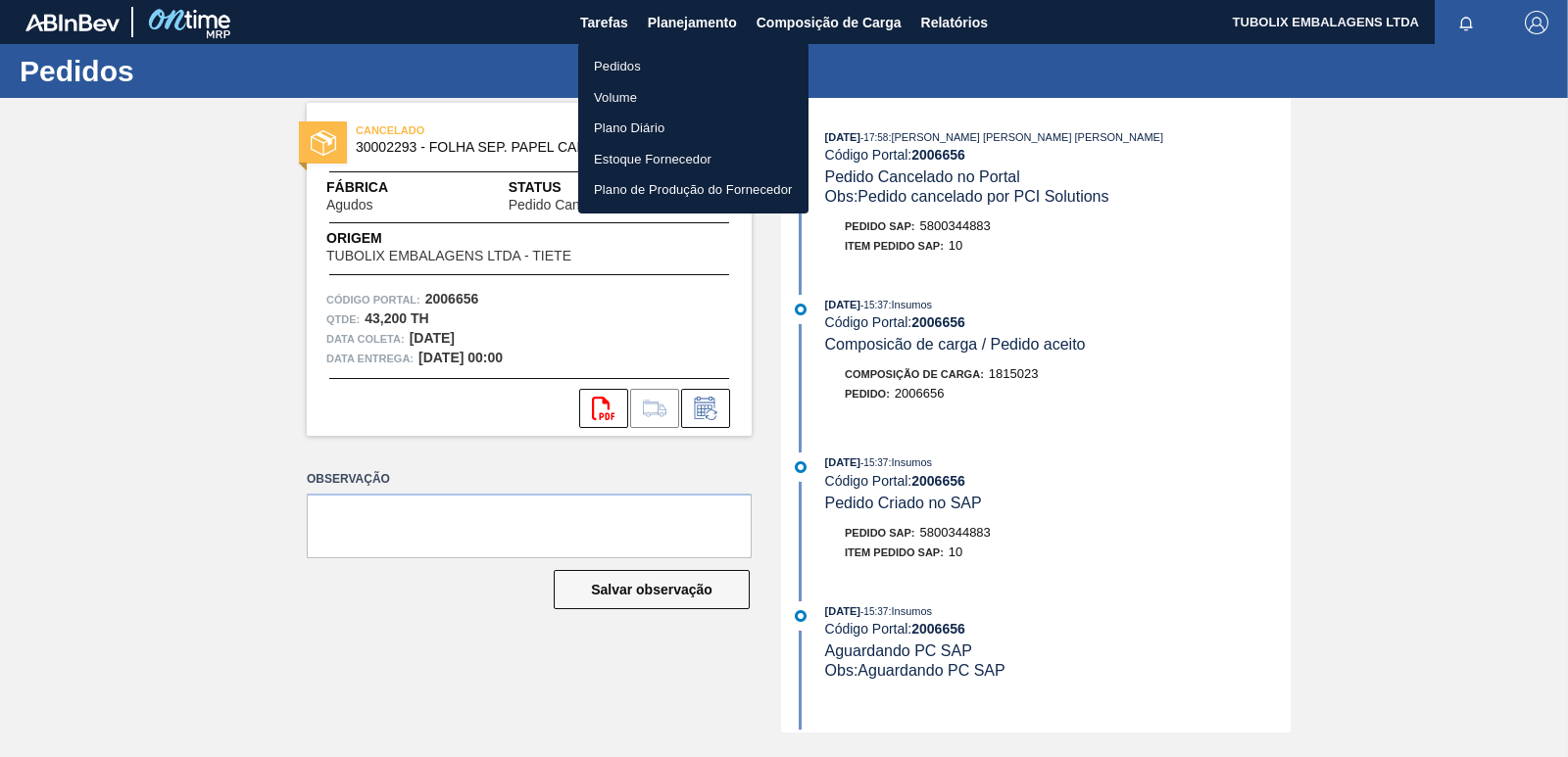
click at [655, 65] on li "Pedidos" at bounding box center [693, 67] width 231 height 32
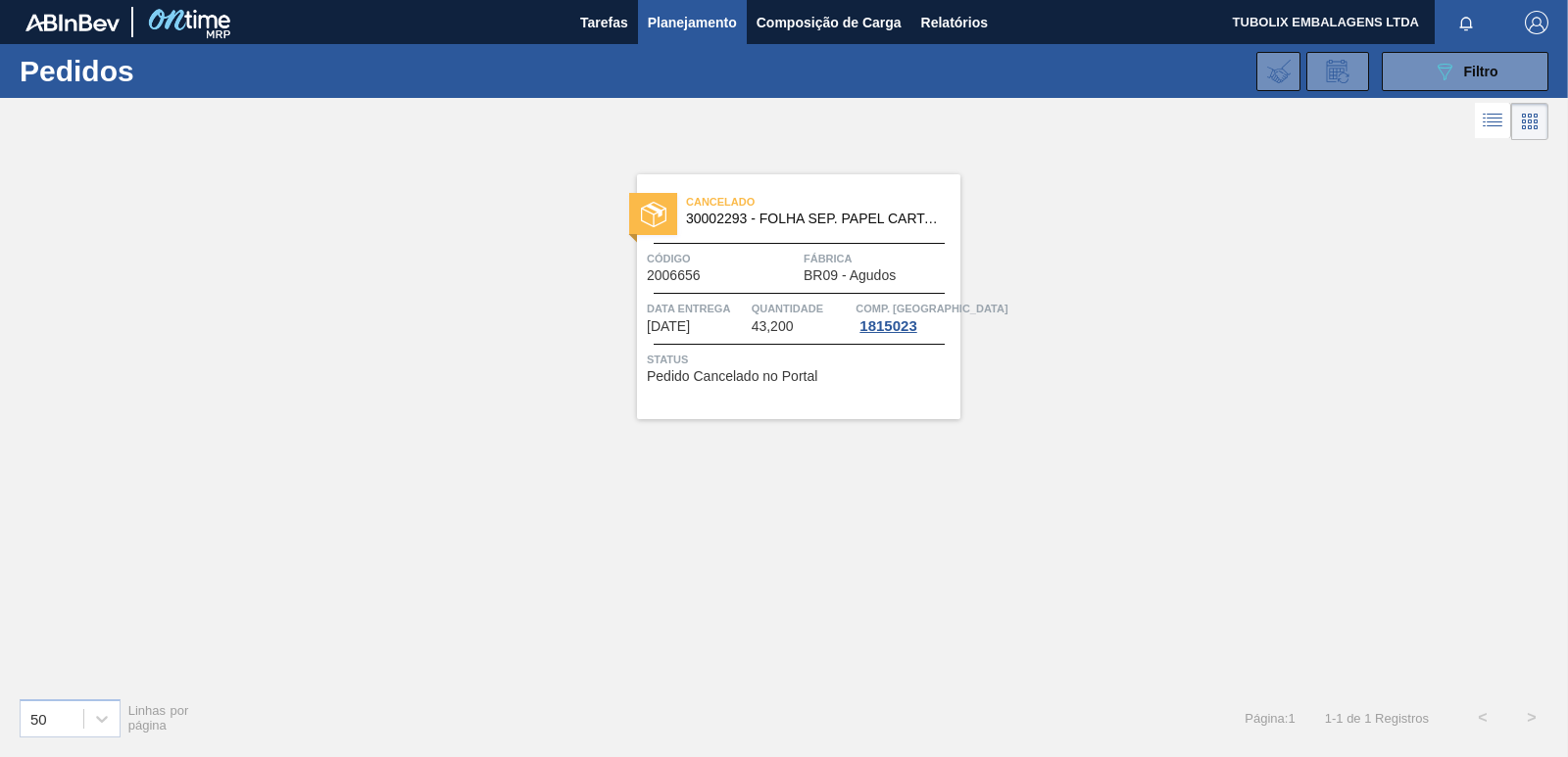
click at [828, 226] on span "30002293 - FOLHA SEP. PAPEL CARTAO 1200x1000M 350g" at bounding box center [816, 219] width 258 height 15
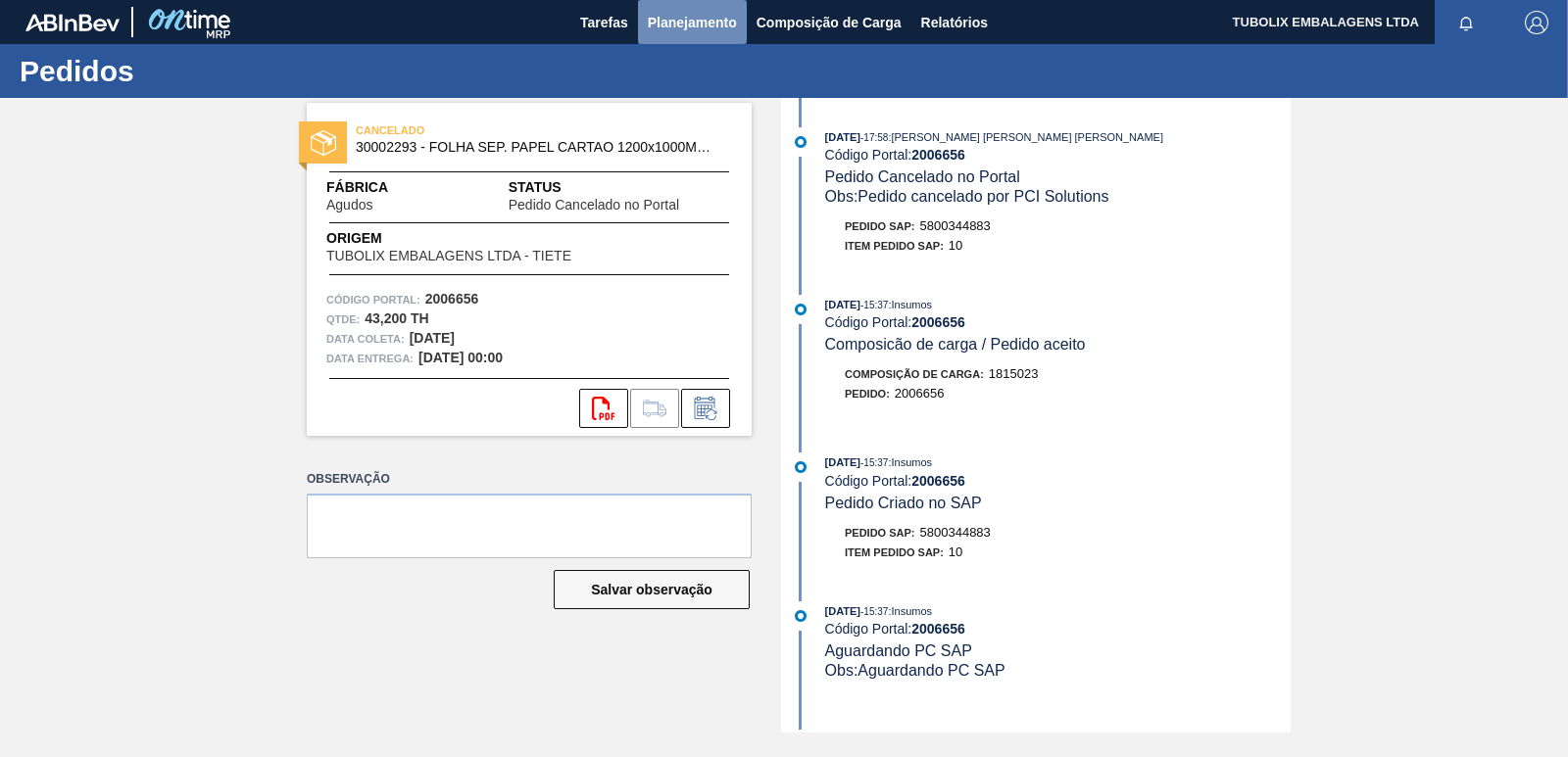
click at [681, 31] on span "Planejamento" at bounding box center [692, 23] width 89 height 24
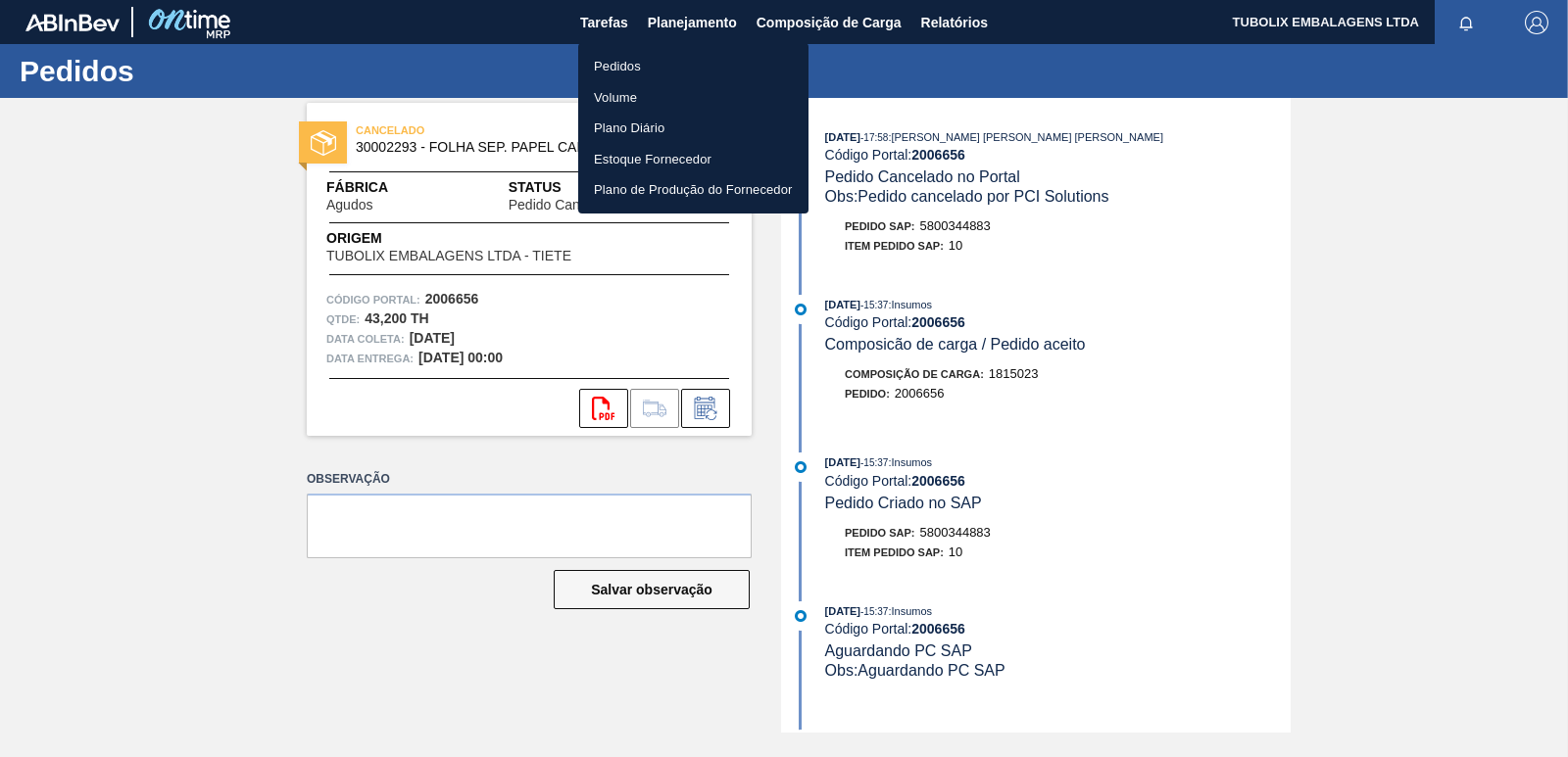
click at [622, 61] on li "Pedidos" at bounding box center [693, 67] width 231 height 32
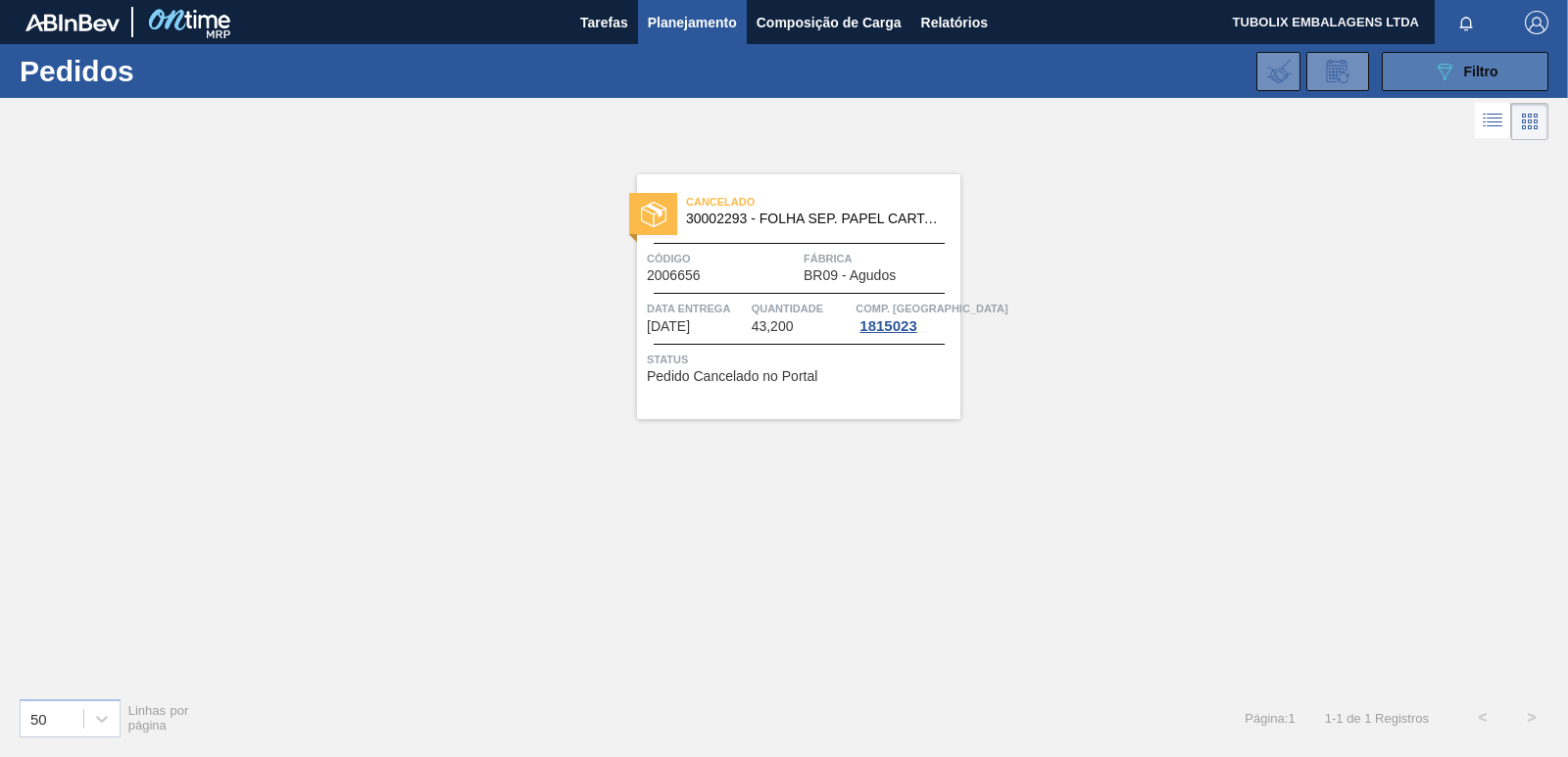
click at [1425, 74] on button "089F7B8B-B2A5-4AFE-B5C0-19BA573D28AC Filtro" at bounding box center [1464, 72] width 167 height 39
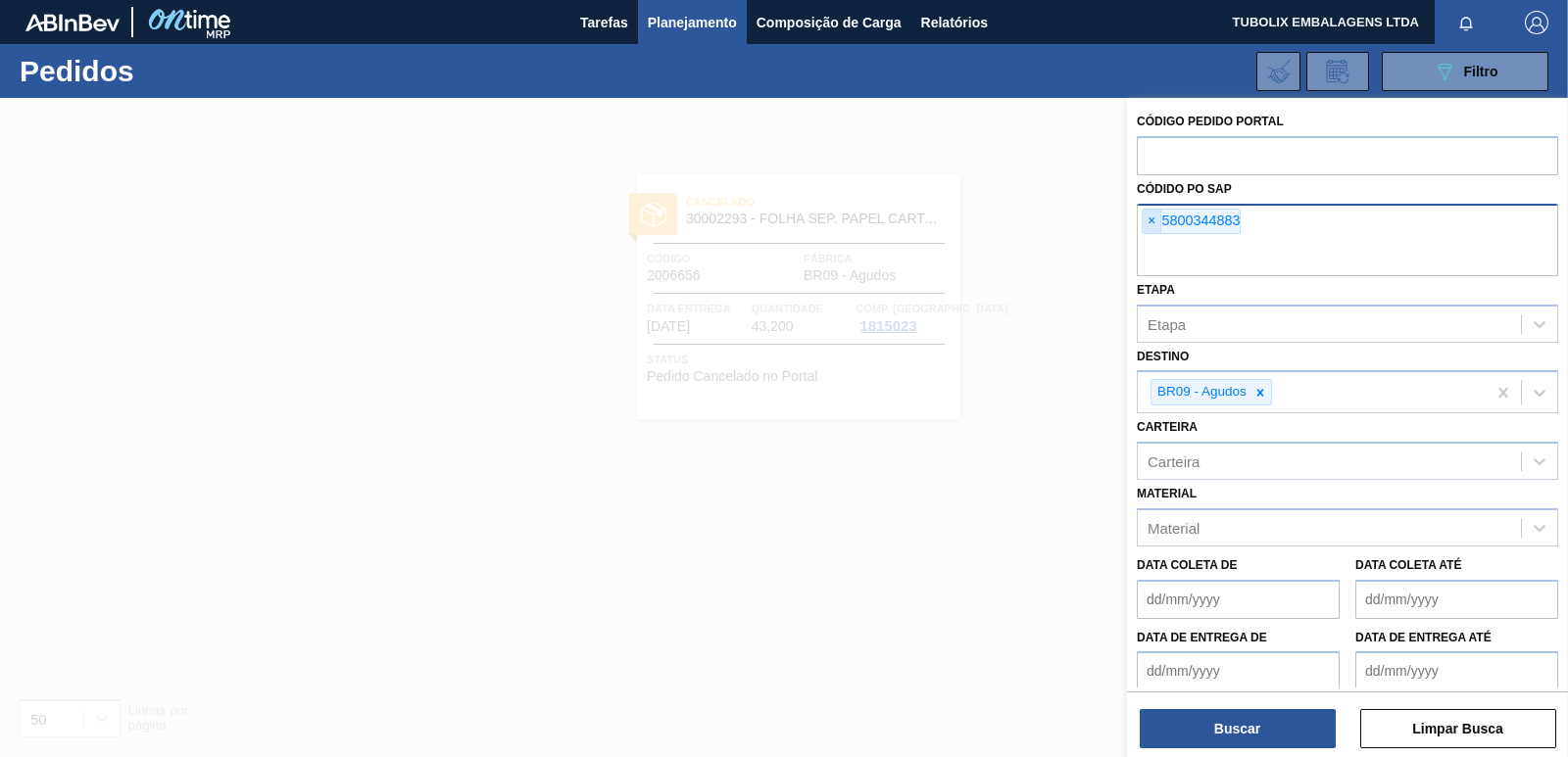
click at [1155, 220] on span "×" at bounding box center [1152, 222] width 19 height 24
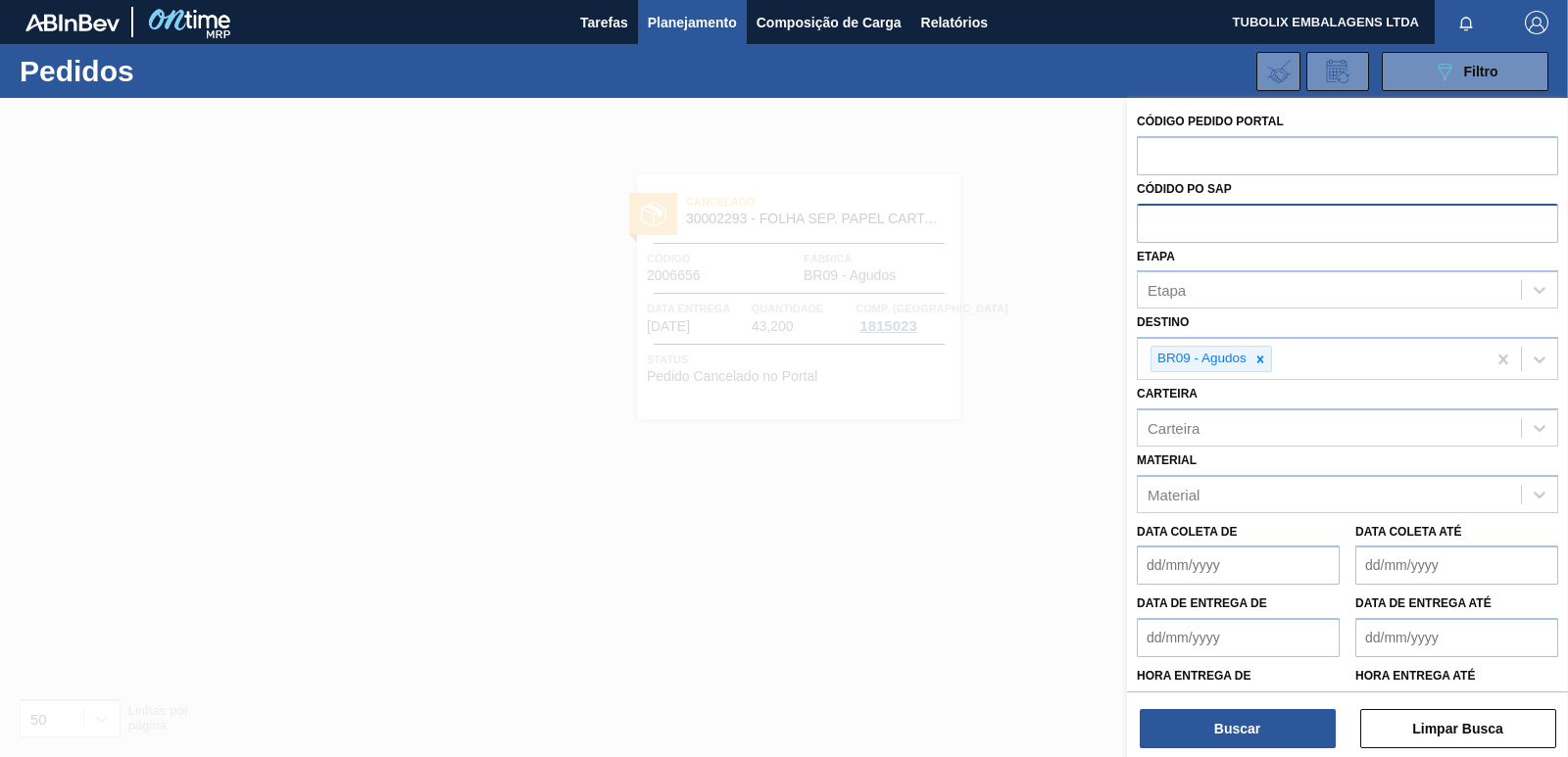
click at [1155, 217] on input "text" at bounding box center [1347, 223] width 421 height 37
type input "5800344889"
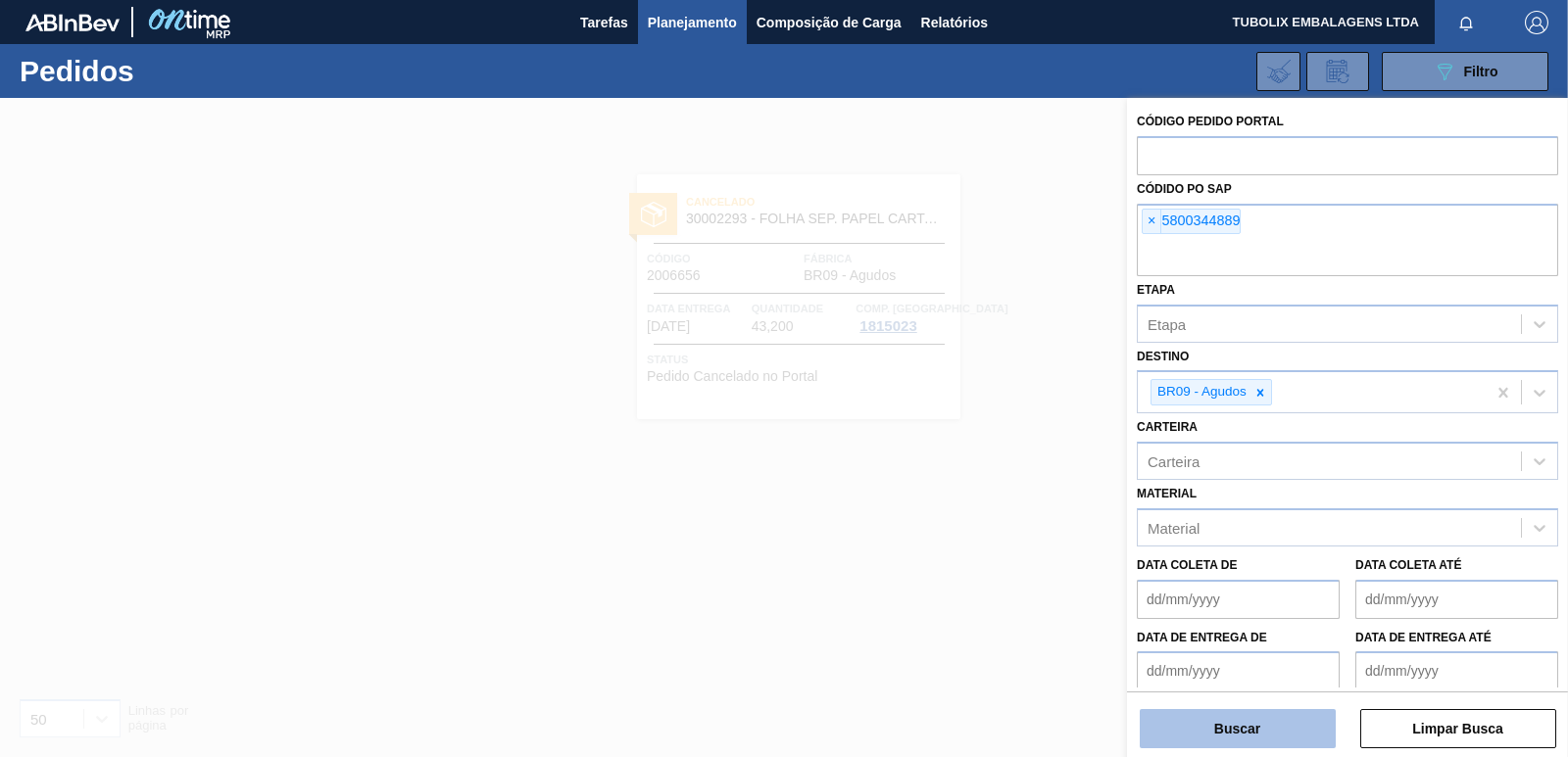
click at [1323, 722] on button "Buscar" at bounding box center [1238, 728] width 196 height 39
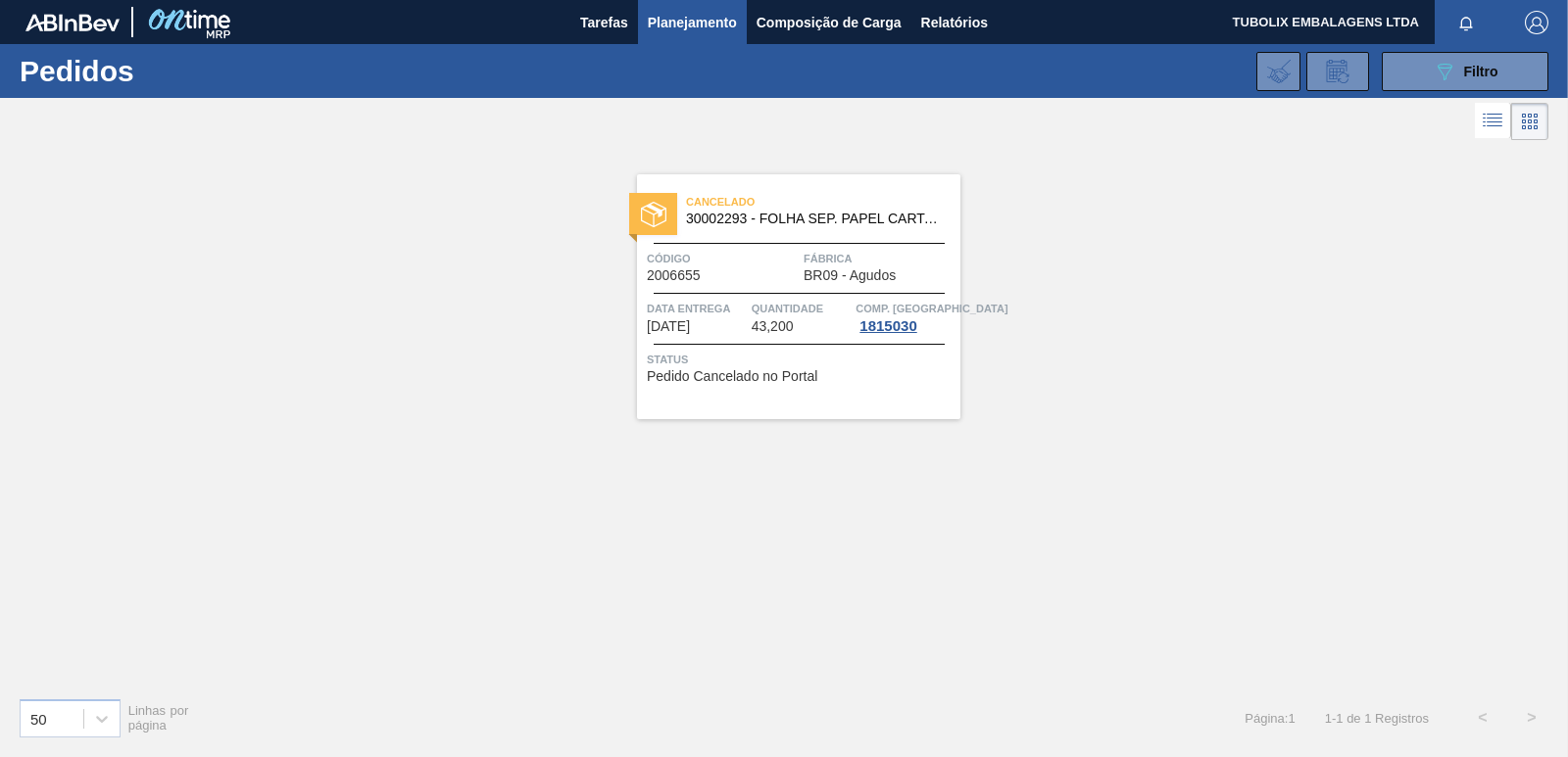
click at [789, 256] on span "Código" at bounding box center [723, 258] width 152 height 20
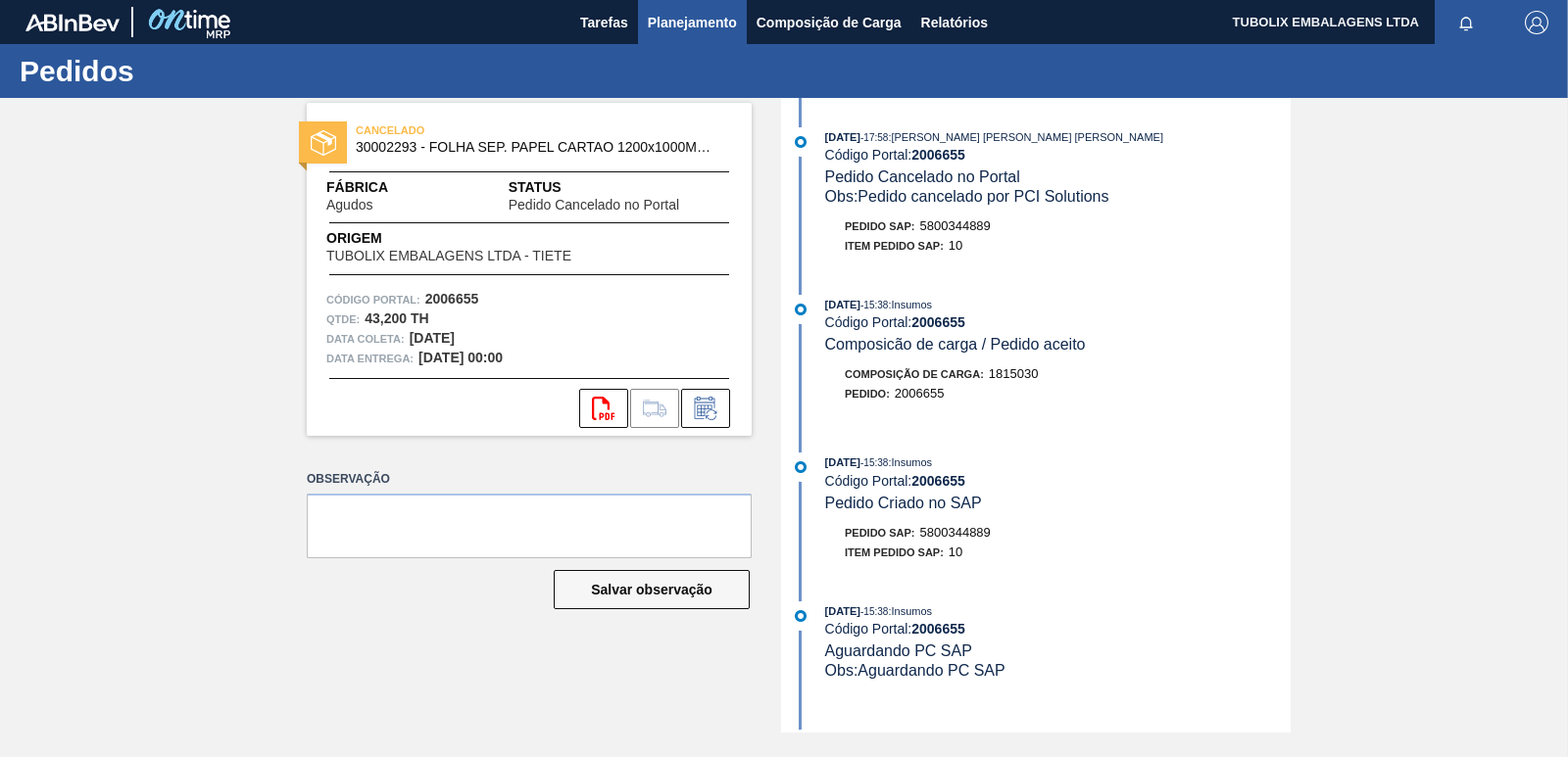
click at [662, 7] on button "Planejamento" at bounding box center [692, 22] width 108 height 44
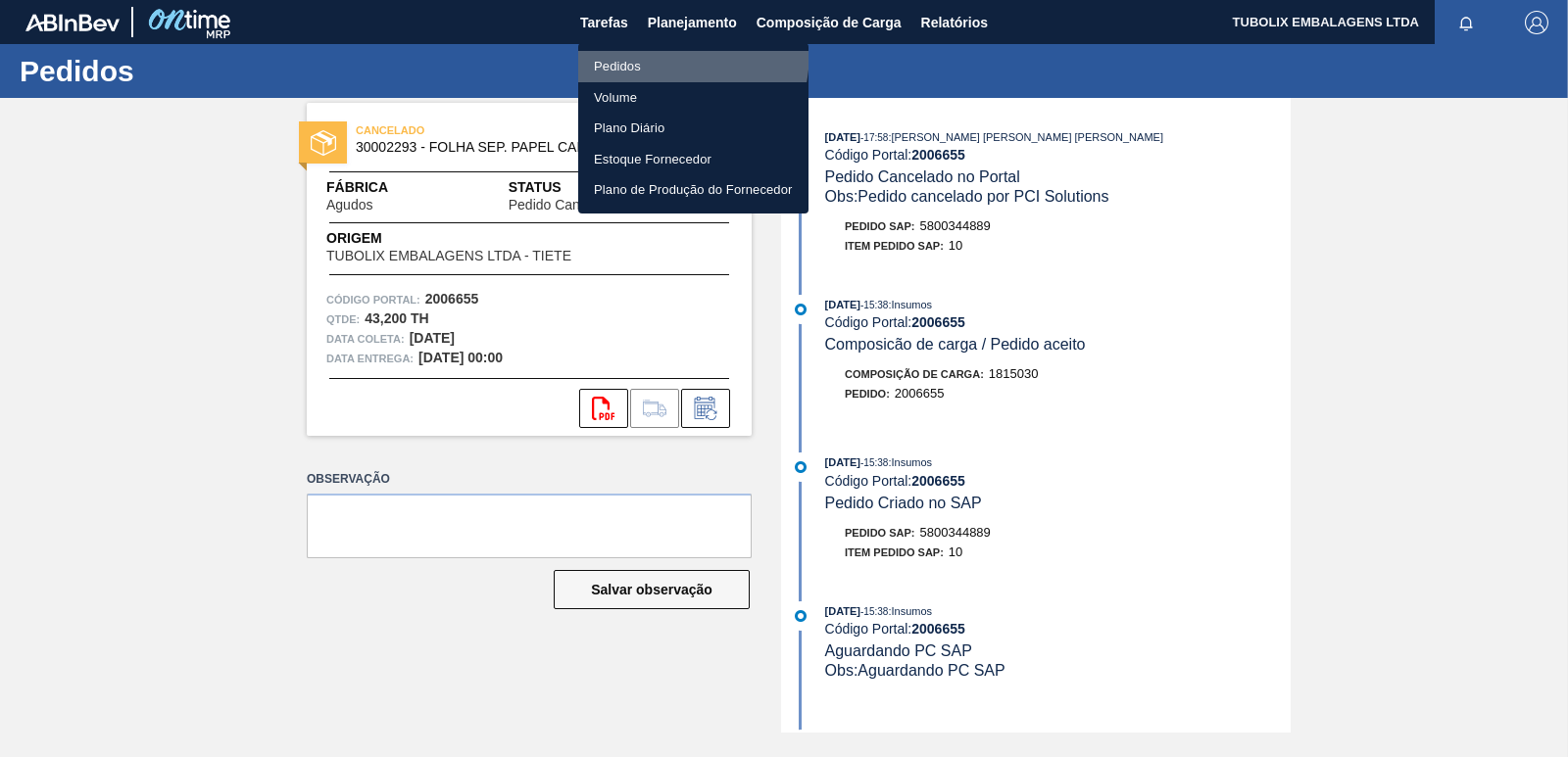
click at [632, 51] on li "Pedidos" at bounding box center [693, 67] width 231 height 32
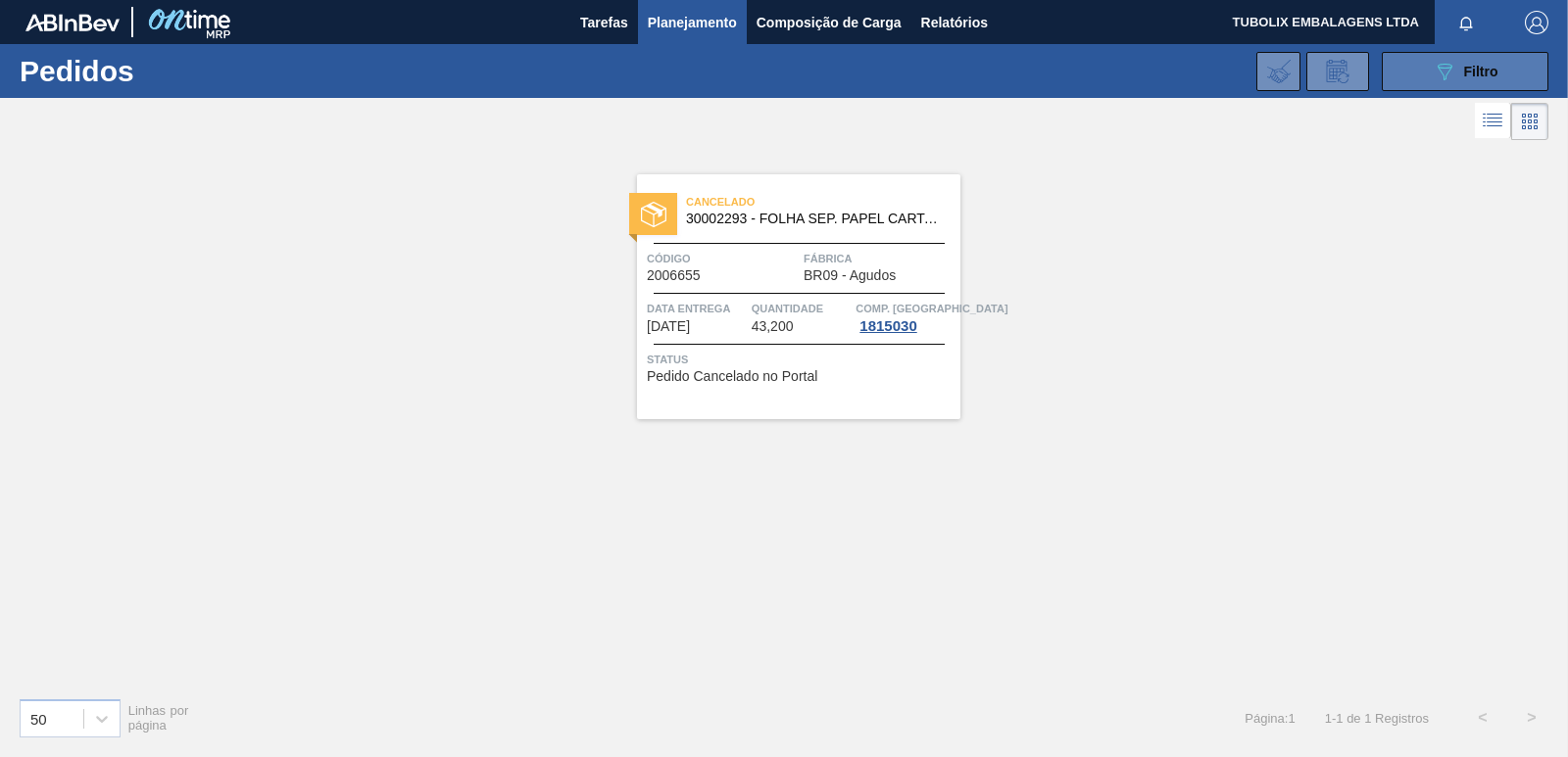
click at [1418, 76] on button "089F7B8B-B2A5-4AFE-B5C0-19BA573D28AC Filtro" at bounding box center [1464, 72] width 167 height 39
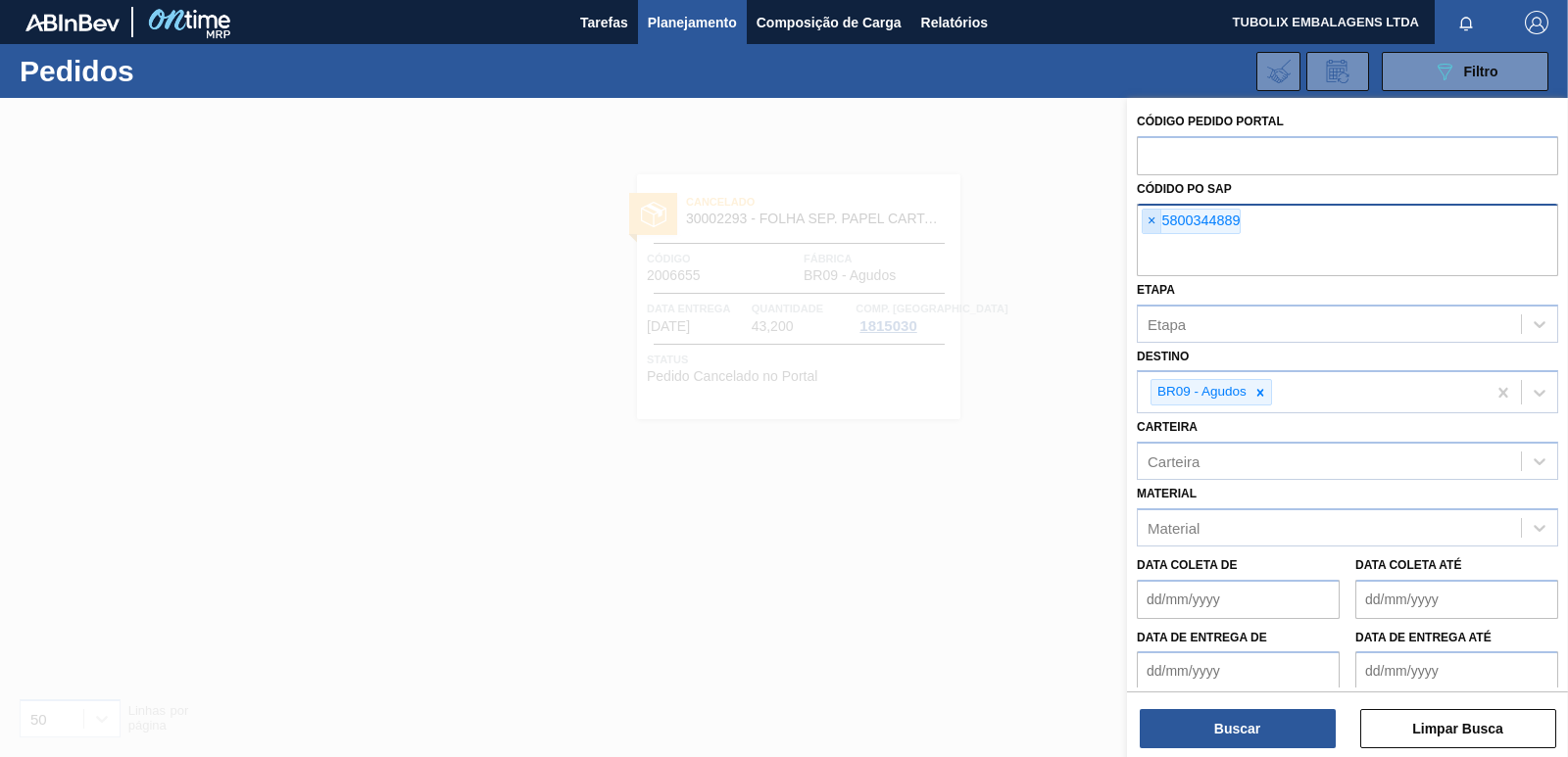
click at [1147, 221] on span "×" at bounding box center [1152, 222] width 19 height 24
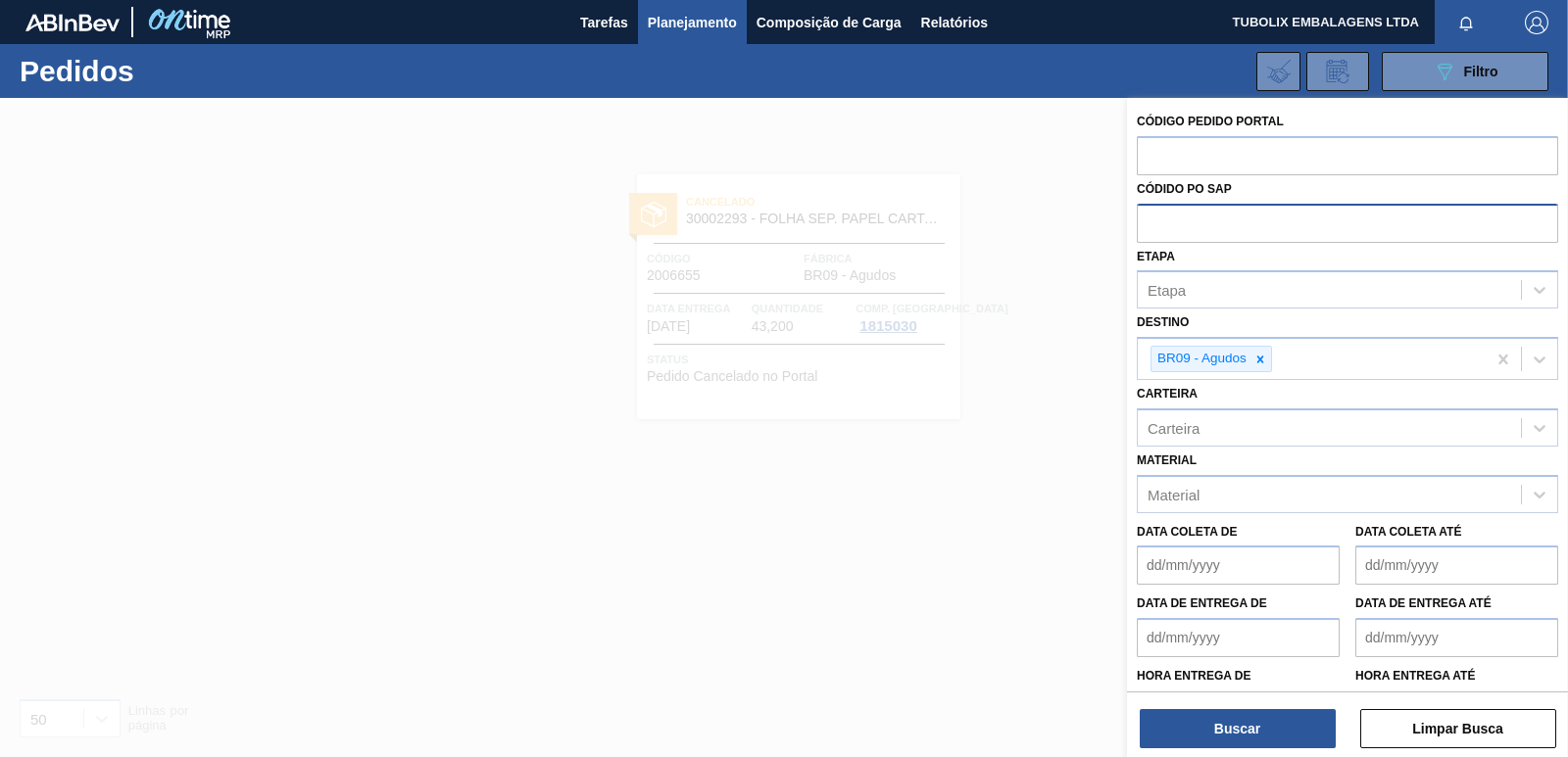
paste input "5800347196"
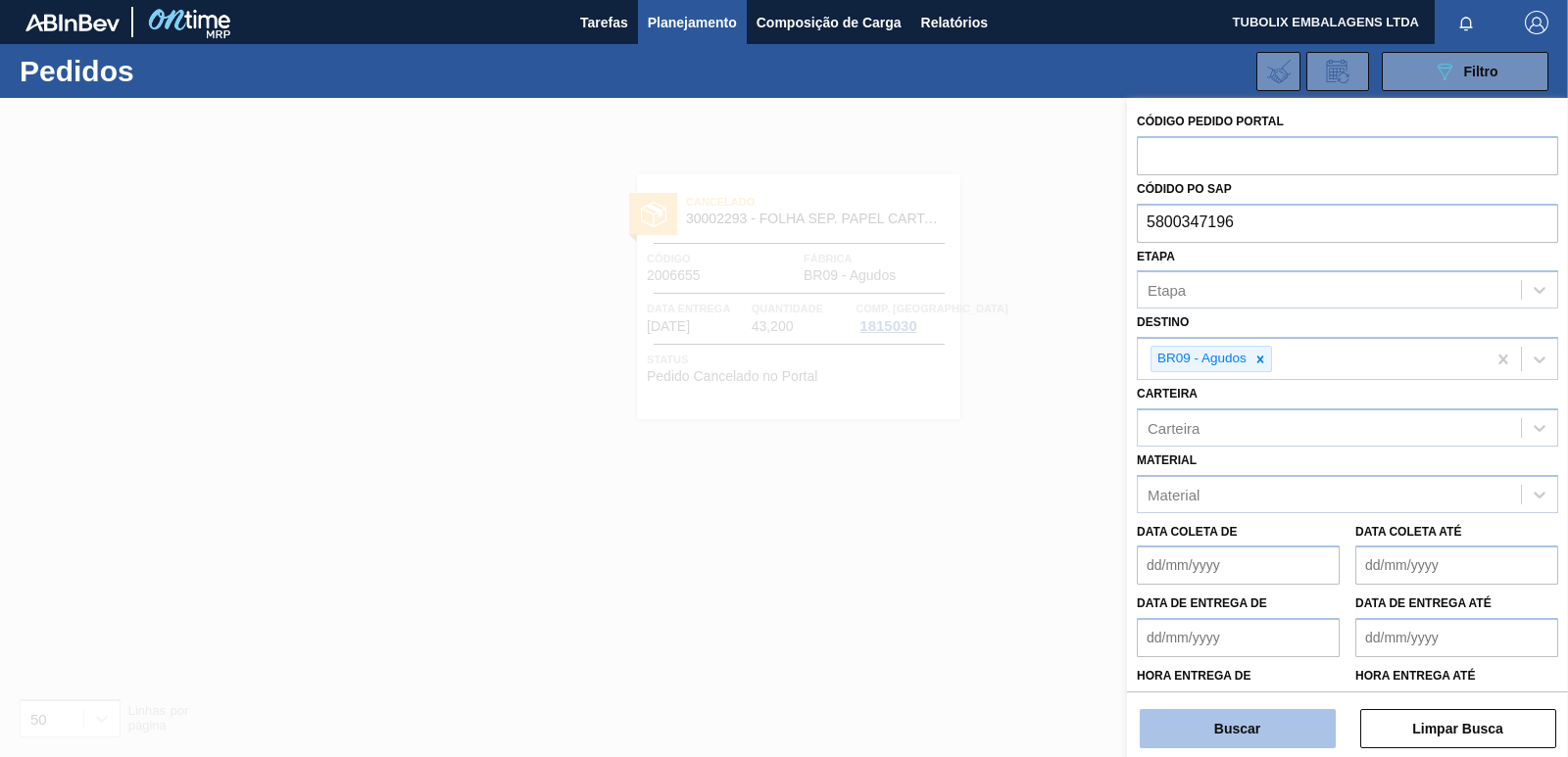
type input "5800347196"
click at [1285, 712] on button "Buscar" at bounding box center [1238, 728] width 196 height 39
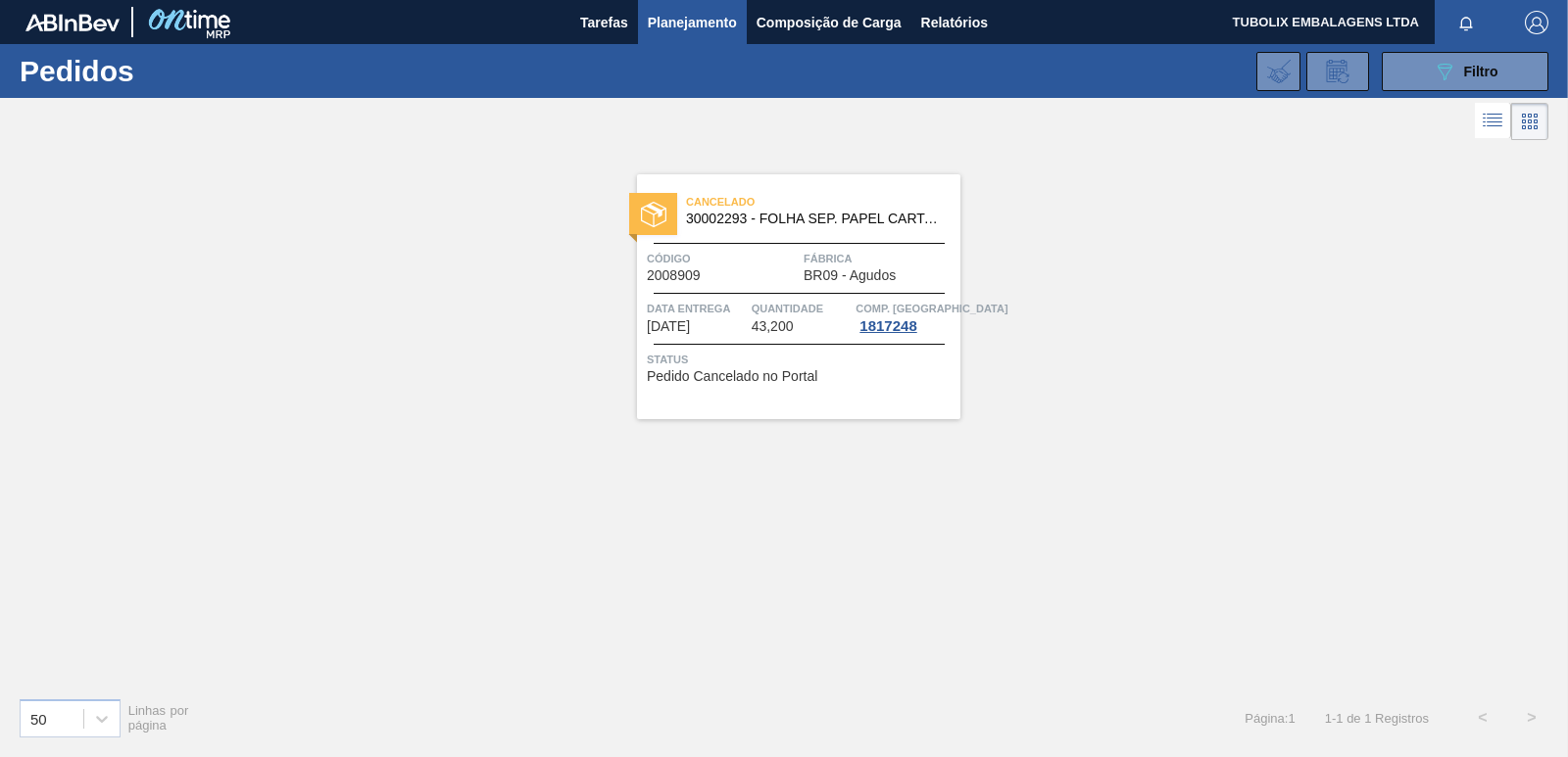
click at [811, 321] on div "Quantidade 43,200" at bounding box center [801, 316] width 100 height 35
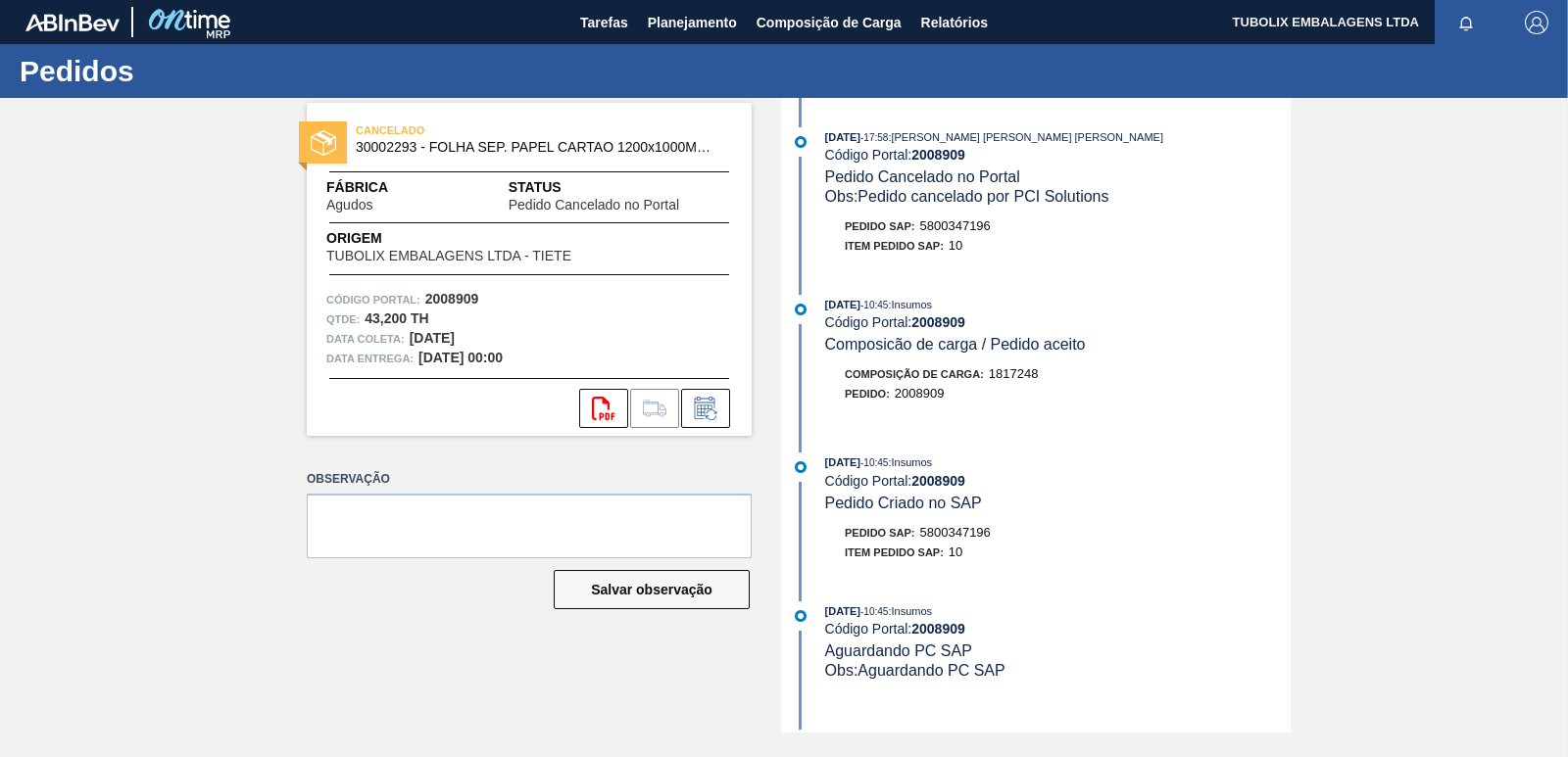
drag, startPoint x: 682, startPoint y: 12, endPoint x: 699, endPoint y: 65, distance: 55.7
click at [682, 11] on span "Planejamento" at bounding box center [692, 23] width 89 height 24
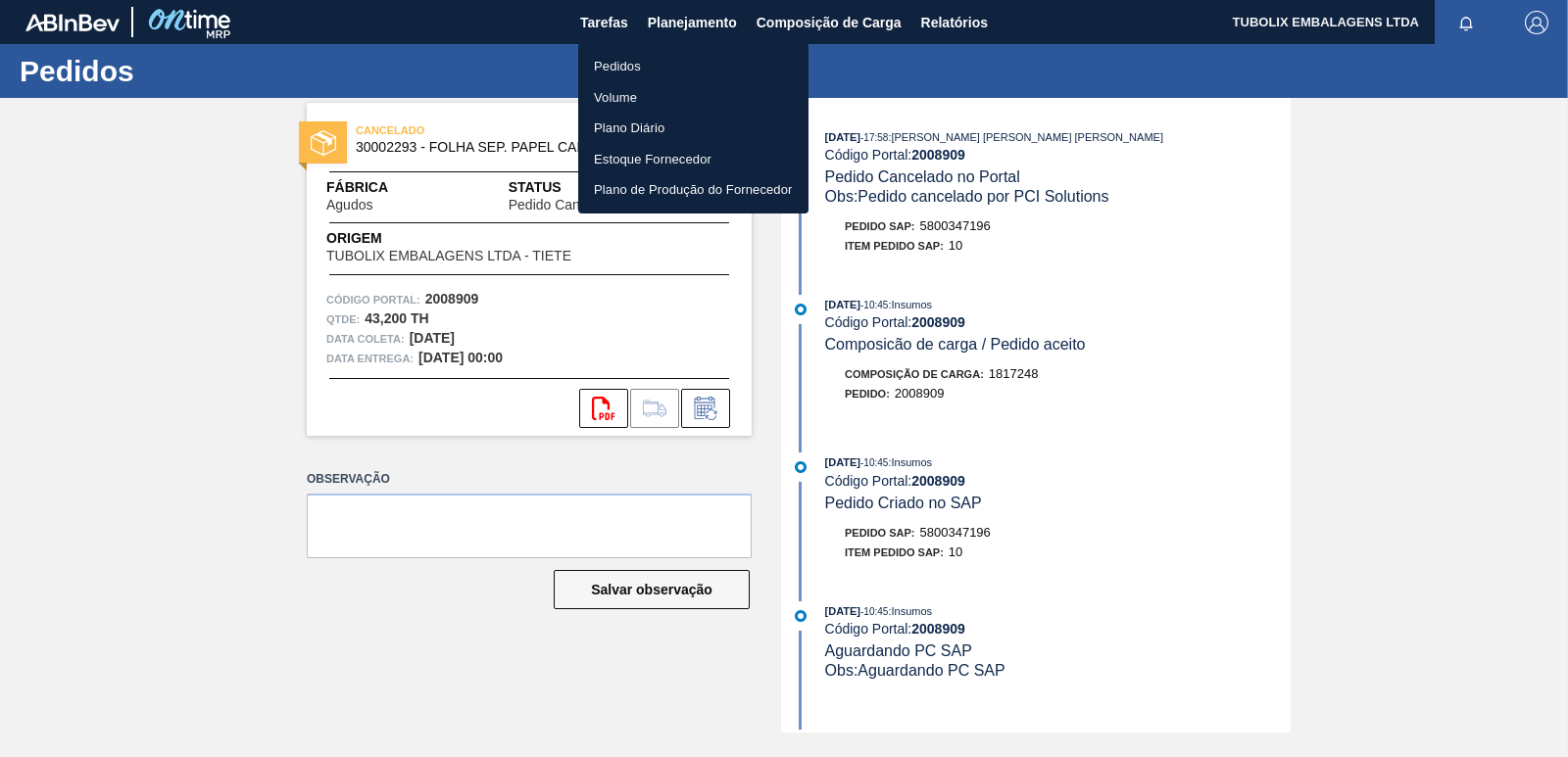
click at [647, 63] on li "Pedidos" at bounding box center [693, 67] width 231 height 32
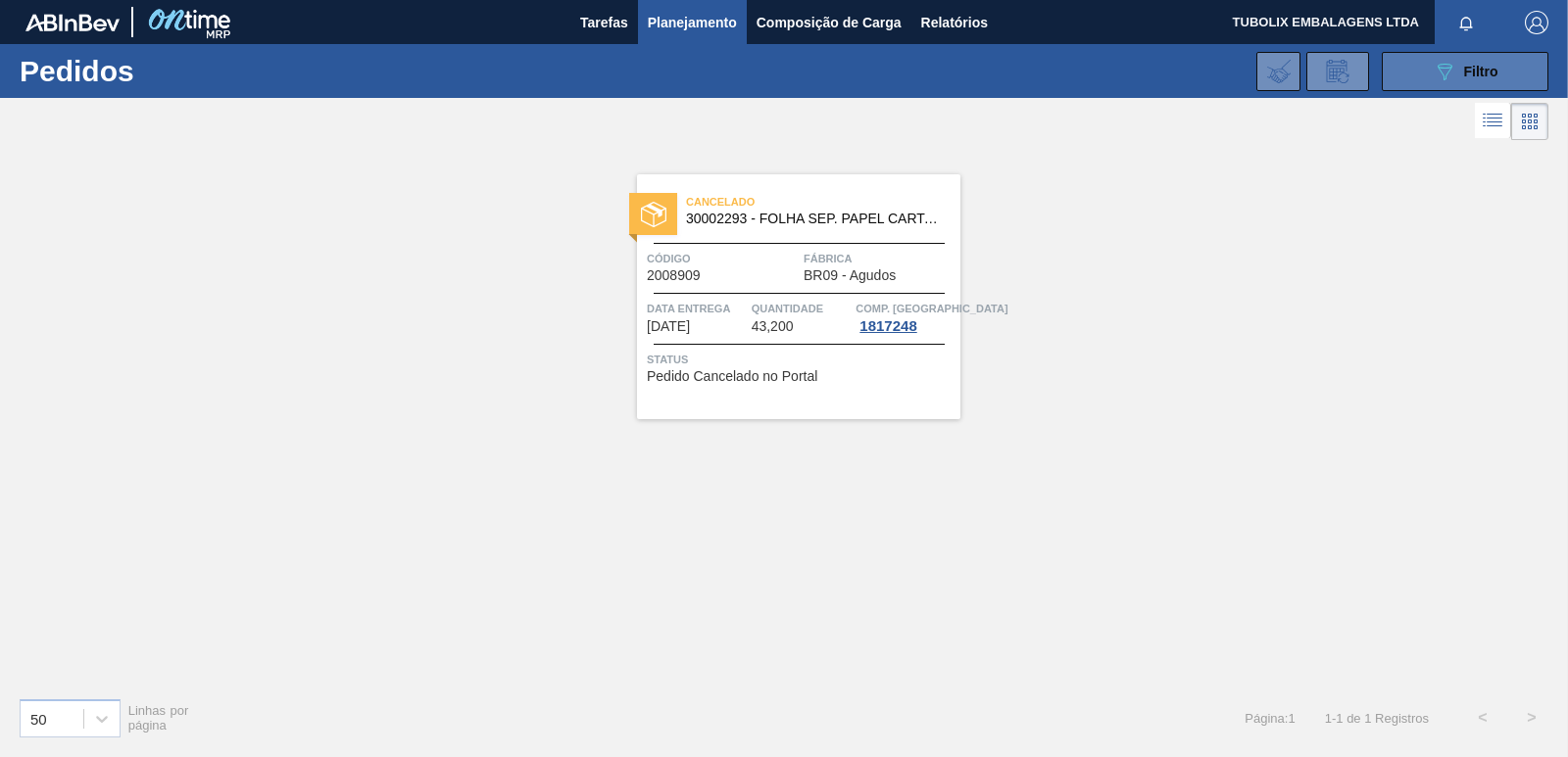
click at [1428, 77] on button "089F7B8B-B2A5-4AFE-B5C0-19BA573D28AC Filtro" at bounding box center [1464, 72] width 167 height 39
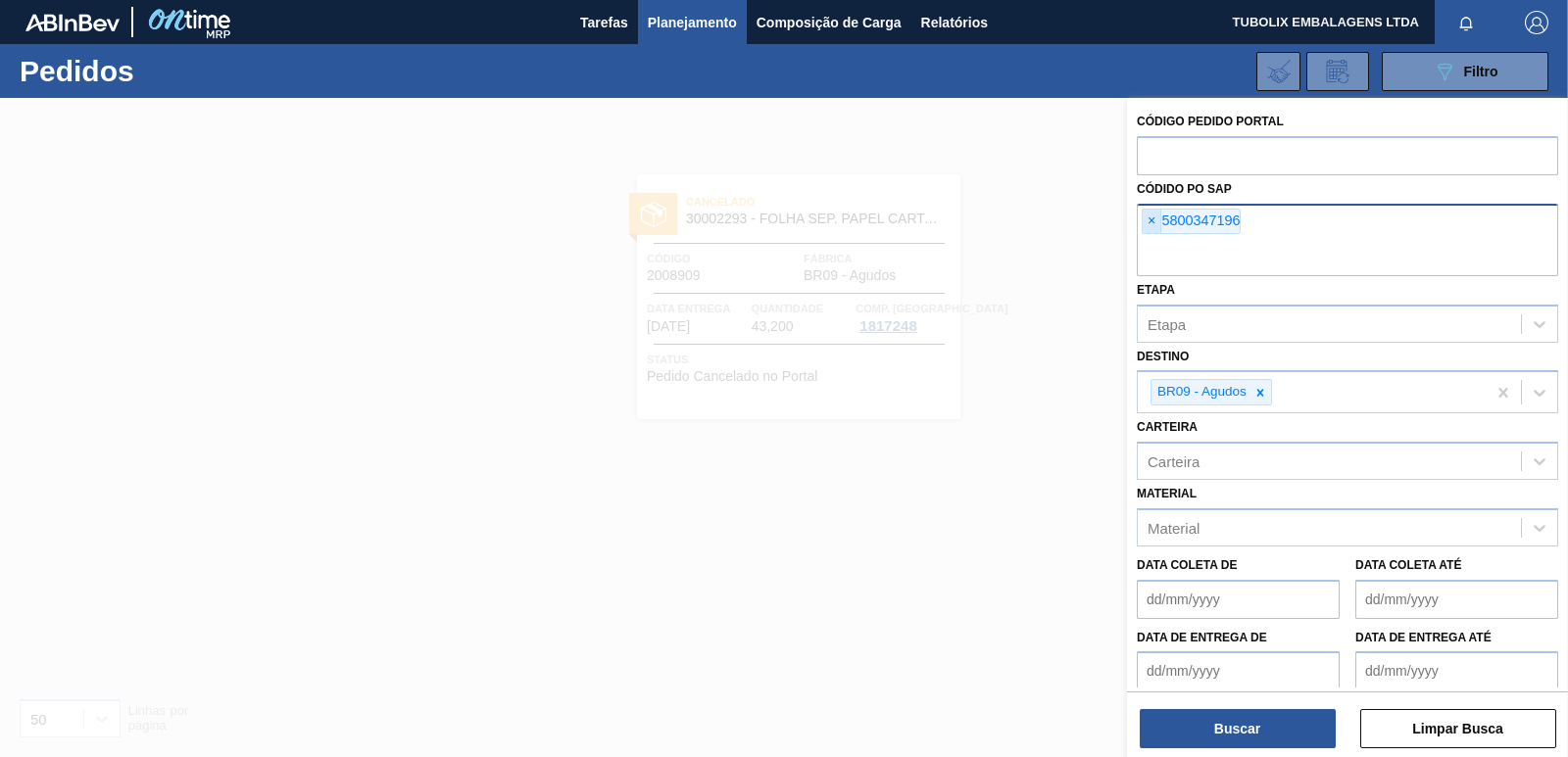
click at [1157, 220] on span "×" at bounding box center [1152, 222] width 19 height 24
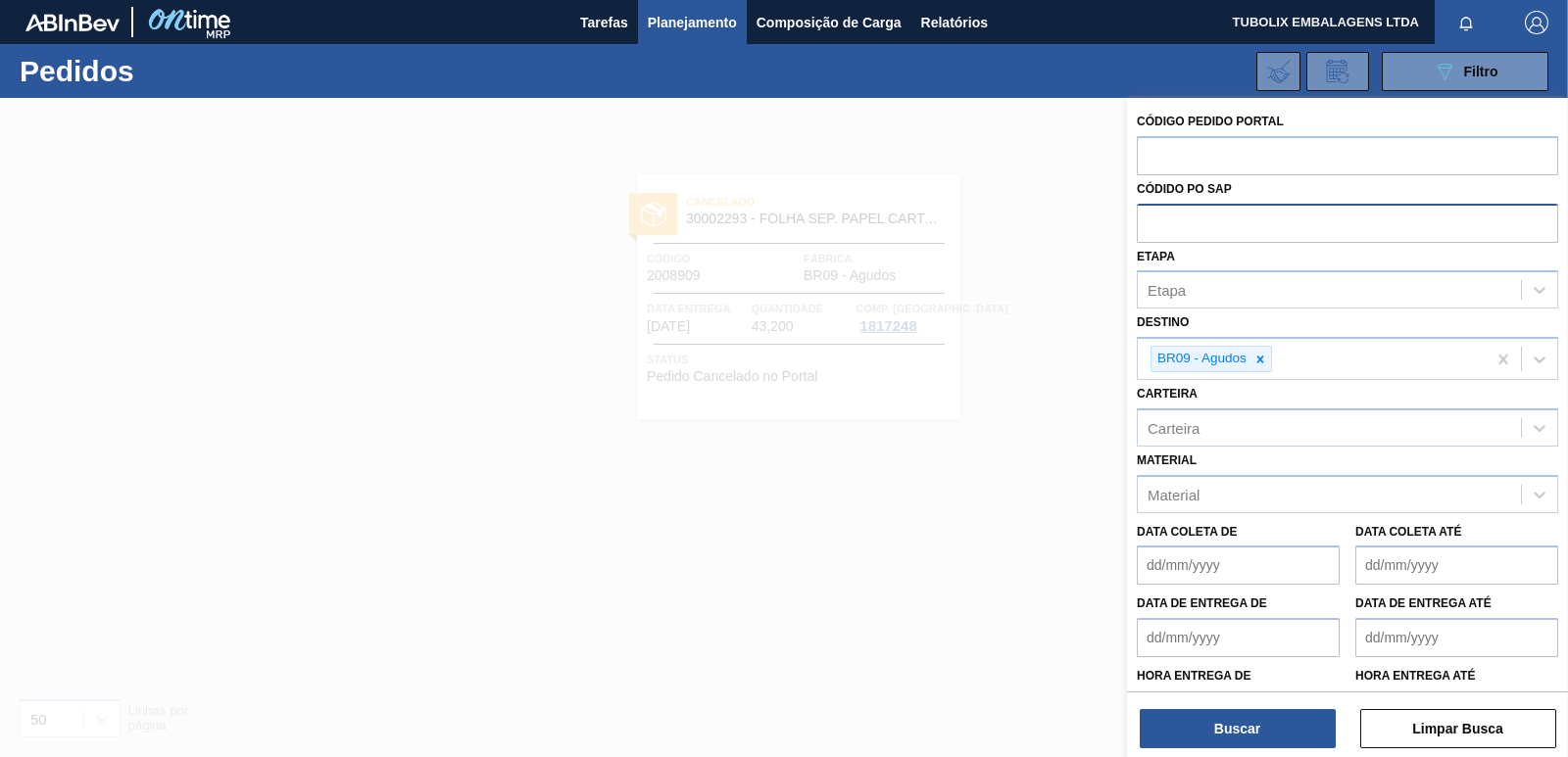
paste input "5800353990"
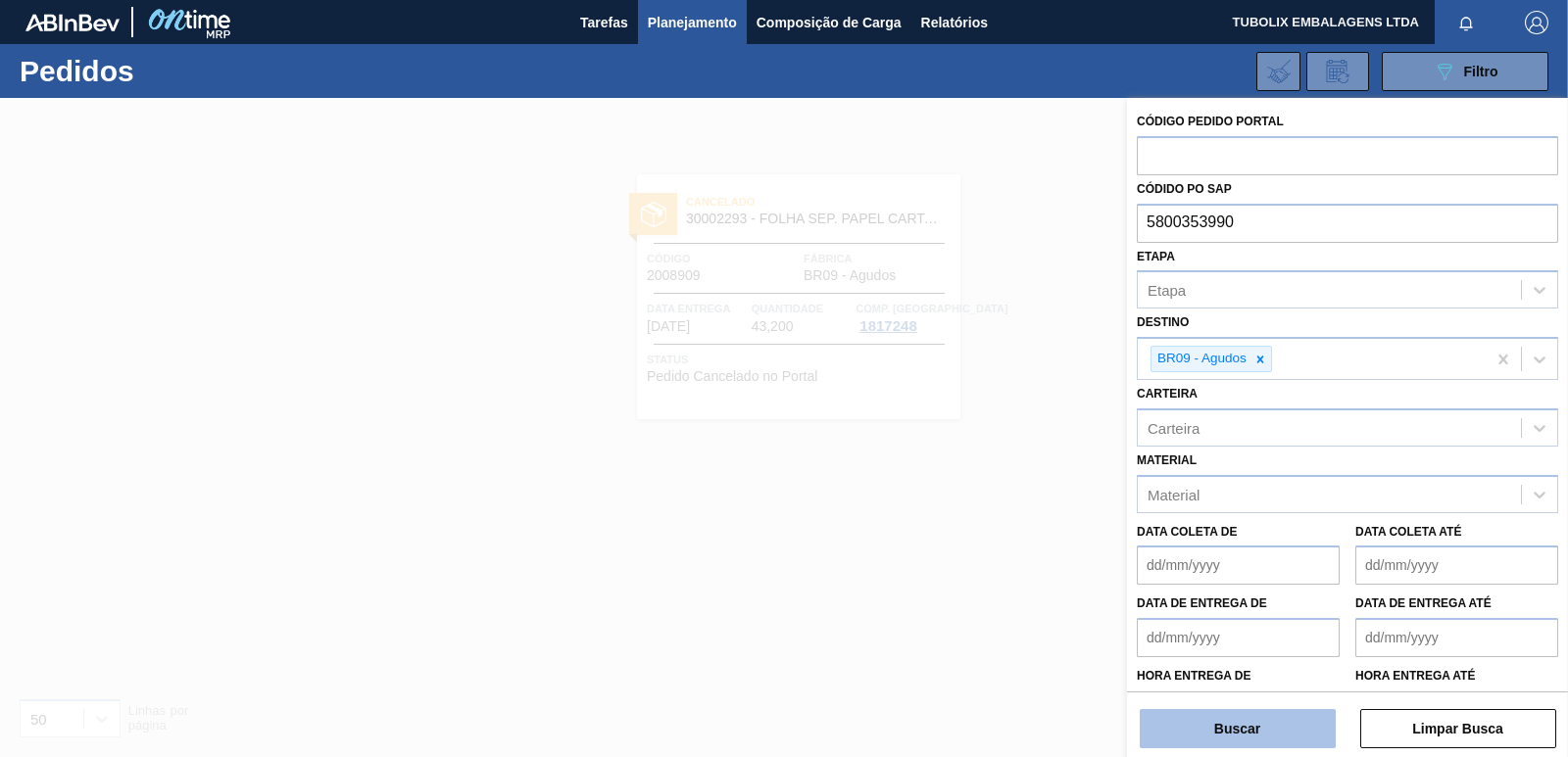
type input "5800353990"
click at [1298, 730] on button "Buscar" at bounding box center [1238, 728] width 196 height 39
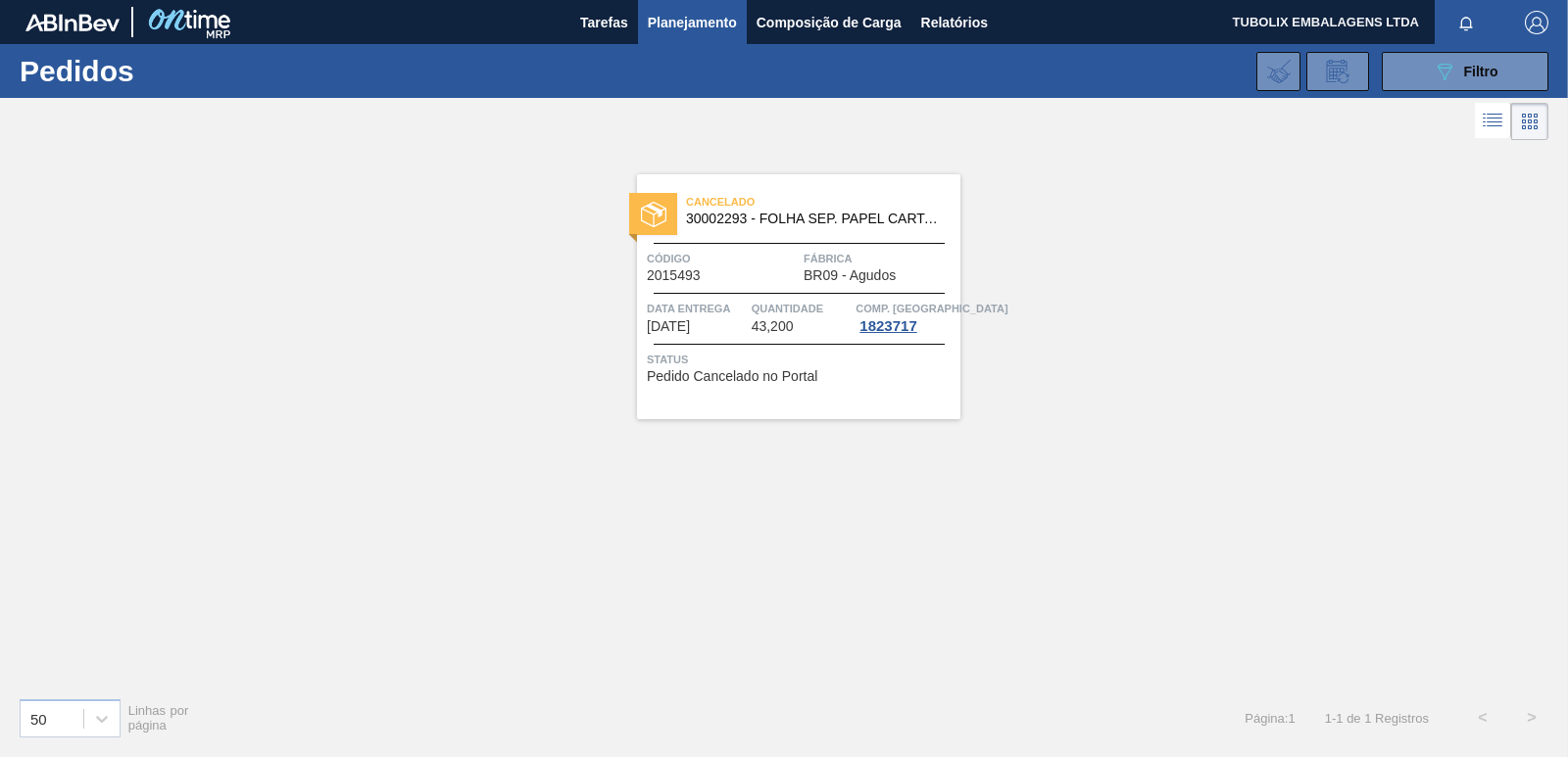
click at [826, 288] on div "Cancelado 30002293 - FOLHA SEP. PAPEL CARTAO 1200x1000M 350g Código 2015493 Fáb…" at bounding box center [799, 297] width 323 height 244
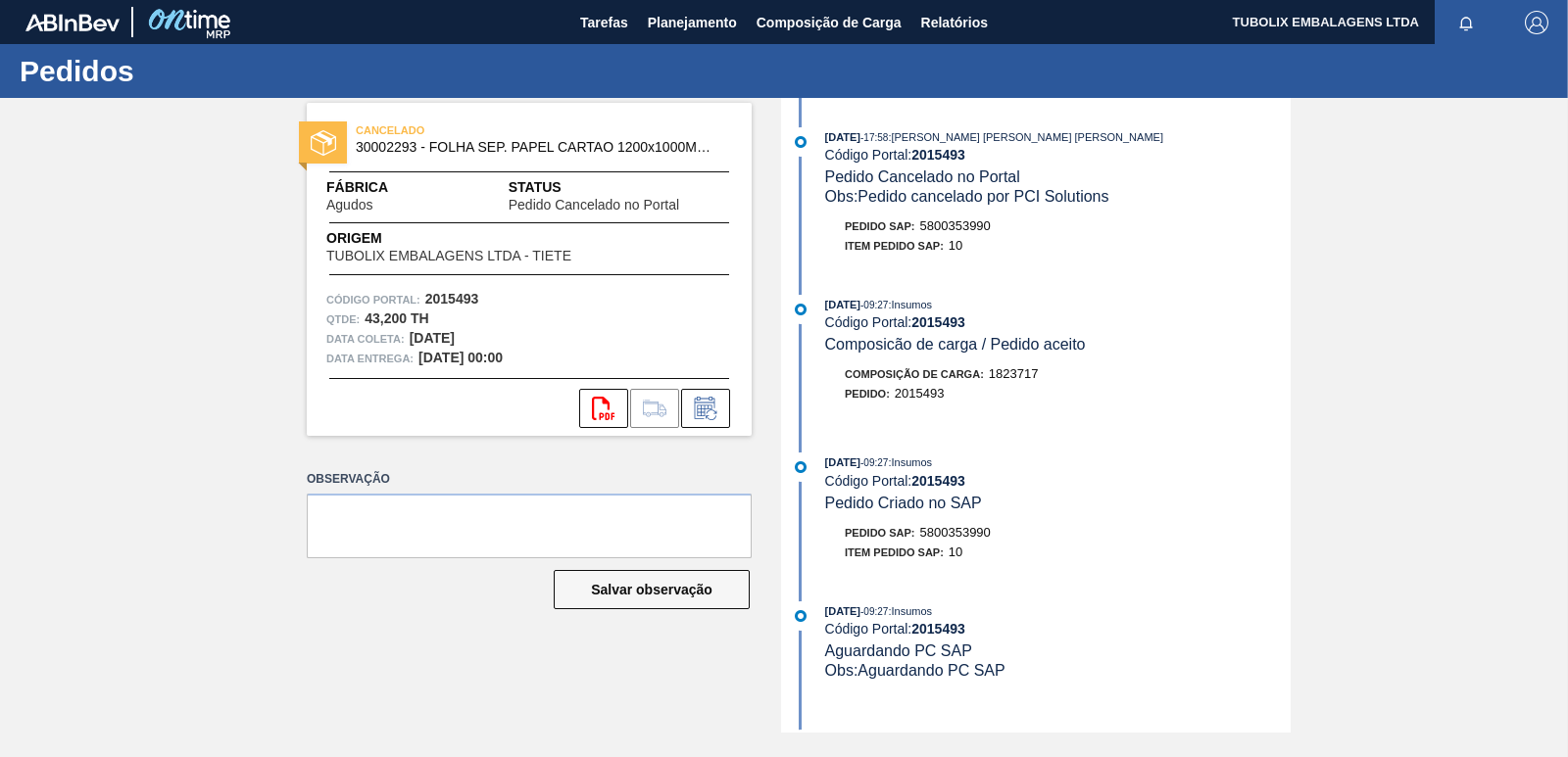
drag, startPoint x: 691, startPoint y: 18, endPoint x: 727, endPoint y: 57, distance: 53.1
click at [693, 18] on span "Planejamento" at bounding box center [692, 23] width 89 height 24
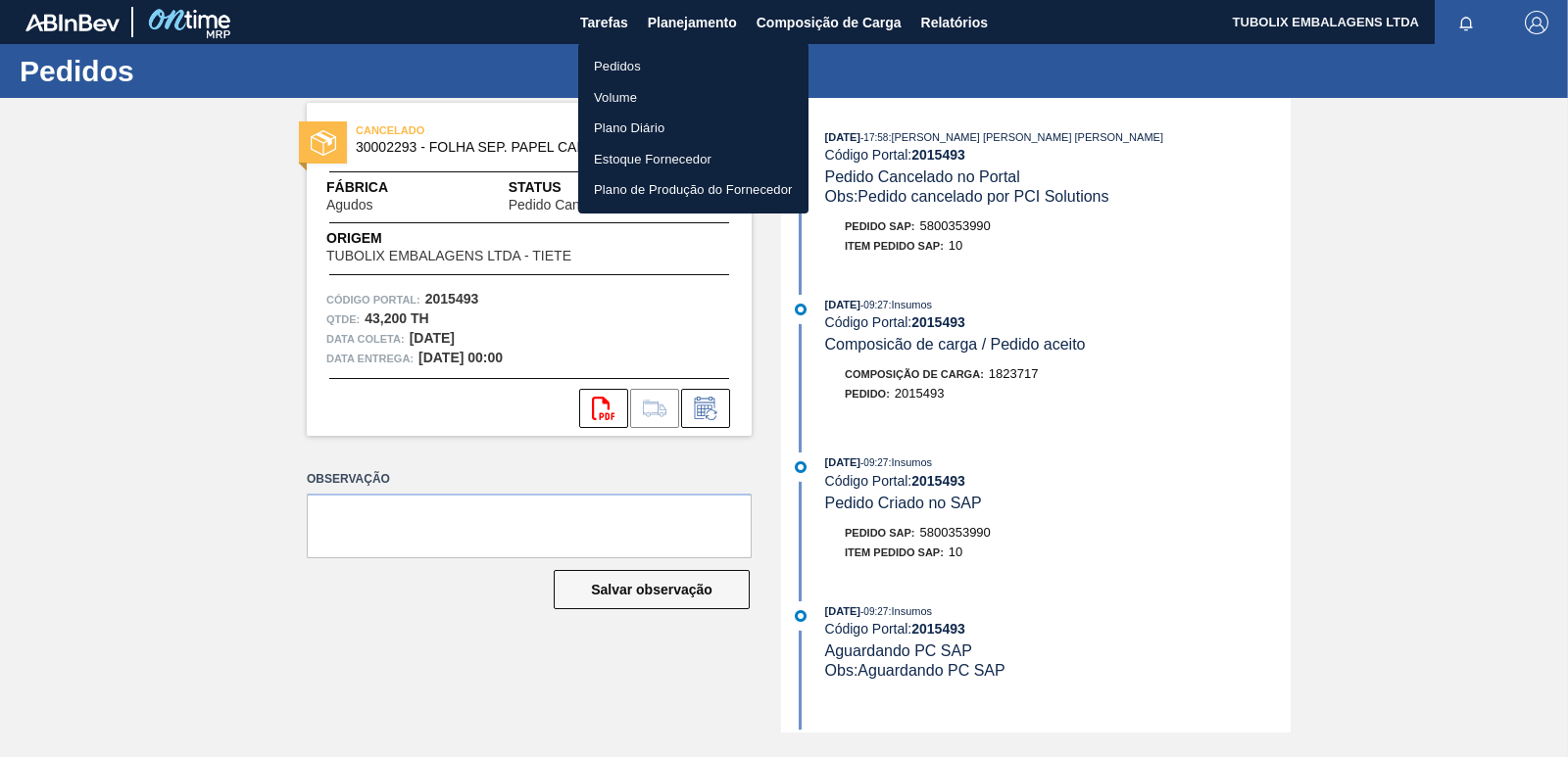
click at [652, 69] on li "Pedidos" at bounding box center [693, 67] width 231 height 32
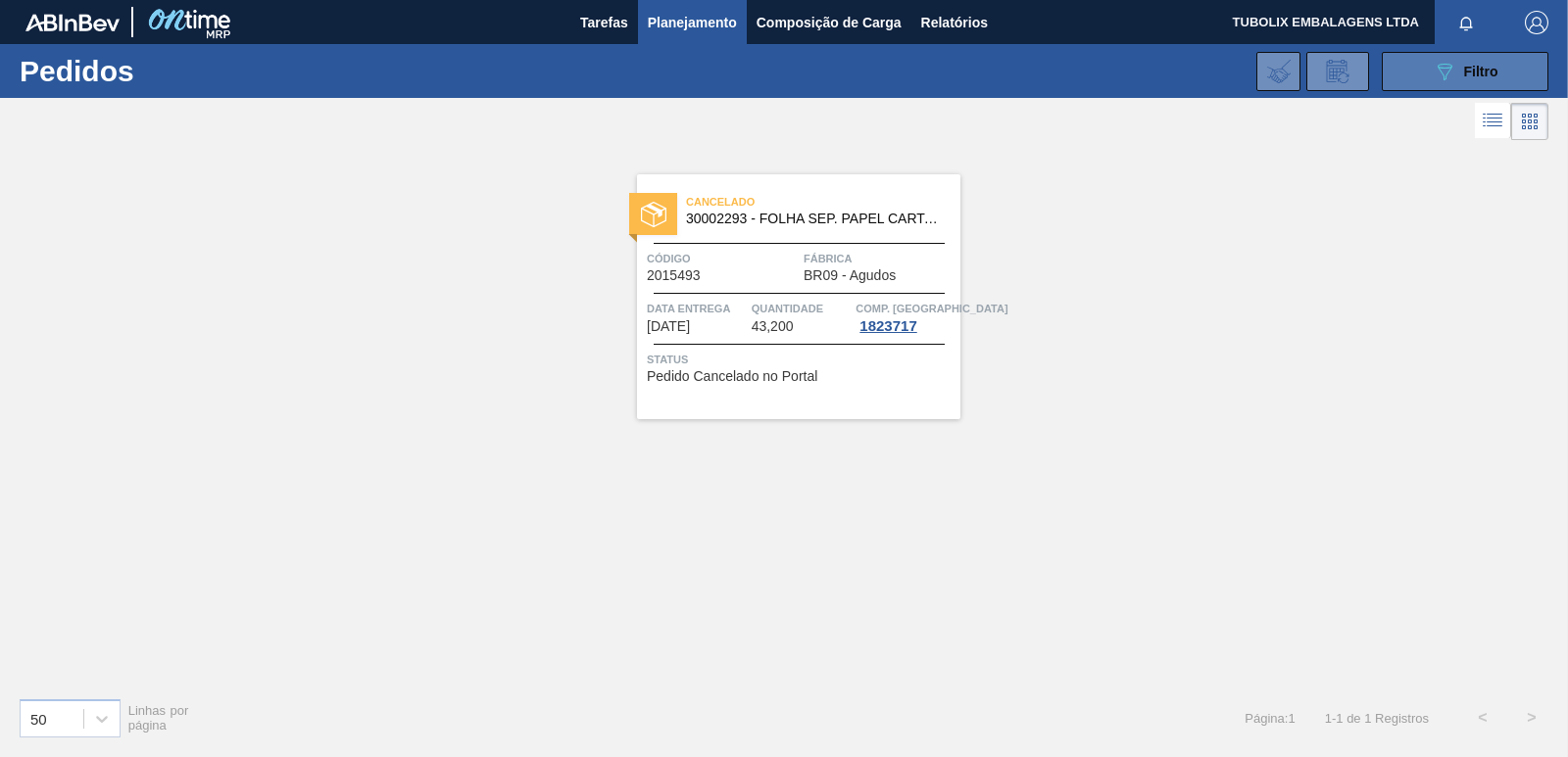
click at [1395, 62] on button "089F7B8B-B2A5-4AFE-B5C0-19BA573D28AC Filtro" at bounding box center [1464, 72] width 167 height 39
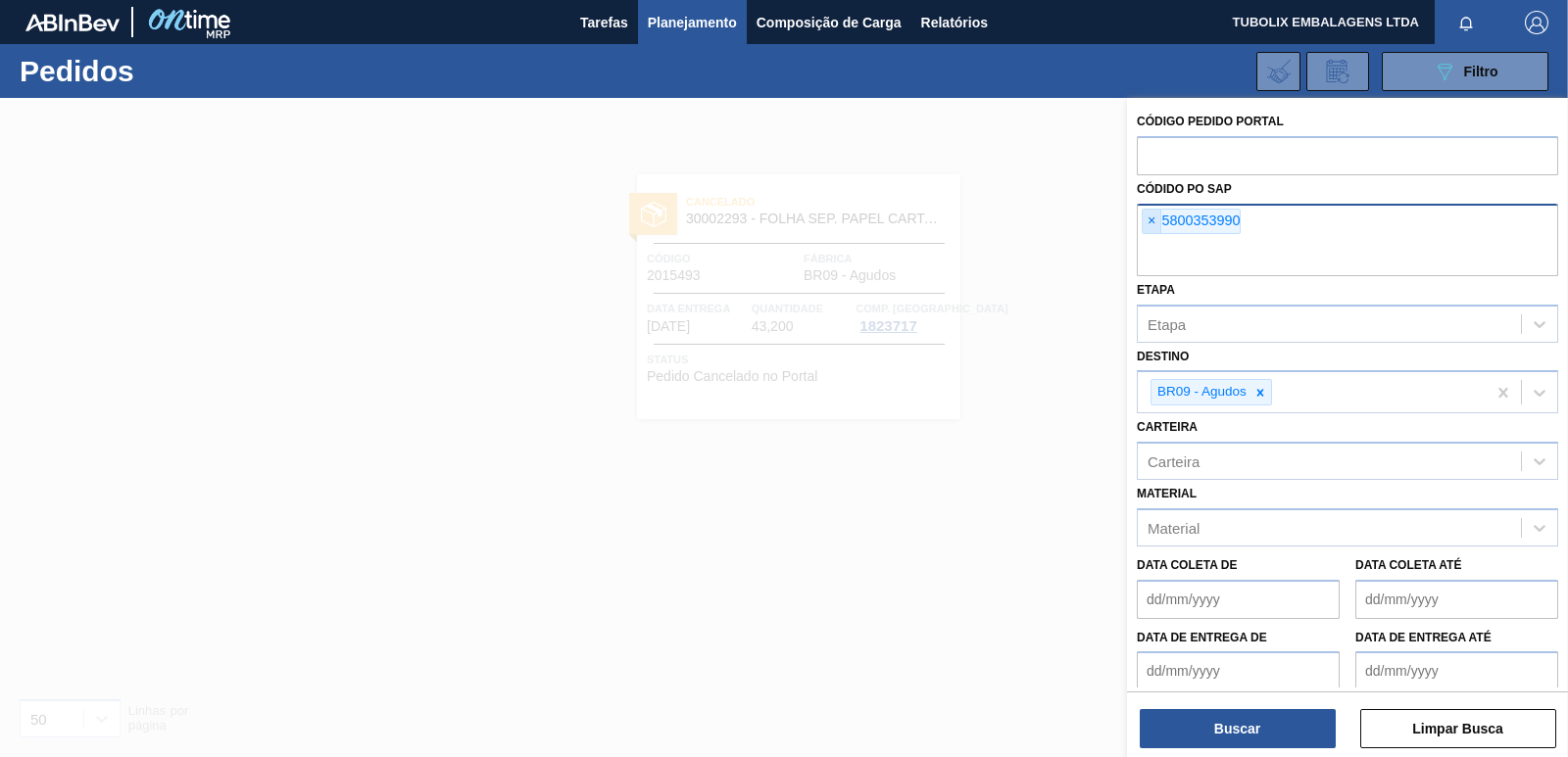
click at [1152, 219] on span "×" at bounding box center [1152, 222] width 19 height 24
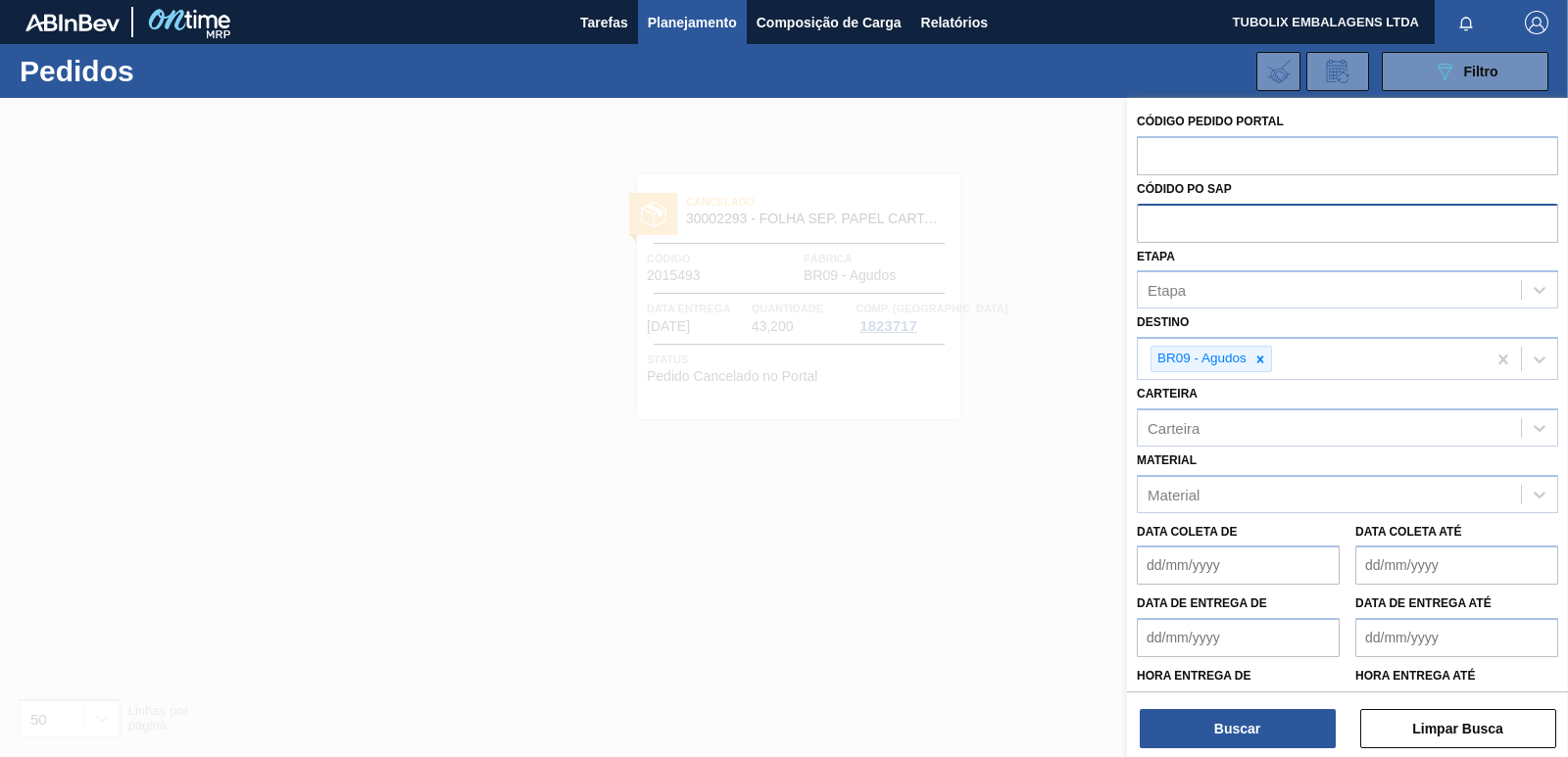
paste input "5800353991"
type input "5800353991"
click at [1293, 734] on button "Buscar" at bounding box center [1238, 728] width 196 height 39
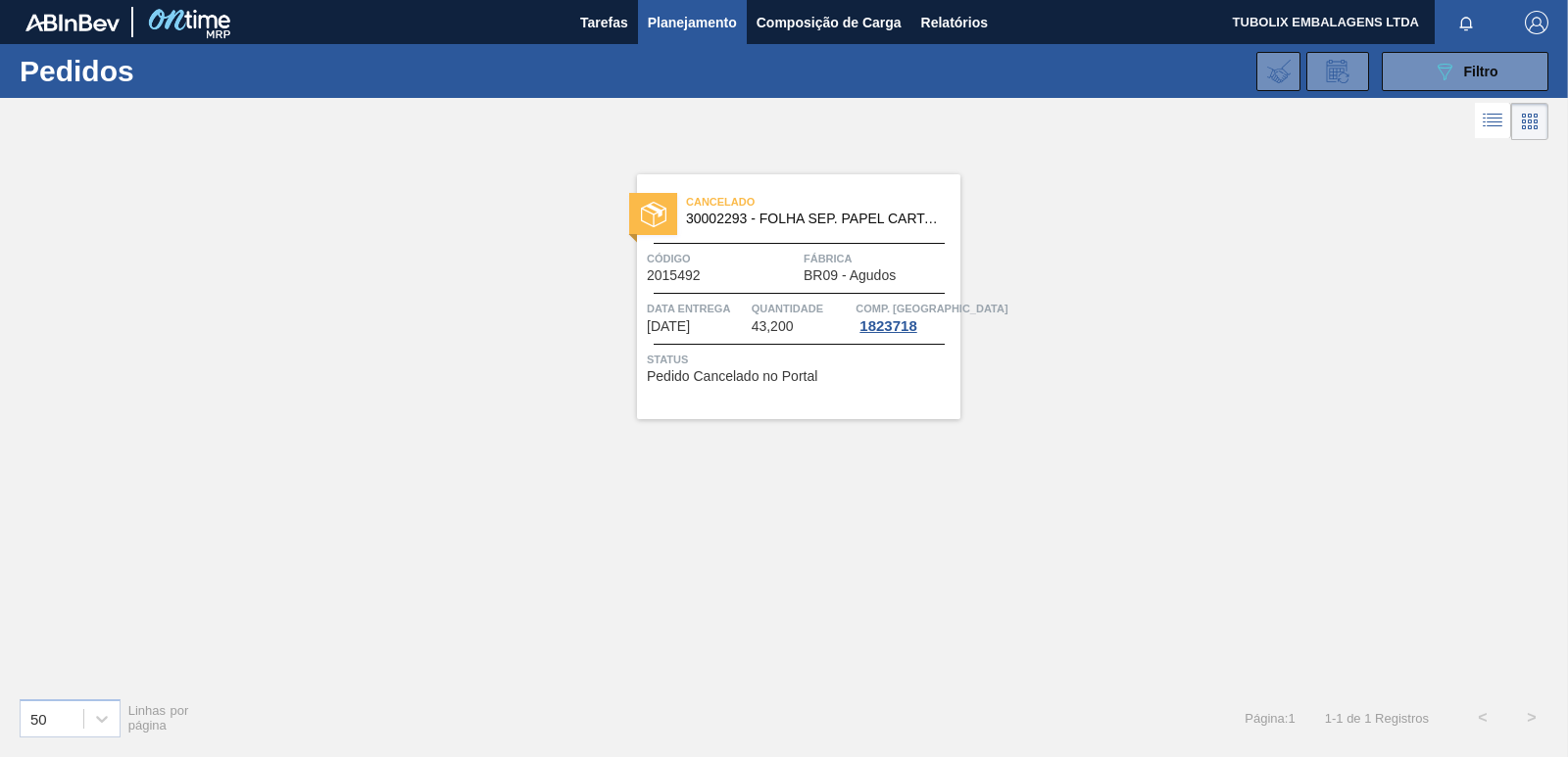
click at [753, 278] on div "Código 2015492" at bounding box center [723, 265] width 152 height 34
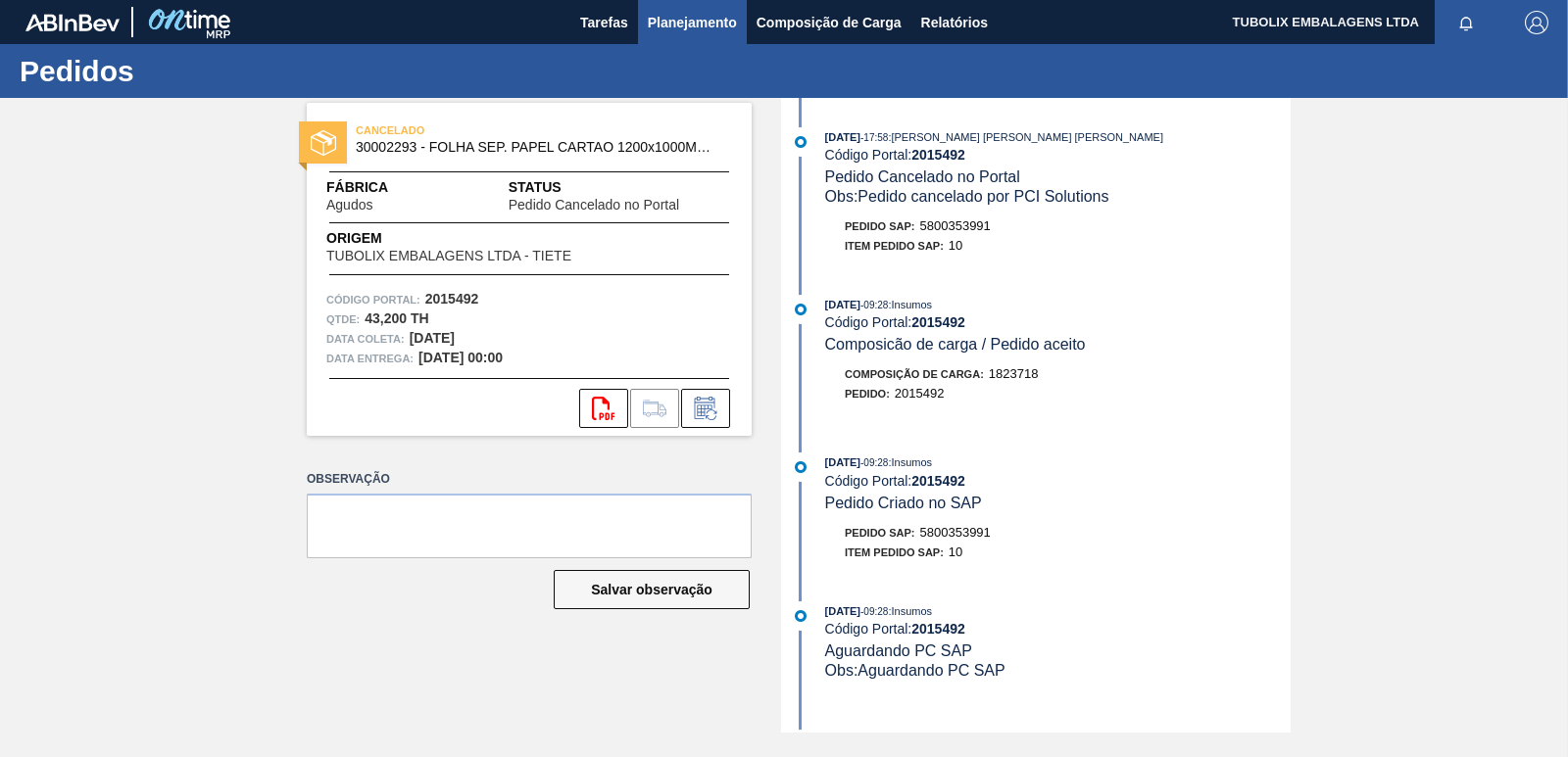
click at [676, 24] on span "Planejamento" at bounding box center [692, 23] width 89 height 24
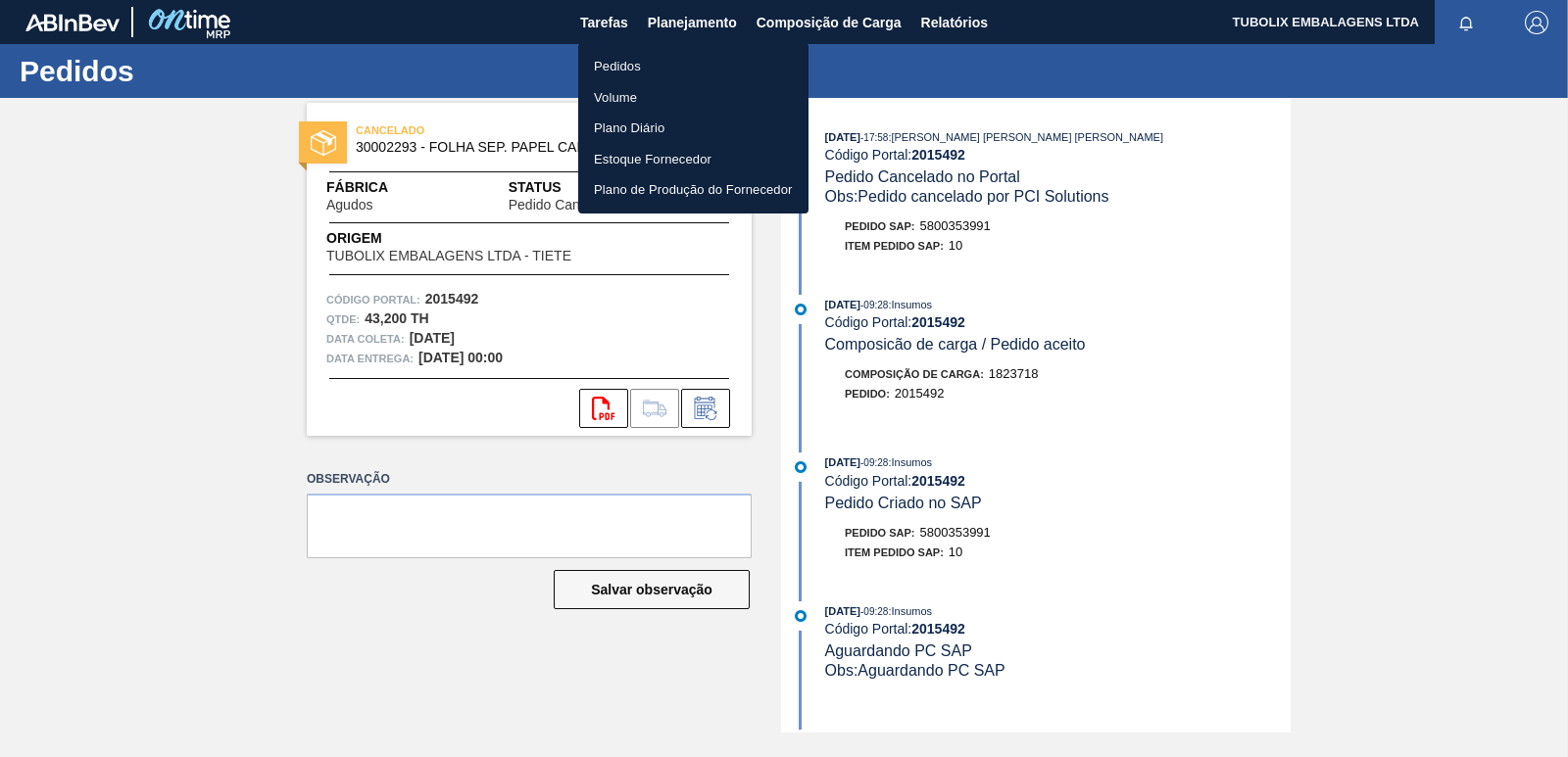
click at [635, 58] on li "Pedidos" at bounding box center [693, 67] width 231 height 32
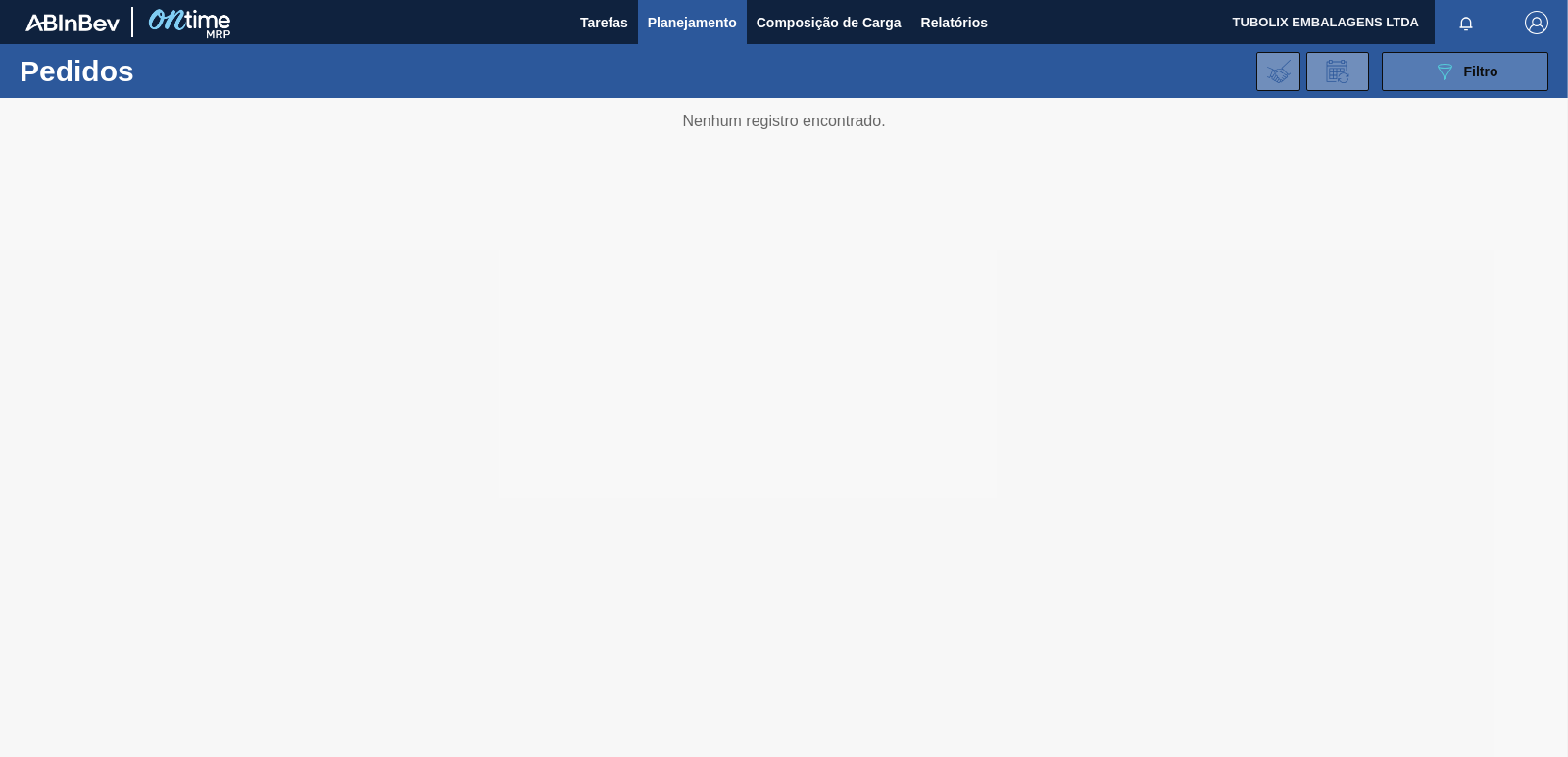
click at [1470, 73] on span "Filtro" at bounding box center [1481, 72] width 35 height 16
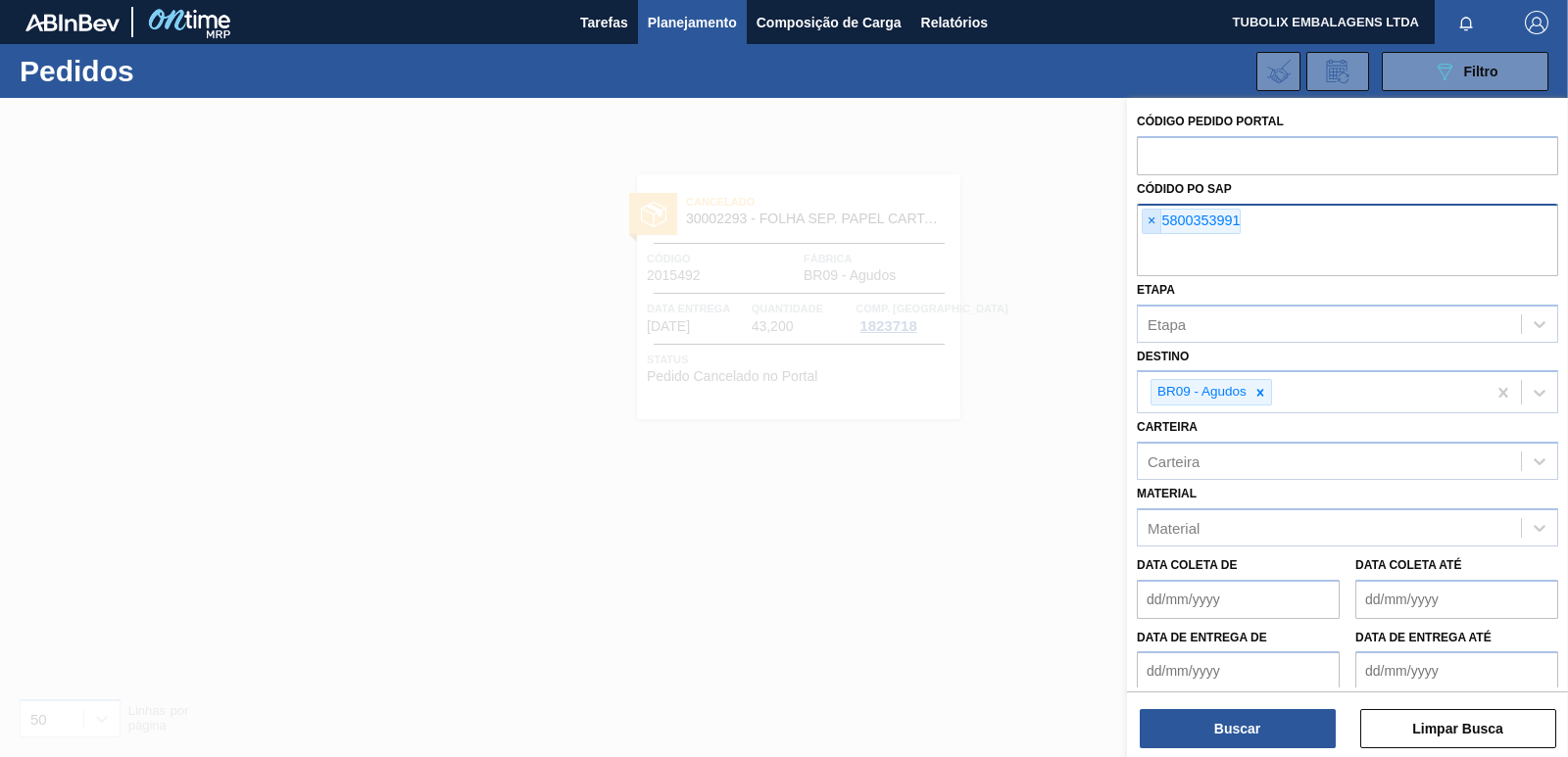
click at [1152, 218] on span "×" at bounding box center [1152, 222] width 19 height 24
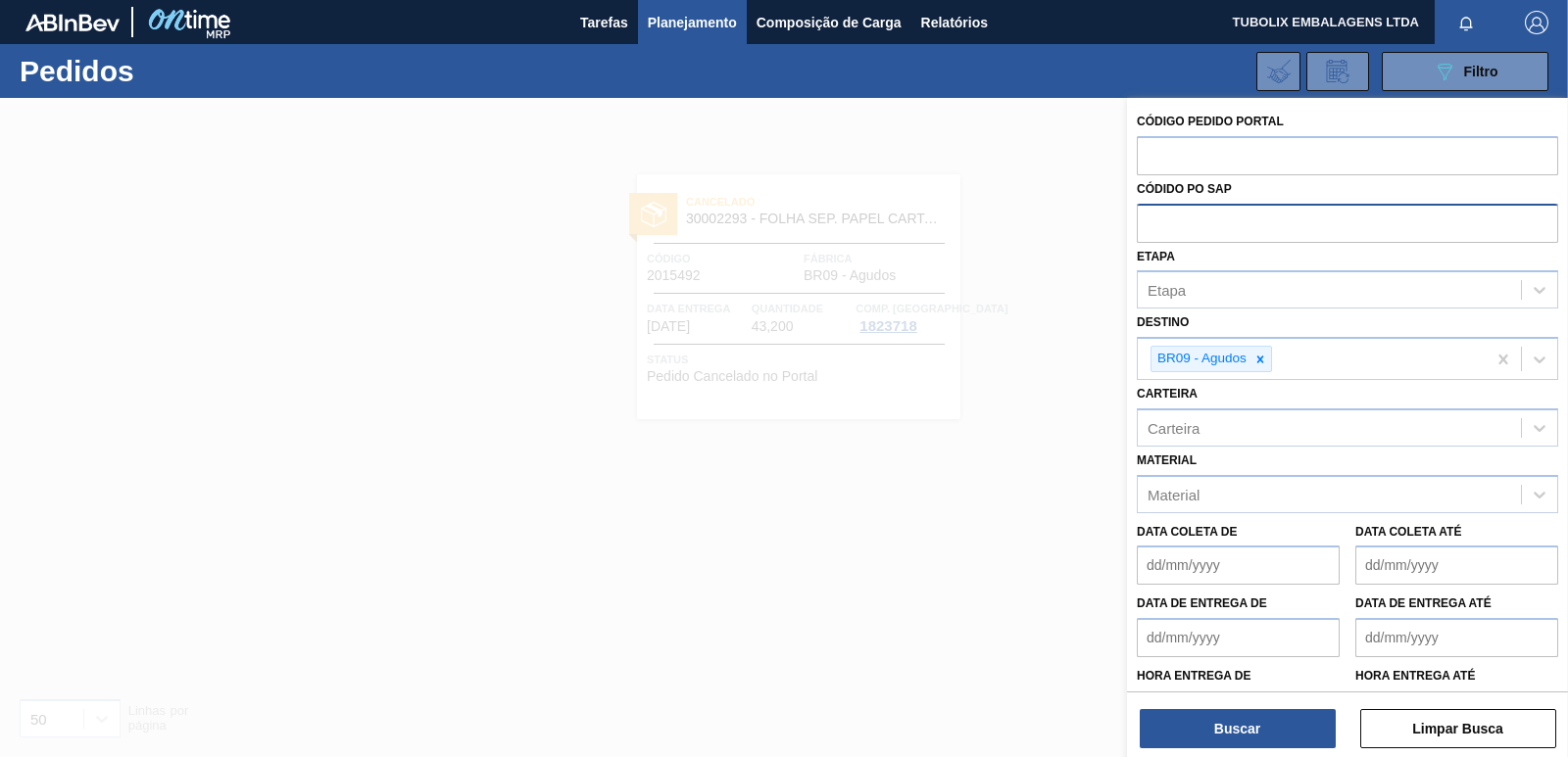
paste input "5800324604"
type input "5800324604"
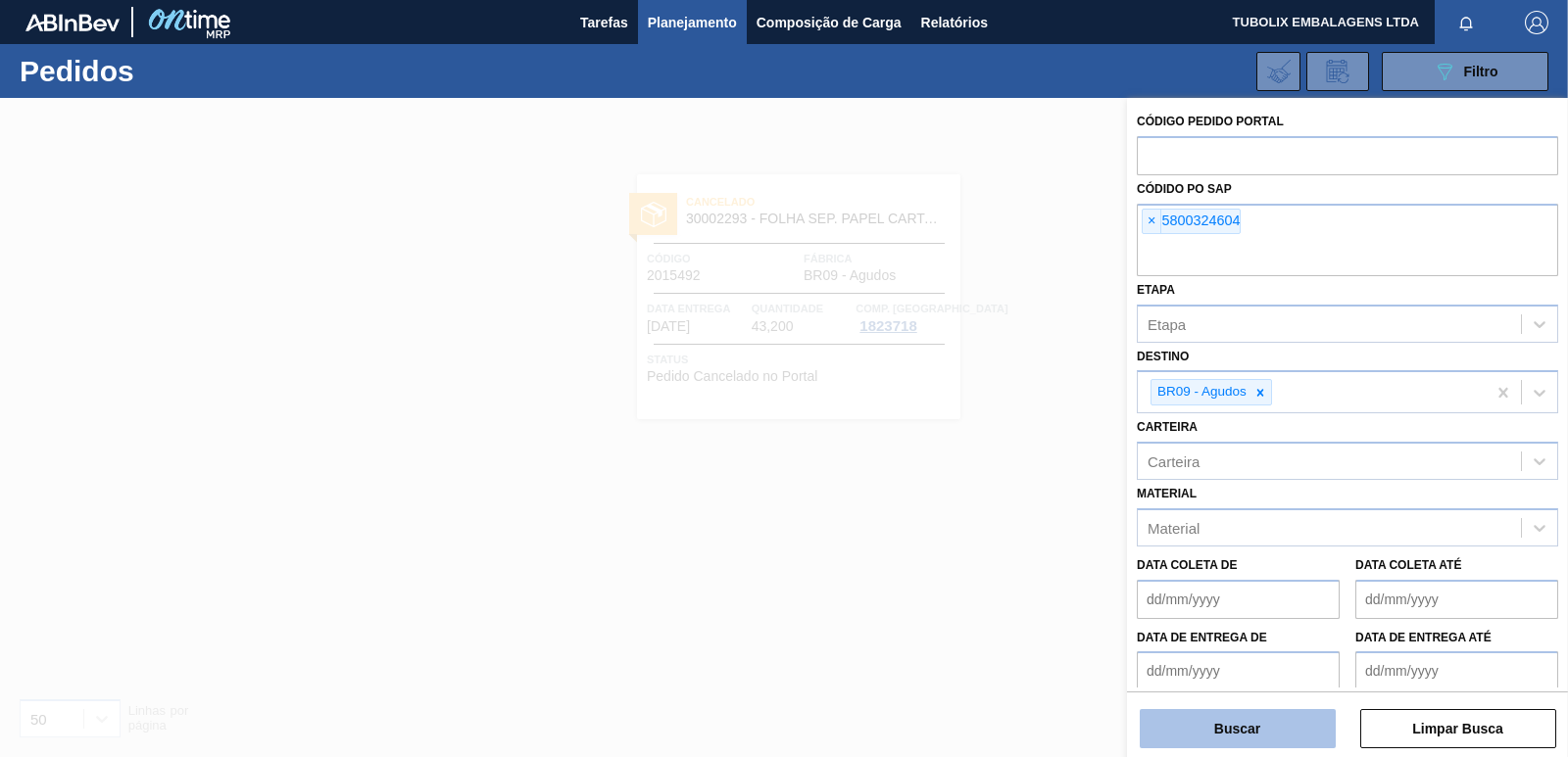
click at [1222, 711] on button "Buscar" at bounding box center [1238, 728] width 196 height 39
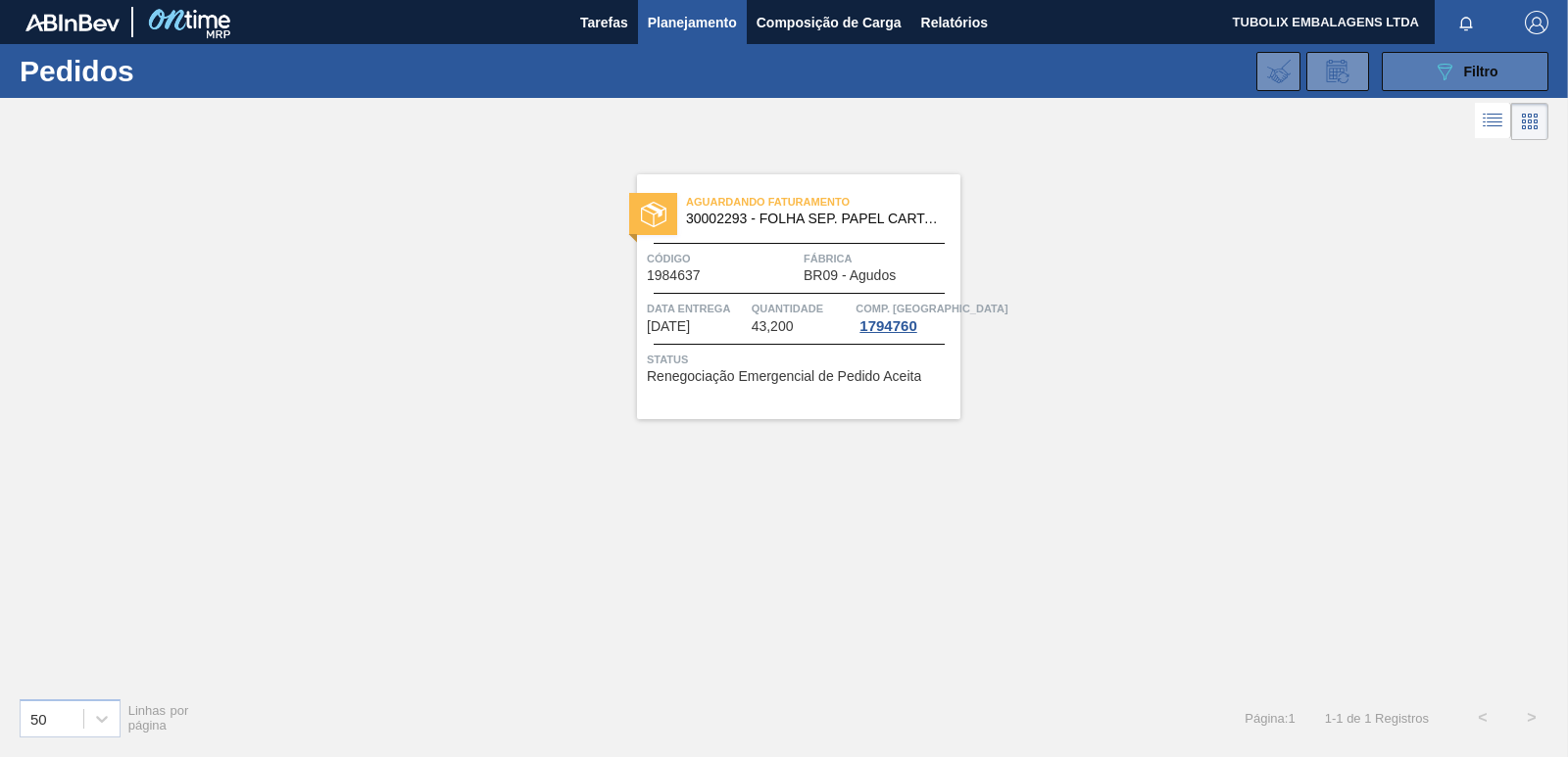
click at [1449, 69] on icon "089F7B8B-B2A5-4AFE-B5C0-19BA573D28AC" at bounding box center [1445, 72] width 24 height 24
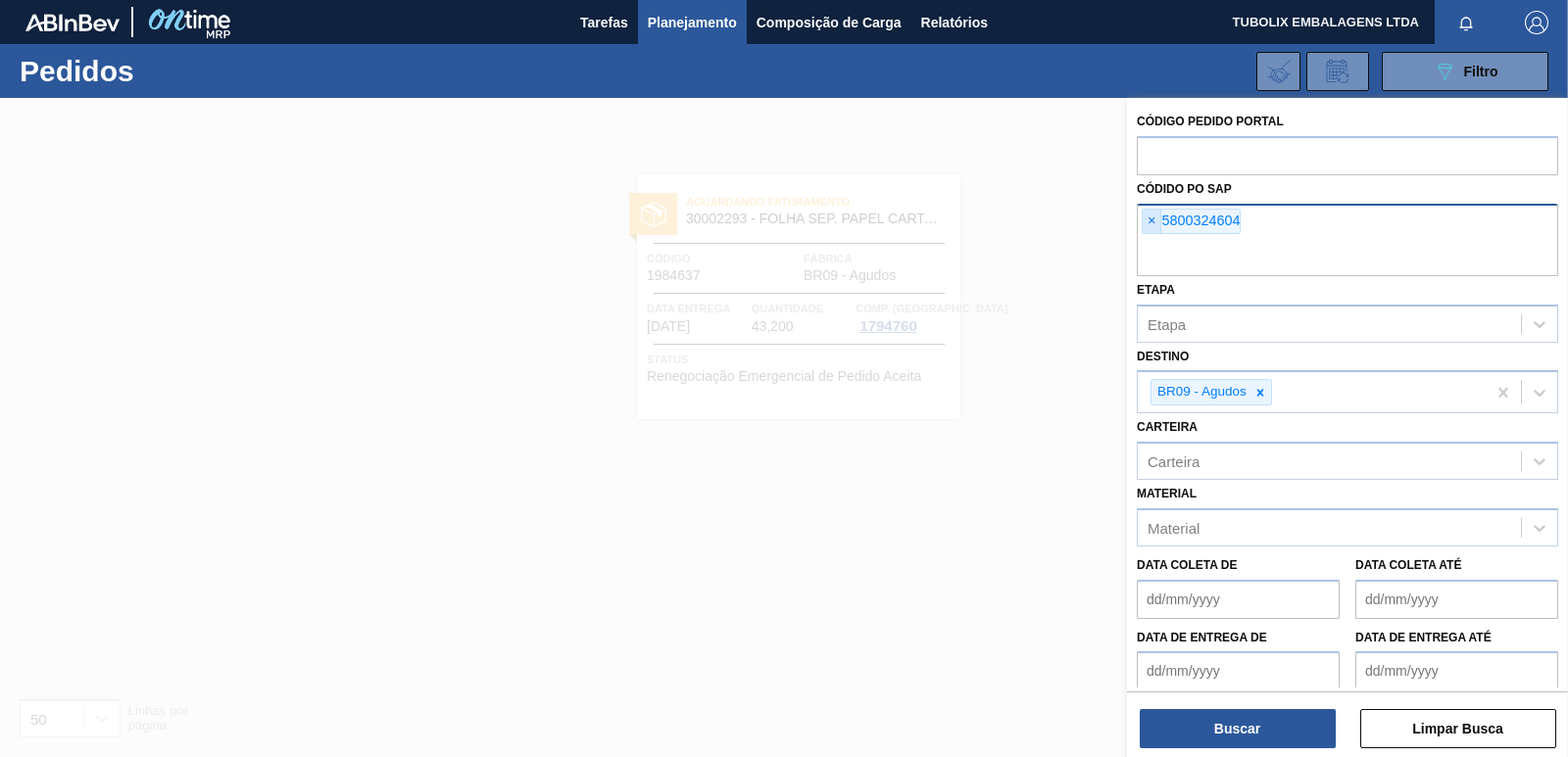
click at [1156, 219] on span "×" at bounding box center [1152, 222] width 19 height 24
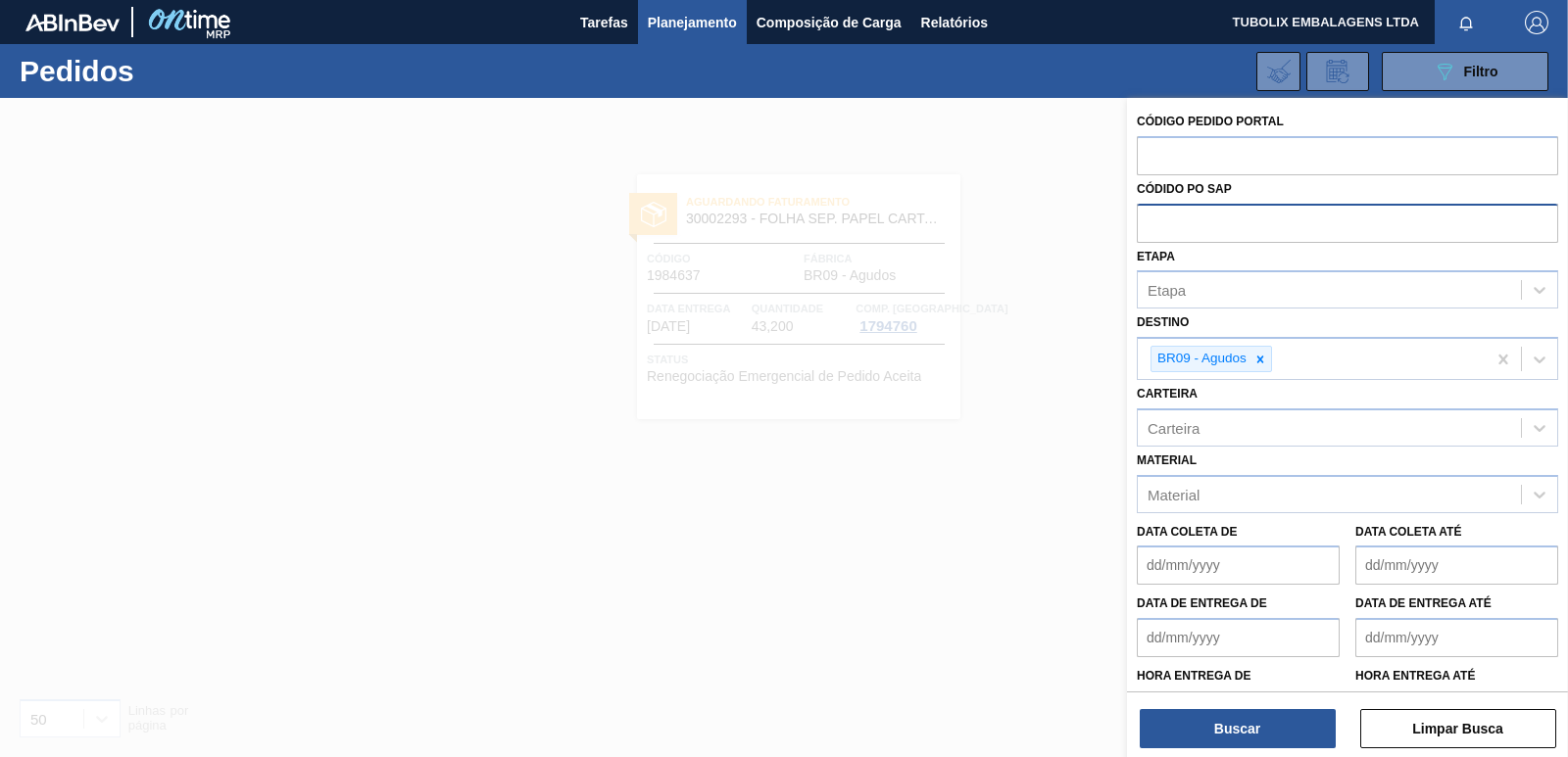
paste input "5800329960"
type input "5800329960"
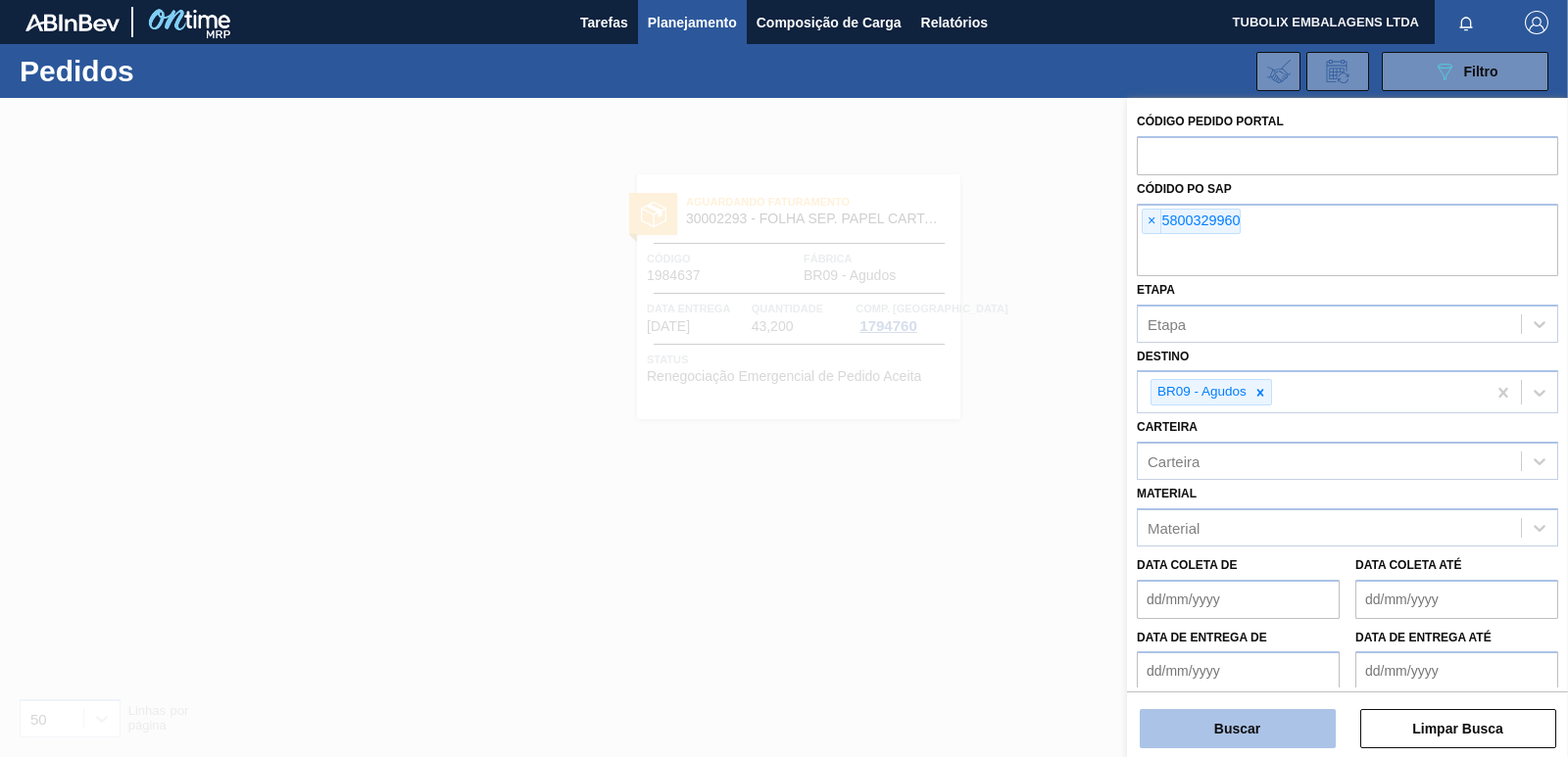
click at [1256, 719] on button "Buscar" at bounding box center [1238, 728] width 196 height 39
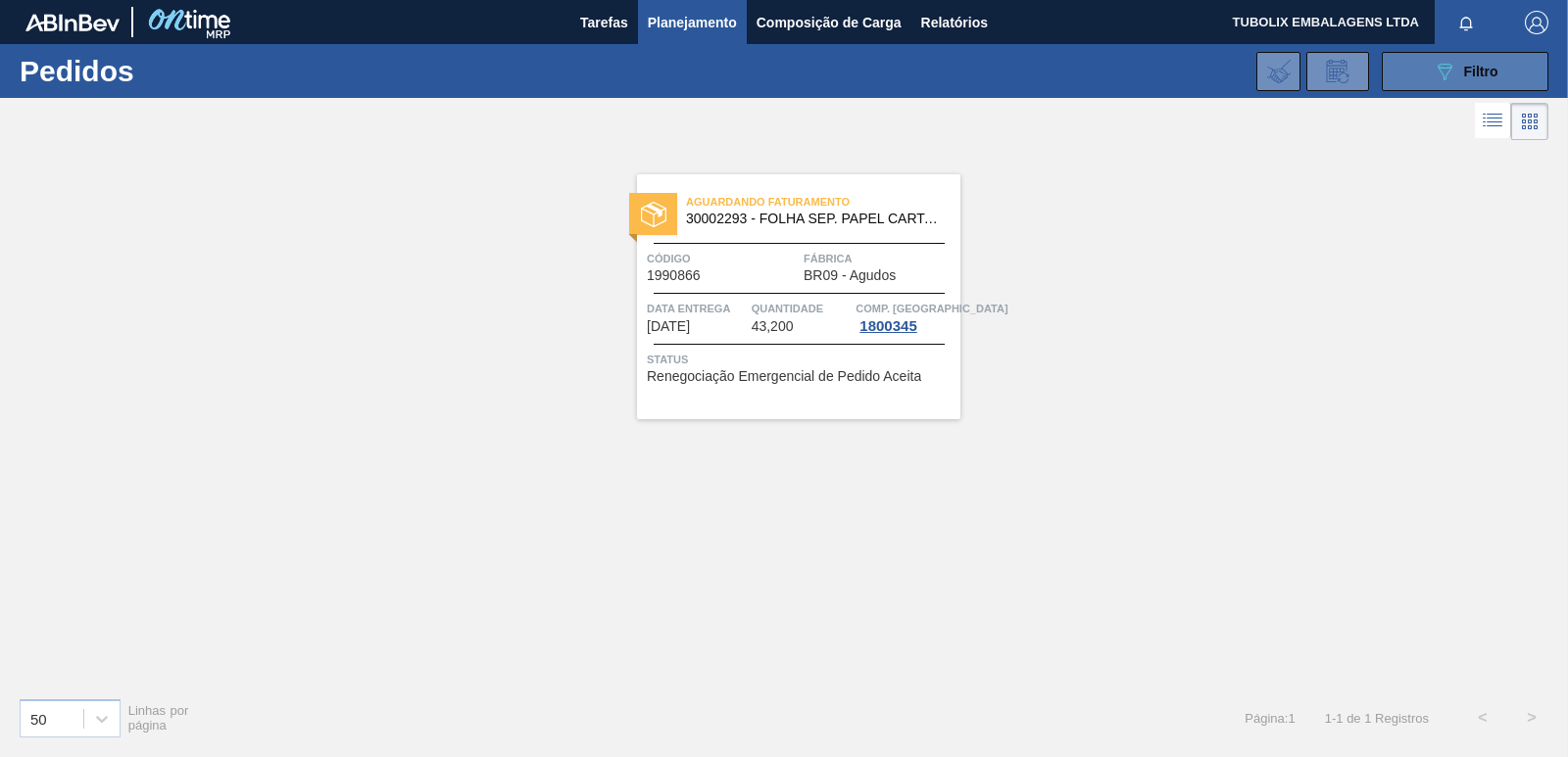
click at [1450, 71] on icon "089F7B8B-B2A5-4AFE-B5C0-19BA573D28AC" at bounding box center [1445, 72] width 24 height 24
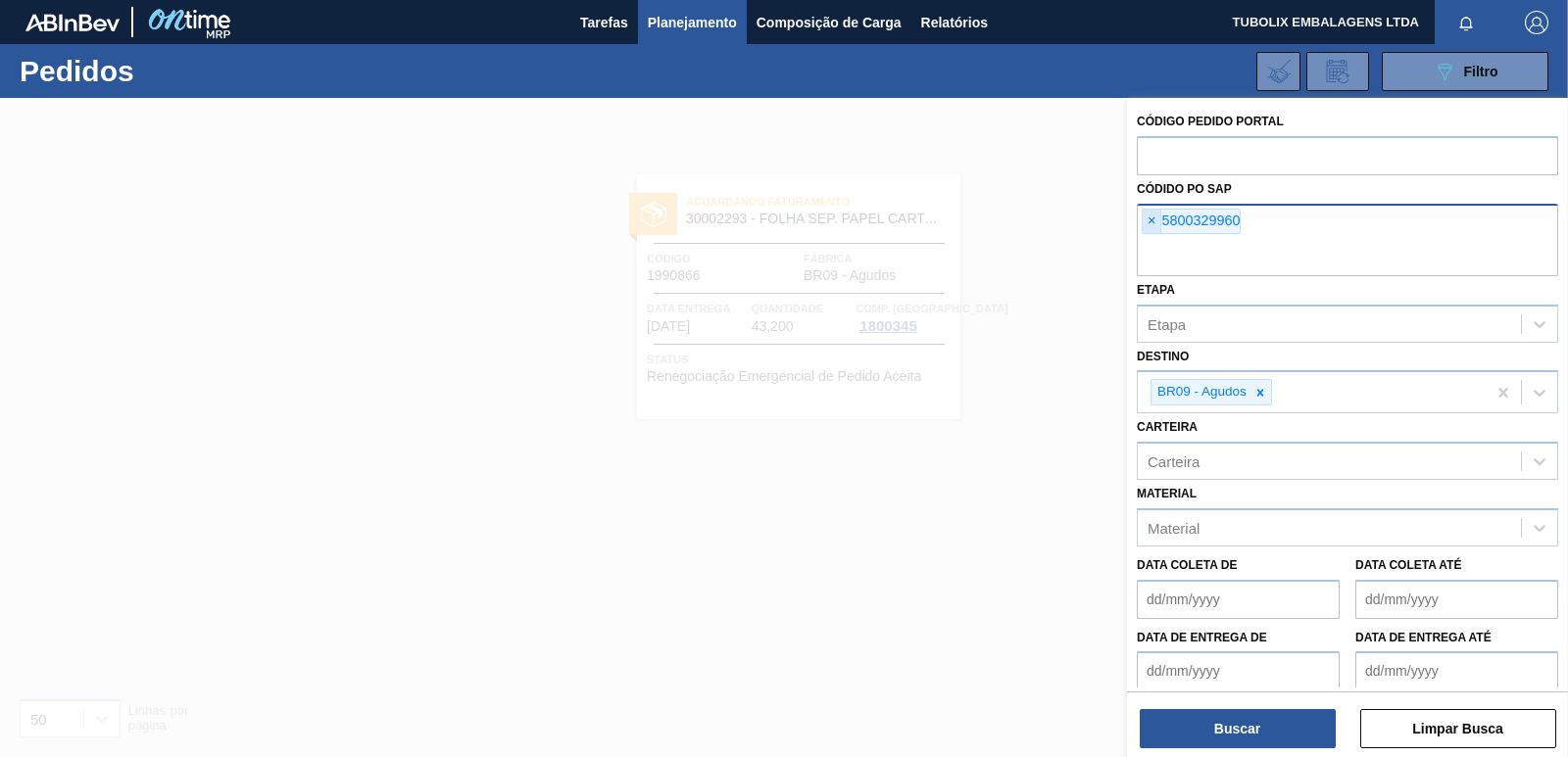
click at [1156, 220] on span "×" at bounding box center [1152, 222] width 19 height 24
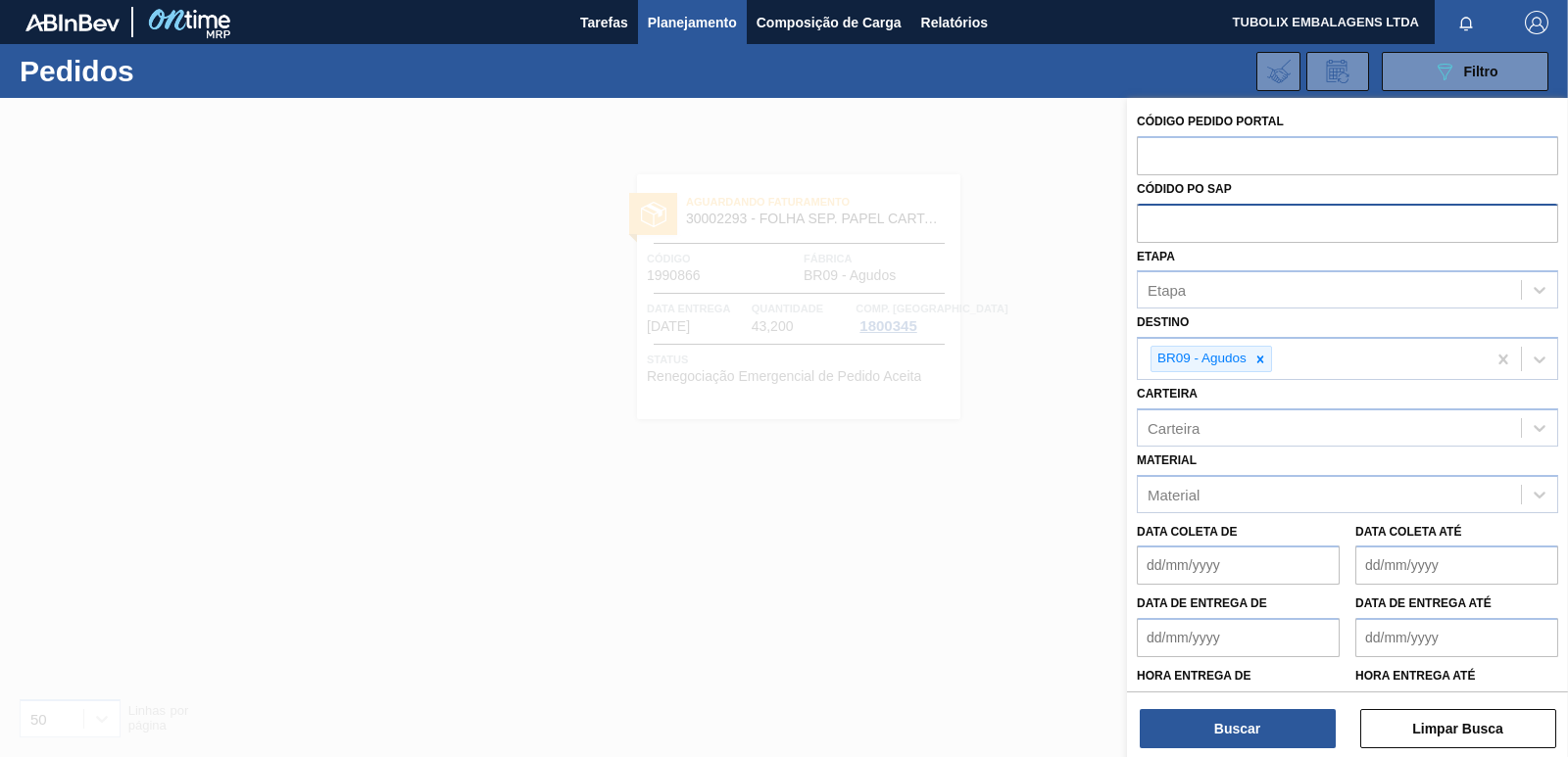
paste input "5800329961"
type input "5800329961"
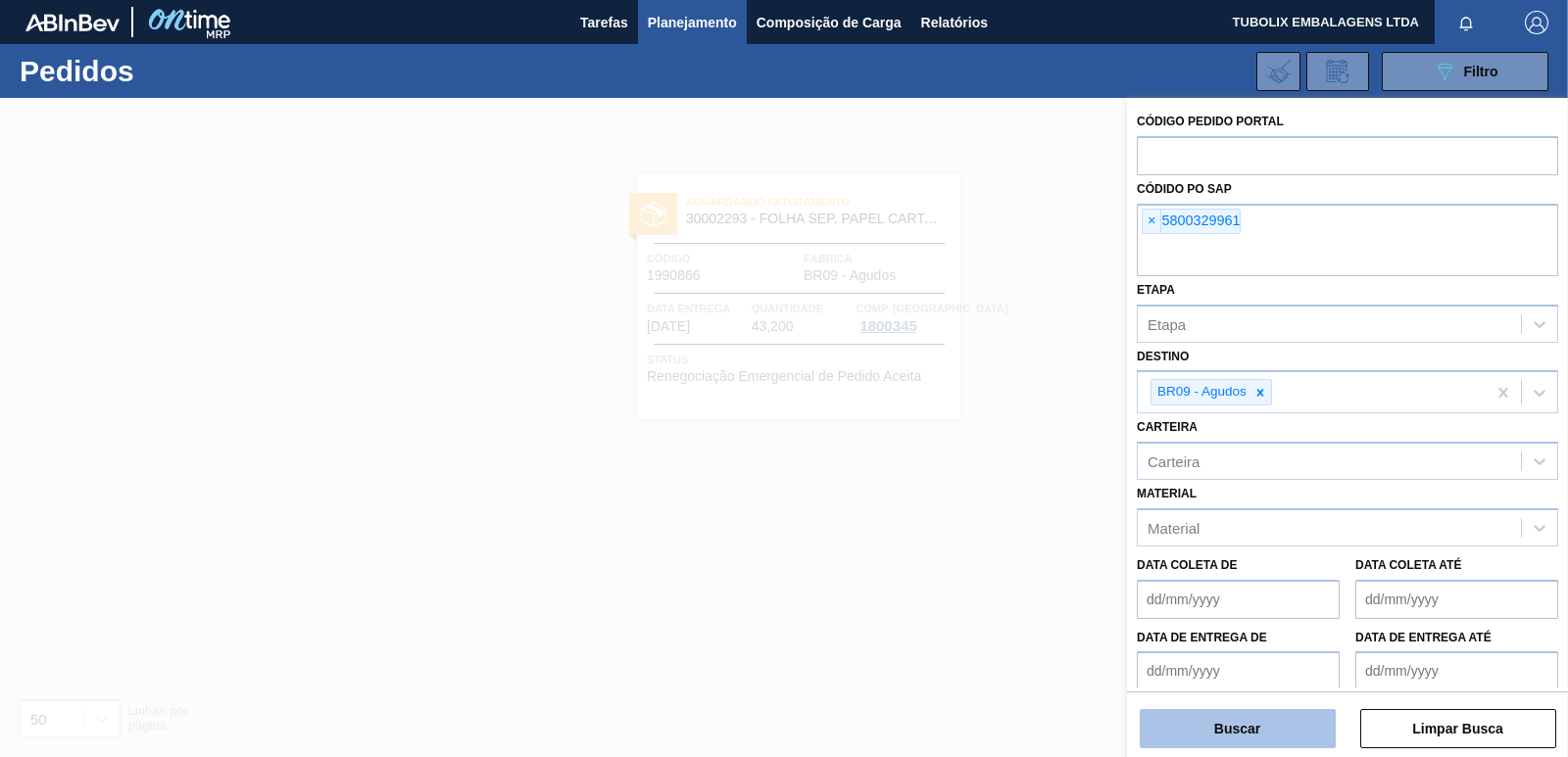
click at [1303, 734] on button "Buscar" at bounding box center [1238, 728] width 196 height 39
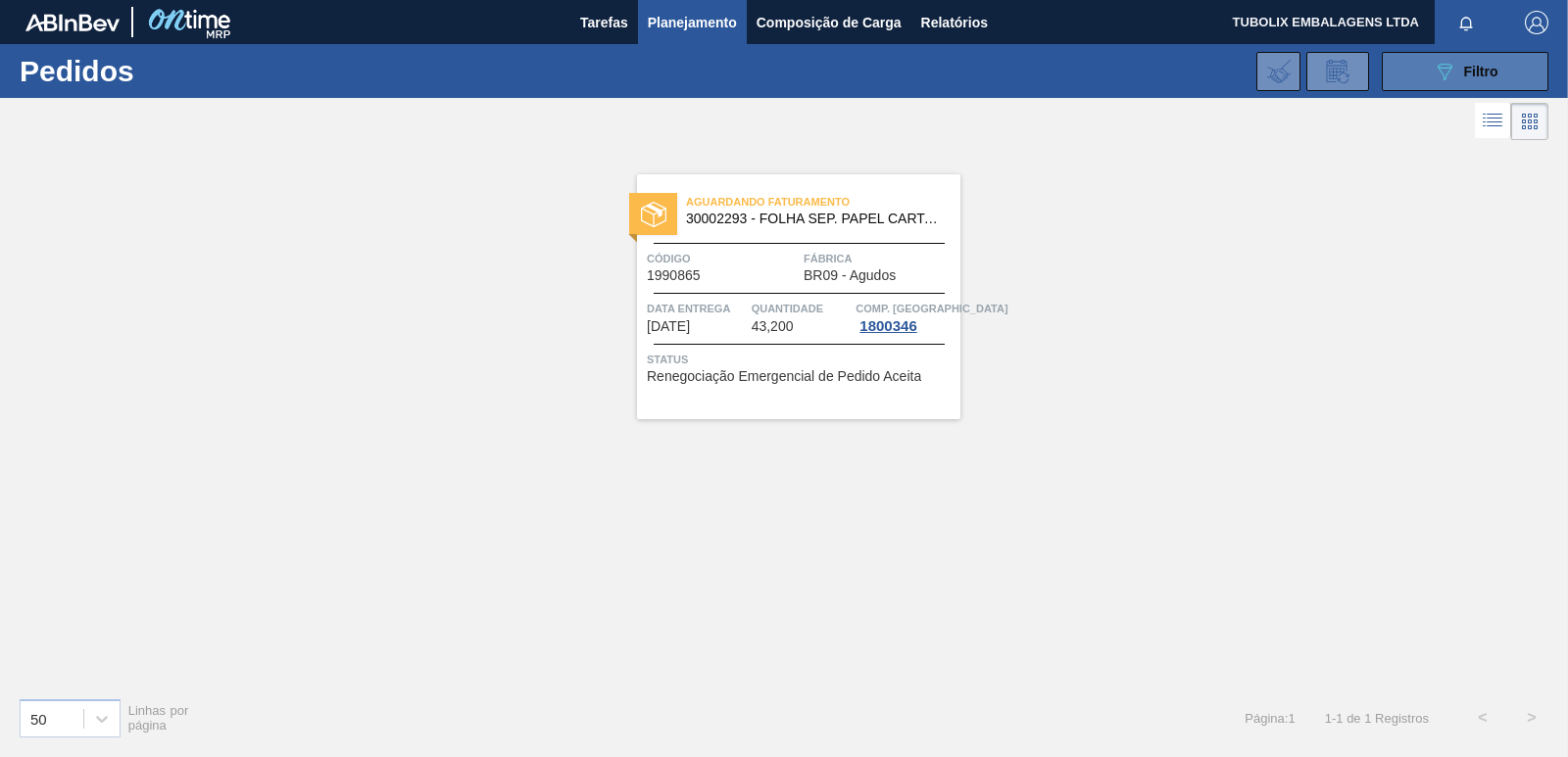
click at [1433, 76] on icon "089F7B8B-B2A5-4AFE-B5C0-19BA573D28AC" at bounding box center [1445, 72] width 24 height 24
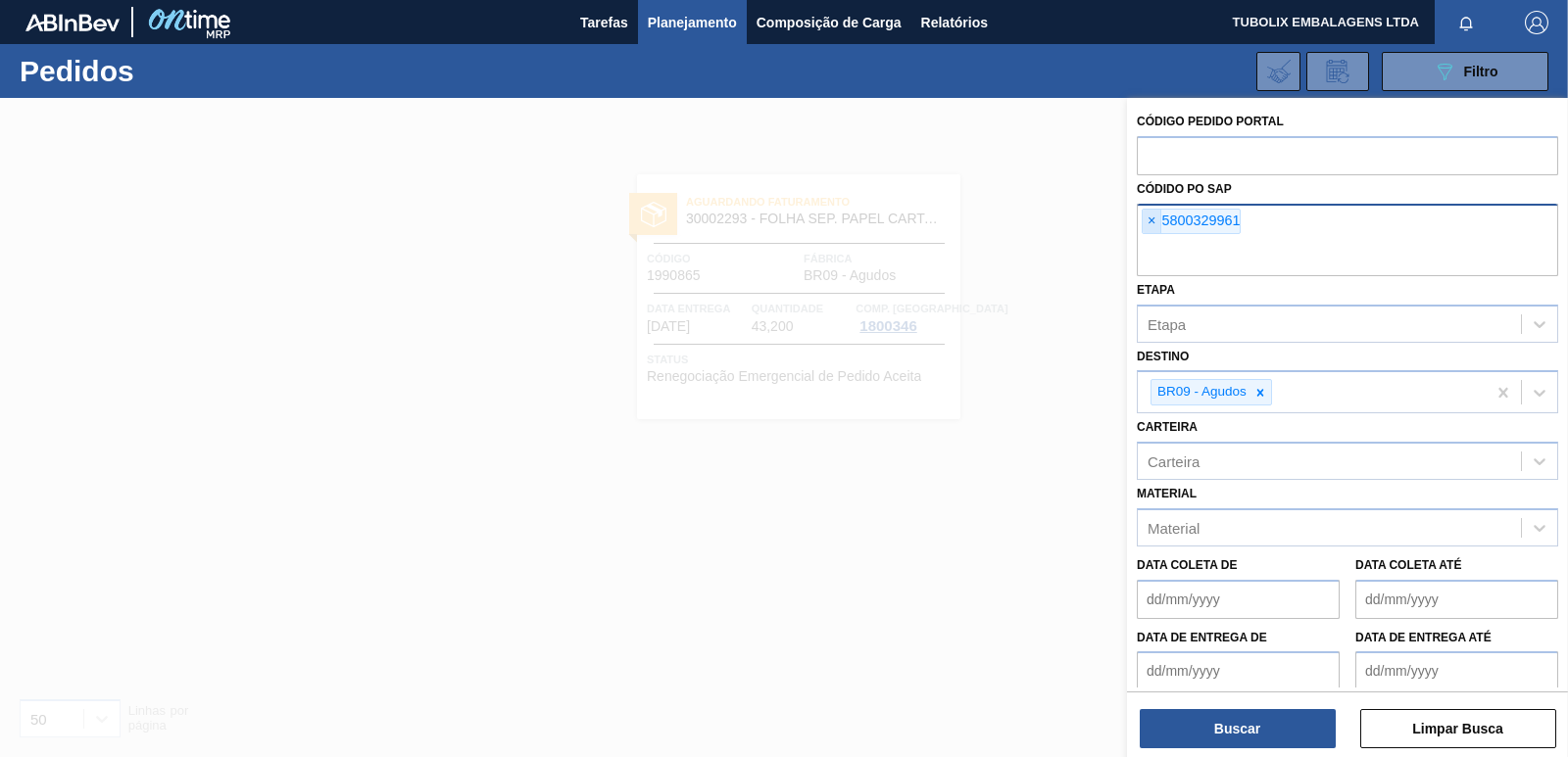
click at [1147, 219] on span "×" at bounding box center [1152, 222] width 19 height 24
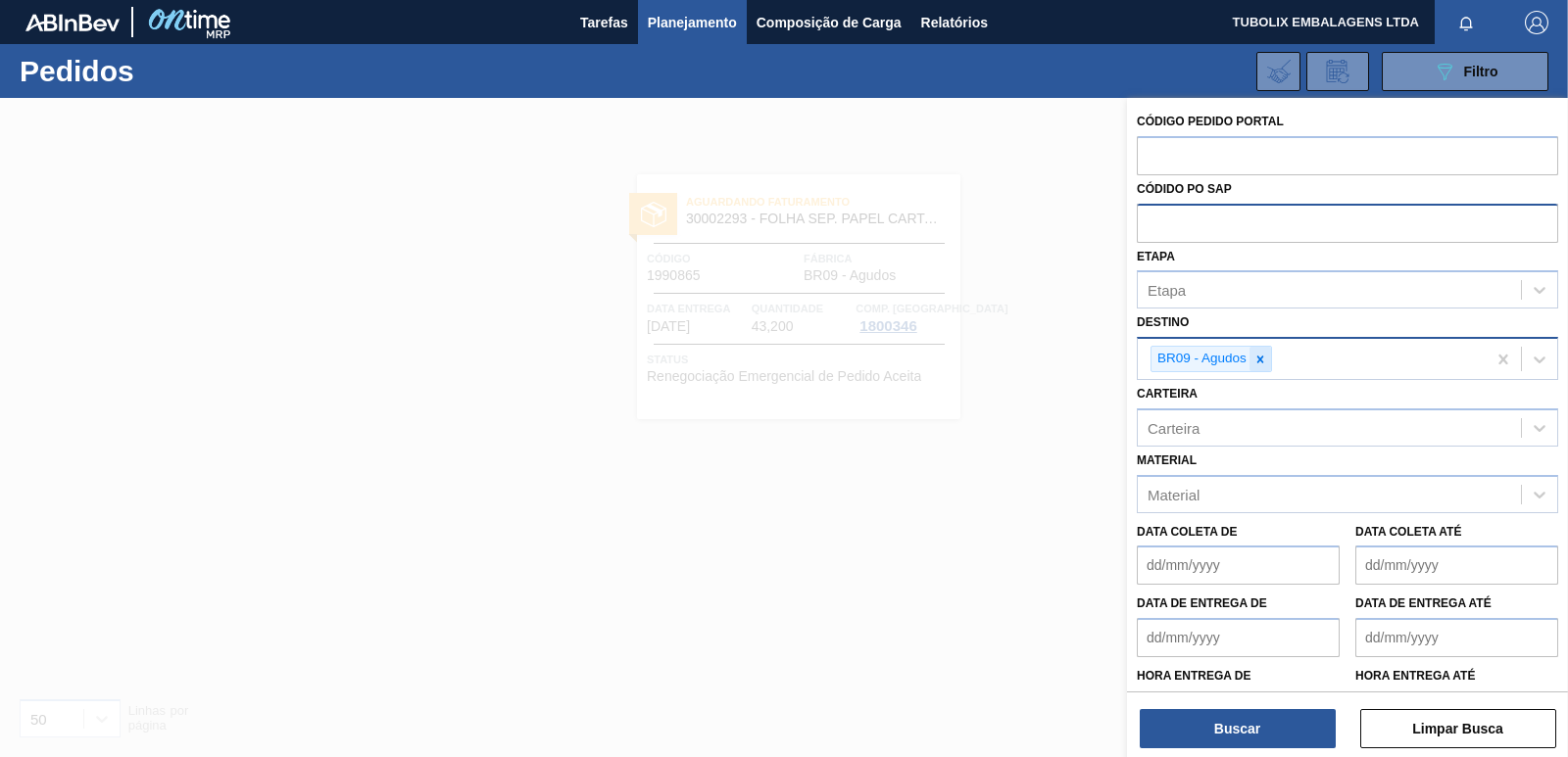
click at [1263, 366] on icon at bounding box center [1260, 360] width 14 height 14
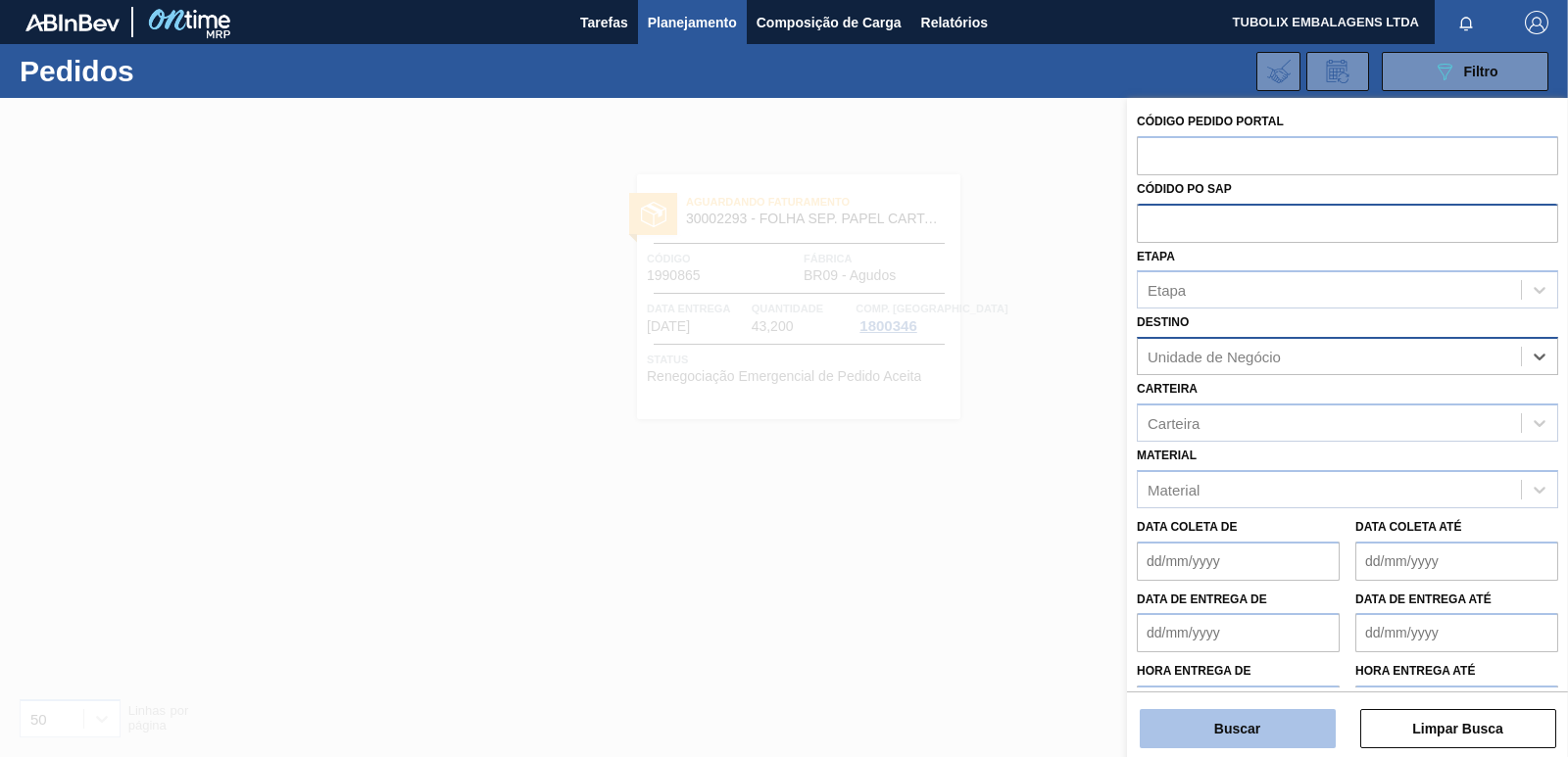
click at [1279, 711] on button "Buscar" at bounding box center [1238, 728] width 196 height 39
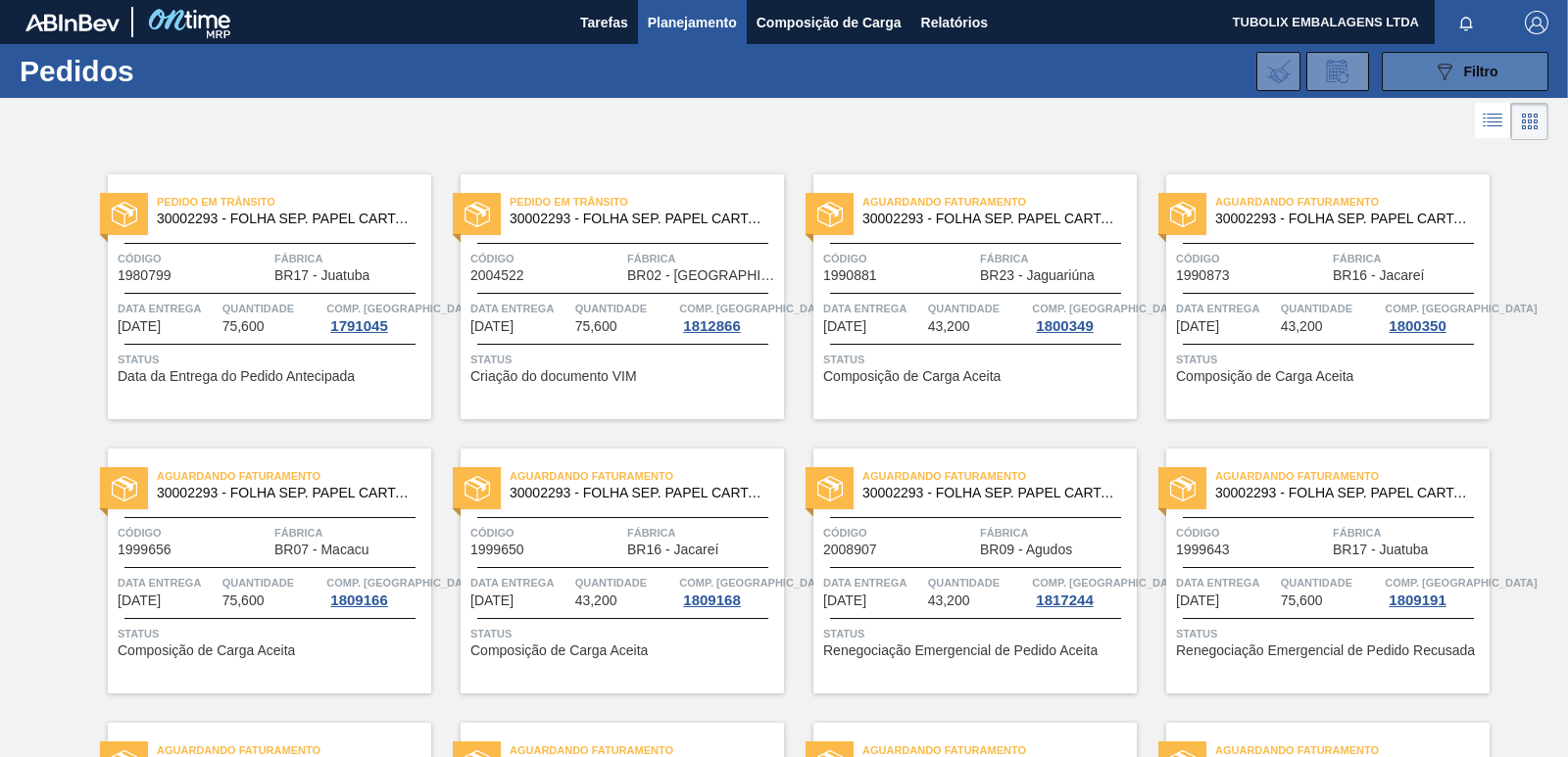
click at [1440, 66] on icon "089F7B8B-B2A5-4AFE-B5C0-19BA573D28AC" at bounding box center [1445, 72] width 24 height 24
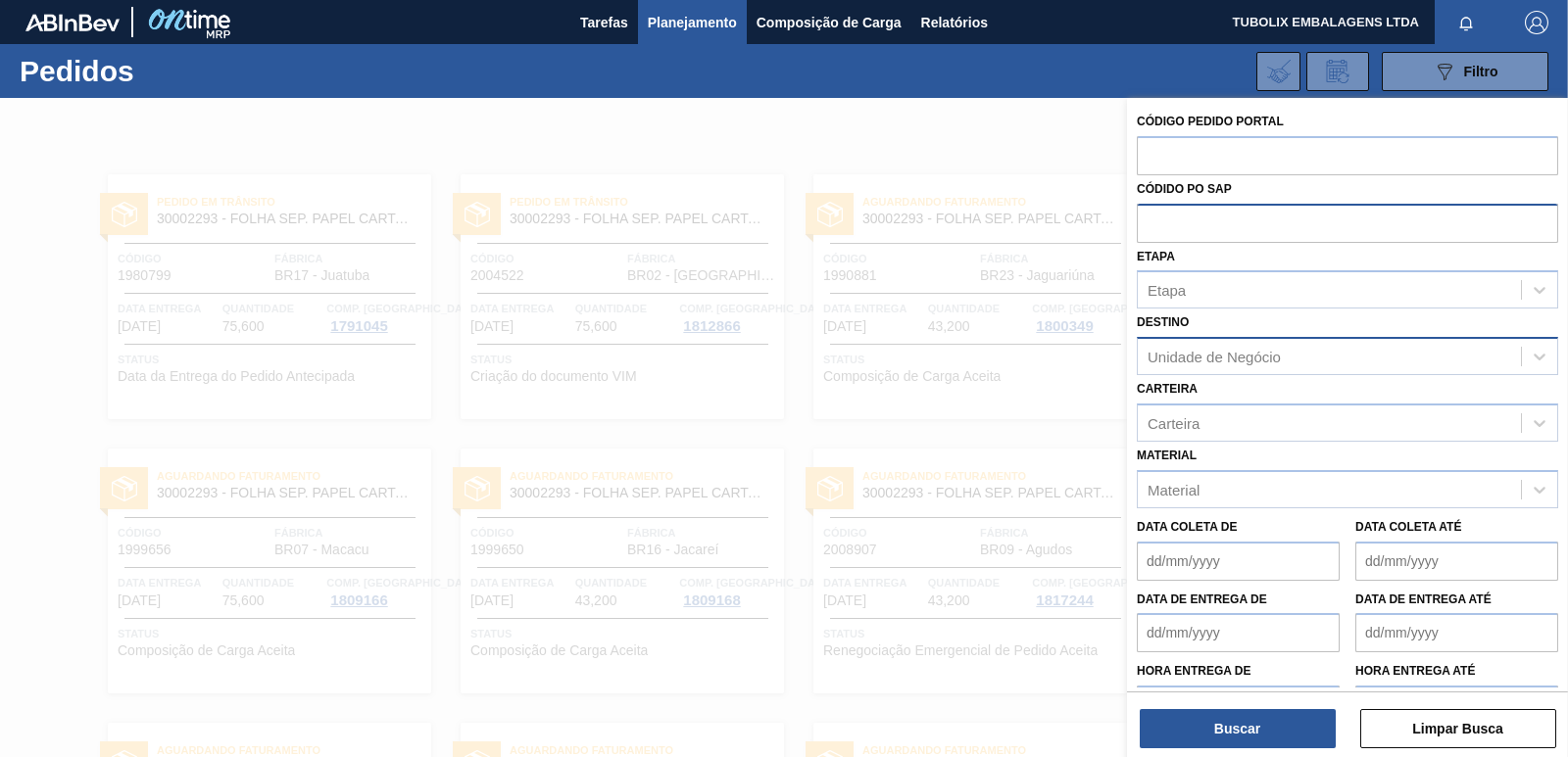
click at [1184, 359] on div "Unidade de Negócio" at bounding box center [1214, 357] width 133 height 17
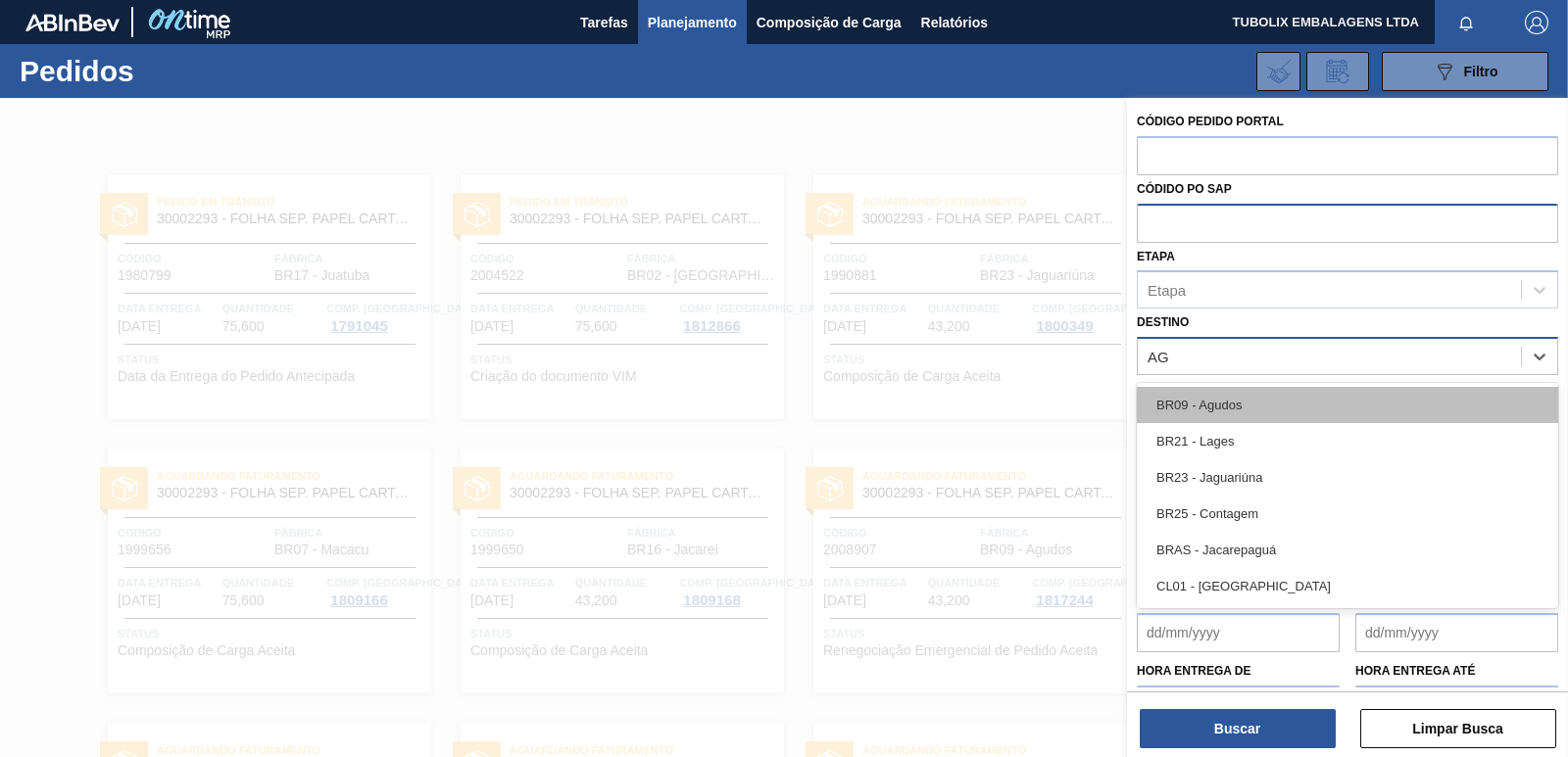
type input "AGU"
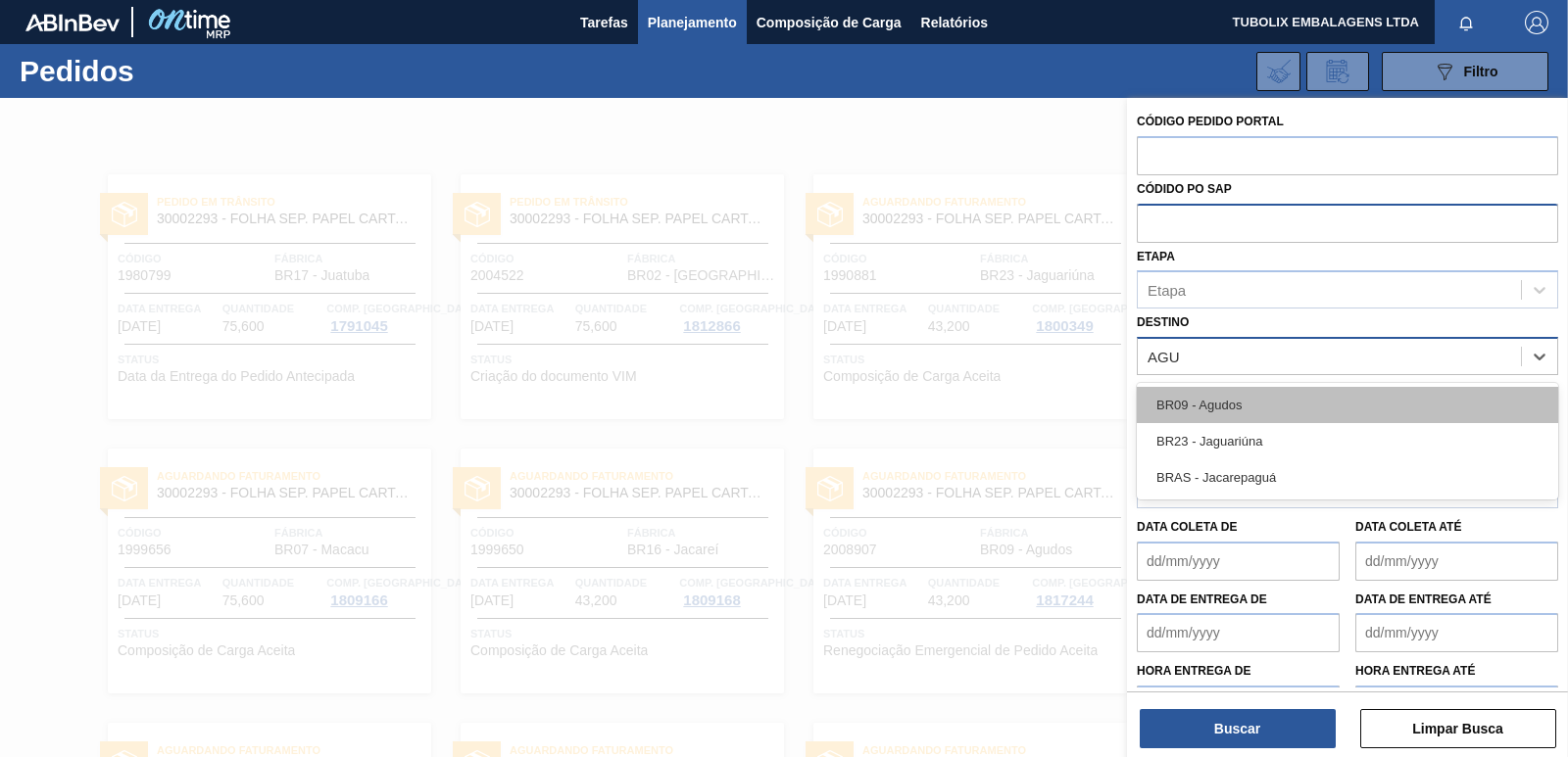
click at [1223, 406] on div "BR09 - Agudos" at bounding box center [1347, 405] width 421 height 36
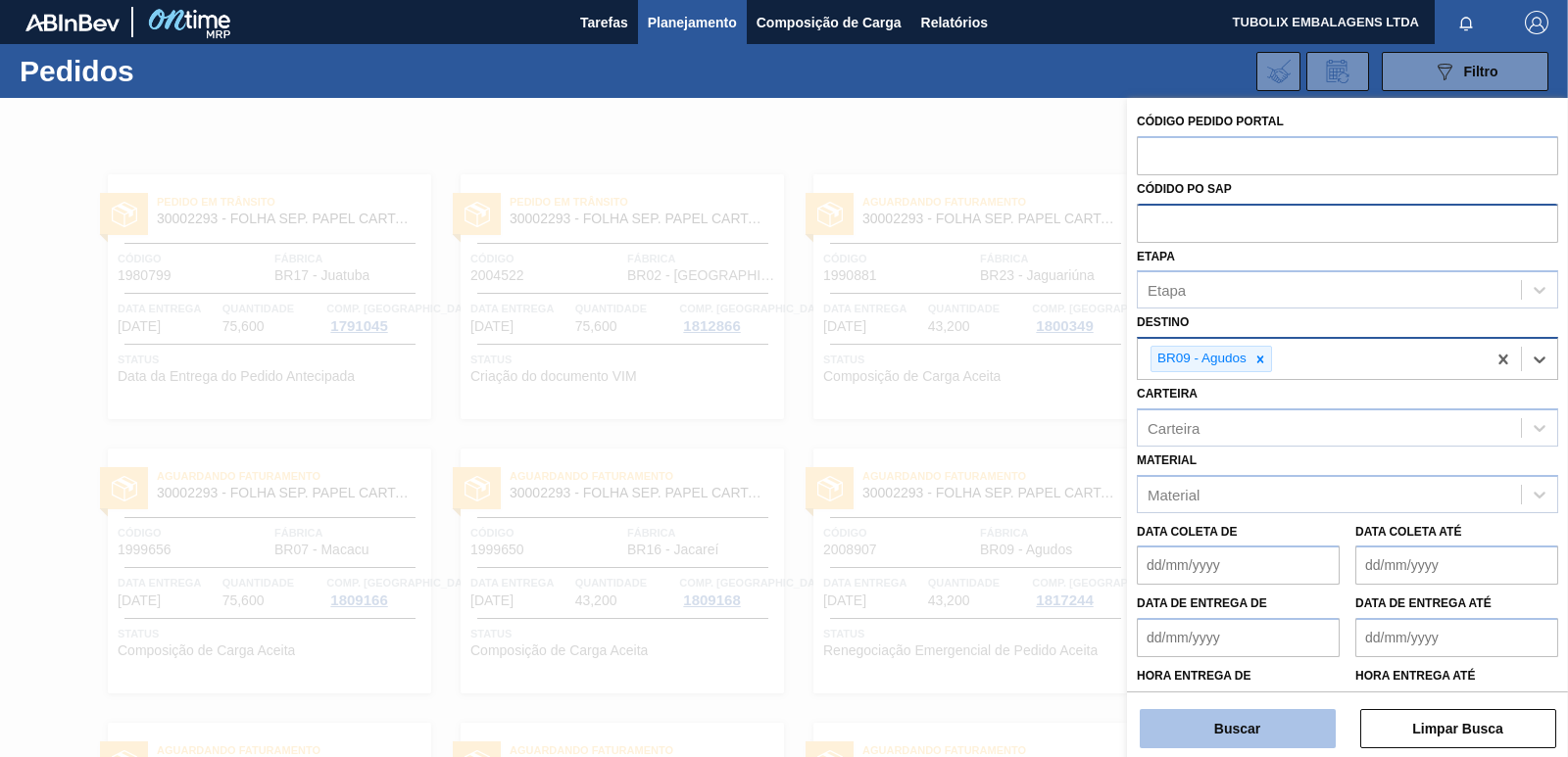
click at [1308, 716] on button "Buscar" at bounding box center [1238, 728] width 196 height 39
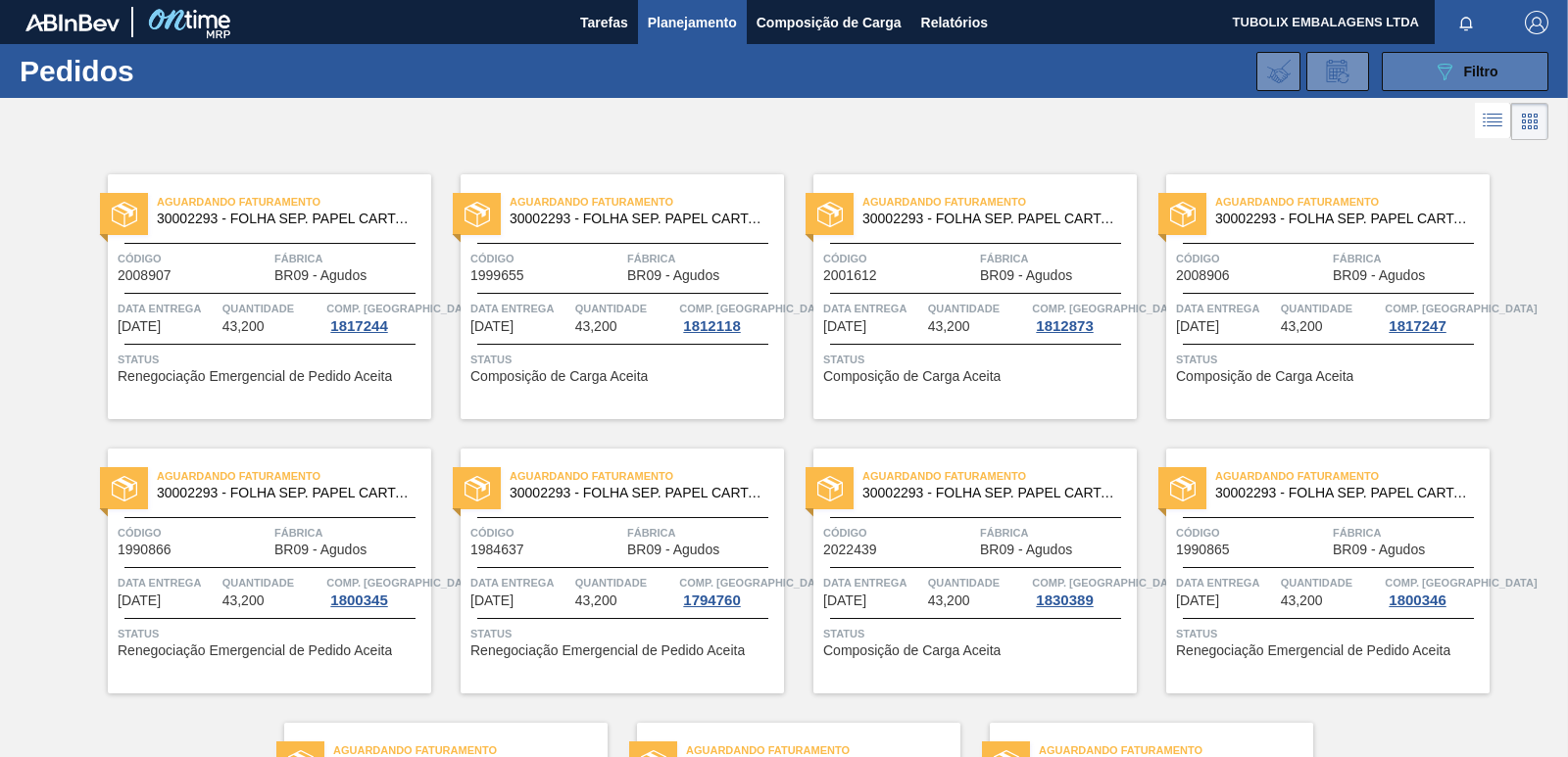
click at [1391, 69] on button "089F7B8B-B2A5-4AFE-B5C0-19BA573D28AC Filtro" at bounding box center [1464, 72] width 167 height 39
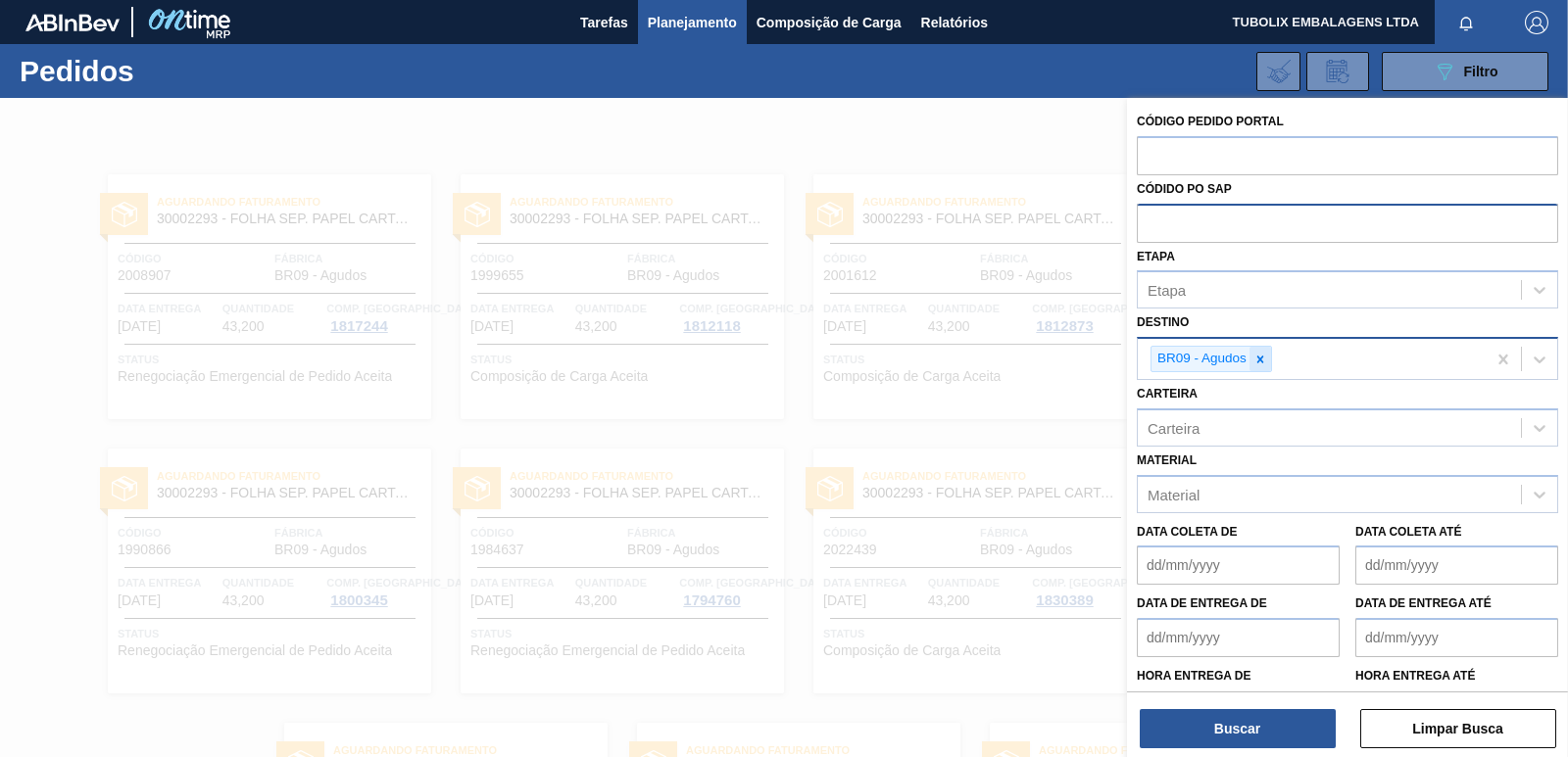
click at [1263, 359] on icon at bounding box center [1260, 360] width 14 height 14
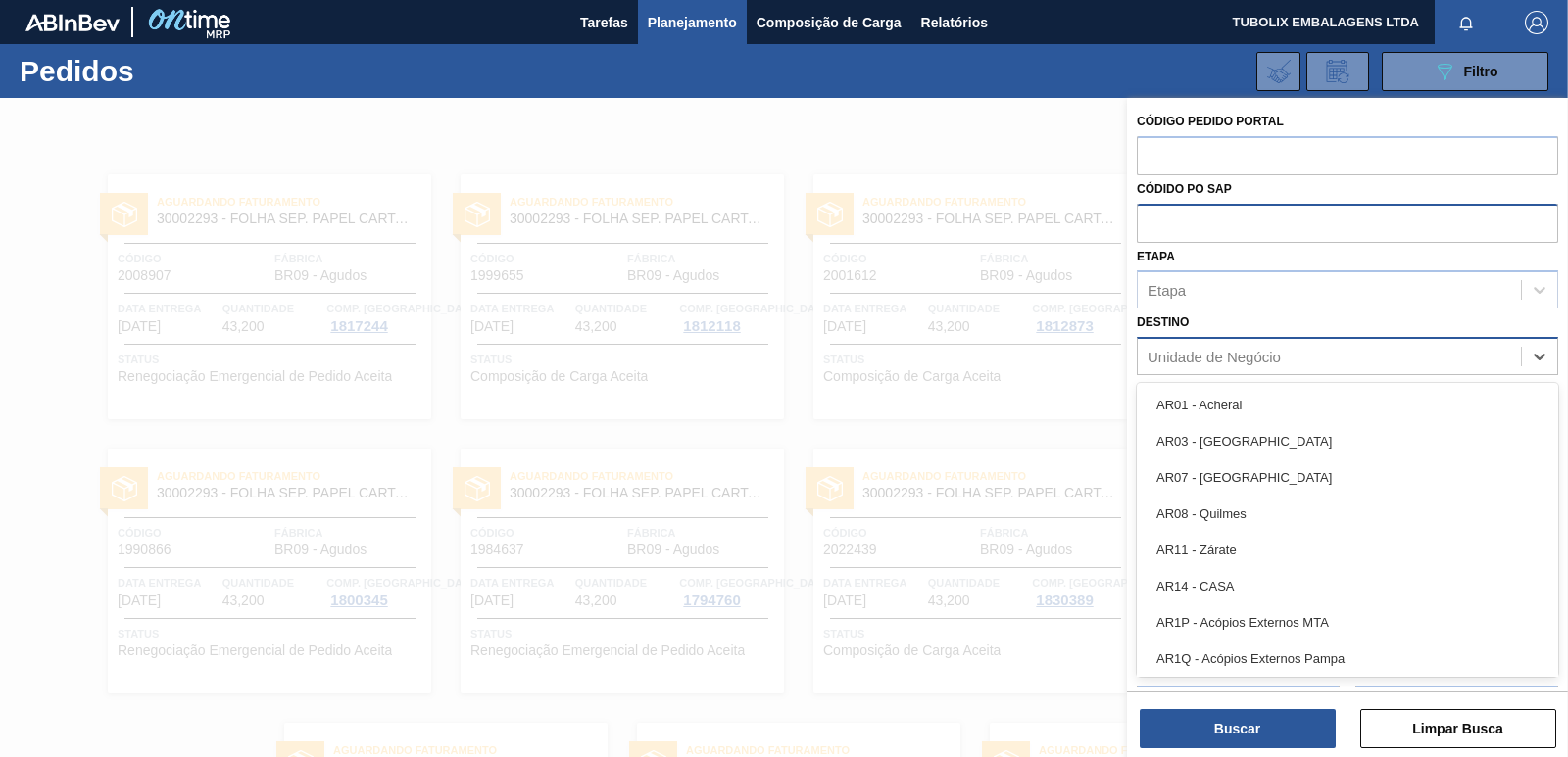
click at [1331, 362] on div "Unidade de Negócio" at bounding box center [1329, 357] width 384 height 29
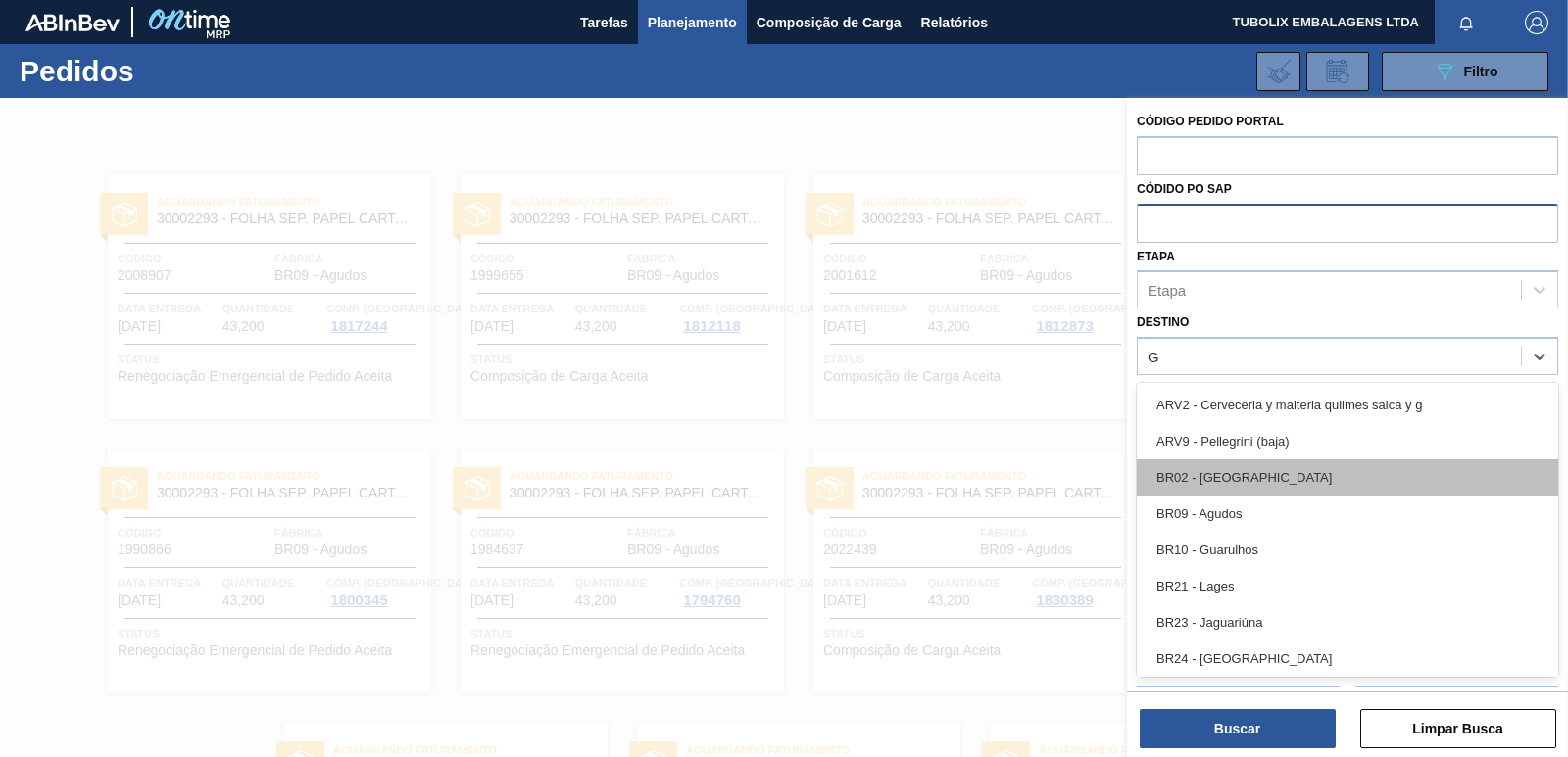
type input "GU"
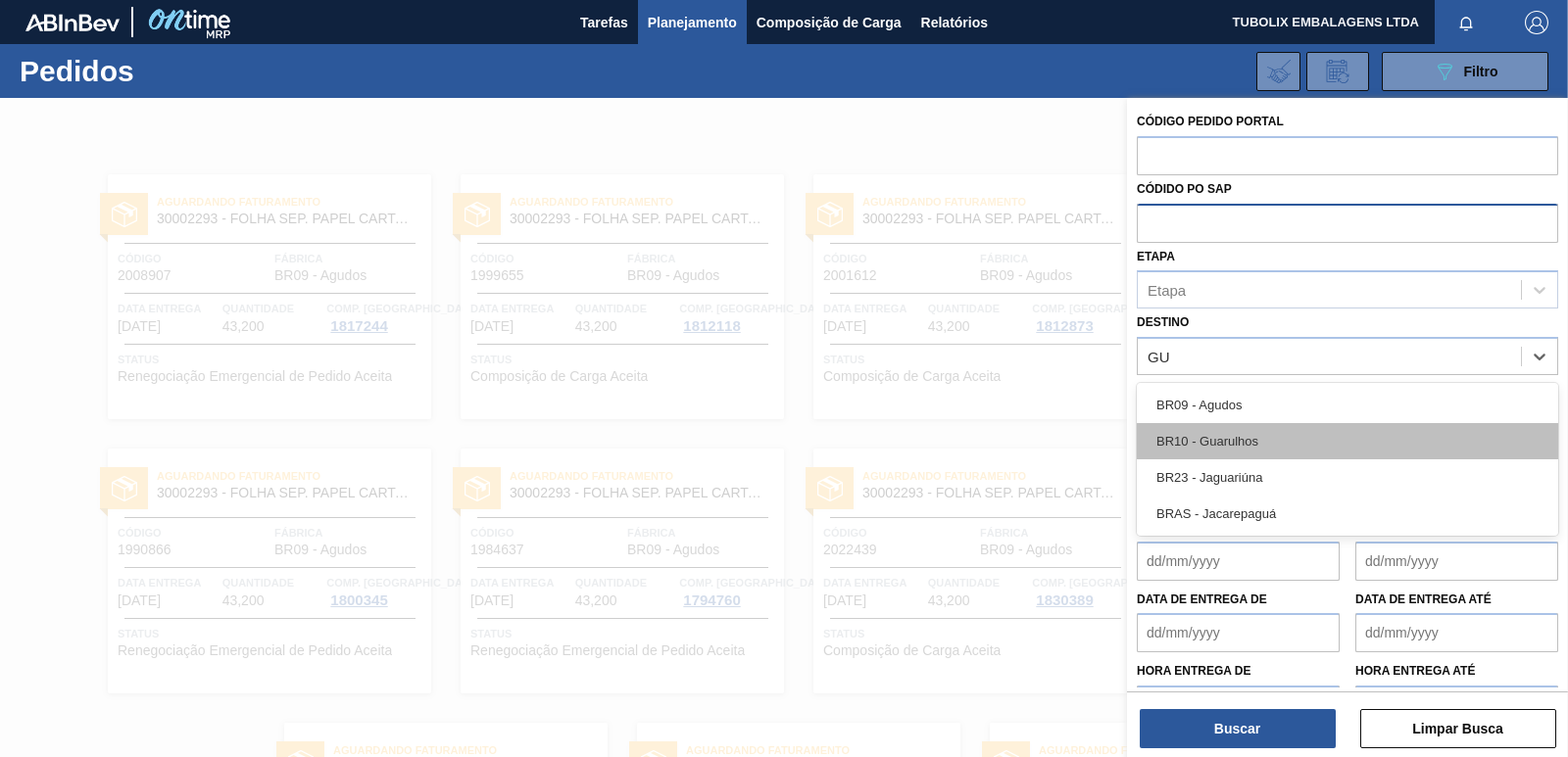
click at [1241, 444] on div "BR10 - Guarulhos" at bounding box center [1347, 441] width 421 height 36
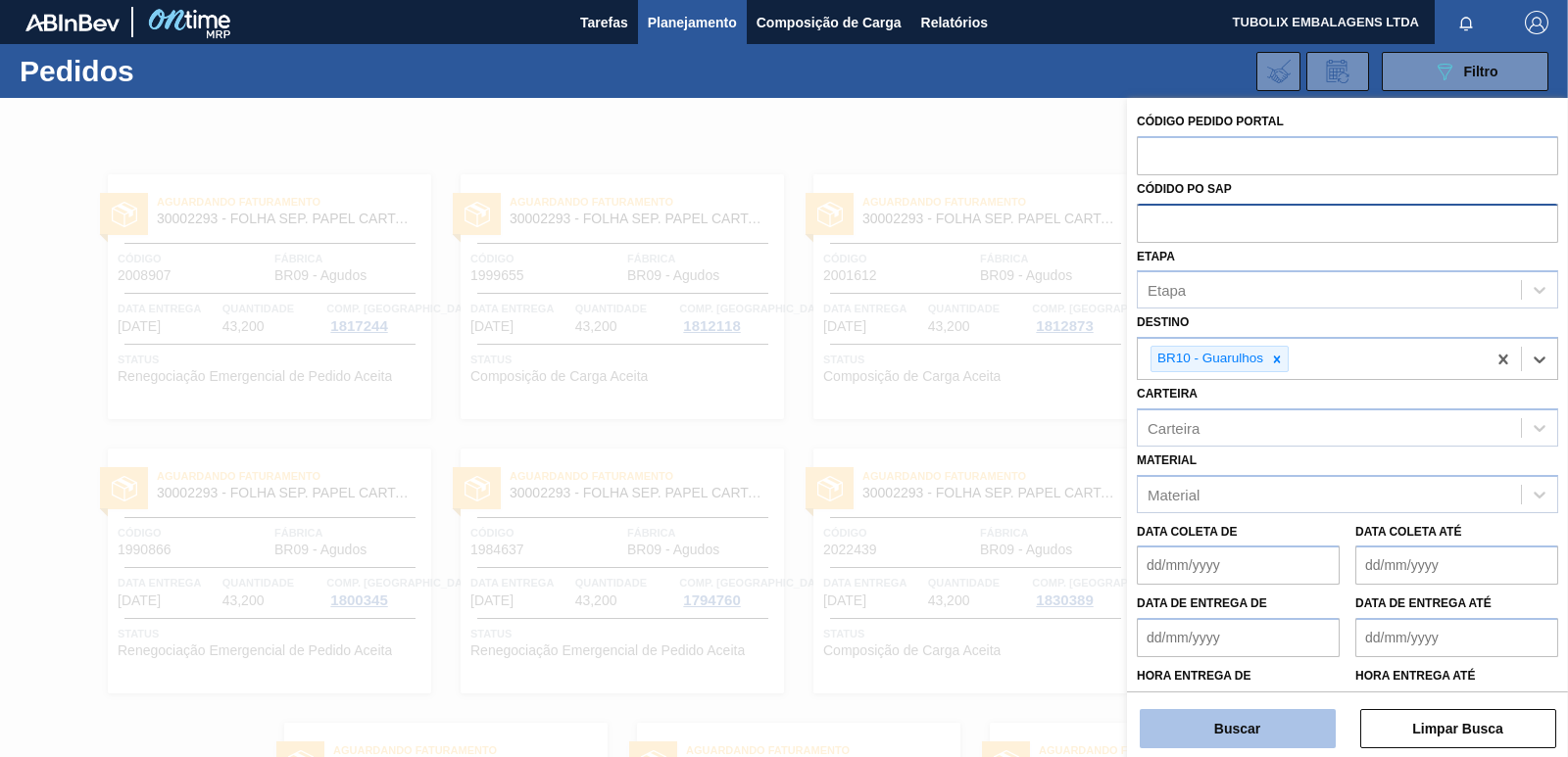
click at [1253, 731] on button "Buscar" at bounding box center [1238, 728] width 196 height 39
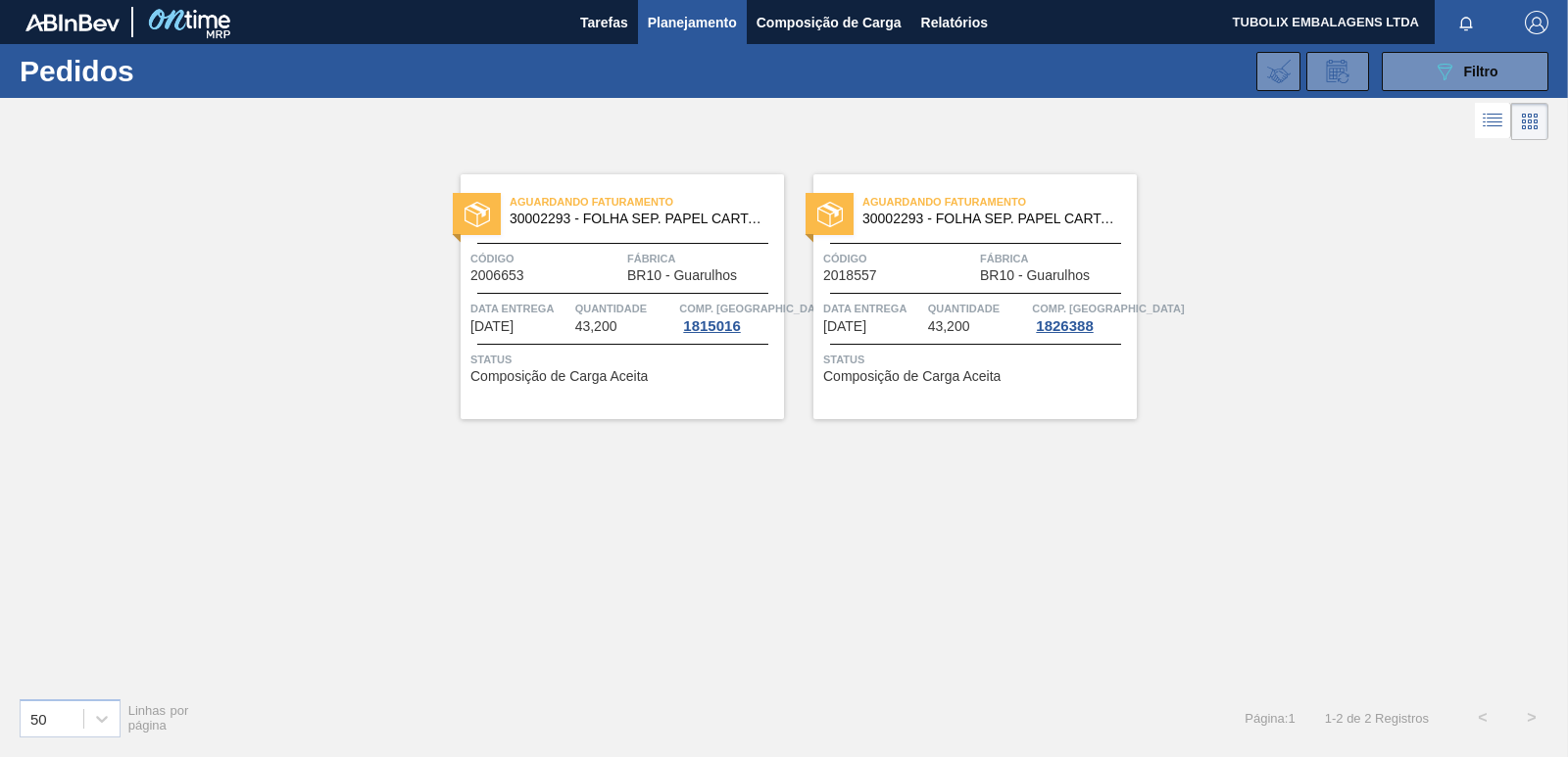
click at [1481, 50] on div "089F7B8B-B2A5-4AFE-B5C0-19BA573D28AC Filtro Código Pedido Portal Códido PO SAP …" at bounding box center [931, 72] width 1254 height 59
click at [1482, 77] on span "Filtro" at bounding box center [1481, 72] width 35 height 16
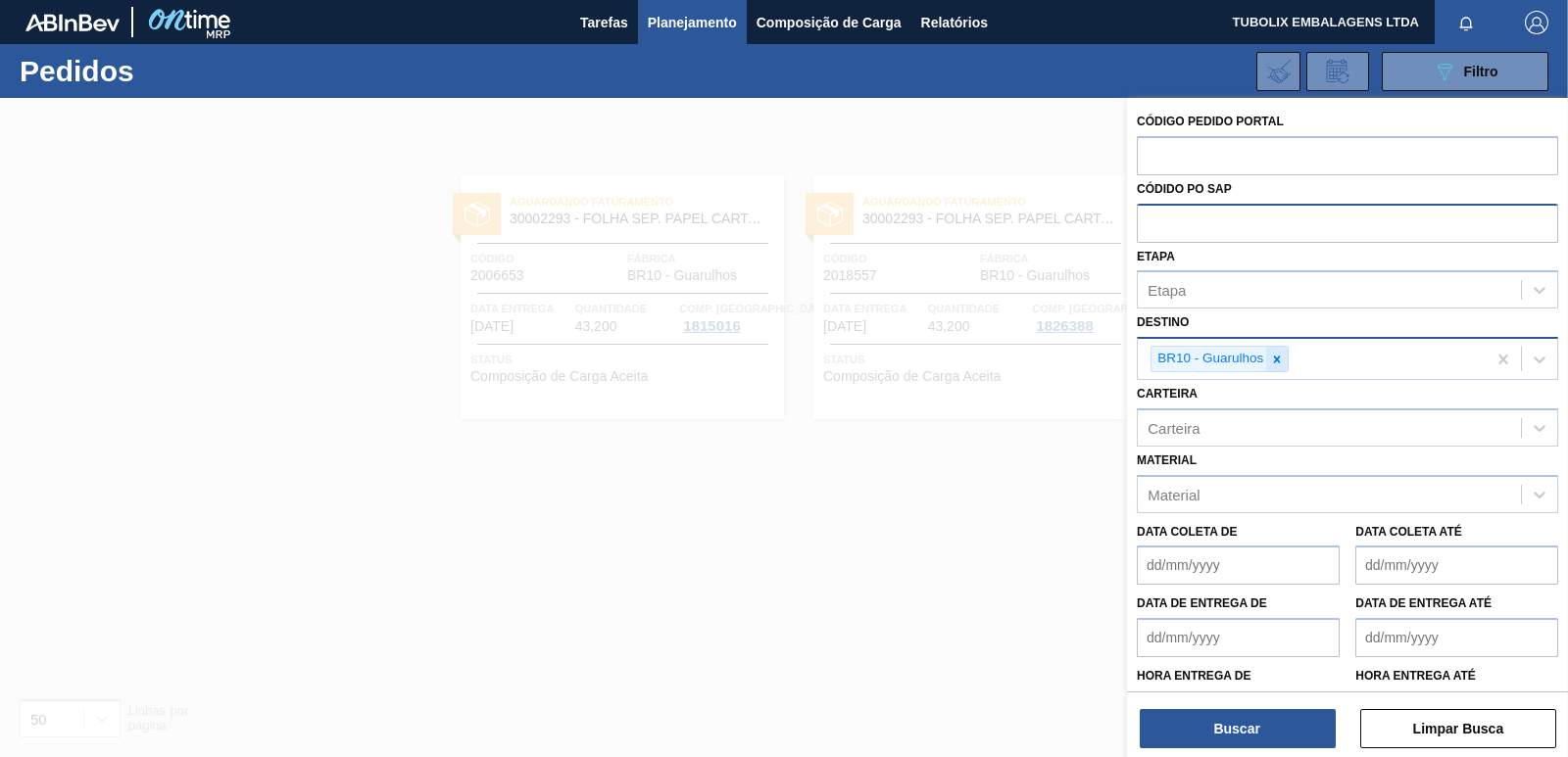
click at [1275, 361] on icon at bounding box center [1277, 359] width 7 height 7
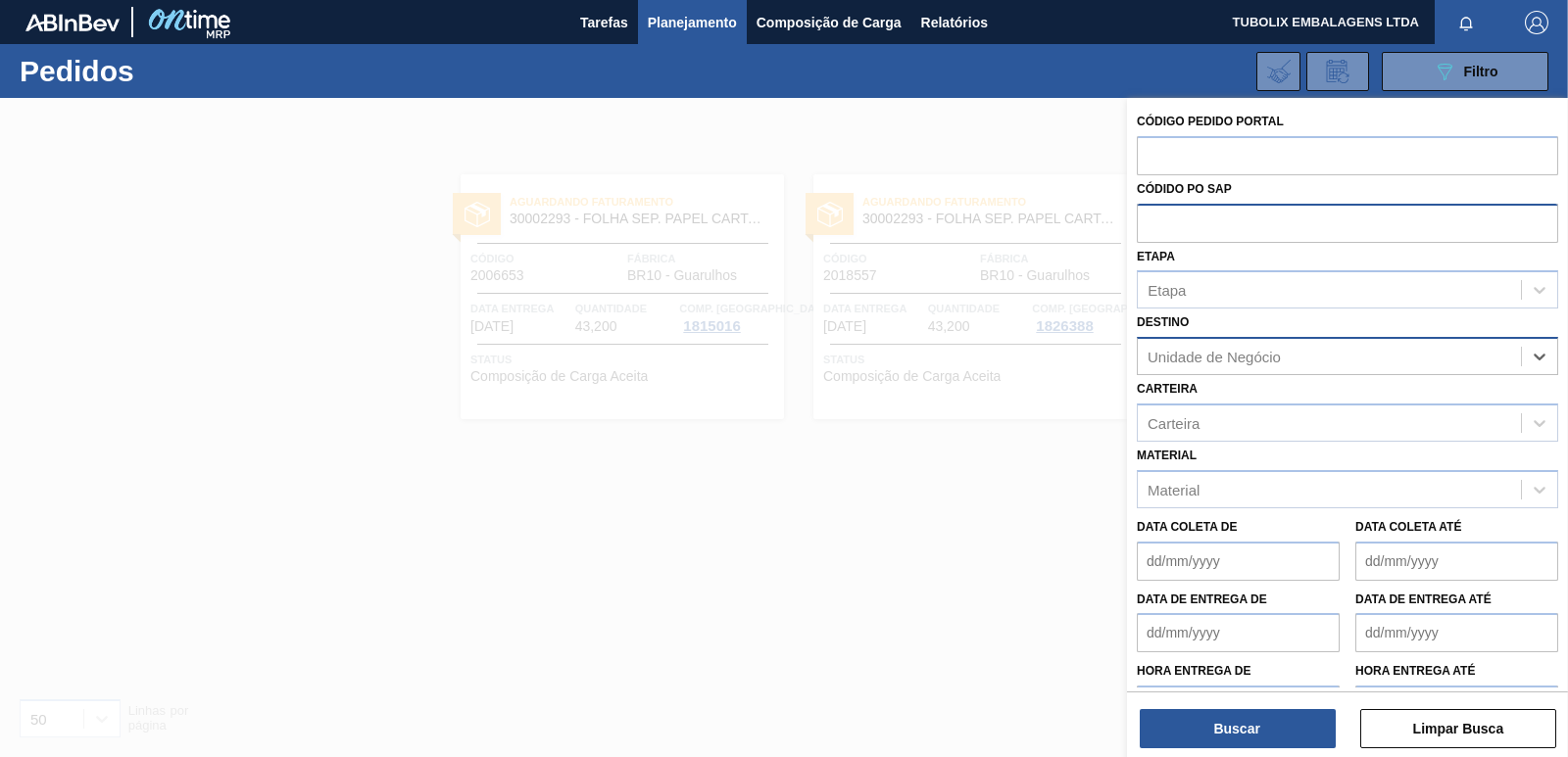
click at [1276, 357] on div "Unidade de Negócio" at bounding box center [1214, 357] width 133 height 17
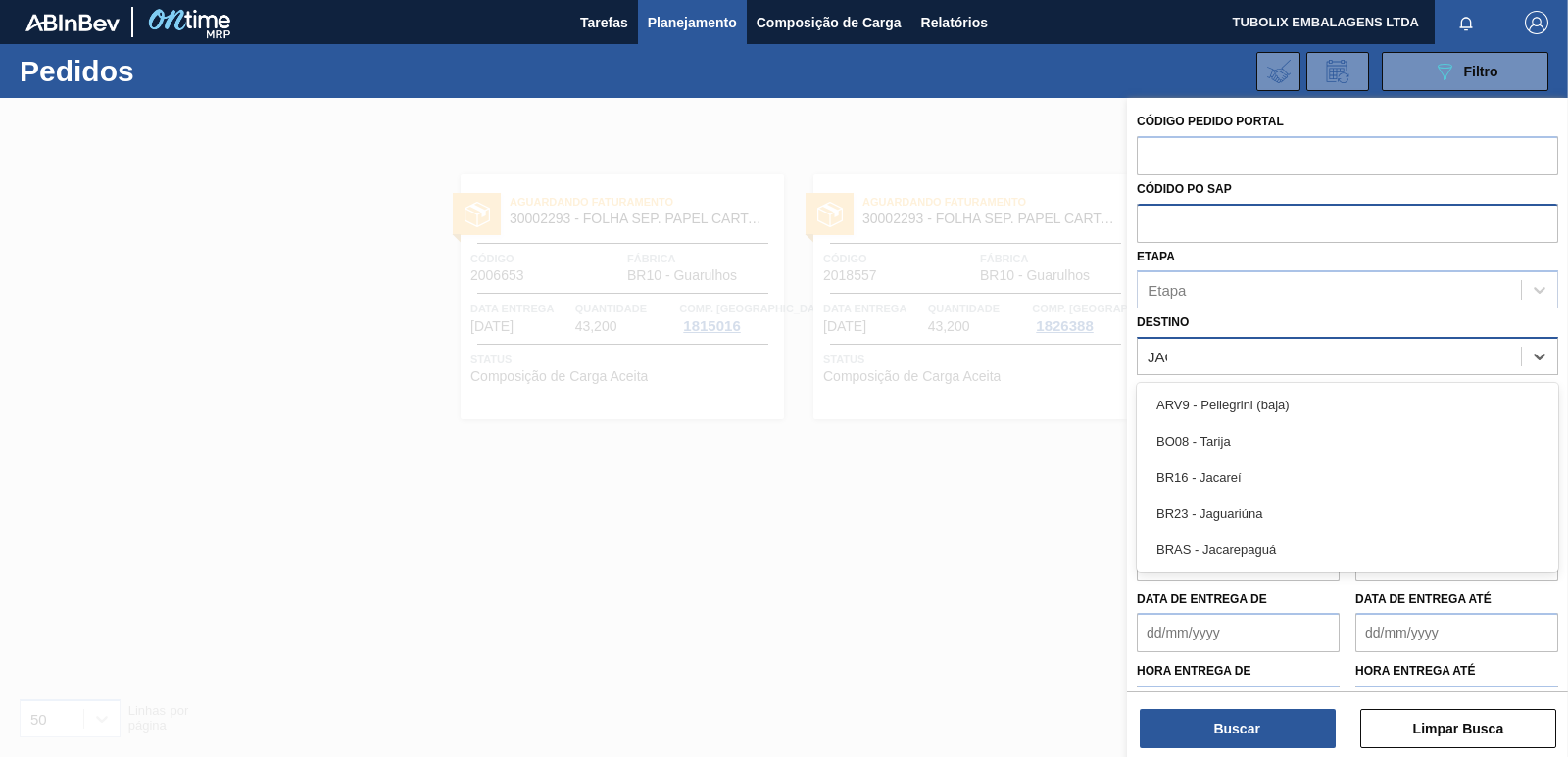
type input "JACA"
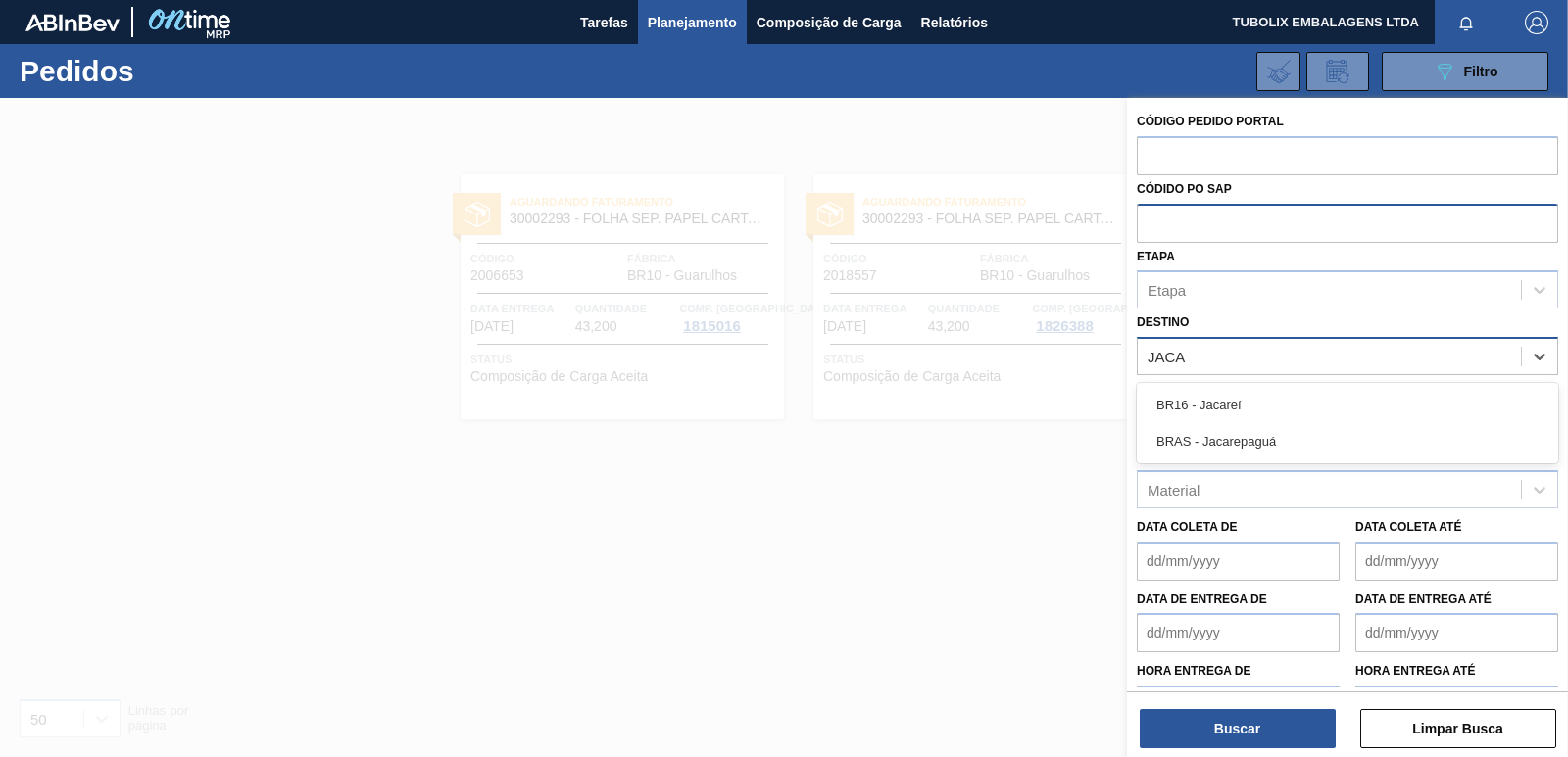
click at [1200, 425] on div "BRAS - Jacarepaguá" at bounding box center [1347, 441] width 421 height 36
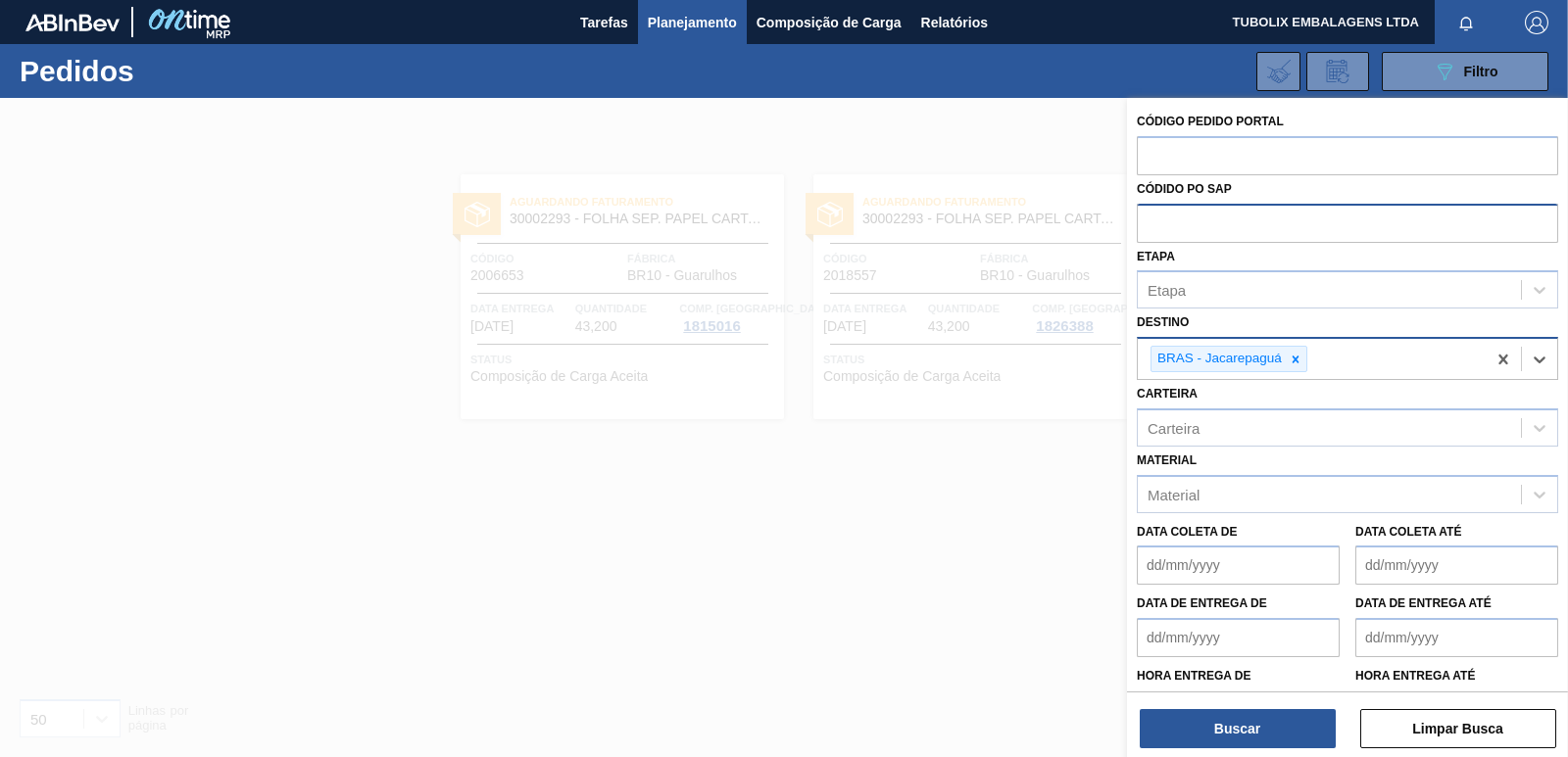
click at [1223, 350] on div "BRAS - Jacarepaguá" at bounding box center [1218, 359] width 133 height 25
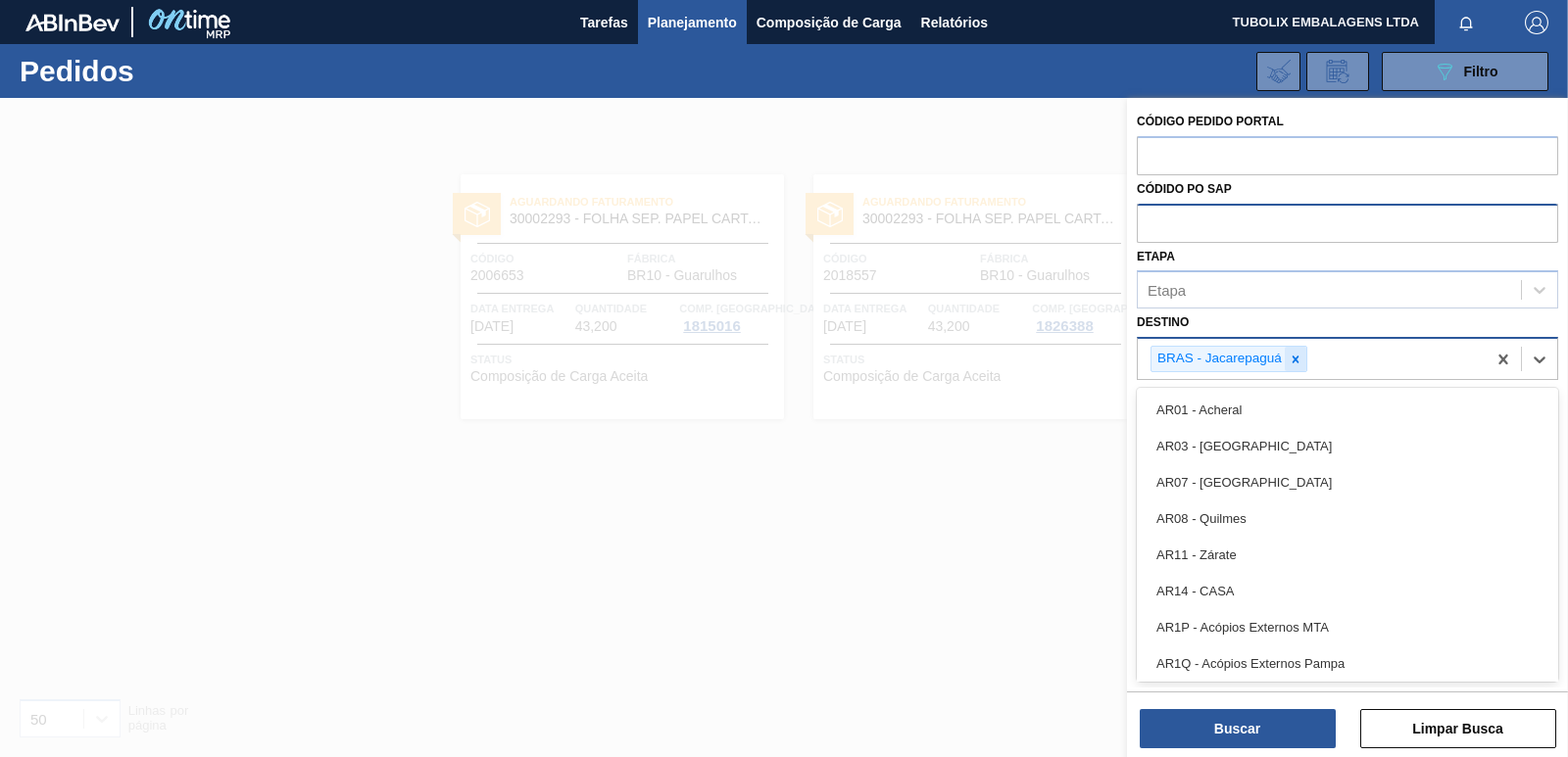
click at [1298, 357] on icon at bounding box center [1296, 359] width 7 height 7
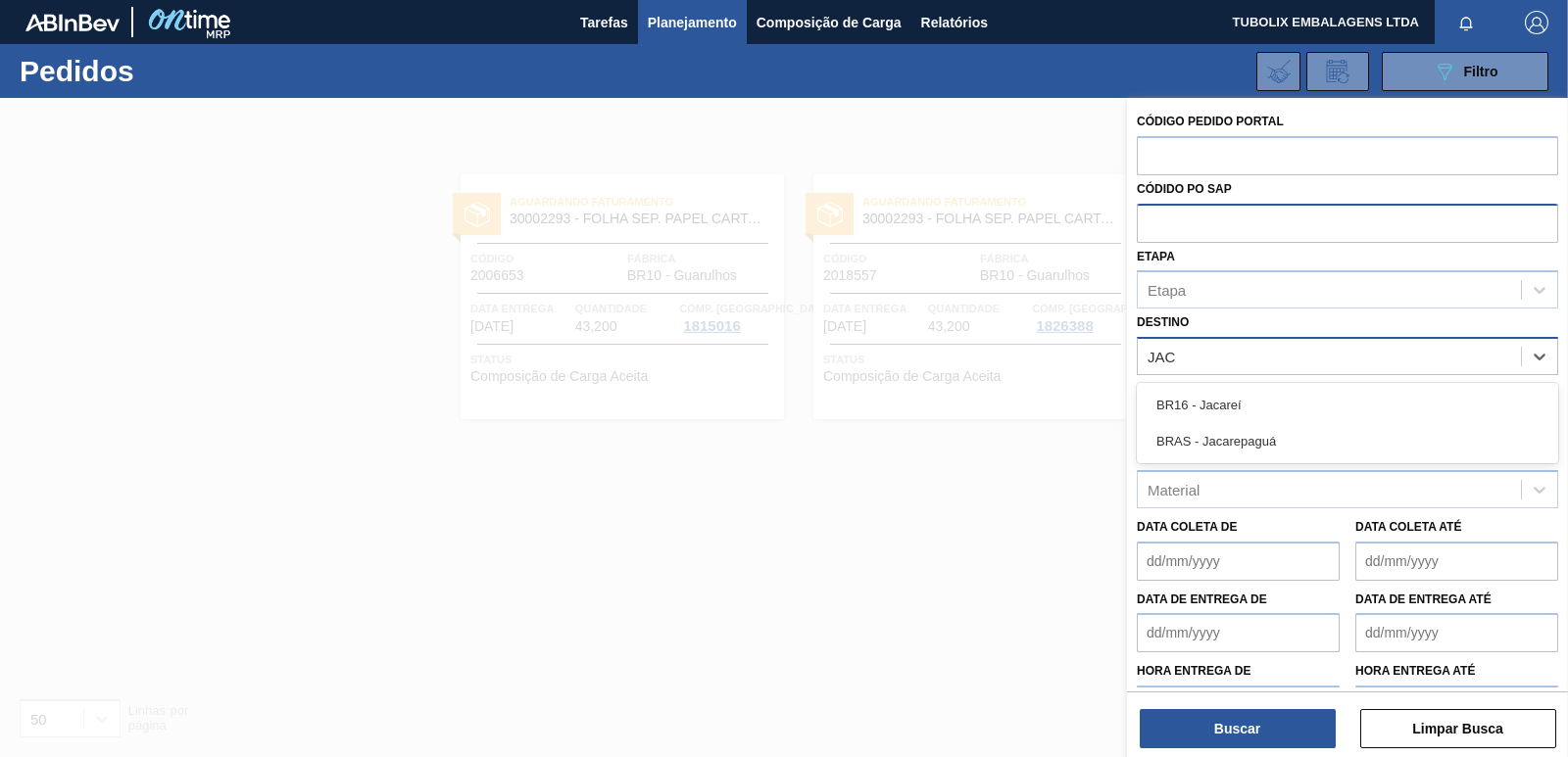
type input "JACA"
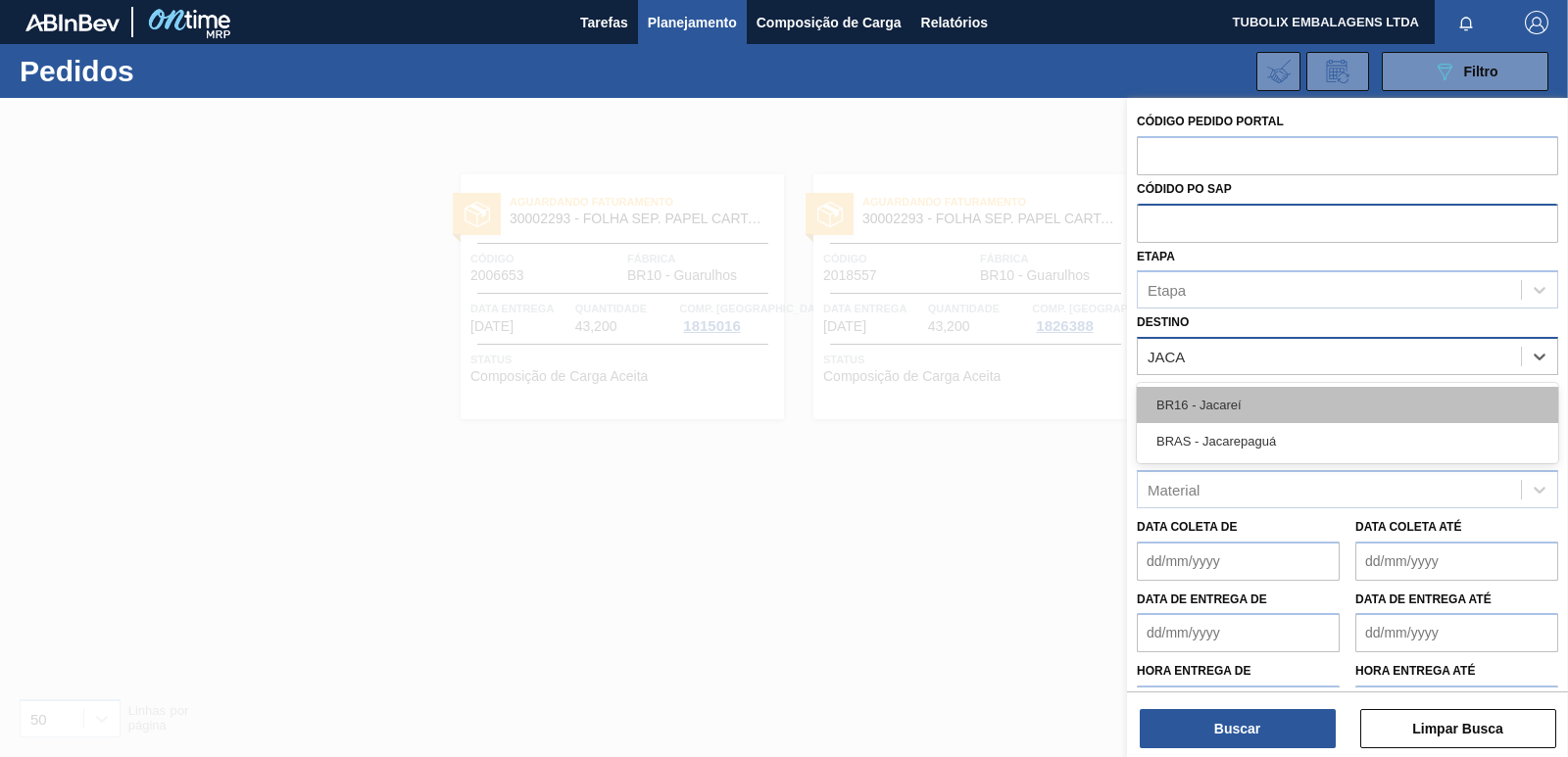
click at [1222, 404] on div "BR16 - Jacareí" at bounding box center [1347, 405] width 421 height 36
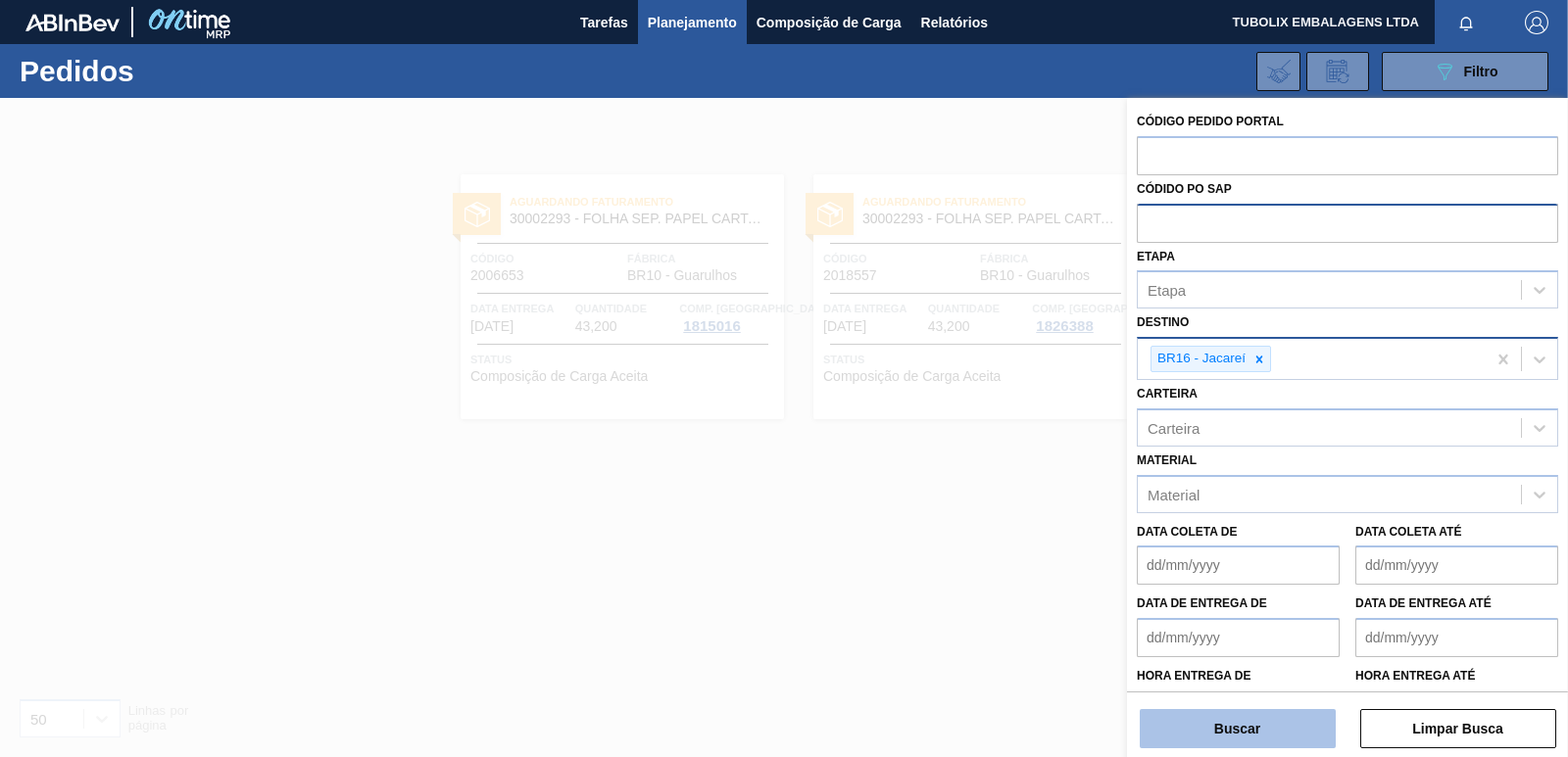
click at [1260, 722] on button "Buscar" at bounding box center [1238, 728] width 196 height 39
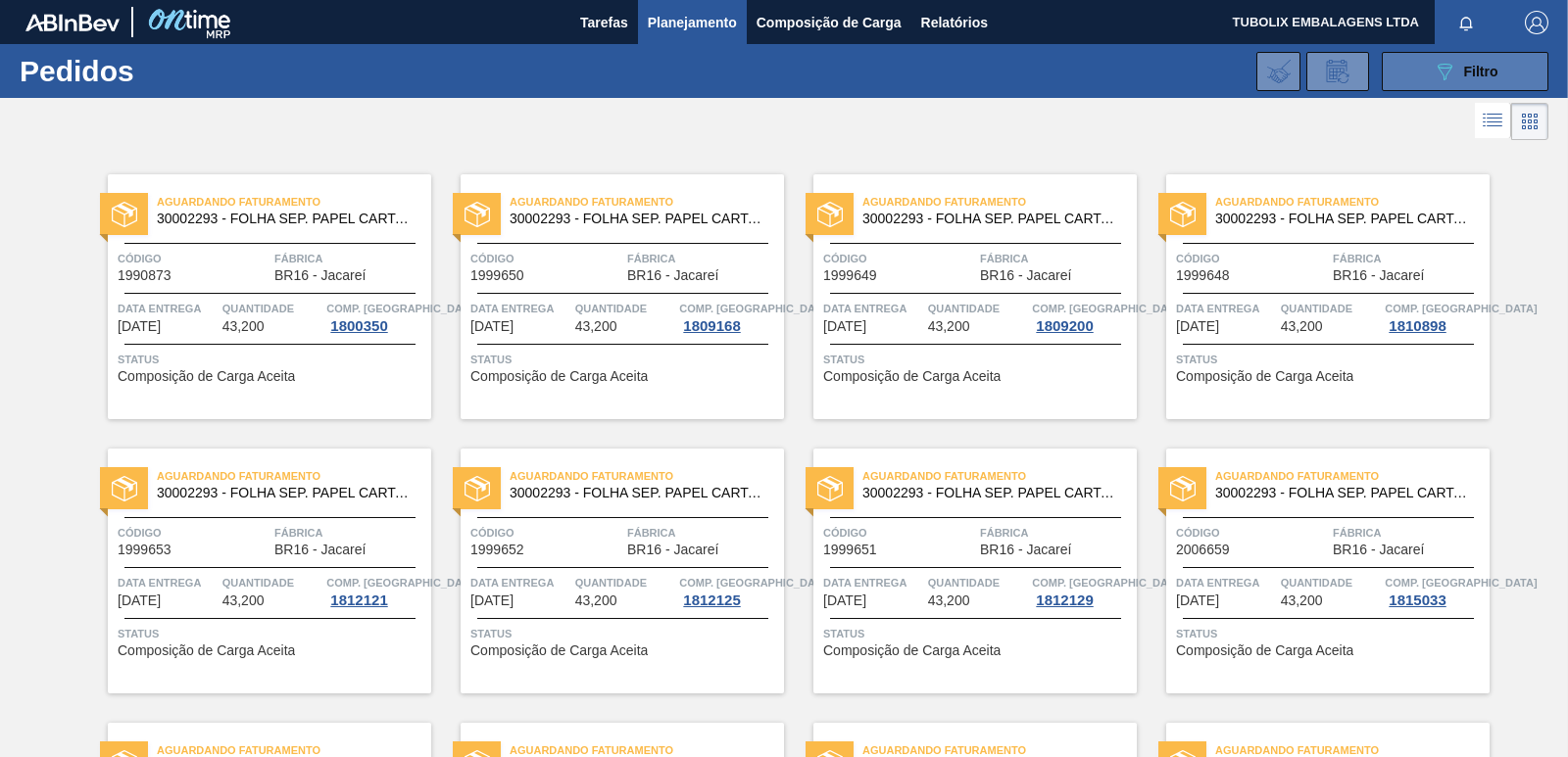
click at [1406, 65] on button "089F7B8B-B2A5-4AFE-B5C0-19BA573D28AC Filtro" at bounding box center [1464, 72] width 167 height 39
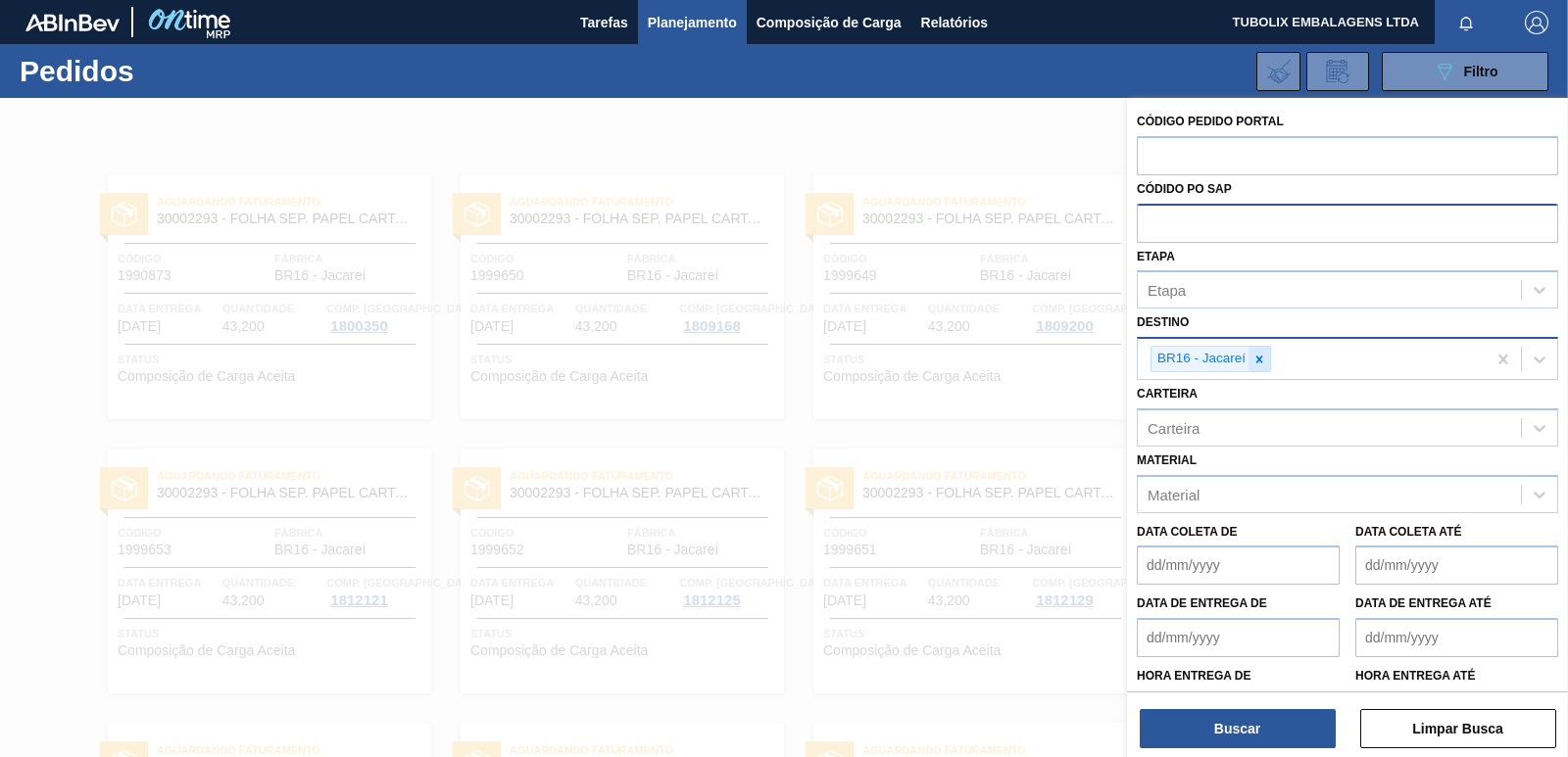
click at [1257, 356] on icon at bounding box center [1259, 360] width 14 height 14
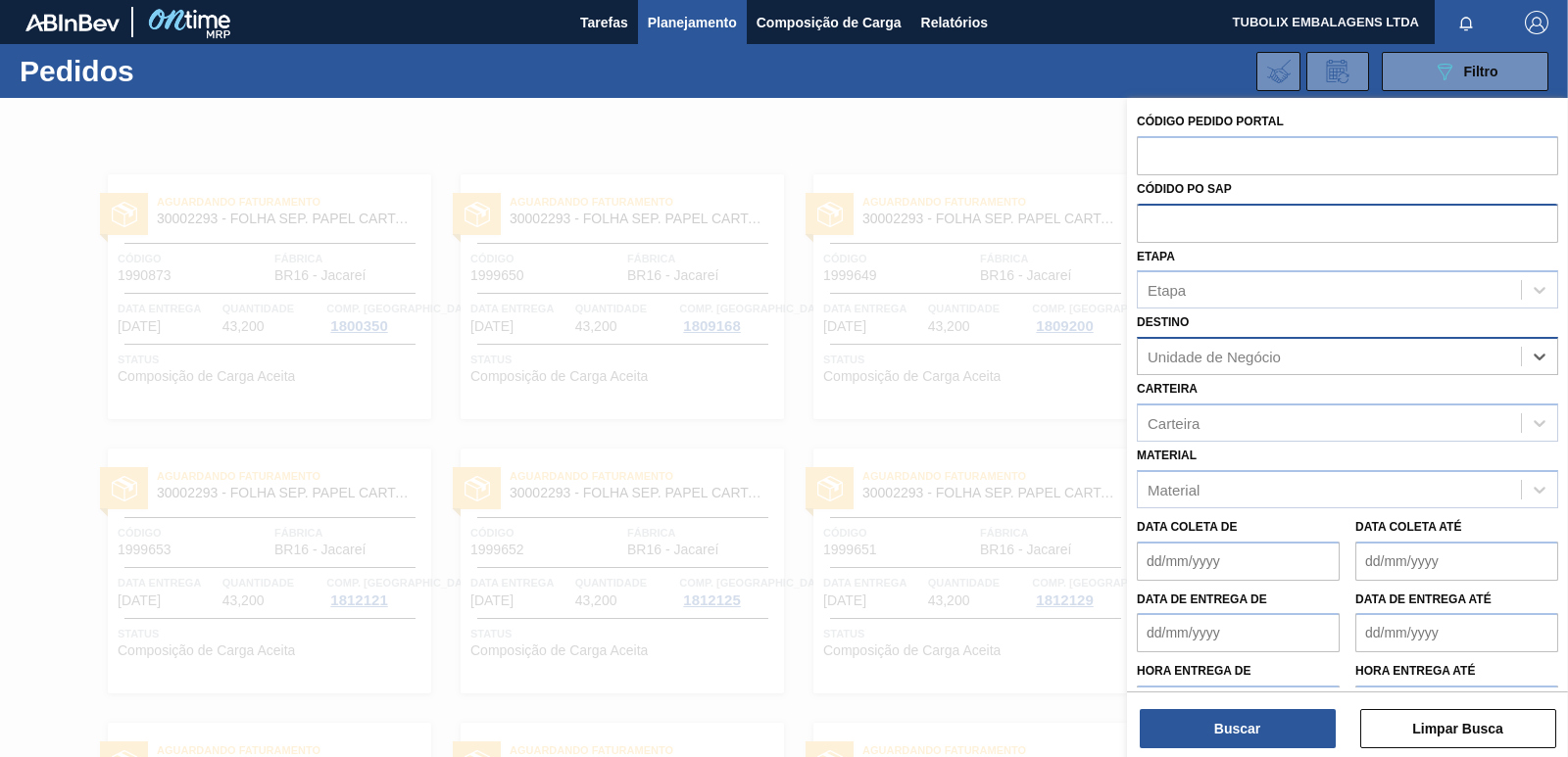
click at [1257, 356] on div "Unidade de Negócio" at bounding box center [1214, 357] width 133 height 17
type input "JAG"
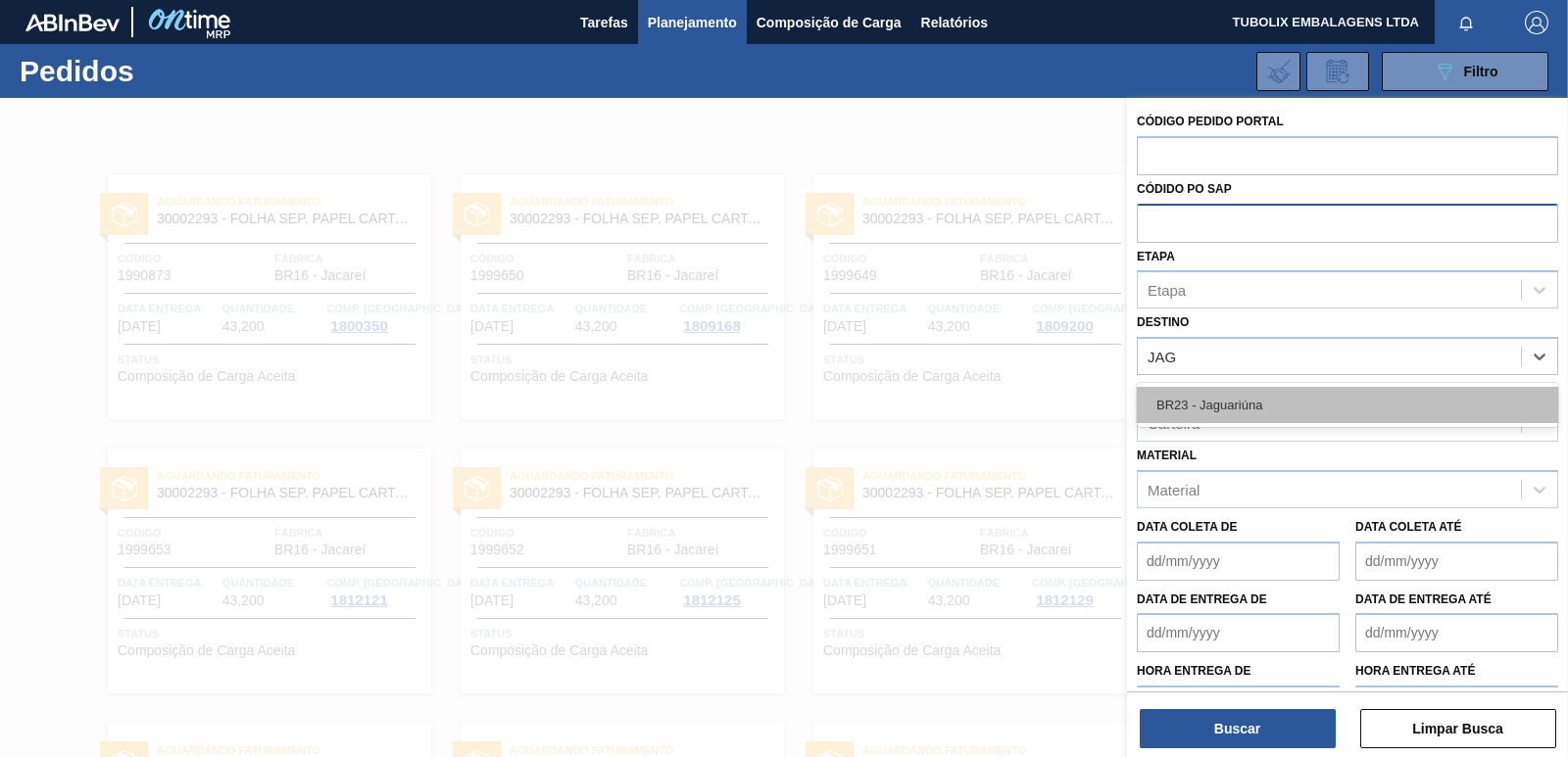
click at [1260, 400] on div "BR23 - Jaguariúna" at bounding box center [1347, 405] width 421 height 36
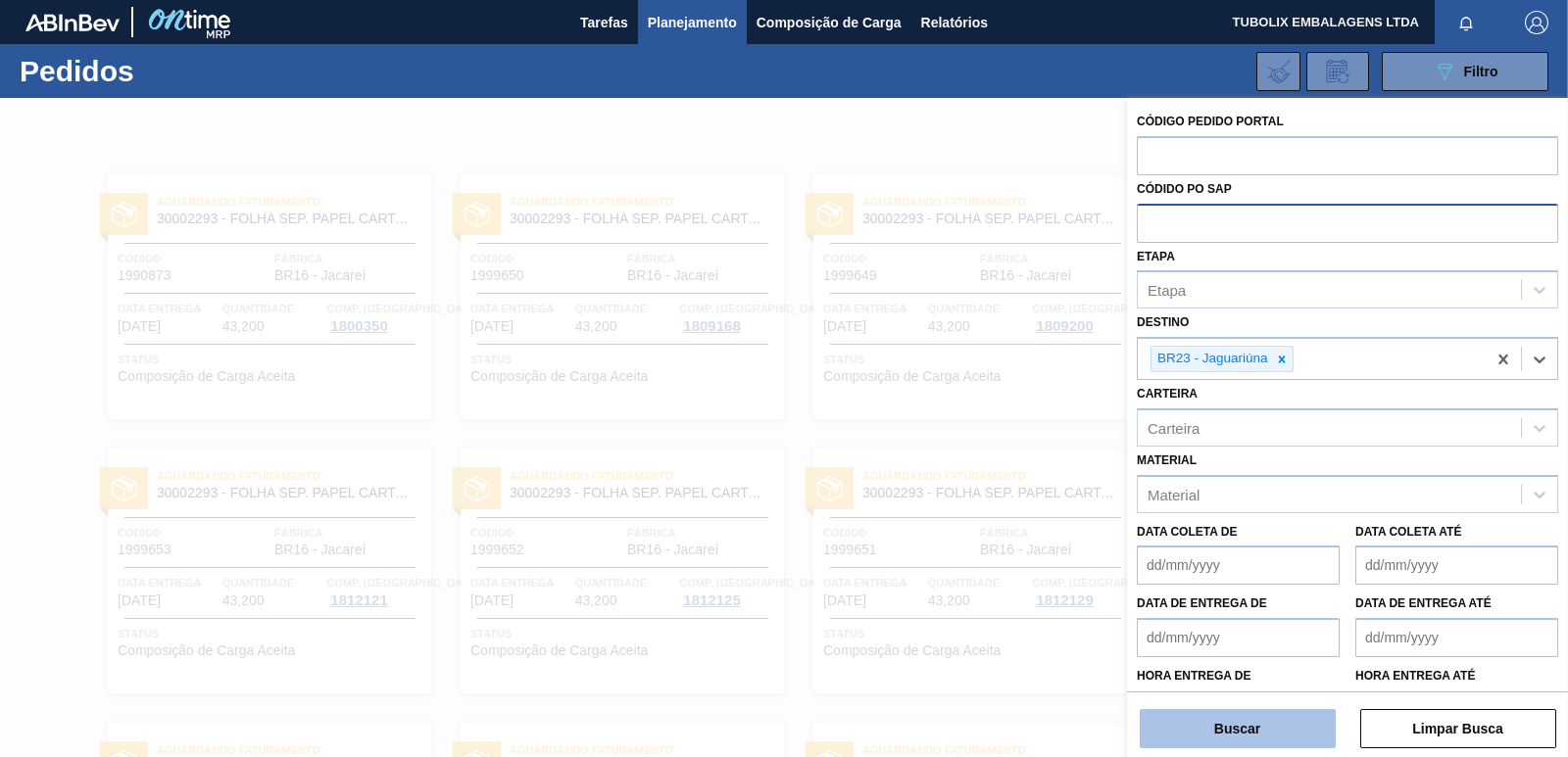
click at [1238, 723] on button "Buscar" at bounding box center [1238, 728] width 196 height 39
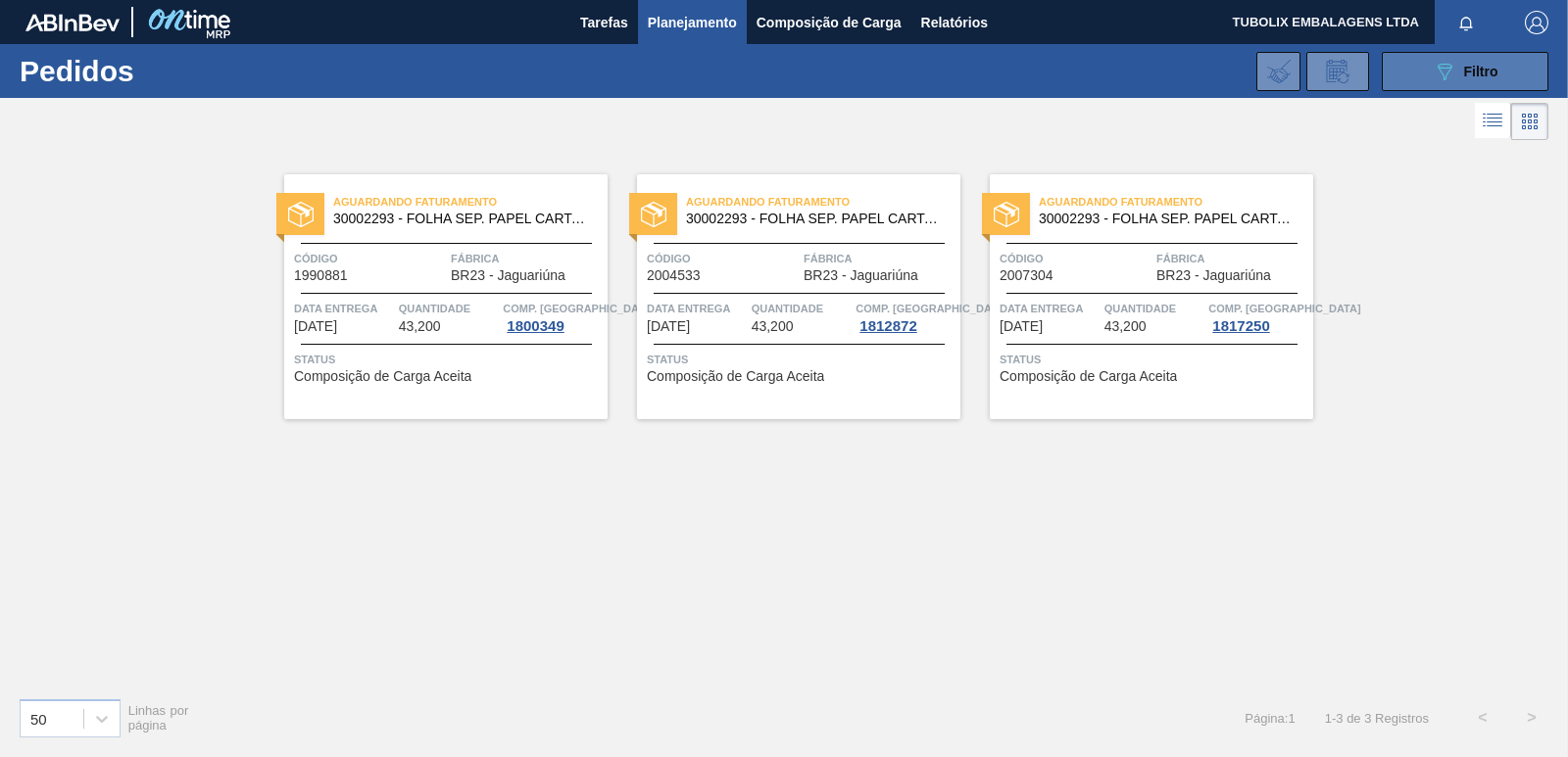
click at [1415, 62] on button "089F7B8B-B2A5-4AFE-B5C0-19BA573D28AC Filtro" at bounding box center [1464, 72] width 167 height 39
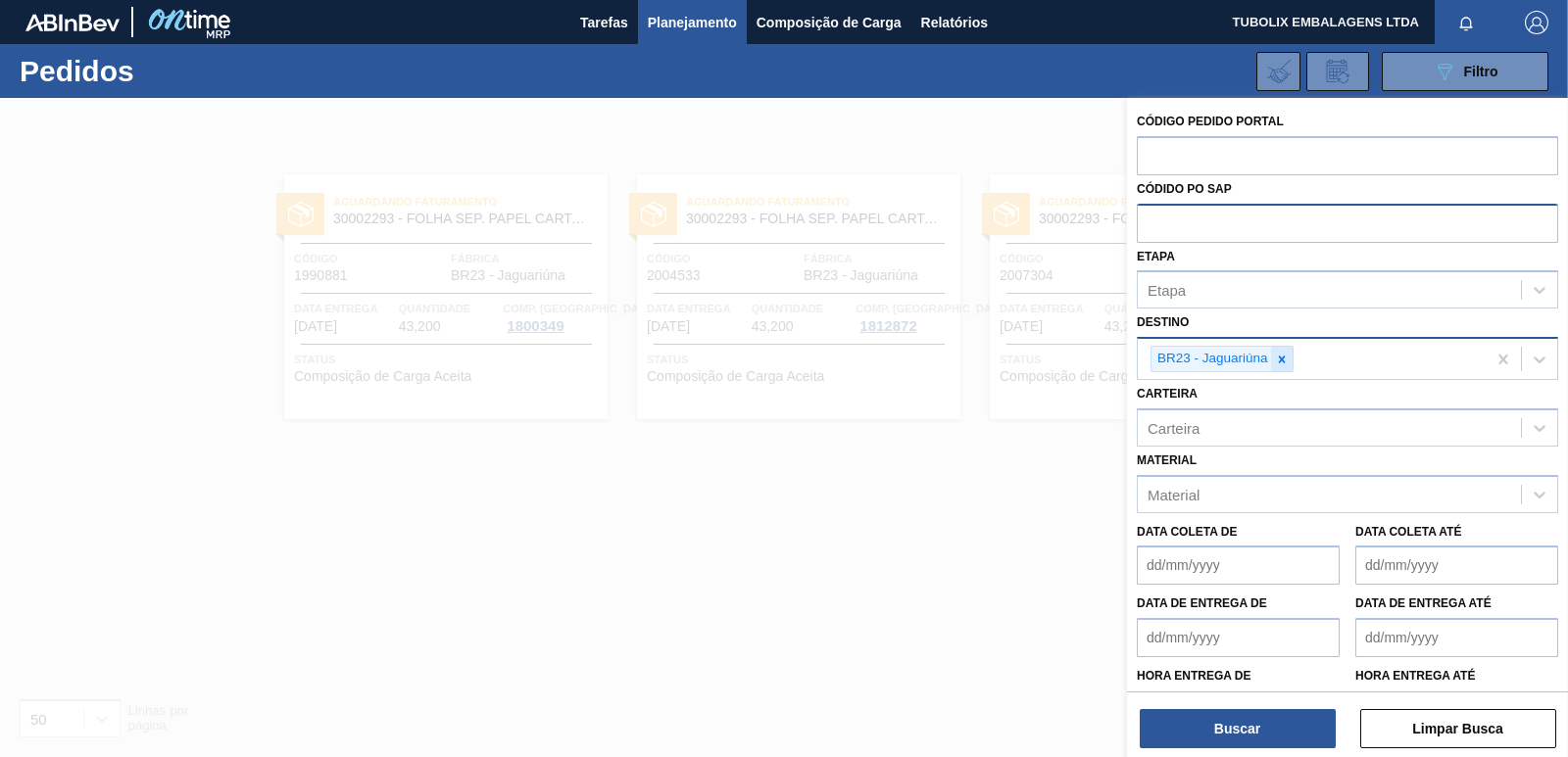
click at [1281, 360] on icon at bounding box center [1281, 359] width 7 height 7
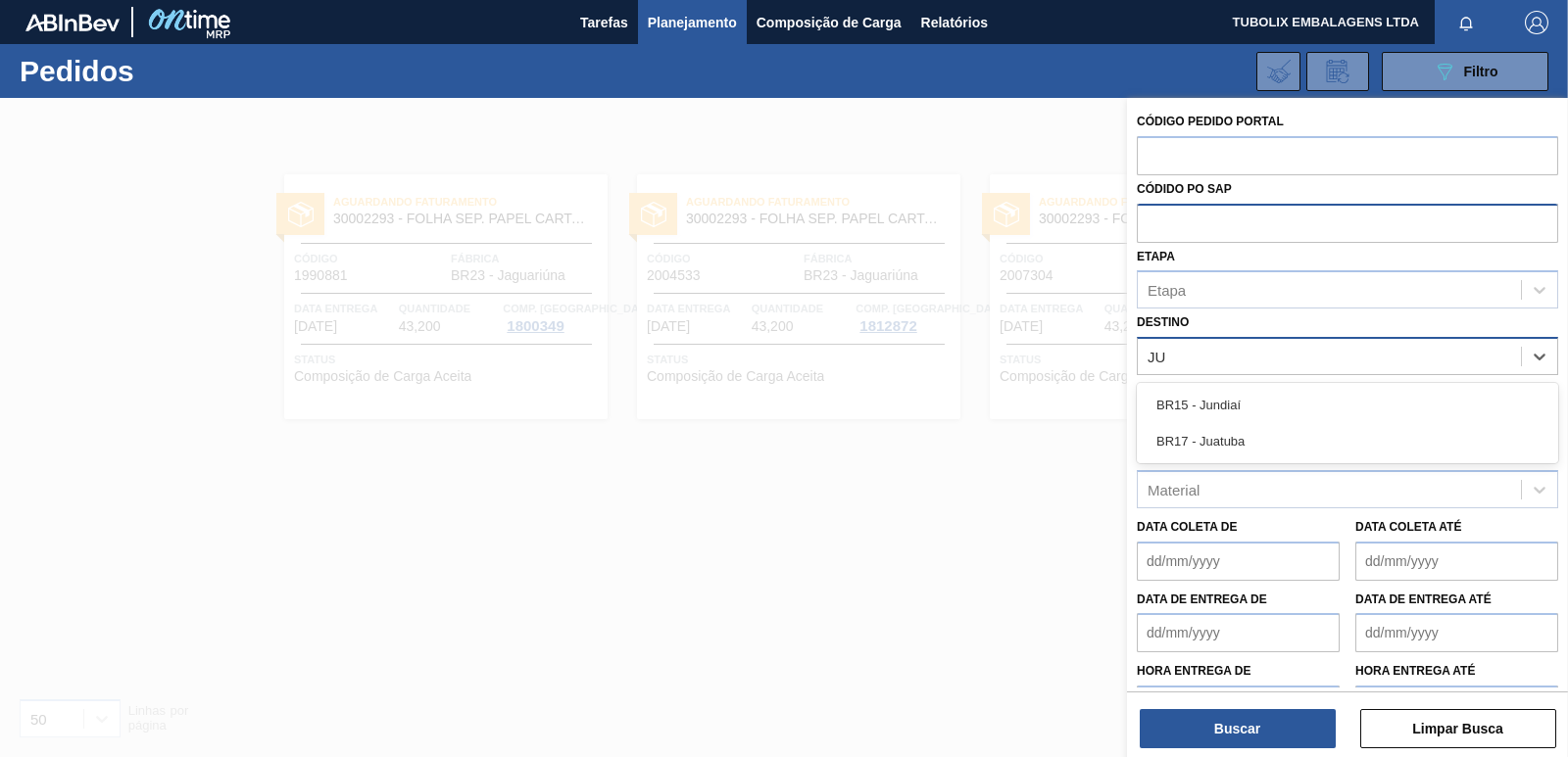
type input "JUA"
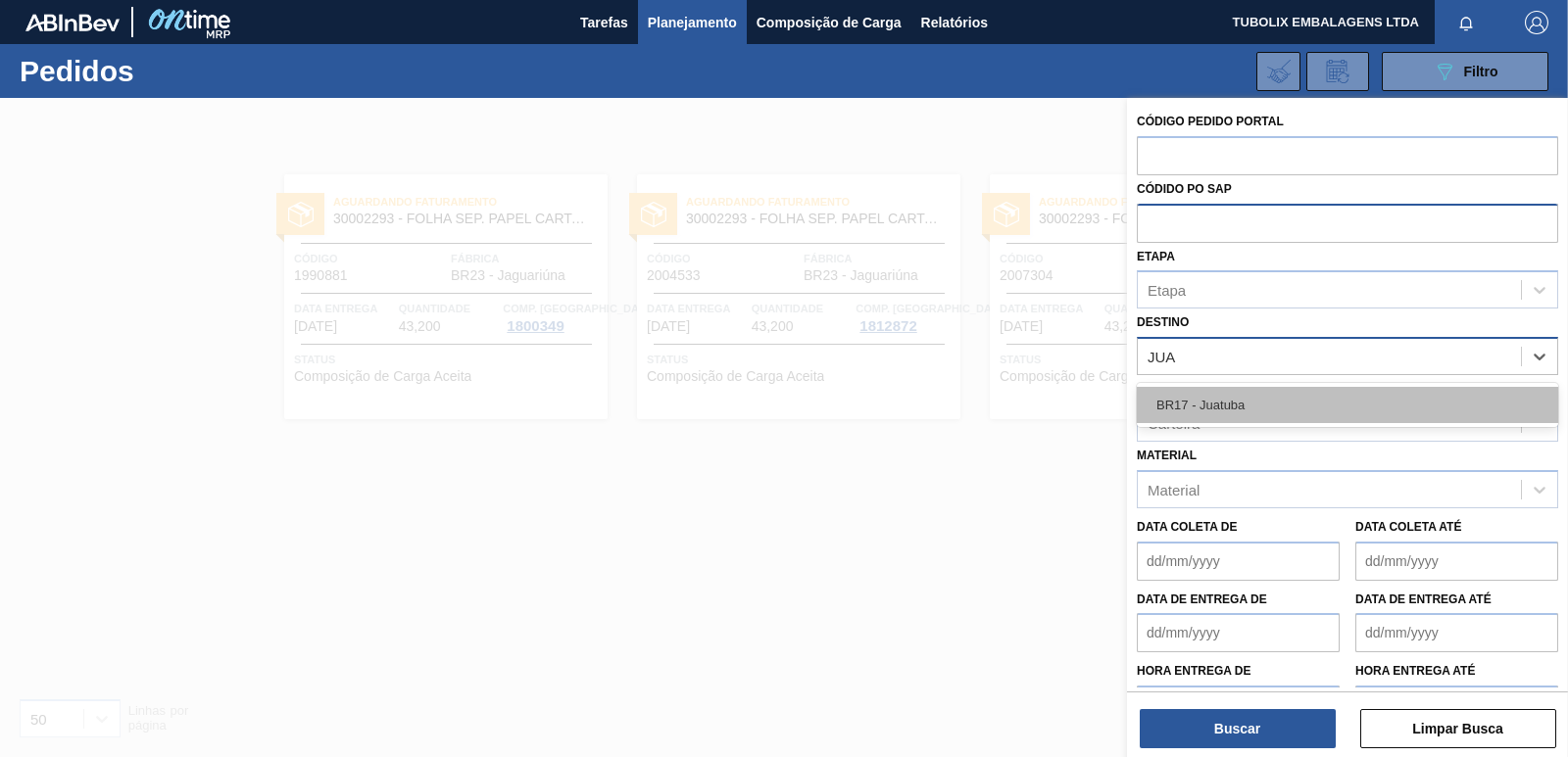
click at [1224, 406] on div "BR17 - Juatuba" at bounding box center [1347, 405] width 421 height 36
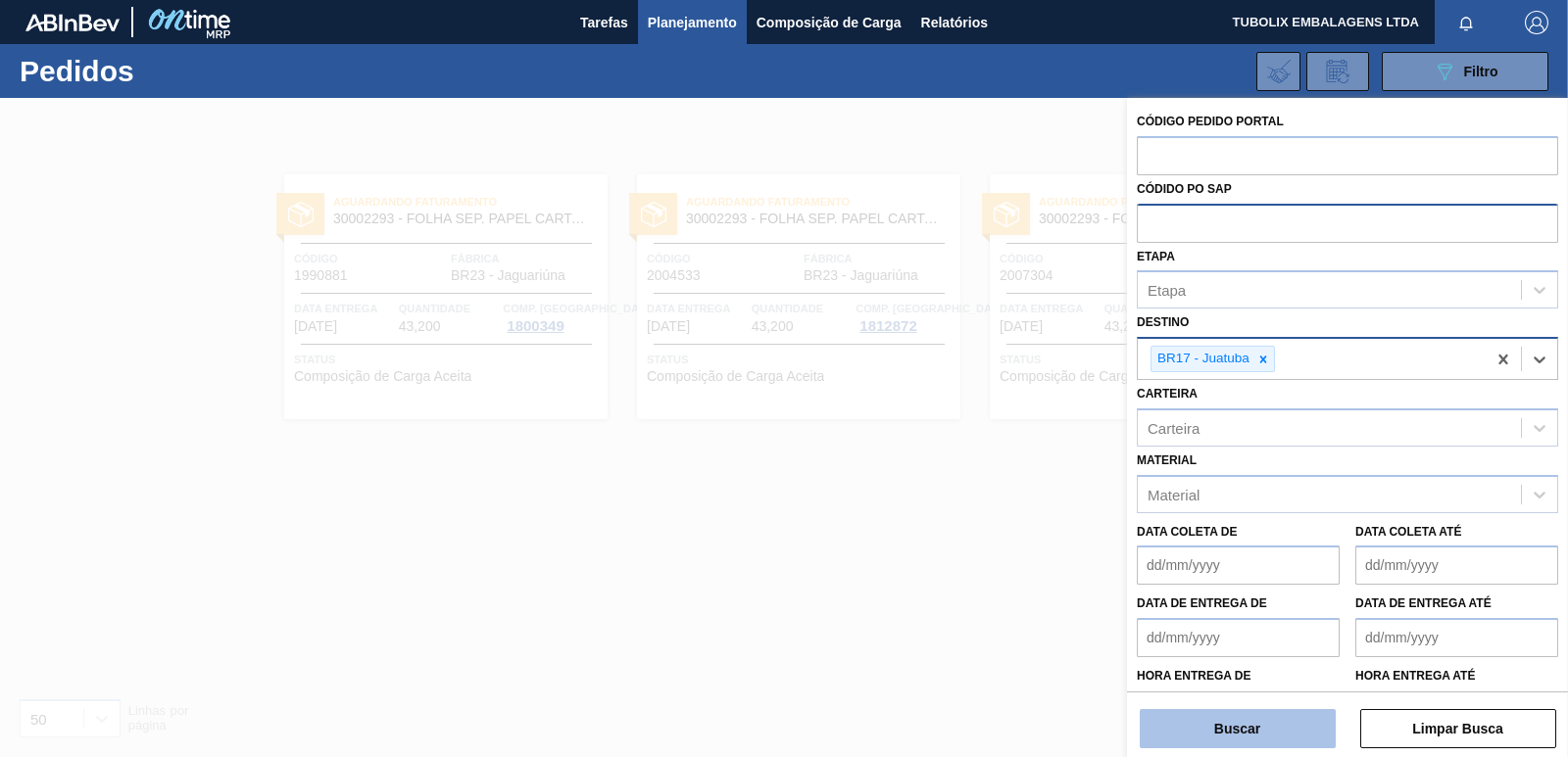
click at [1287, 718] on button "Buscar" at bounding box center [1238, 728] width 196 height 39
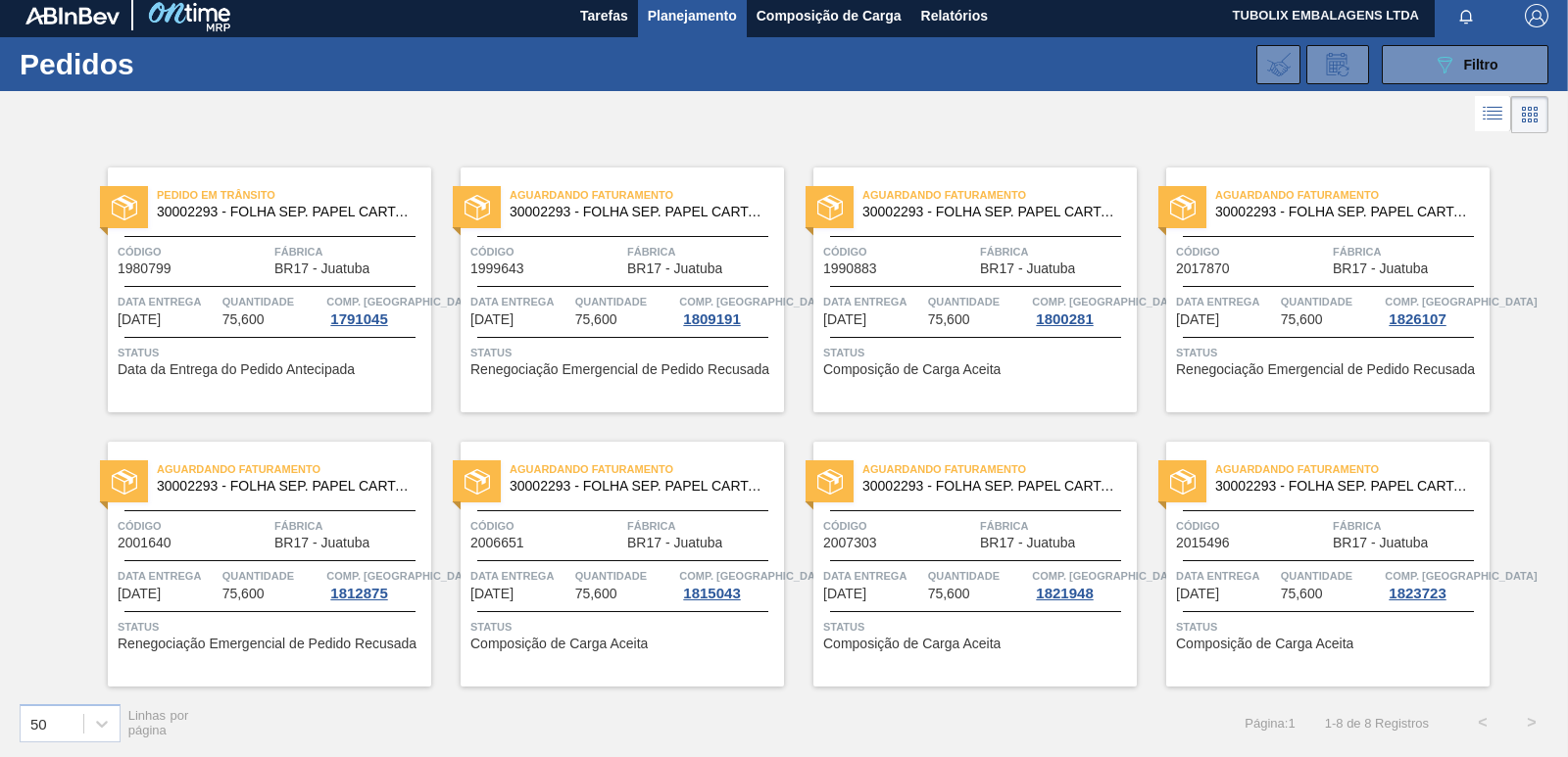
scroll to position [9, 0]
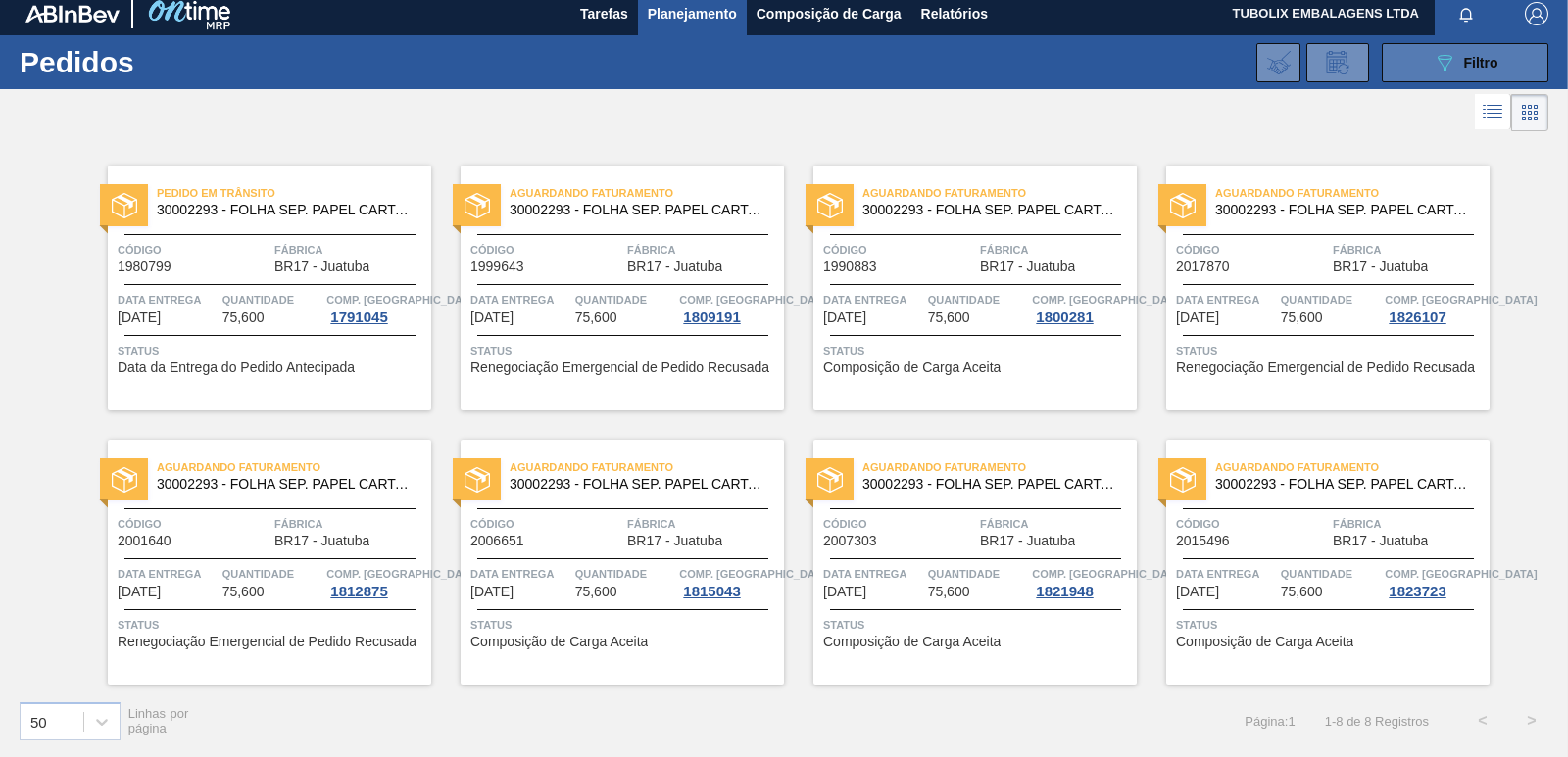
click at [1477, 63] on span "Filtro" at bounding box center [1481, 63] width 35 height 16
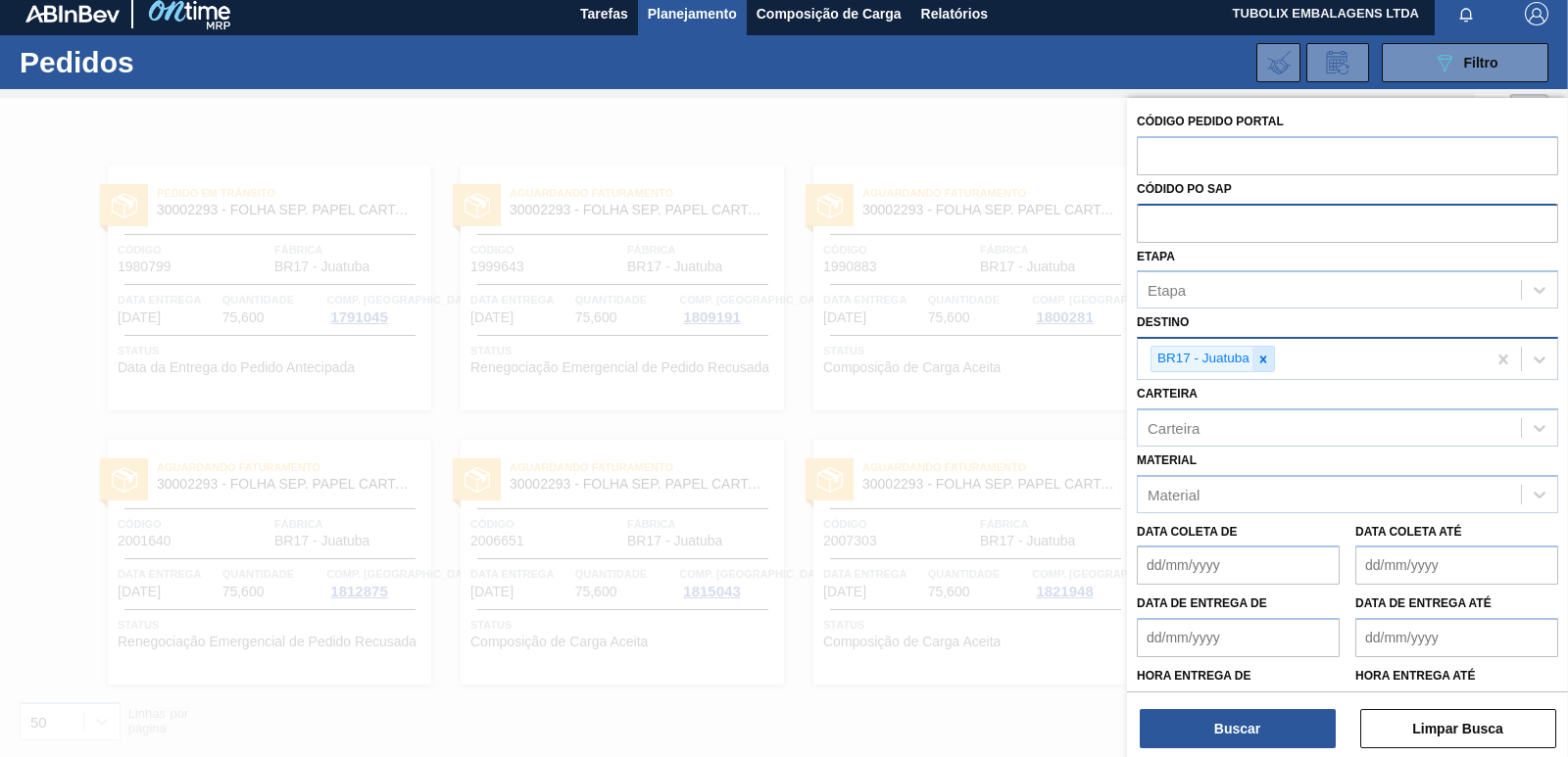
click at [1261, 354] on icon at bounding box center [1263, 360] width 14 height 14
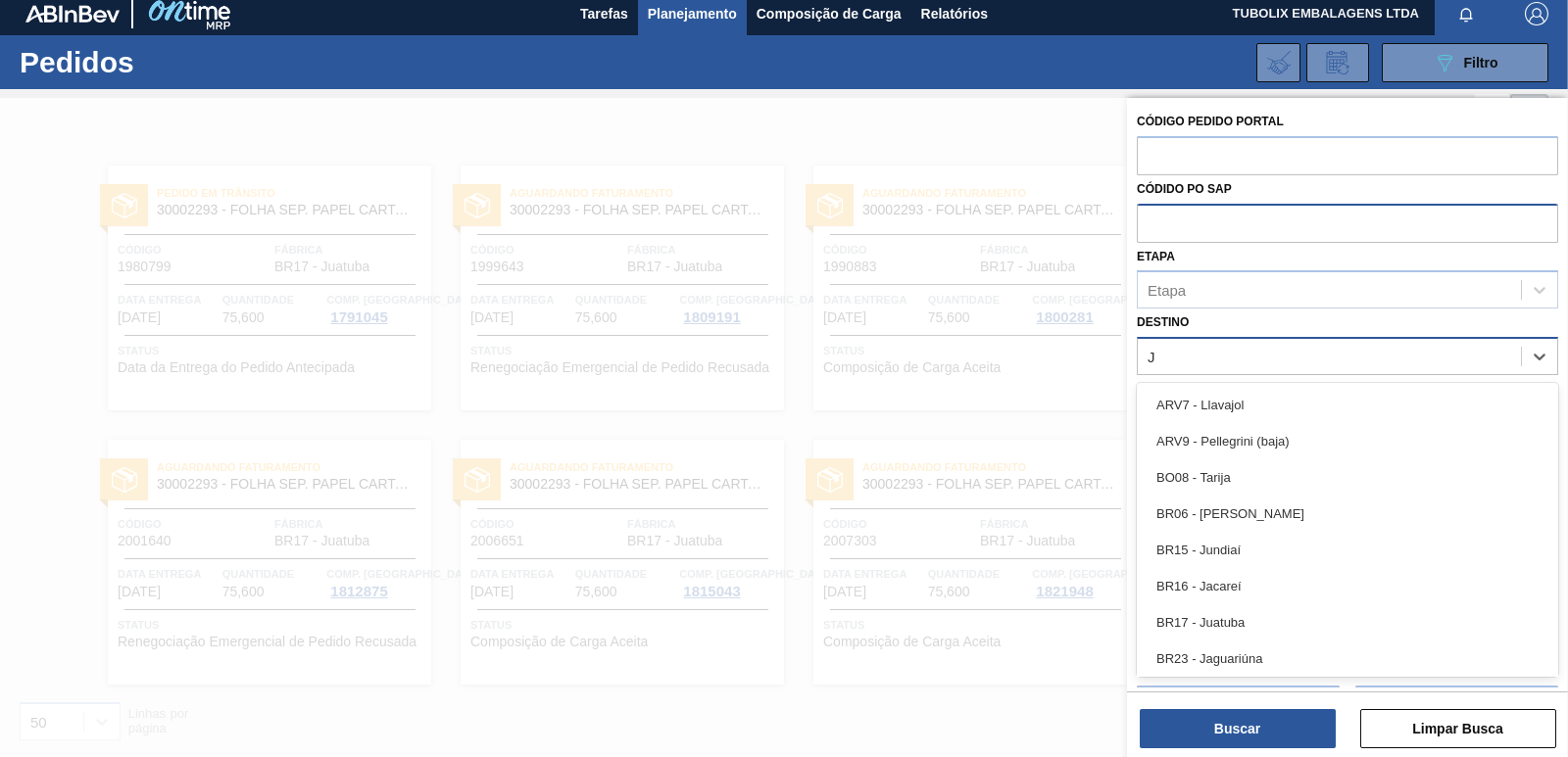
type input "JU"
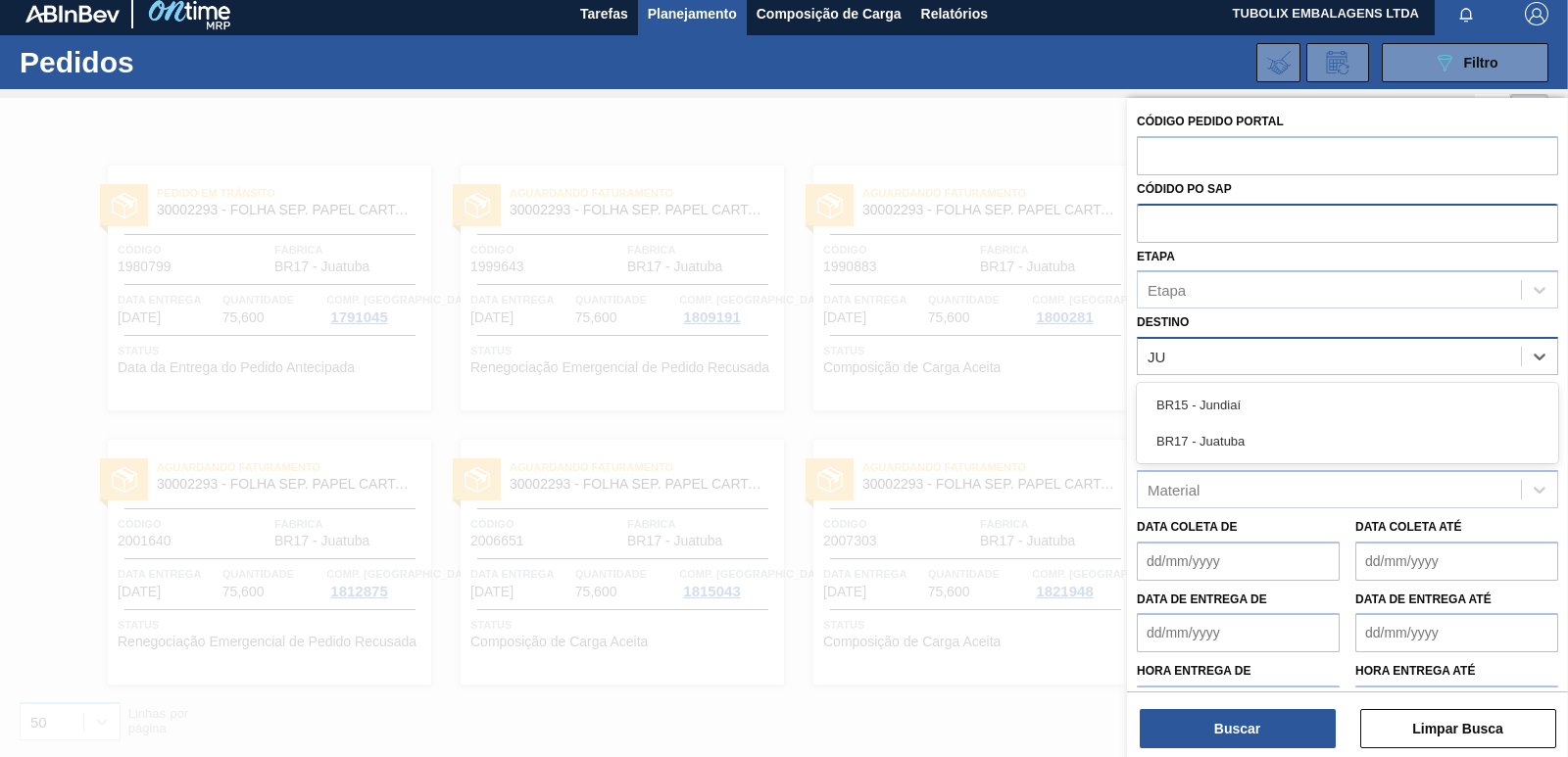
drag, startPoint x: 1236, startPoint y: 406, endPoint x: 1237, endPoint y: 452, distance: 46.0
click at [1235, 406] on div "BR15 - Jundiaí" at bounding box center [1347, 405] width 421 height 36
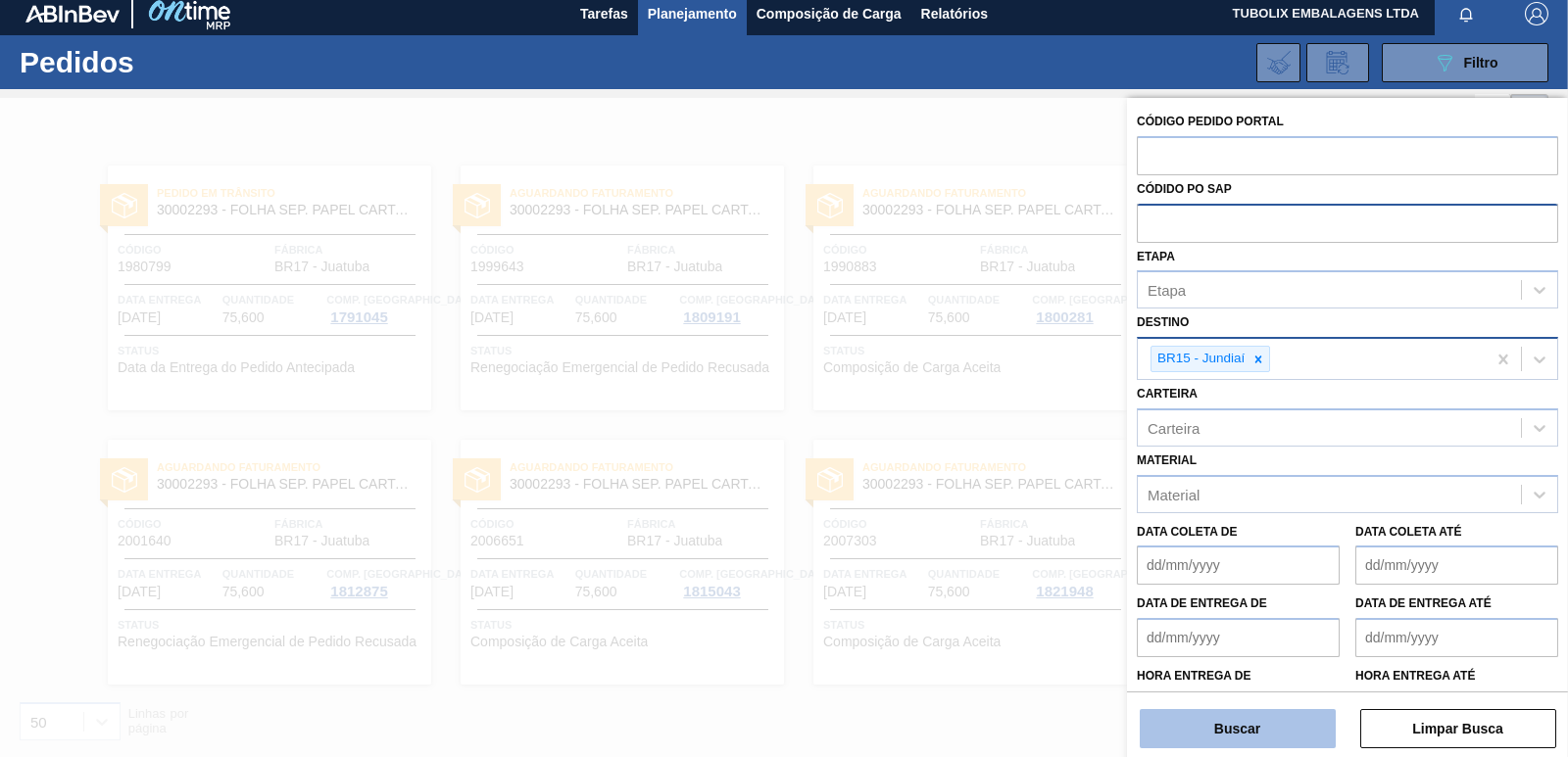
click at [1265, 721] on button "Buscar" at bounding box center [1238, 728] width 196 height 39
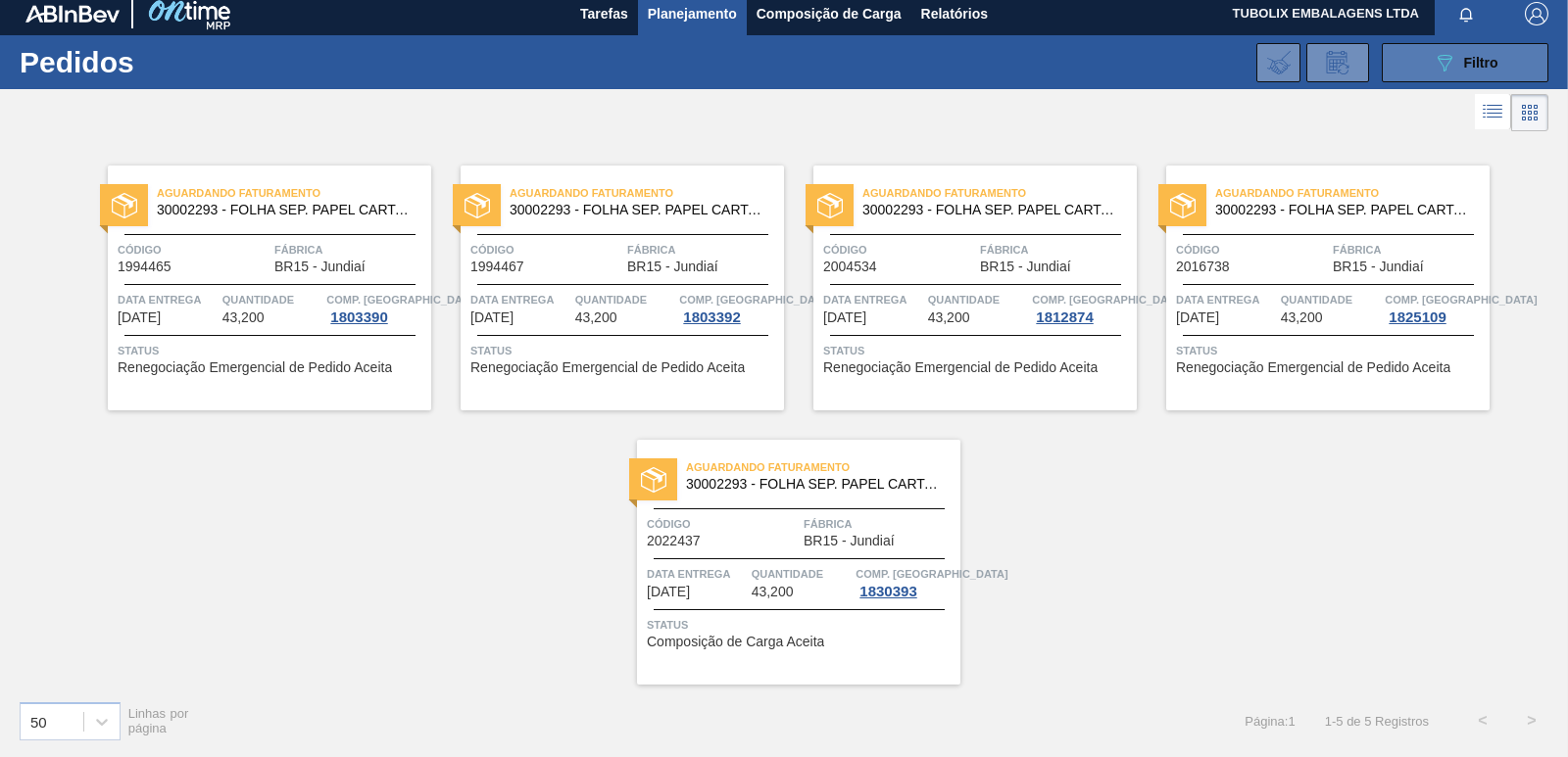
click at [1474, 60] on span "Filtro" at bounding box center [1481, 63] width 35 height 16
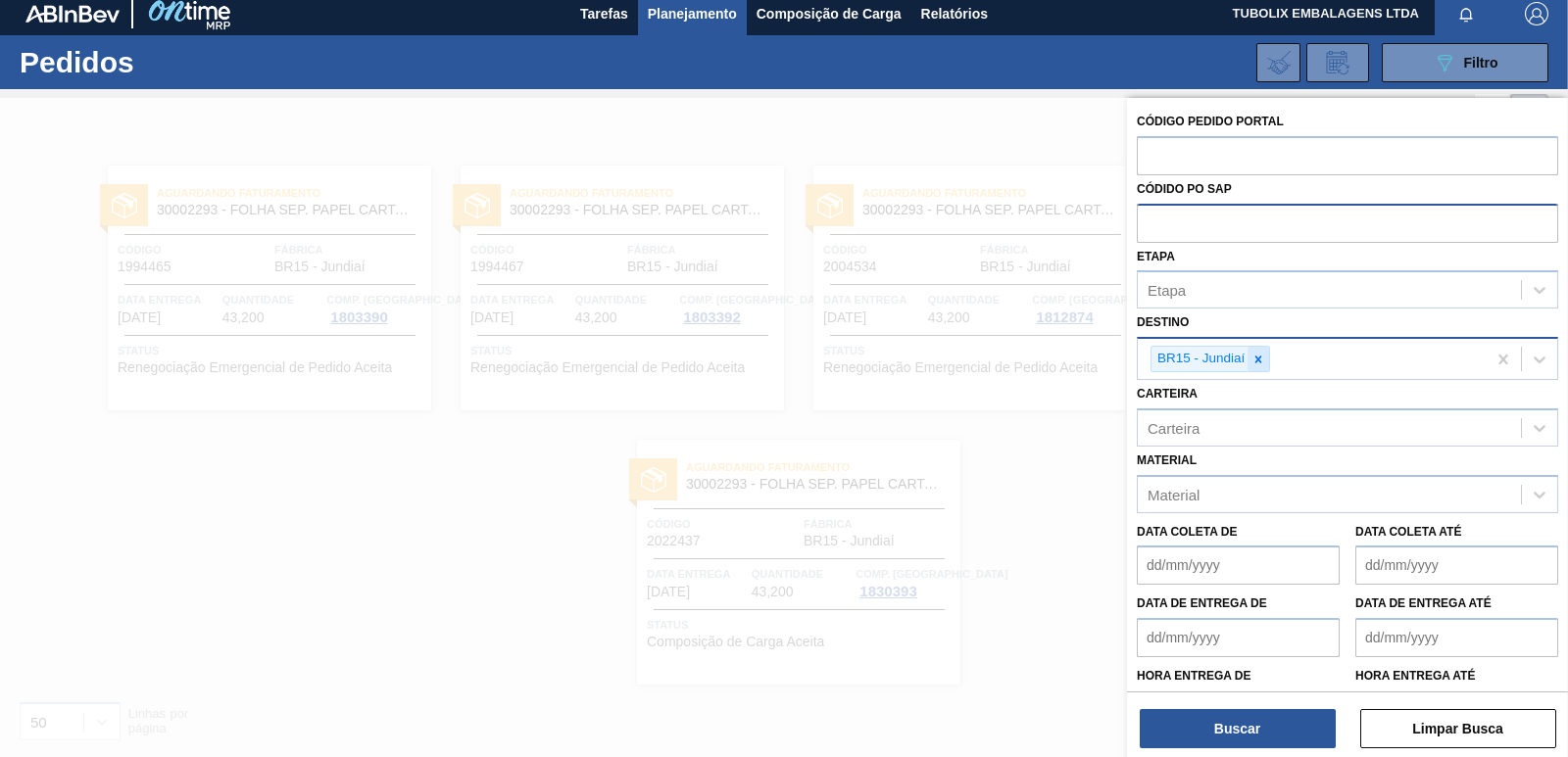
click at [1260, 360] on icon at bounding box center [1258, 360] width 14 height 14
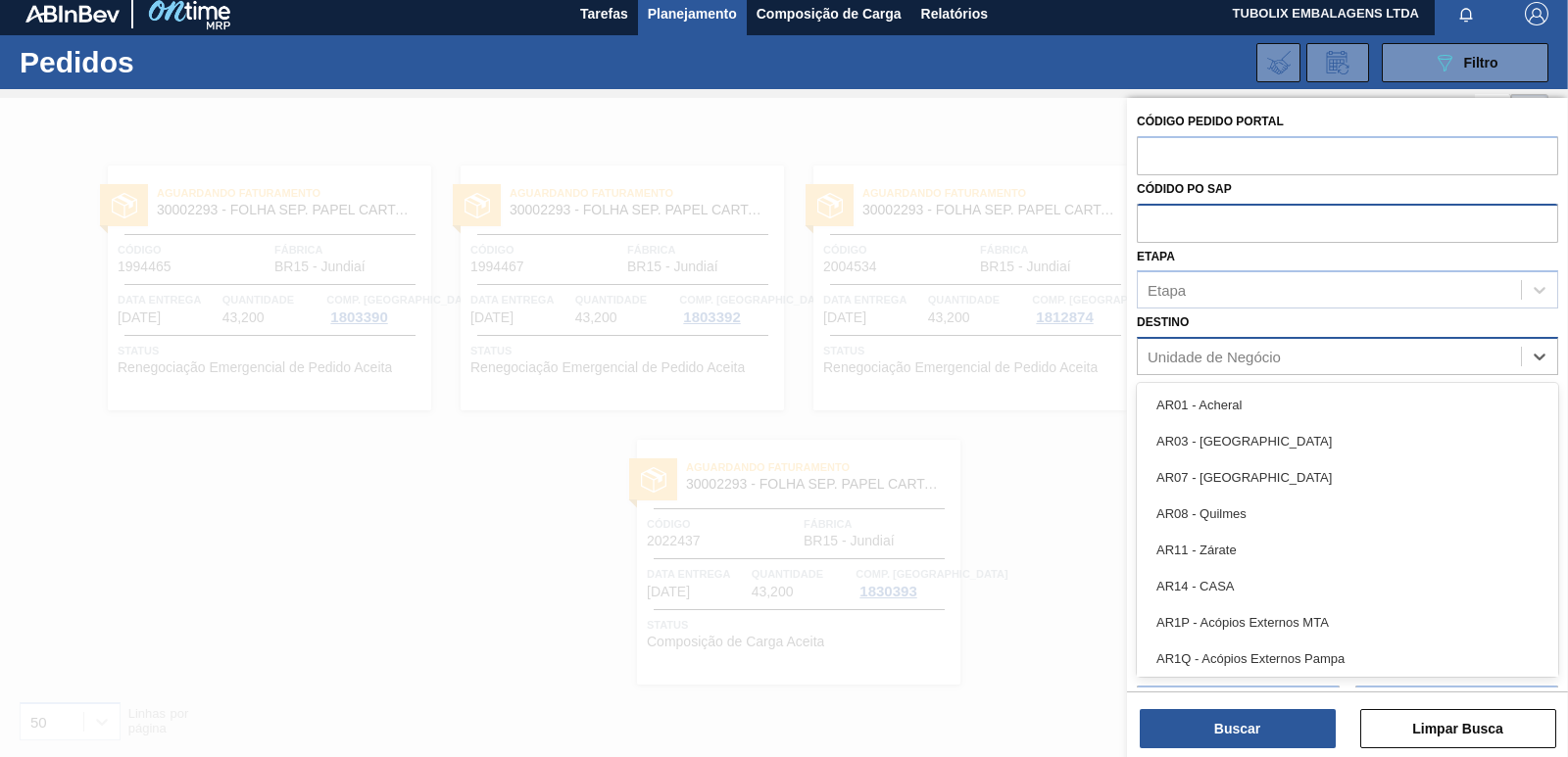
click at [1260, 360] on div "Unidade de Negócio" at bounding box center [1214, 357] width 133 height 17
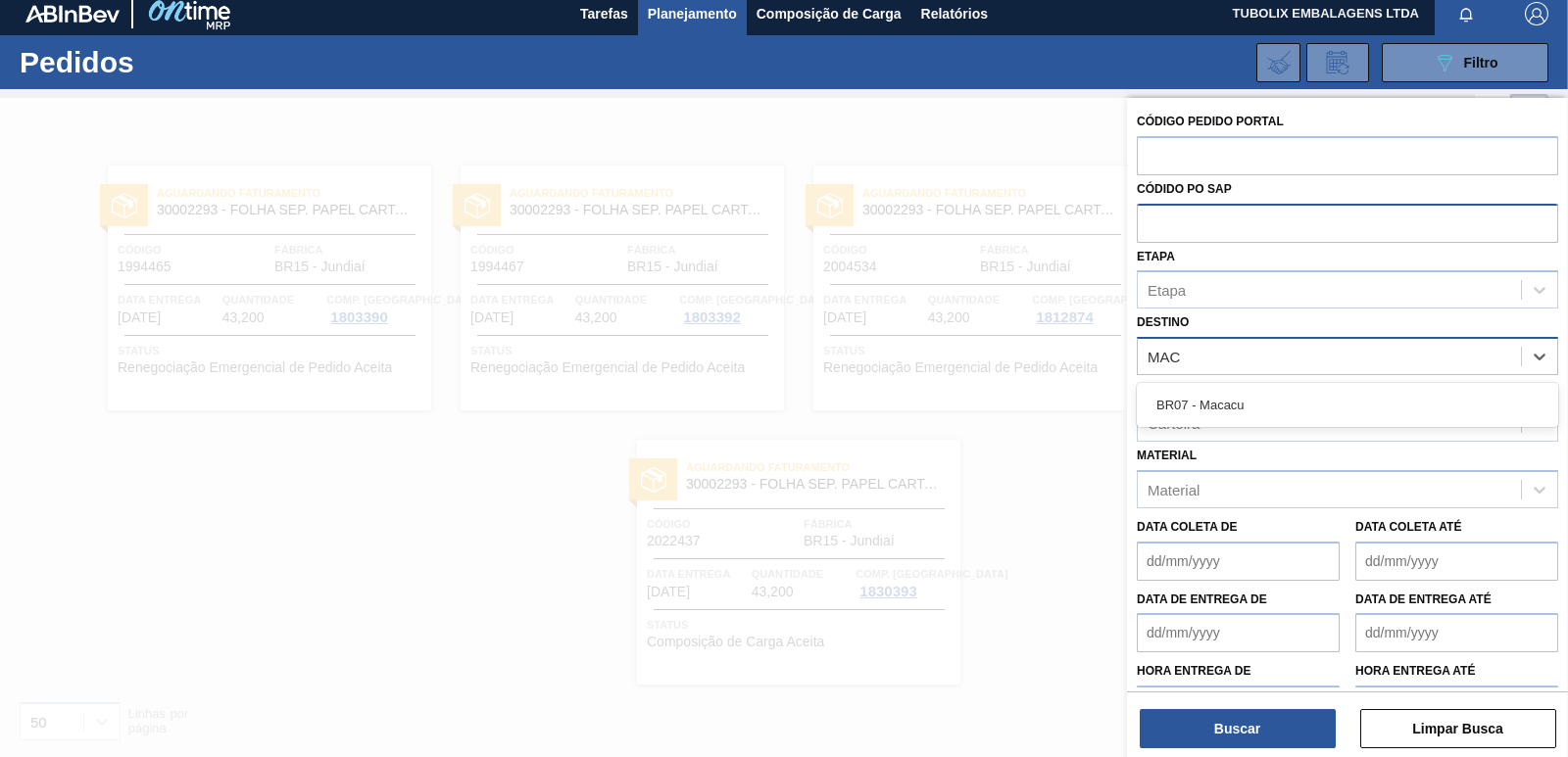
type input "MACA"
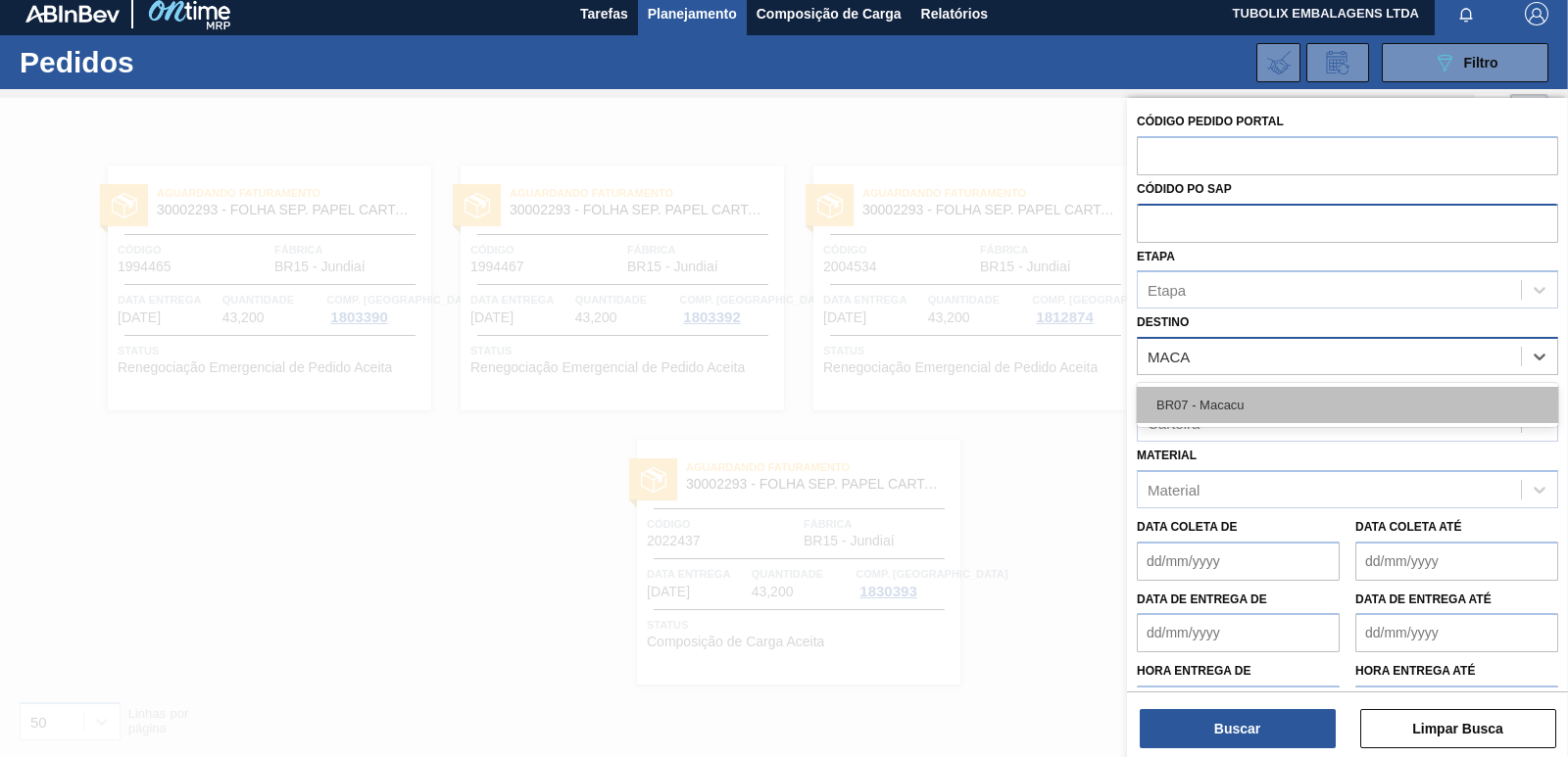
click at [1235, 403] on div "BR07 - Macacu" at bounding box center [1347, 405] width 421 height 36
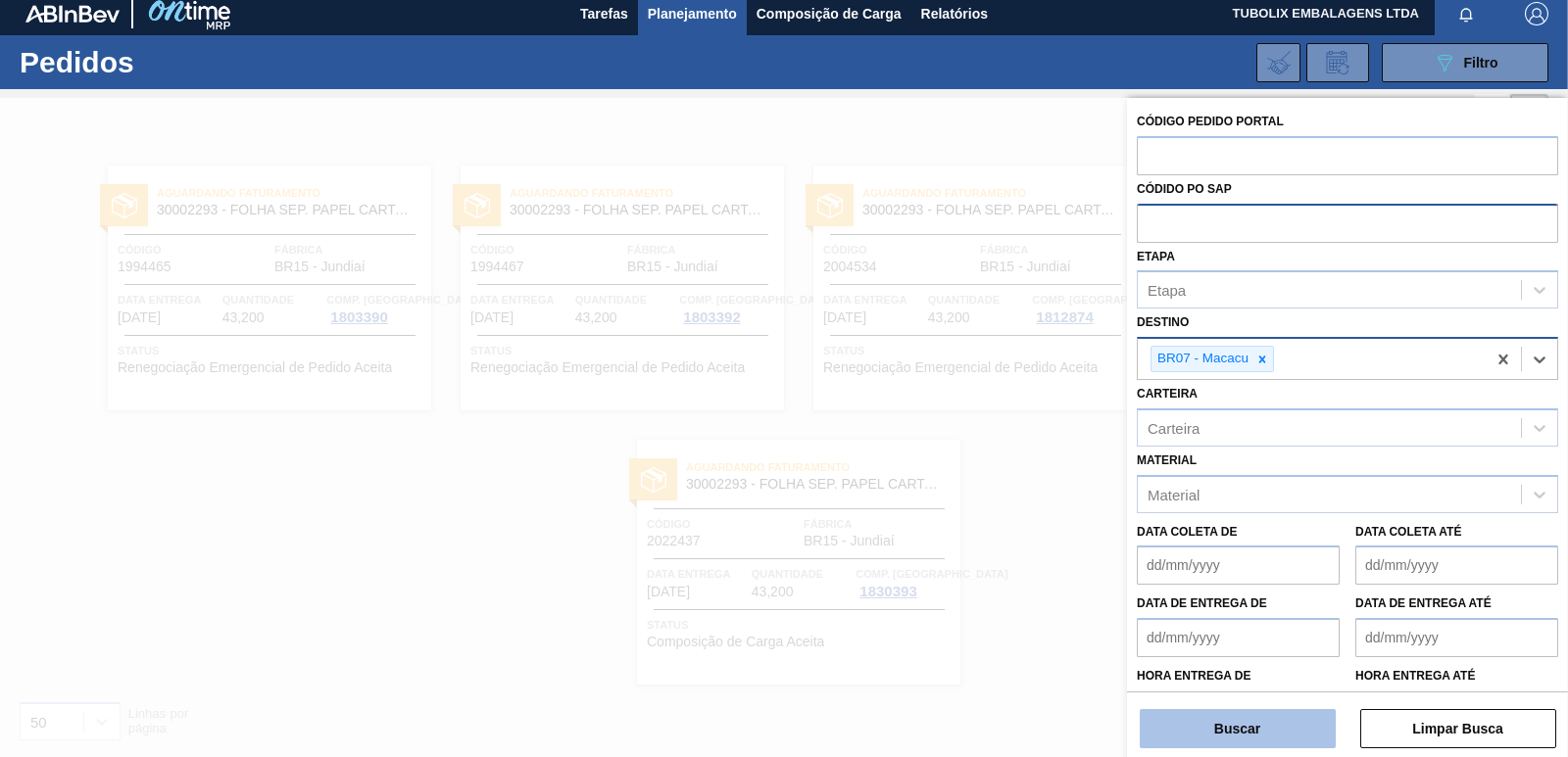
click at [1252, 714] on button "Buscar" at bounding box center [1238, 728] width 196 height 39
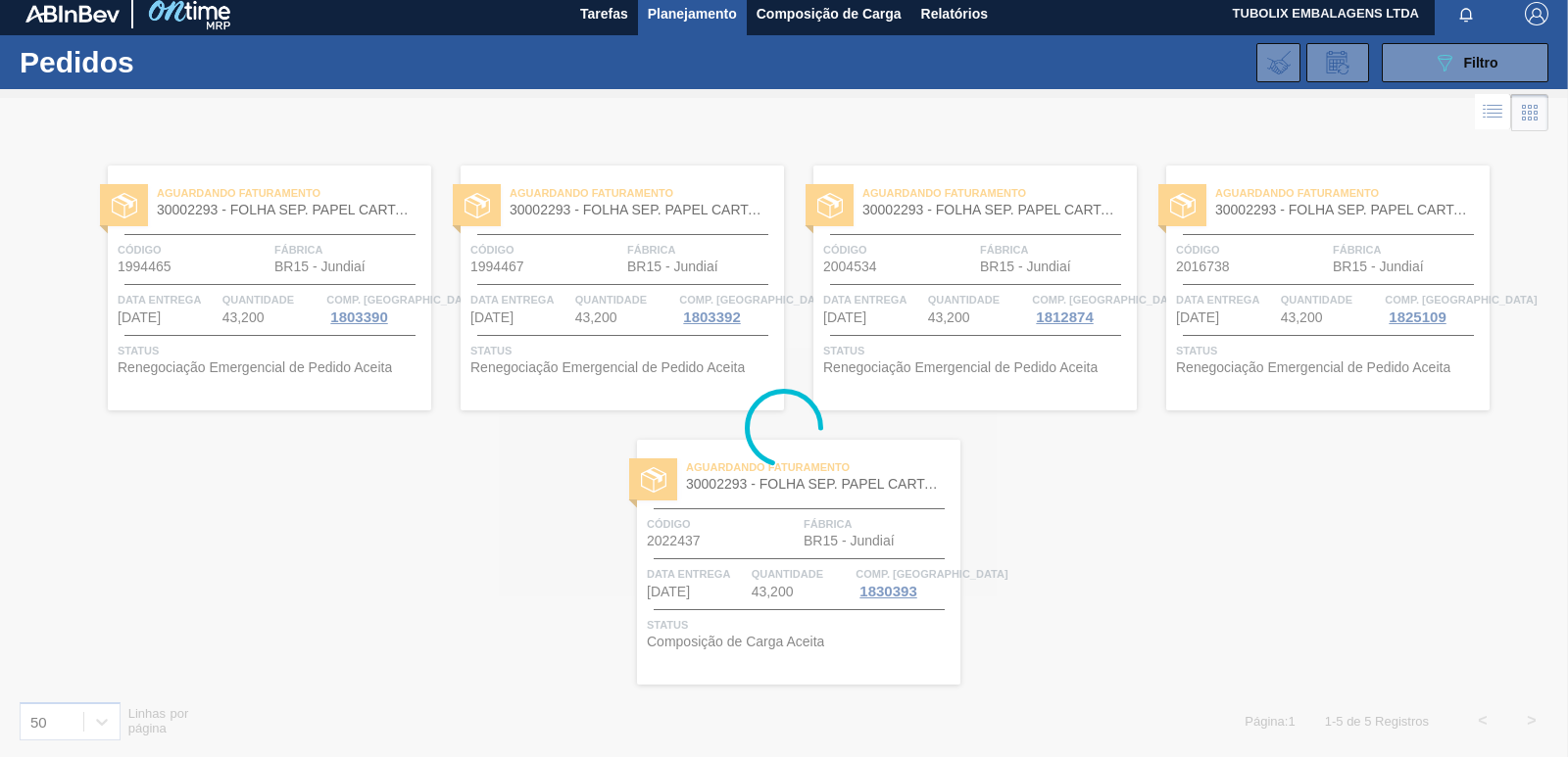
scroll to position [0, 0]
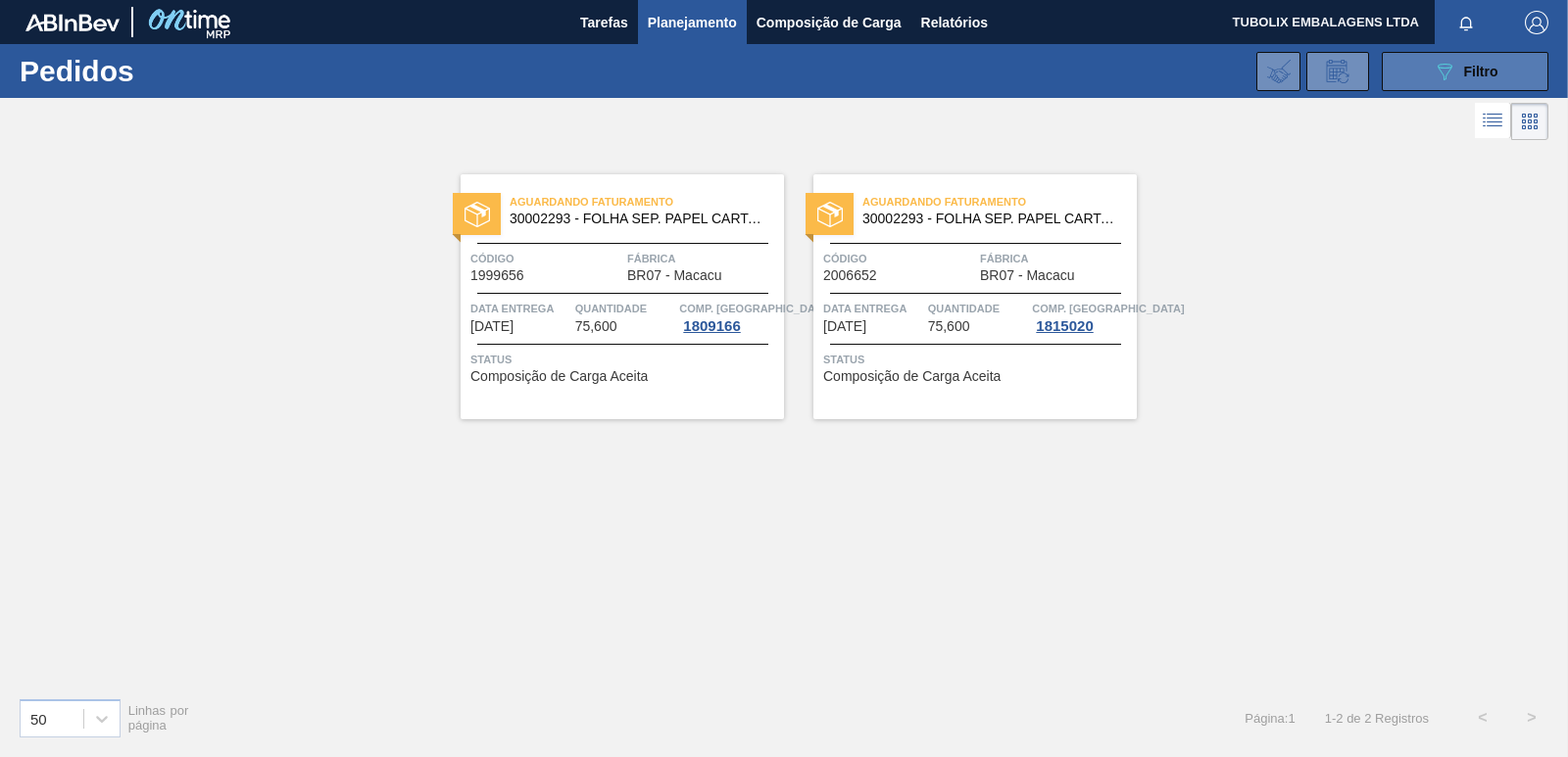
click at [1415, 63] on button "089F7B8B-B2A5-4AFE-B5C0-19BA573D28AC Filtro" at bounding box center [1464, 72] width 167 height 39
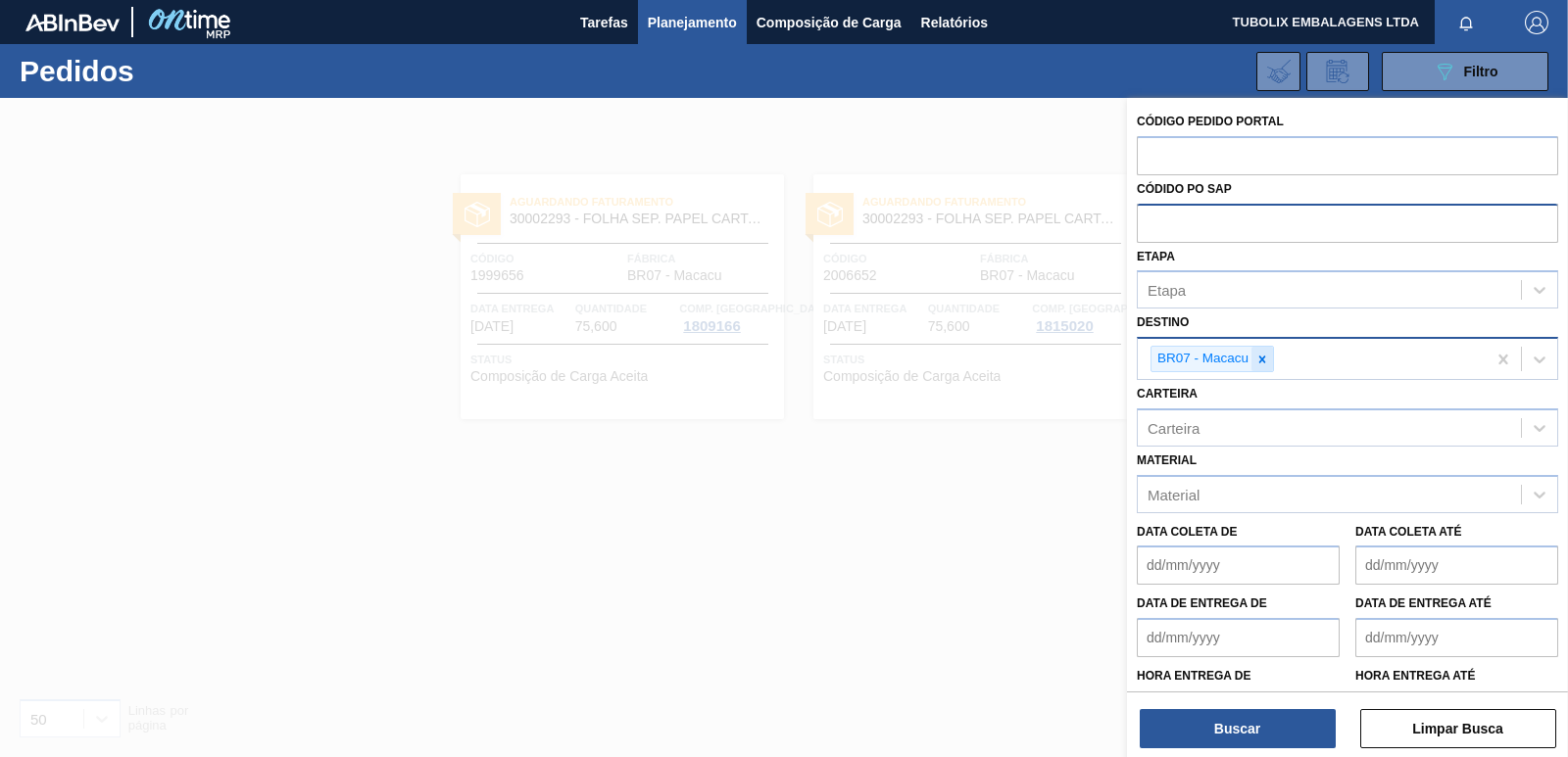
click at [1259, 350] on div at bounding box center [1262, 359] width 22 height 25
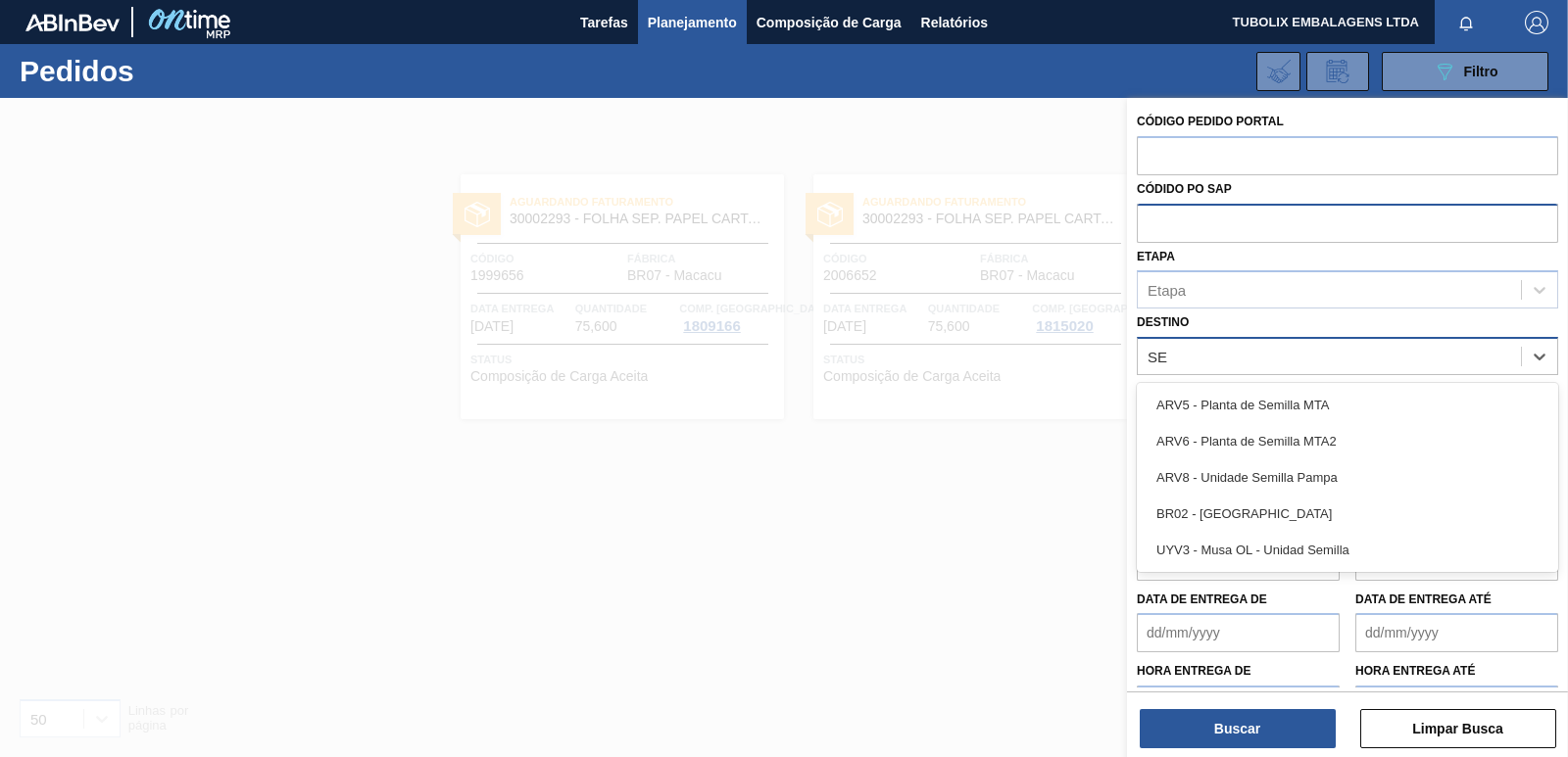
type input "SER"
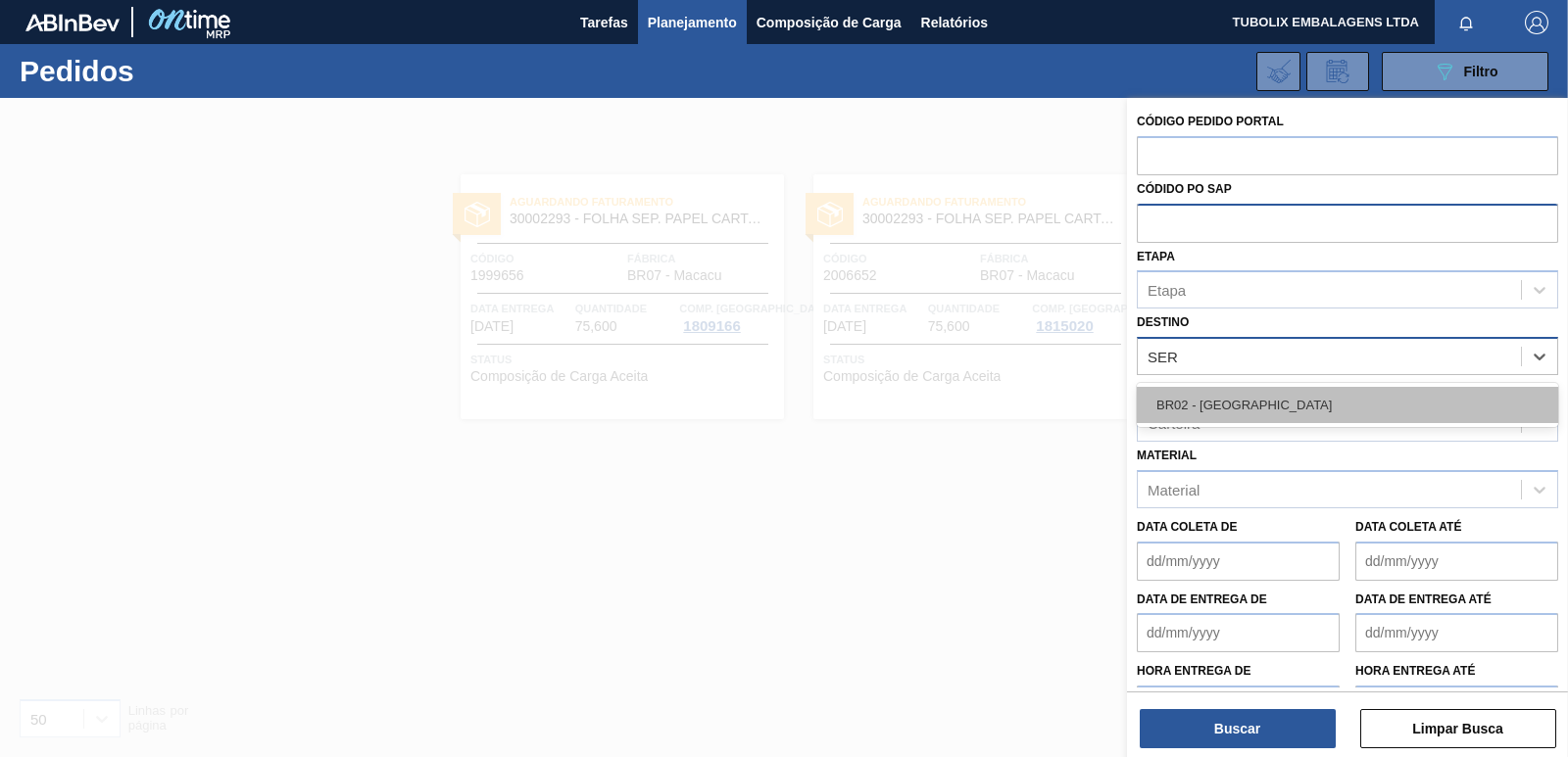
click at [1240, 390] on div "BR02 - [GEOGRAPHIC_DATA]" at bounding box center [1347, 405] width 421 height 36
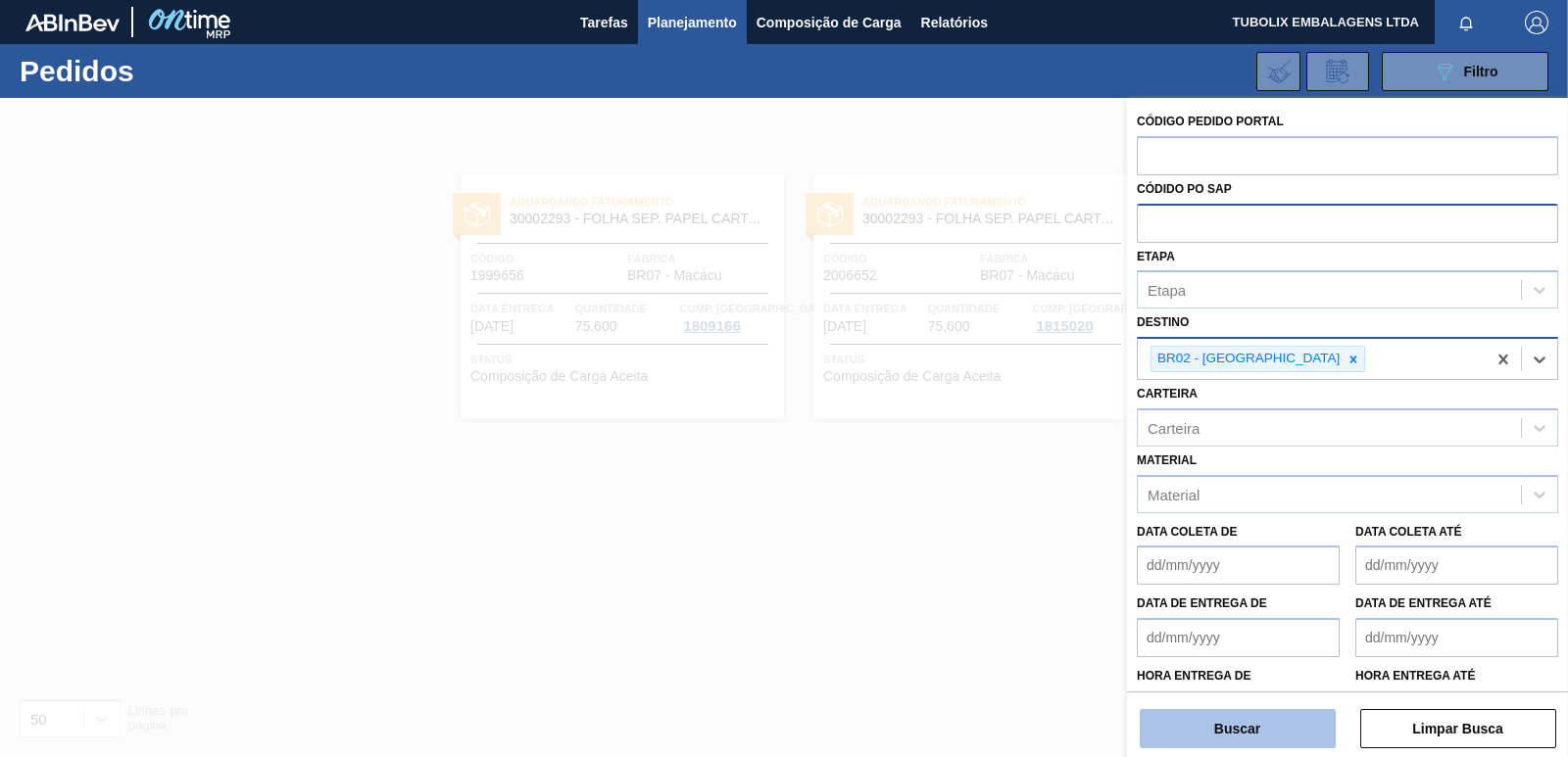
click at [1252, 726] on button "Buscar" at bounding box center [1238, 728] width 196 height 39
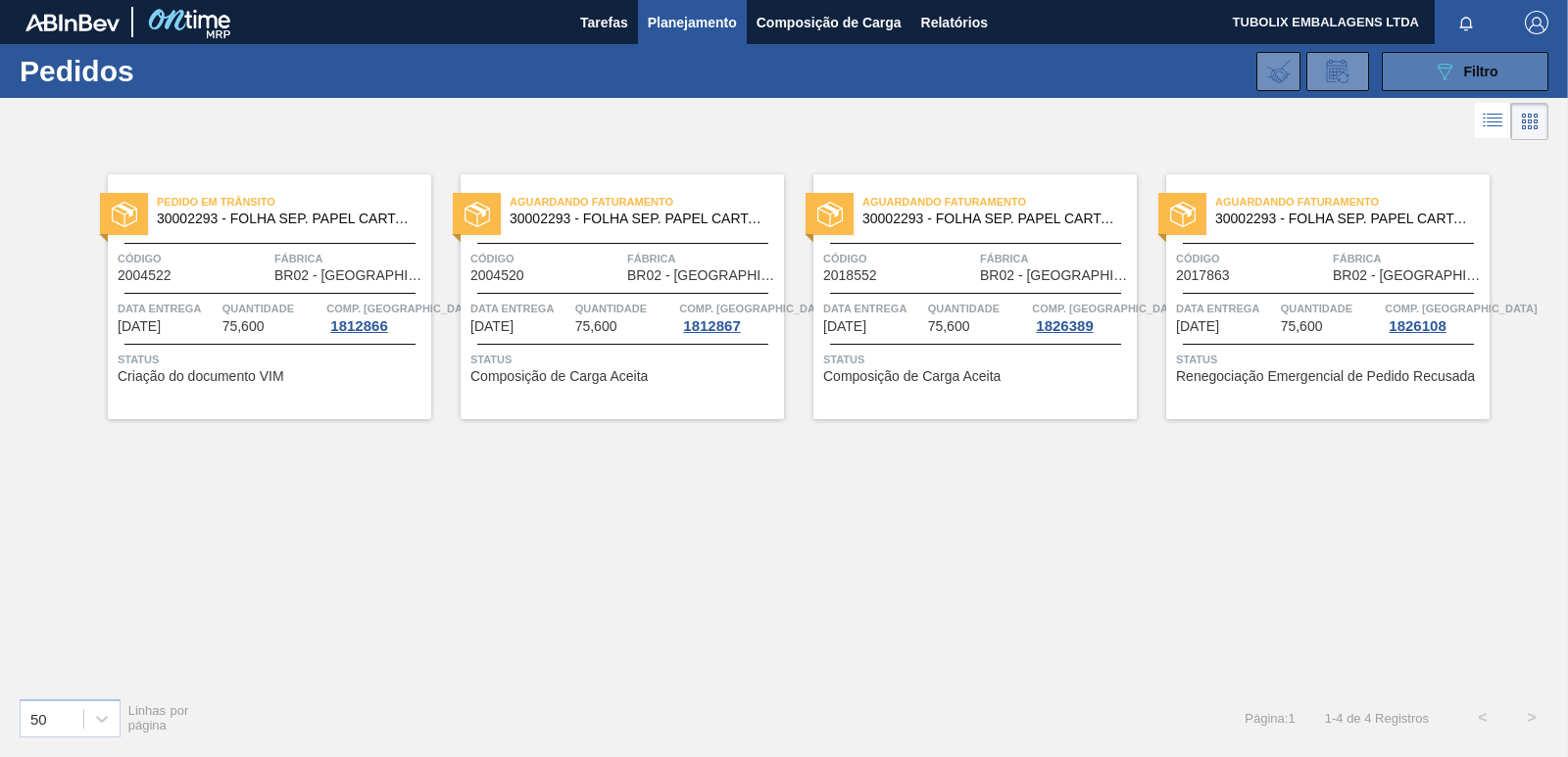
click at [1417, 72] on button "089F7B8B-B2A5-4AFE-B5C0-19BA573D28AC Filtro" at bounding box center [1464, 72] width 167 height 39
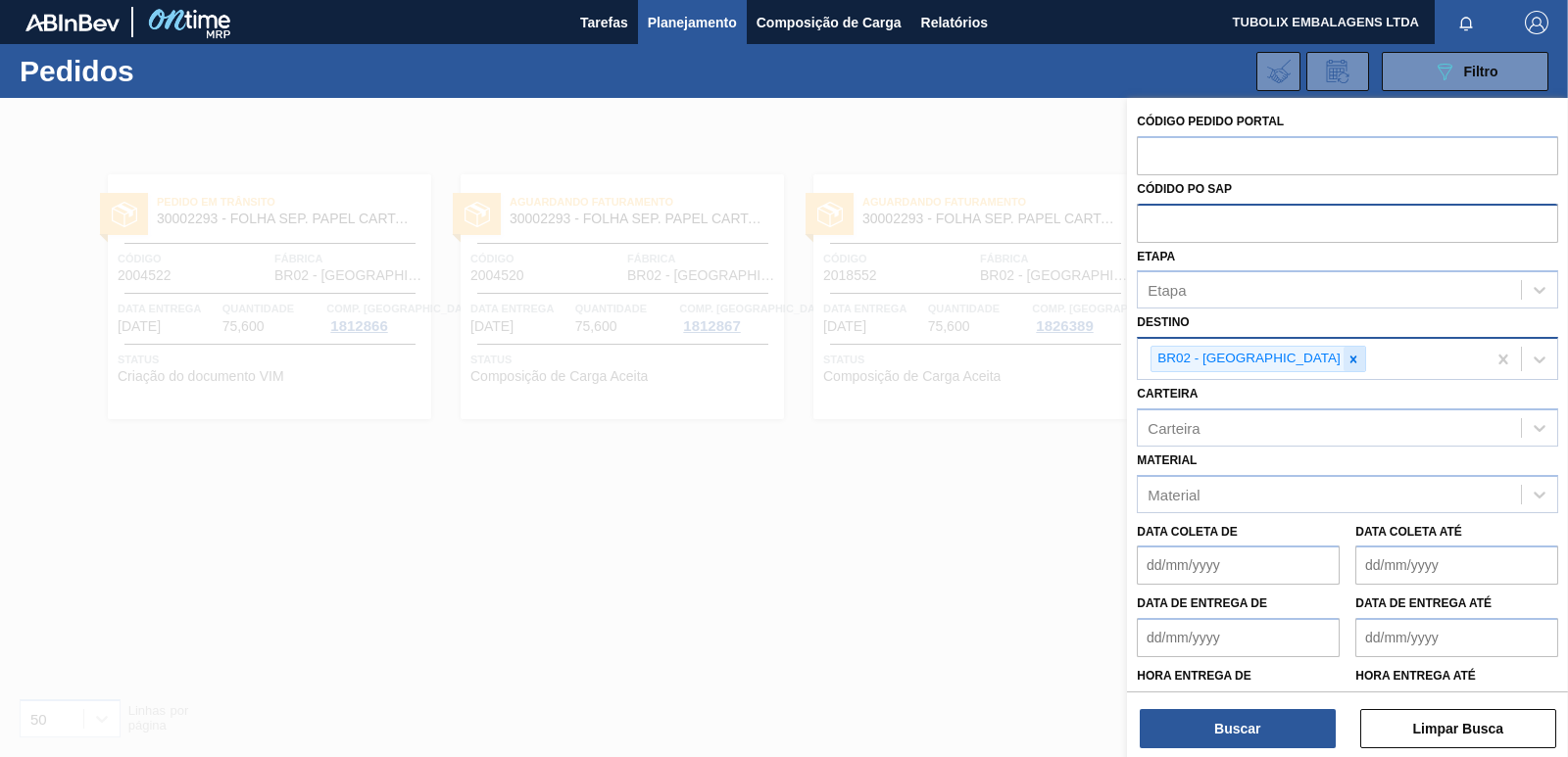
click at [1350, 359] on icon at bounding box center [1353, 359] width 7 height 7
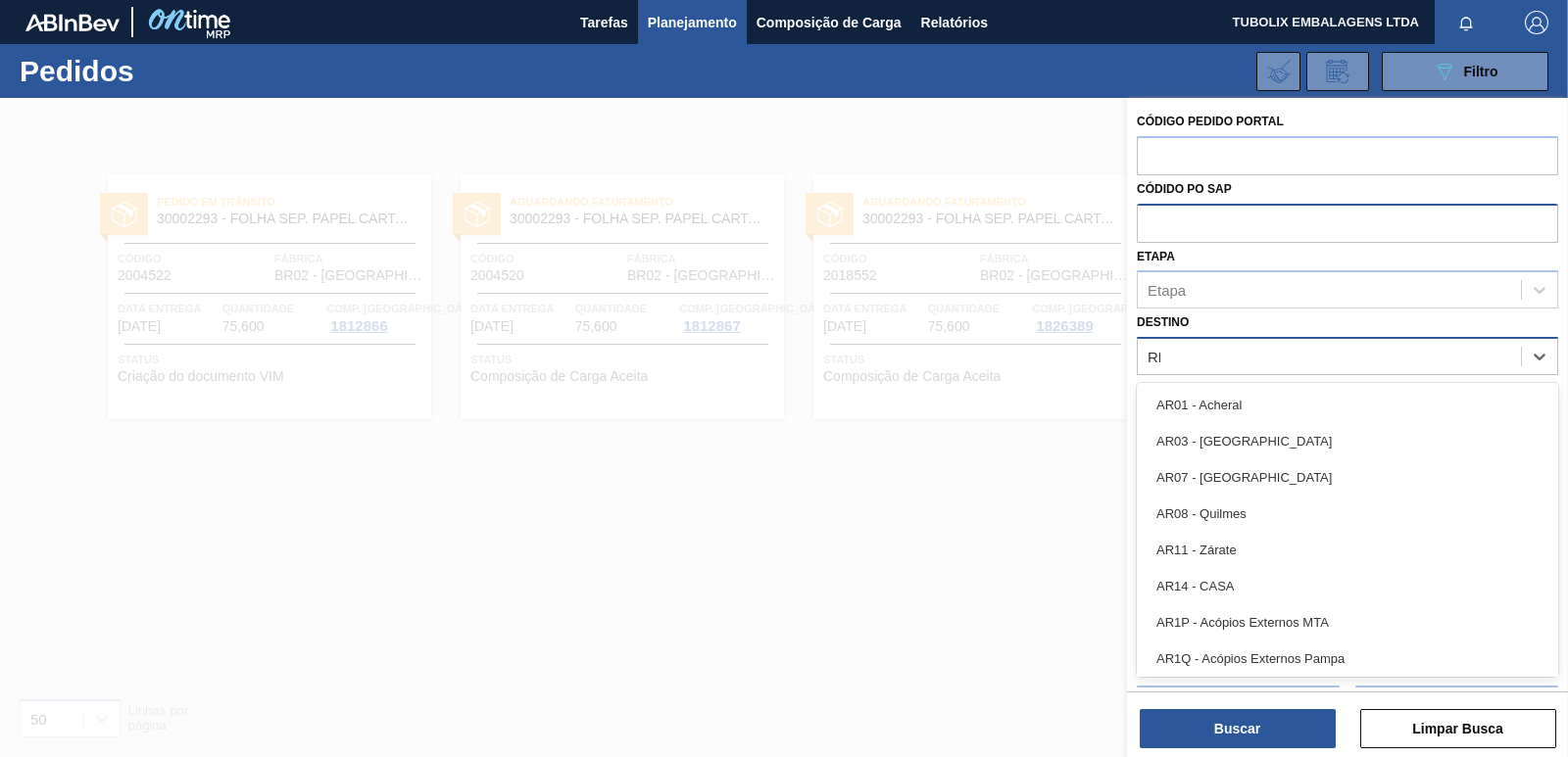
type input "R"
type input "TERE"
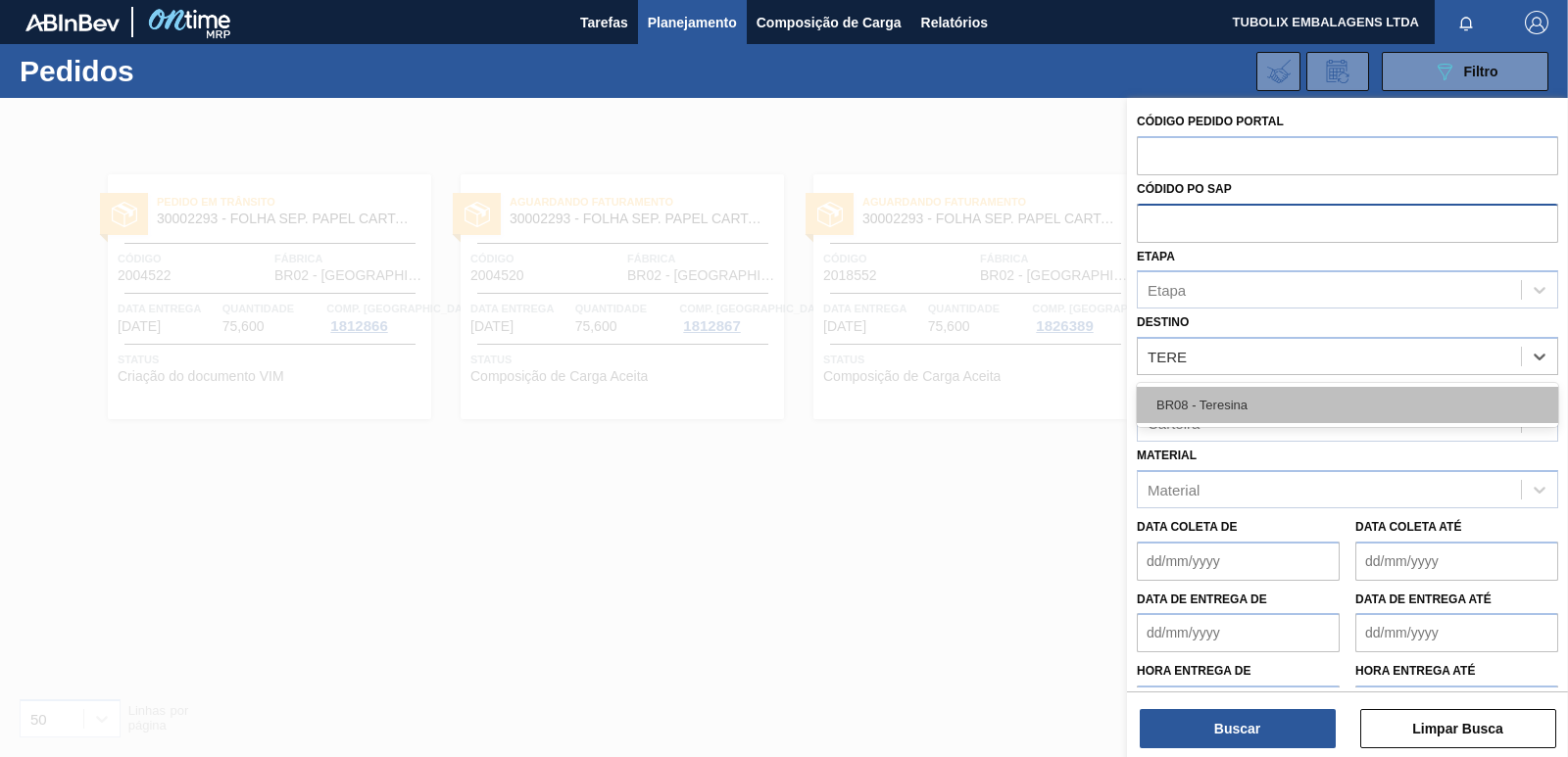
click at [1242, 410] on div "BR08 - Teresina" at bounding box center [1347, 405] width 421 height 36
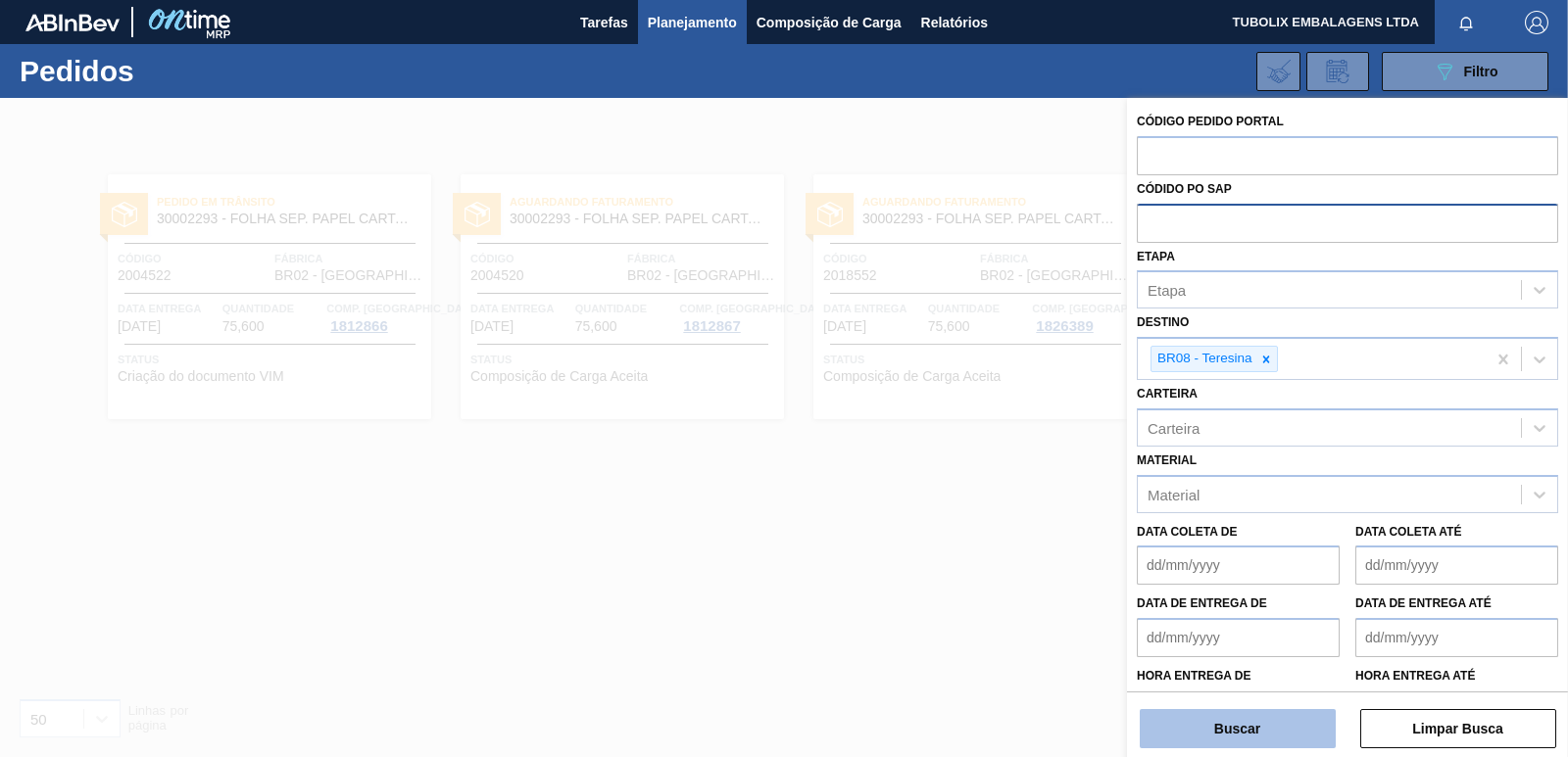
click at [1294, 728] on button "Buscar" at bounding box center [1238, 728] width 196 height 39
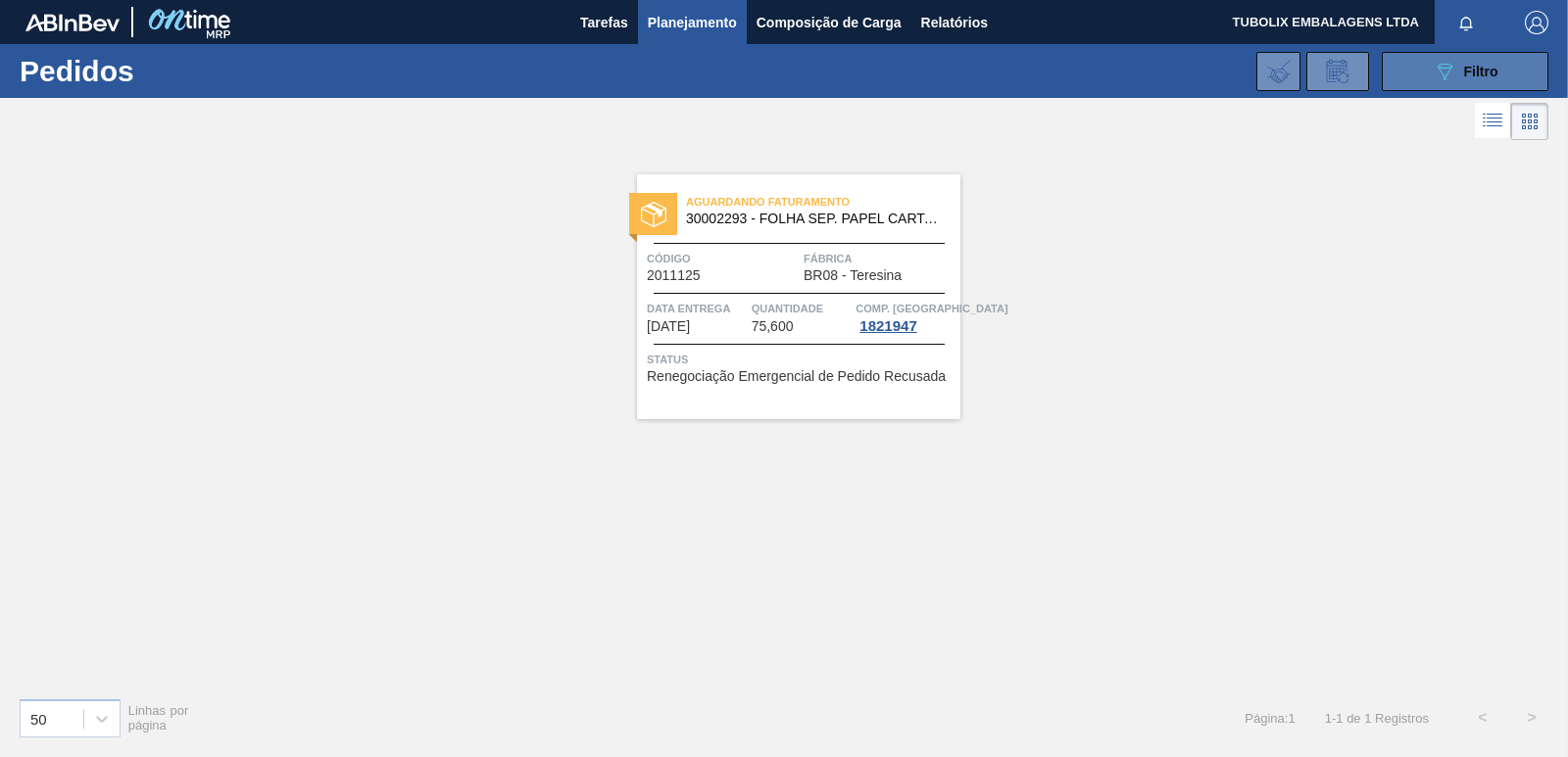
click at [1396, 64] on button "089F7B8B-B2A5-4AFE-B5C0-19BA573D28AC Filtro" at bounding box center [1464, 72] width 167 height 39
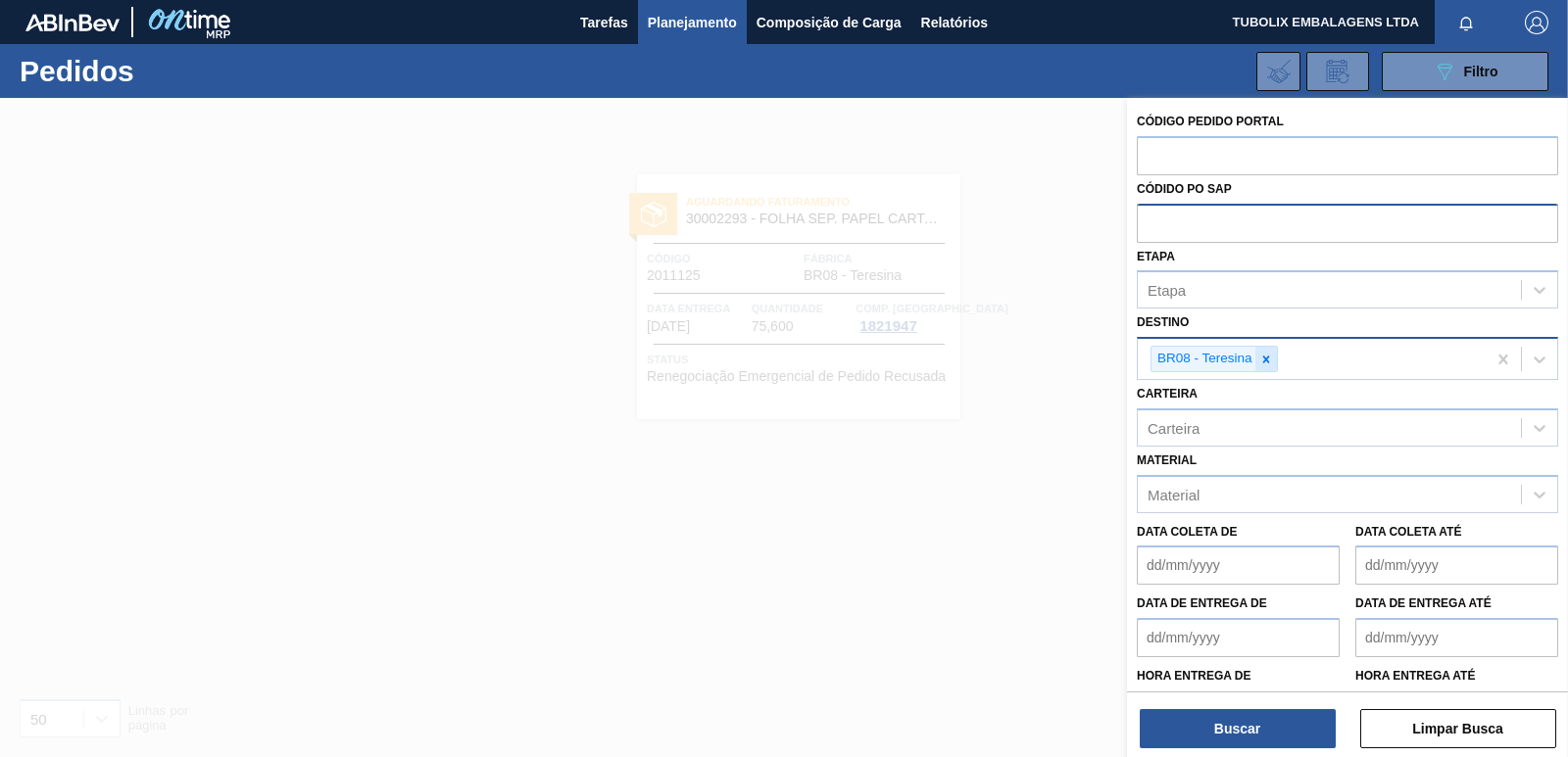
click at [1266, 353] on icon at bounding box center [1266, 360] width 14 height 14
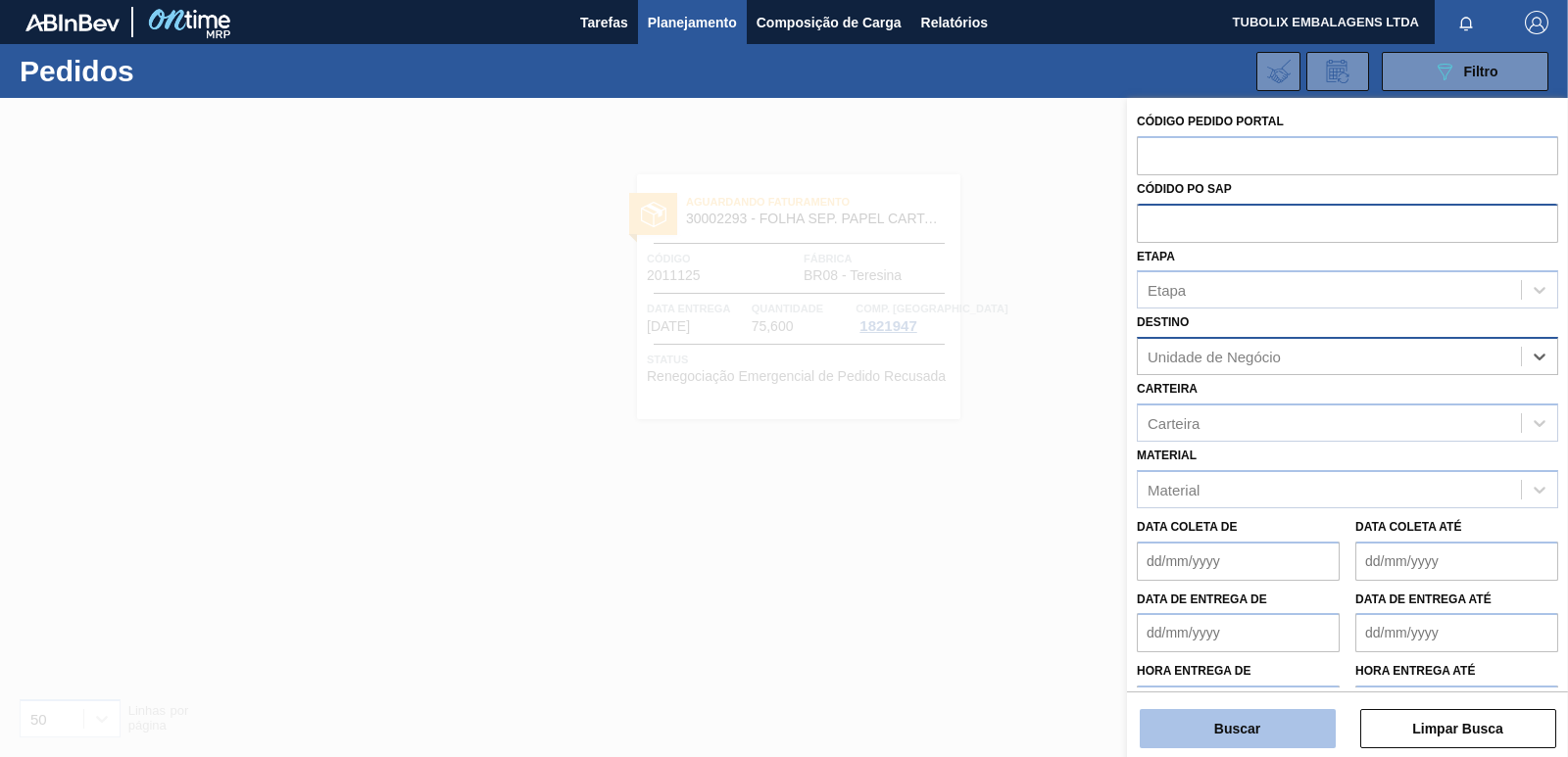
click at [1302, 739] on button "Buscar" at bounding box center [1238, 728] width 196 height 39
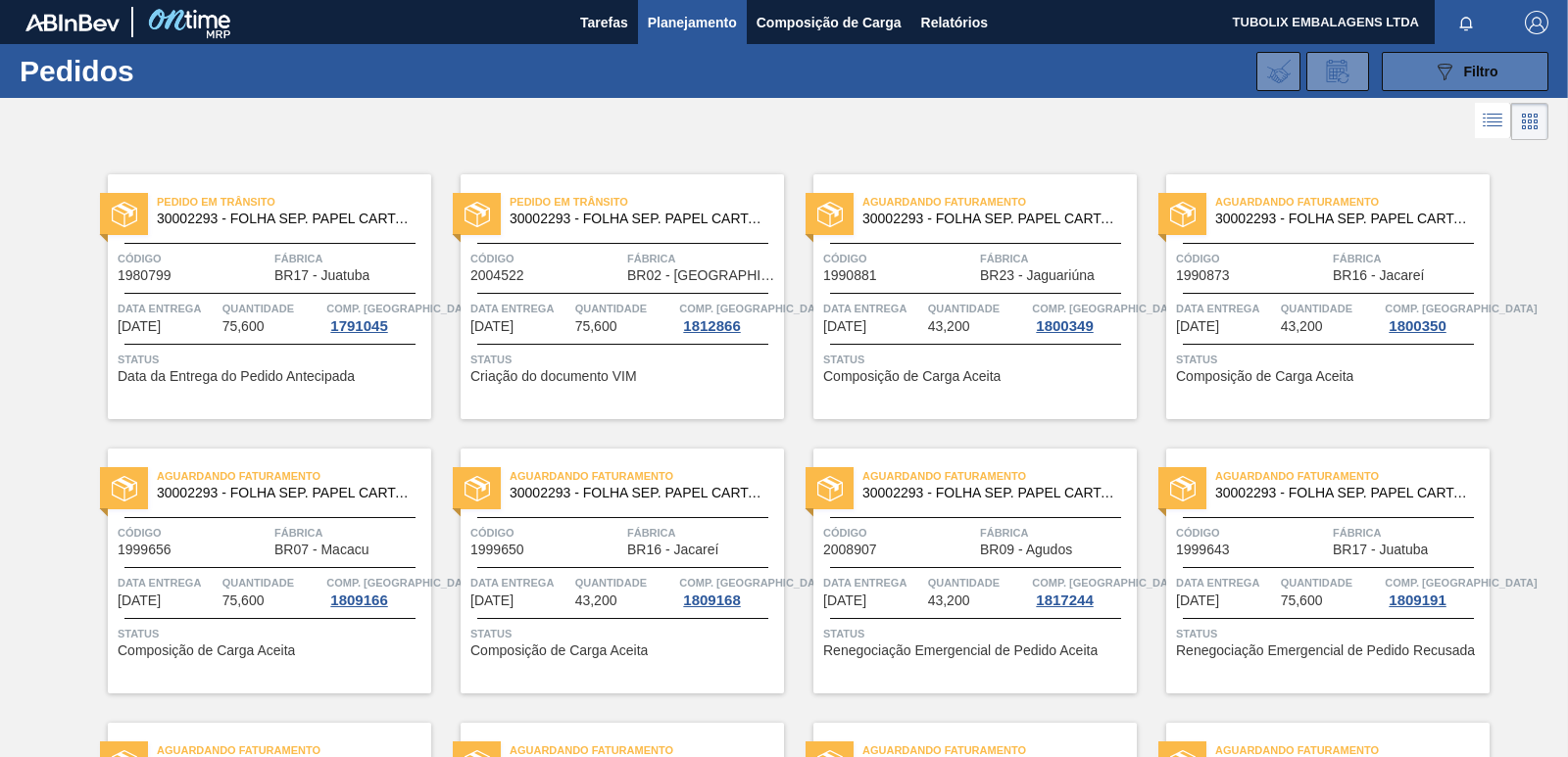
click at [1480, 74] on span "Filtro" at bounding box center [1481, 72] width 35 height 16
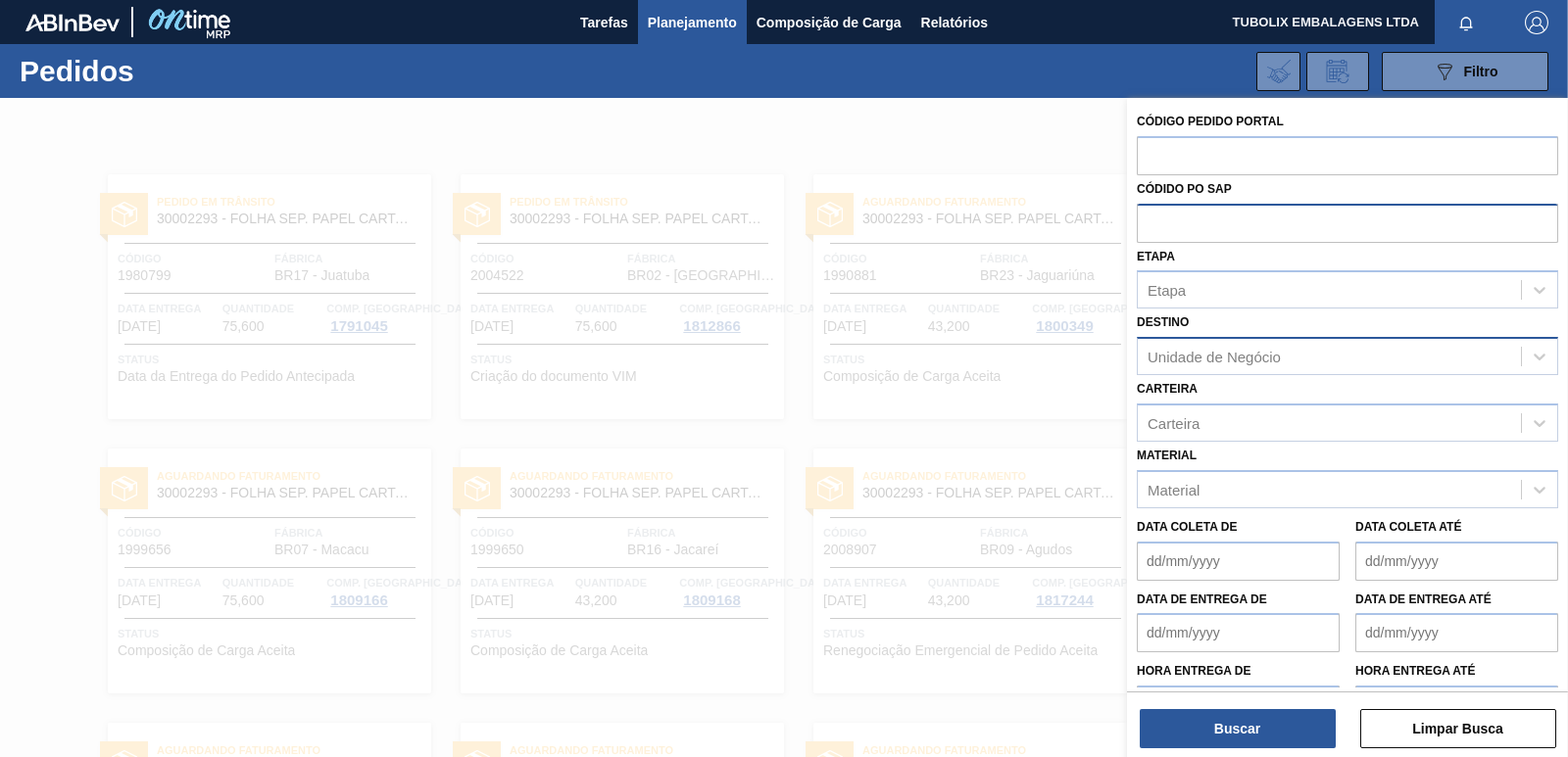
click at [1223, 344] on div "Unidade de Negócio" at bounding box center [1329, 357] width 384 height 29
type input "MACA"
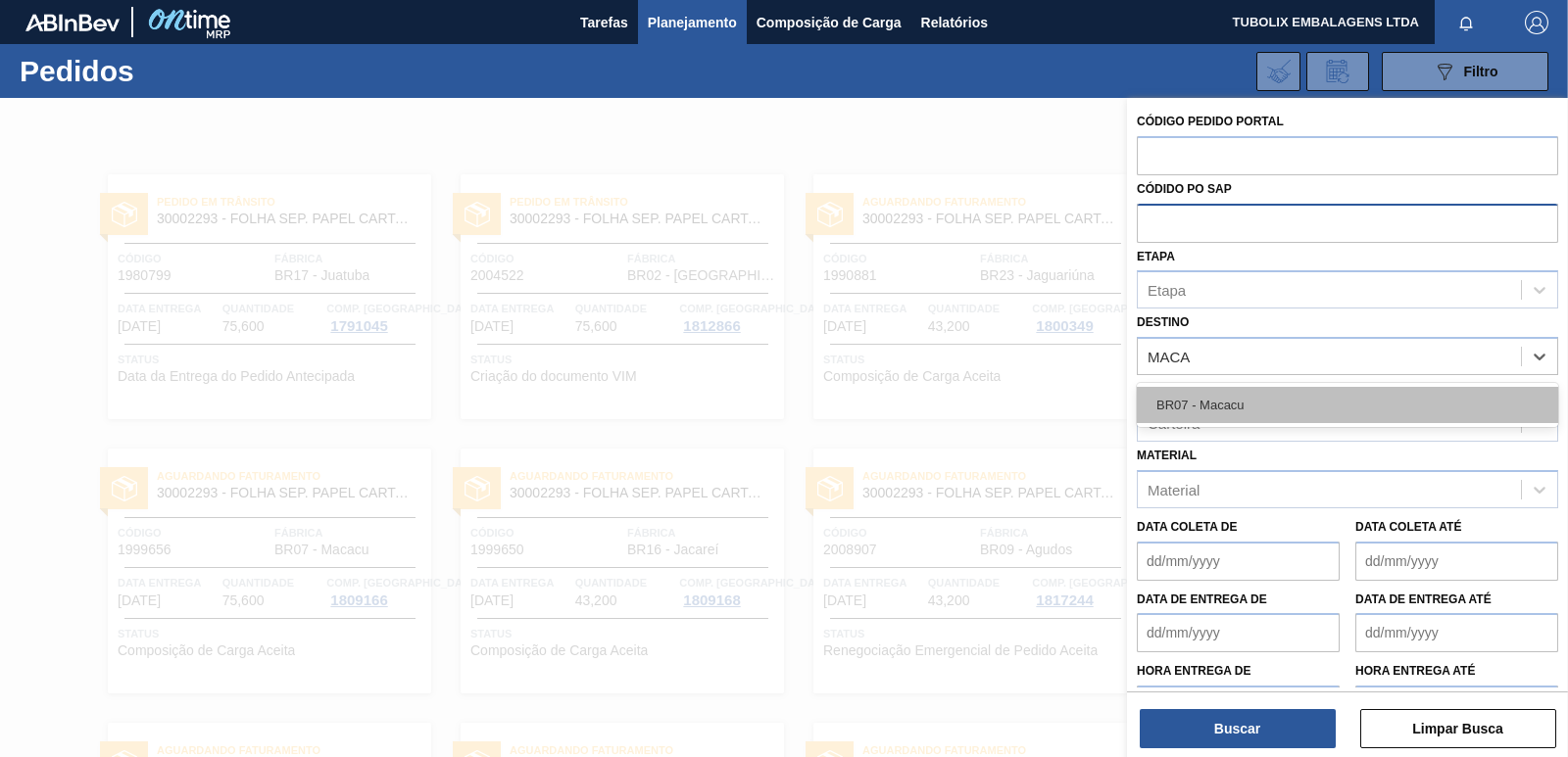
click at [1175, 396] on div "BR07 - Macacu" at bounding box center [1347, 405] width 421 height 36
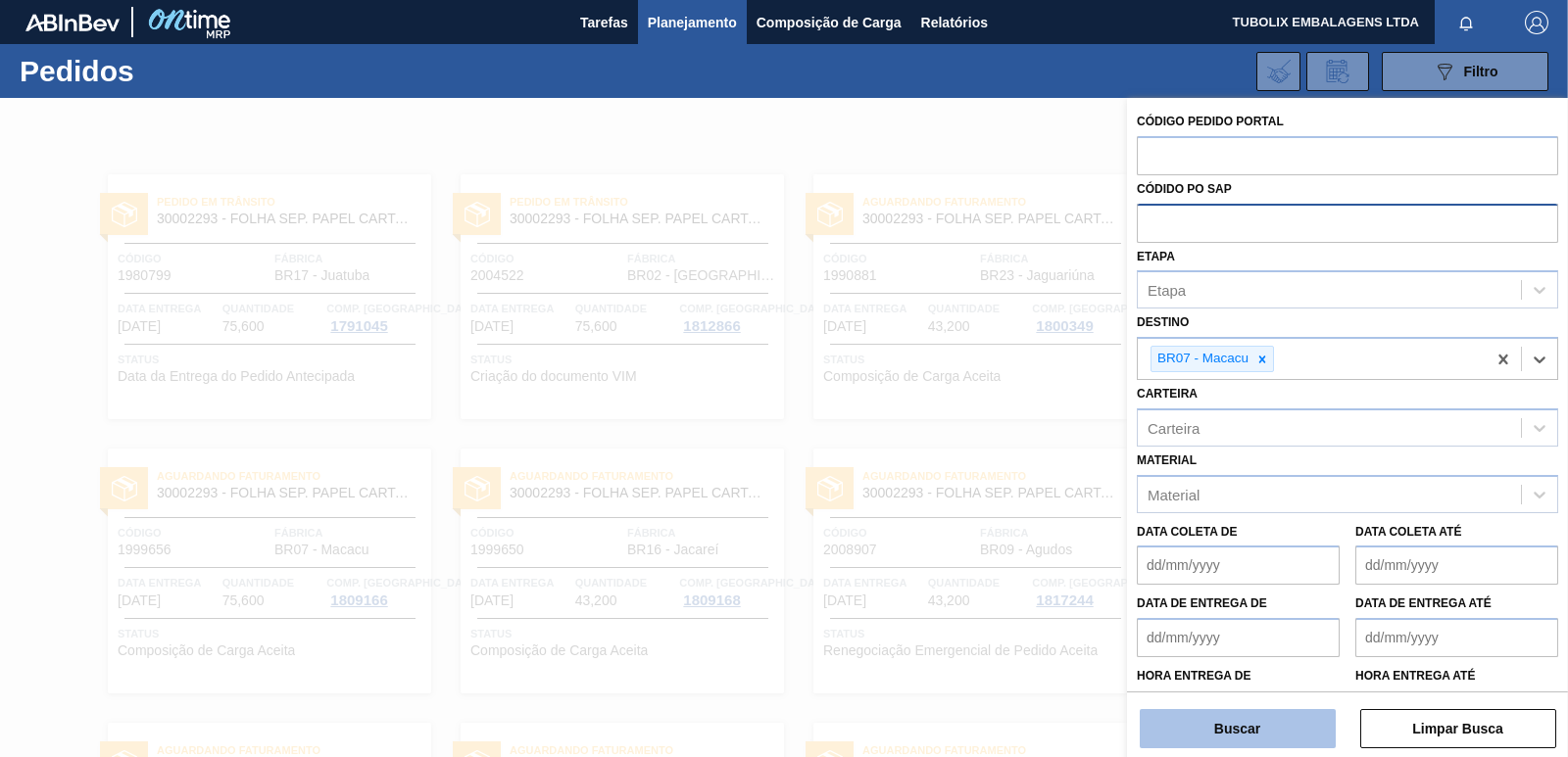
click at [1297, 727] on button "Buscar" at bounding box center [1238, 728] width 196 height 39
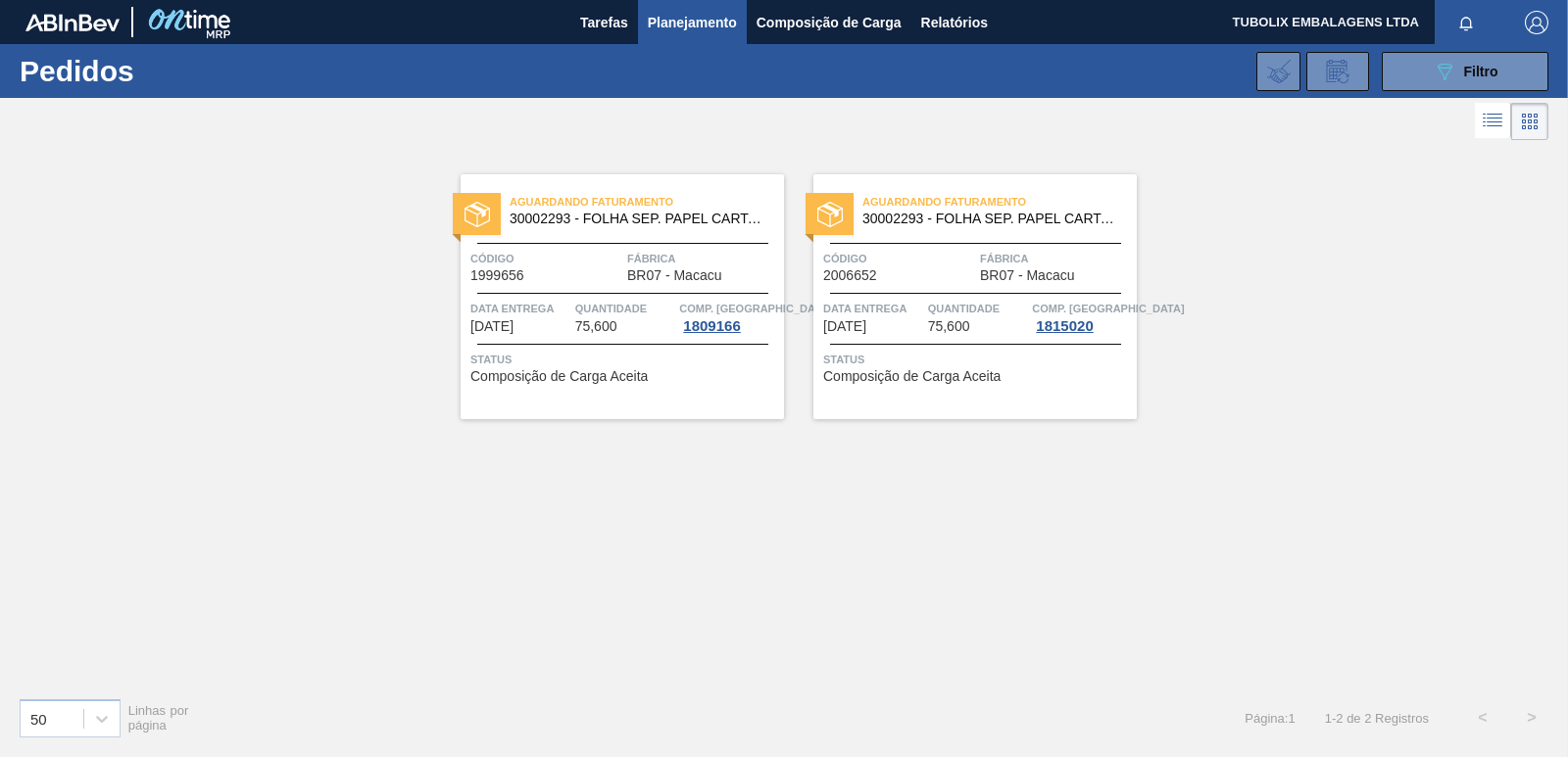
click at [624, 270] on div "Código 1999656 Fábrica BR07 - Macacu" at bounding box center [622, 265] width 323 height 34
